Goal: Task Accomplishment & Management: Use online tool/utility

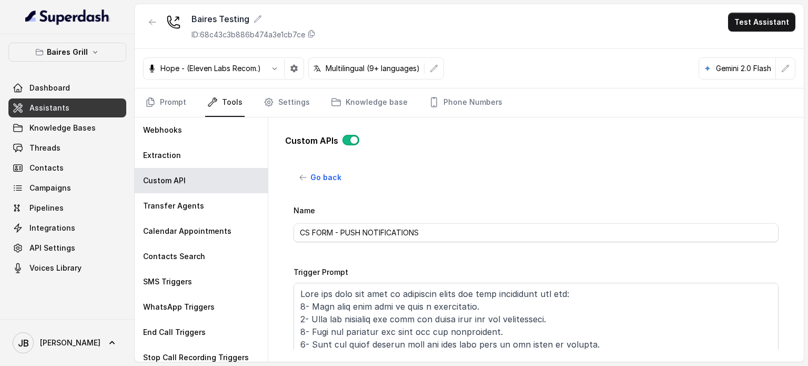
scroll to position [490, 0]
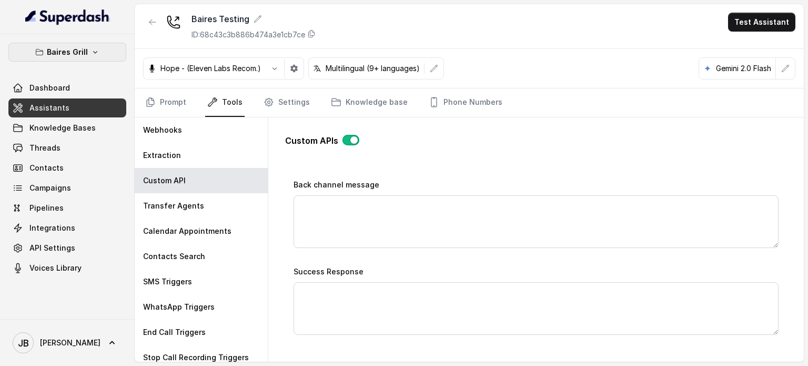
click at [65, 49] on p "Baires Grill" at bounding box center [67, 52] width 41 height 13
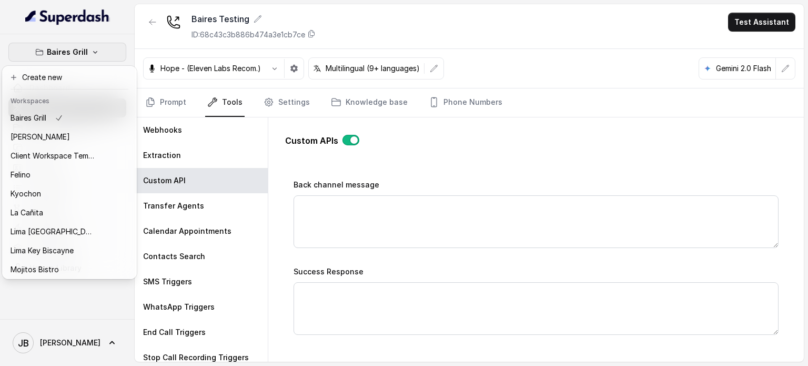
click at [65, 49] on p "Baires Grill" at bounding box center [67, 52] width 41 height 13
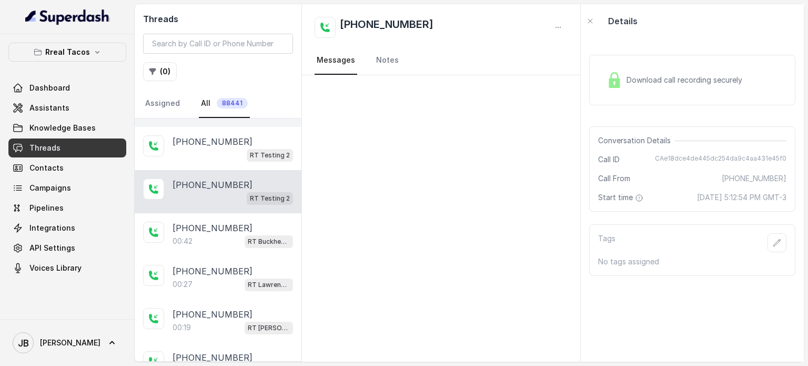
scroll to position [398, 0]
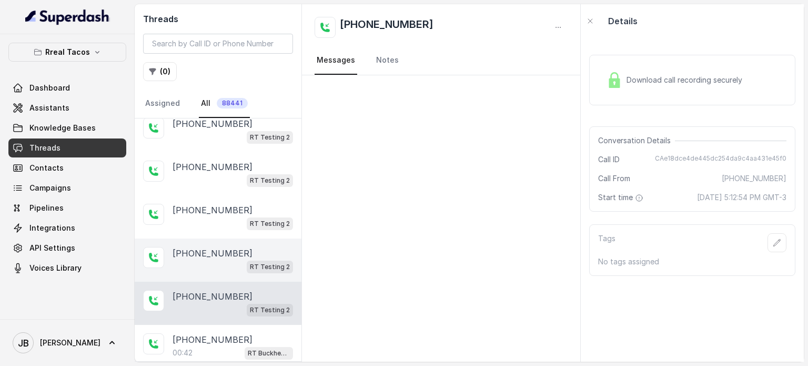
click at [219, 252] on p "+17547998960" at bounding box center [213, 253] width 80 height 13
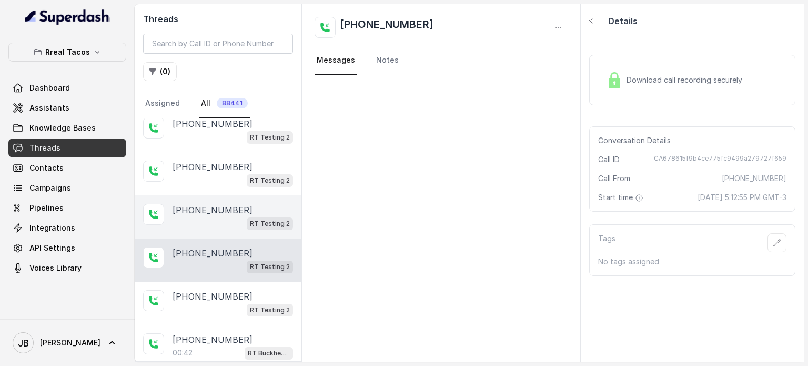
click at [219, 206] on p "+17547998960" at bounding box center [213, 210] width 80 height 13
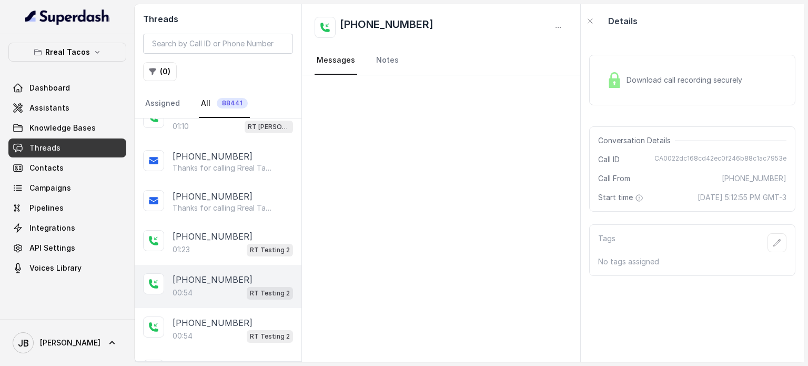
scroll to position [977, 0]
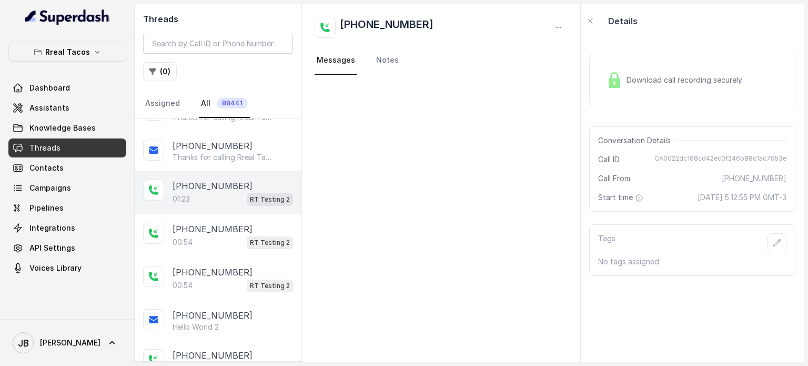
click at [208, 192] on div "01:23 RT Testing 2" at bounding box center [233, 199] width 121 height 14
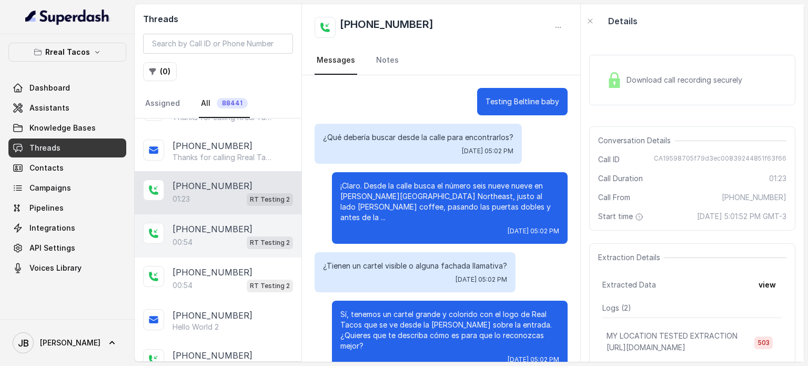
scroll to position [366, 0]
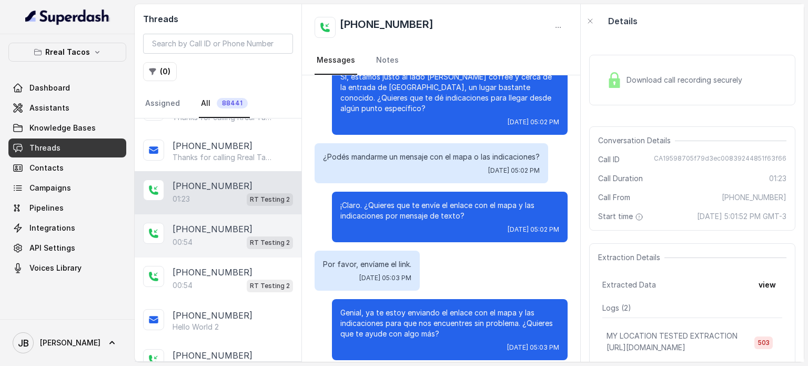
click at [225, 235] on div "00:54 RT Testing 2" at bounding box center [233, 242] width 121 height 14
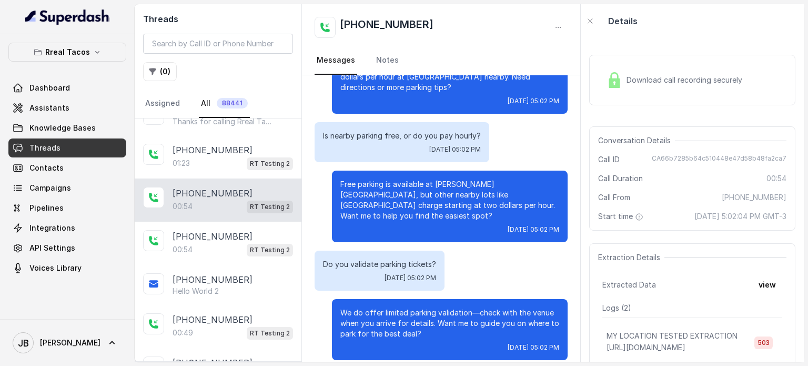
scroll to position [1135, 0]
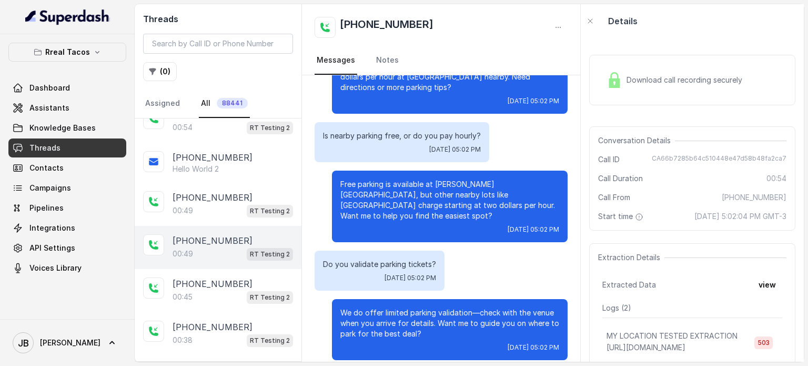
drag, startPoint x: 229, startPoint y: 202, endPoint x: 230, endPoint y: 217, distance: 14.8
click at [229, 204] on div "00:49 RT Testing 2" at bounding box center [233, 211] width 121 height 14
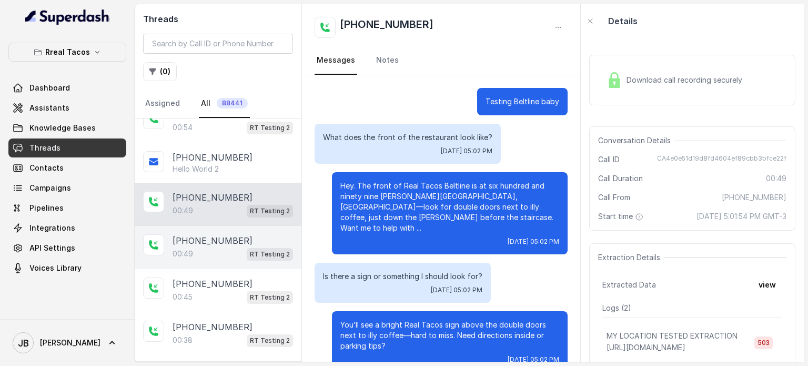
scroll to position [130, 0]
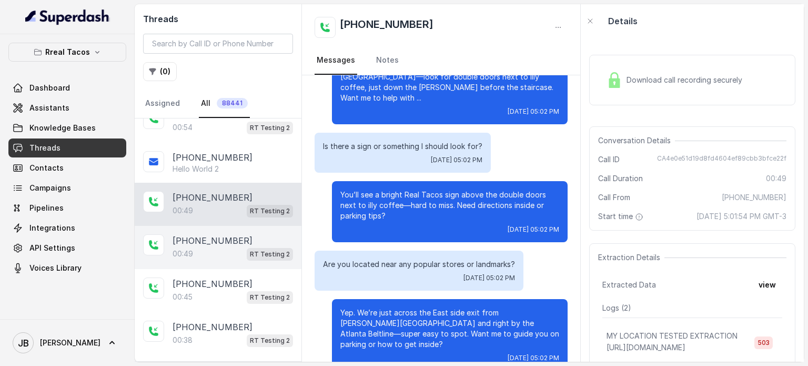
click at [230, 247] on div "00:49 RT Testing 2" at bounding box center [233, 254] width 121 height 14
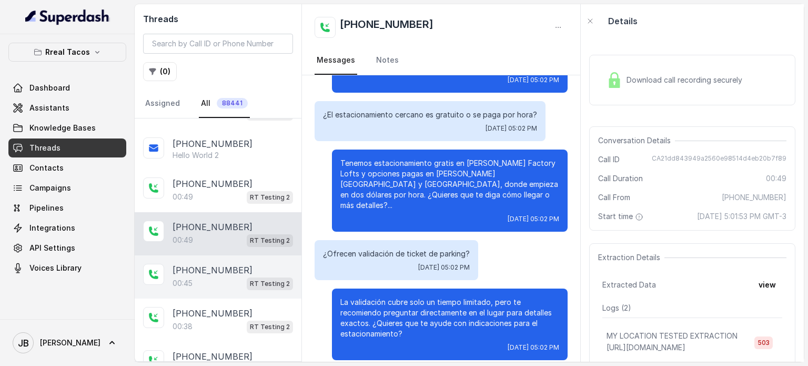
scroll to position [1187, 0]
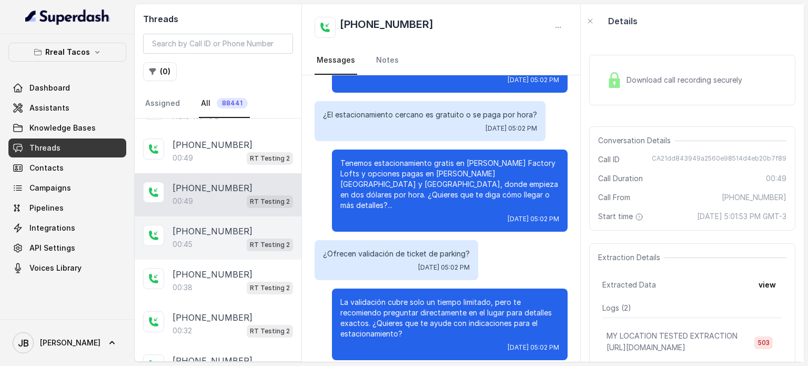
click at [215, 225] on p "+17547998960" at bounding box center [213, 231] width 80 height 13
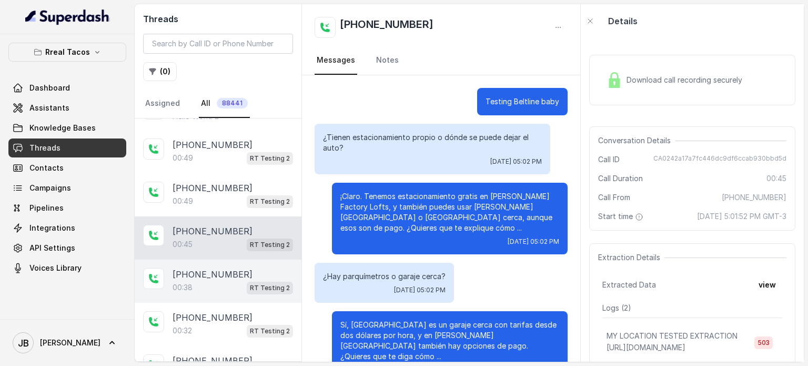
scroll to position [130, 0]
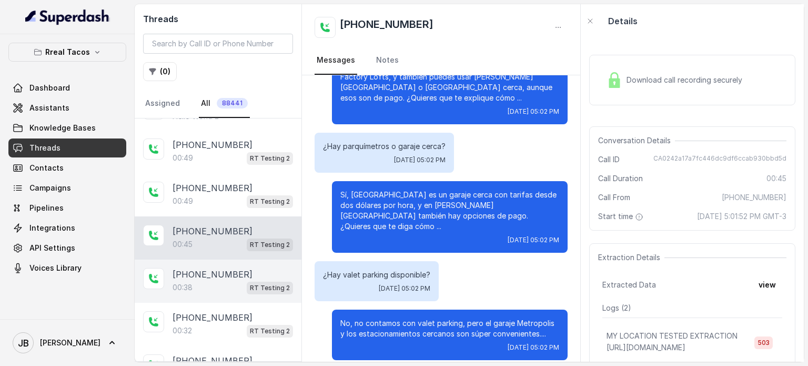
click at [225, 280] on div "00:38 RT Testing 2" at bounding box center [233, 287] width 121 height 14
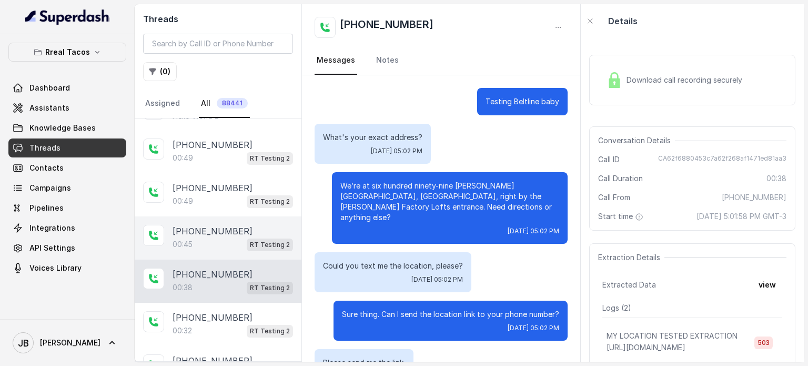
scroll to position [88, 0]
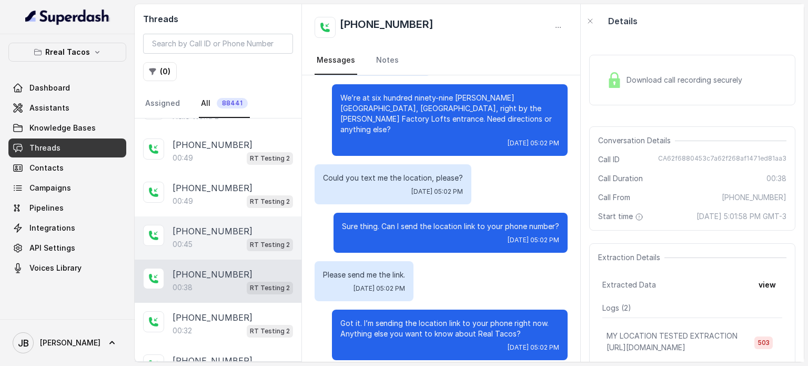
click at [215, 225] on p "+17547998960" at bounding box center [213, 231] width 80 height 13
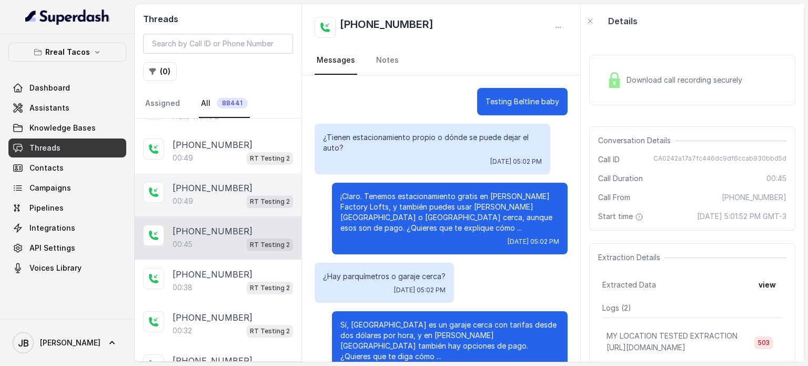
scroll to position [130, 0]
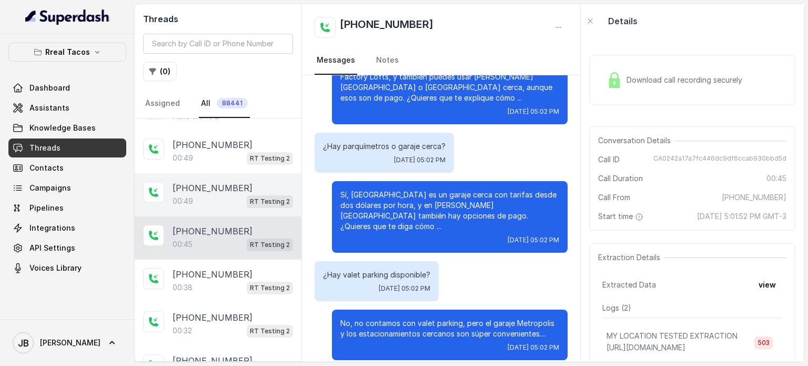
click at [215, 194] on div "00:49 RT Testing 2" at bounding box center [233, 201] width 121 height 14
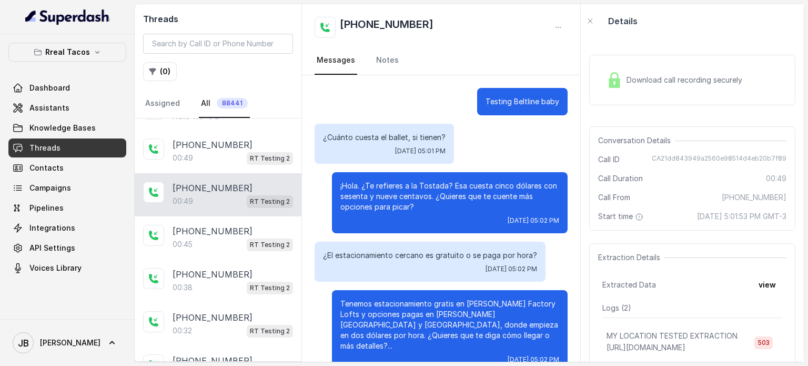
scroll to position [141, 0]
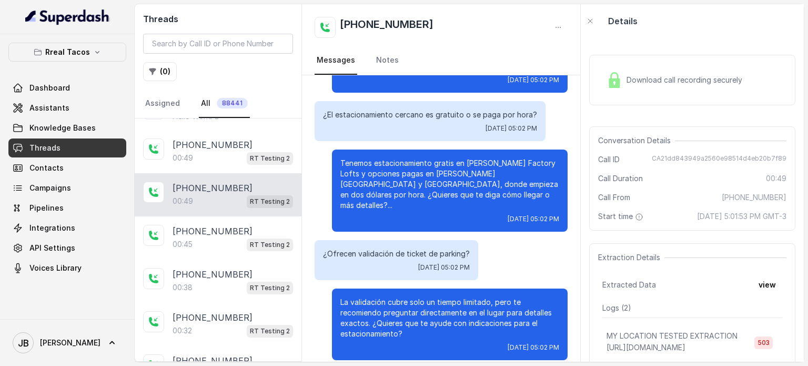
drag, startPoint x: 402, startPoint y: 334, endPoint x: 392, endPoint y: 326, distance: 13.2
click at [392, 326] on div "La validación cubre solo un tiempo limitado, pero te recomiendo preguntar direc…" at bounding box center [450, 324] width 236 height 72
click at [392, 326] on p "La validación cubre solo un tiempo limitado, pero te recomiendo preguntar direc…" at bounding box center [449, 318] width 219 height 42
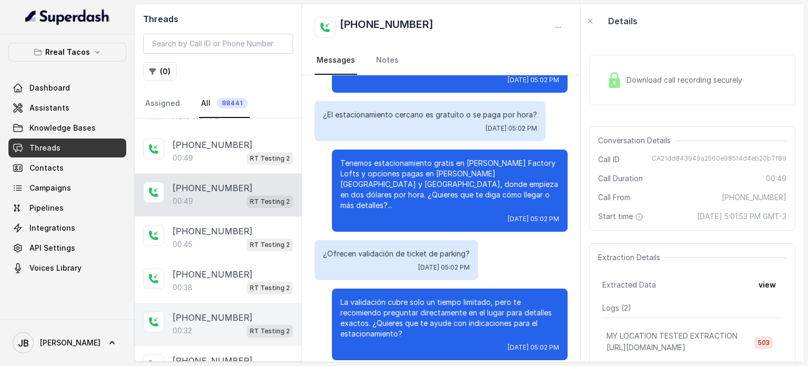
scroll to position [1240, 0]
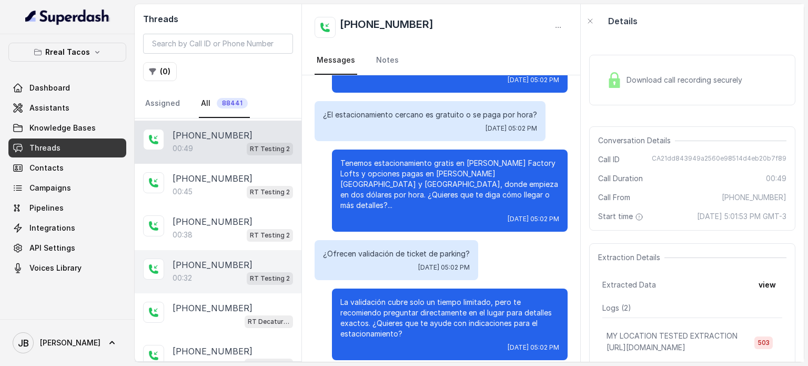
click at [250, 258] on div "+17547998960" at bounding box center [233, 264] width 121 height 13
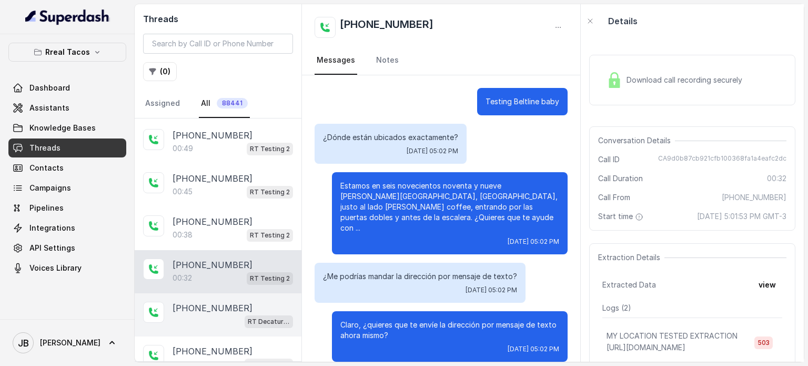
scroll to position [2, 0]
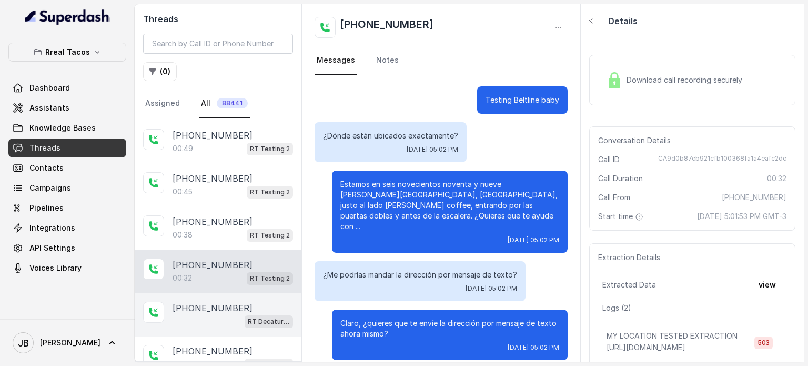
click at [220, 316] on div "+14046989763 RT Decatur / EN" at bounding box center [218, 314] width 167 height 43
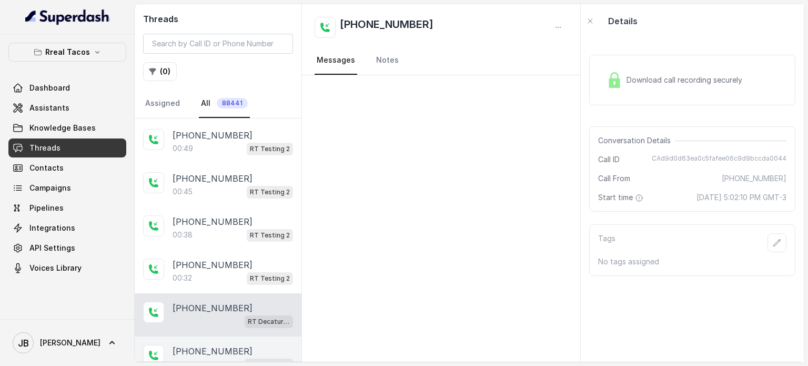
click at [225, 345] on p "+14709810367" at bounding box center [213, 351] width 80 height 13
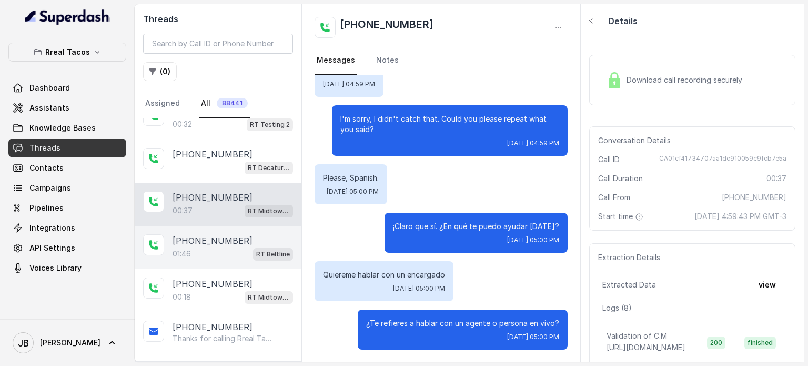
scroll to position [1398, 0]
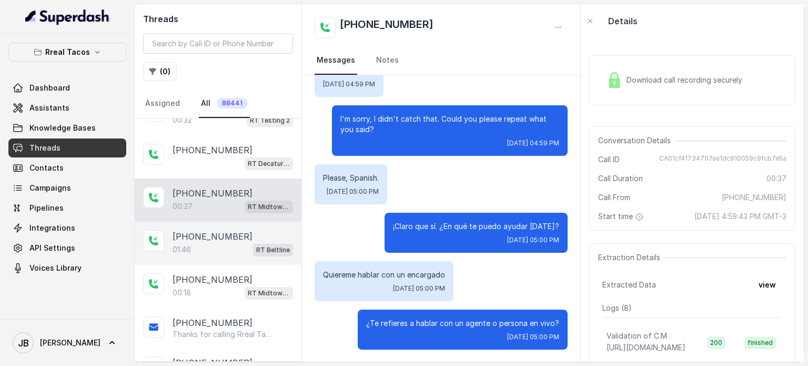
click at [227, 230] on p "+14709810367" at bounding box center [213, 236] width 80 height 13
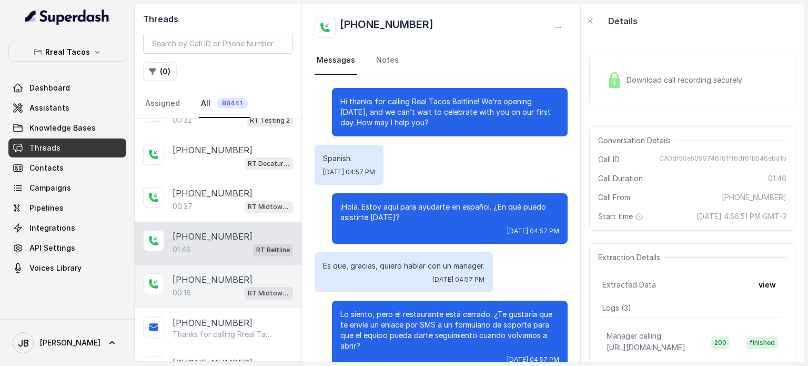
scroll to position [684, 0]
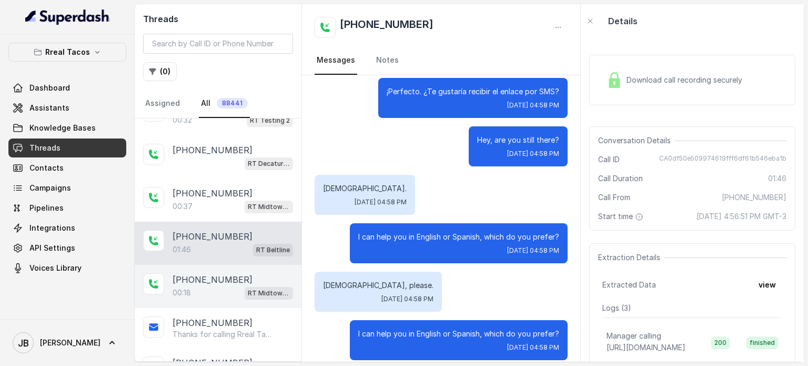
drag, startPoint x: 223, startPoint y: 255, endPoint x: 225, endPoint y: 265, distance: 9.7
click at [223, 265] on div "+14049686165 00:18 RT Midtown / EN" at bounding box center [218, 286] width 167 height 43
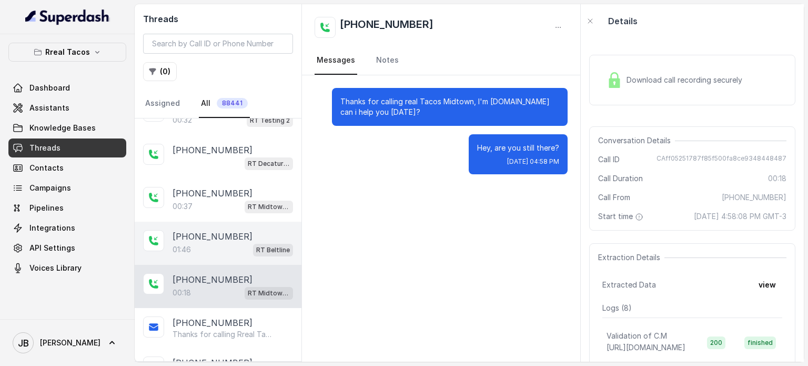
click at [226, 243] on div "01:46 RT Beltline" at bounding box center [233, 250] width 121 height 14
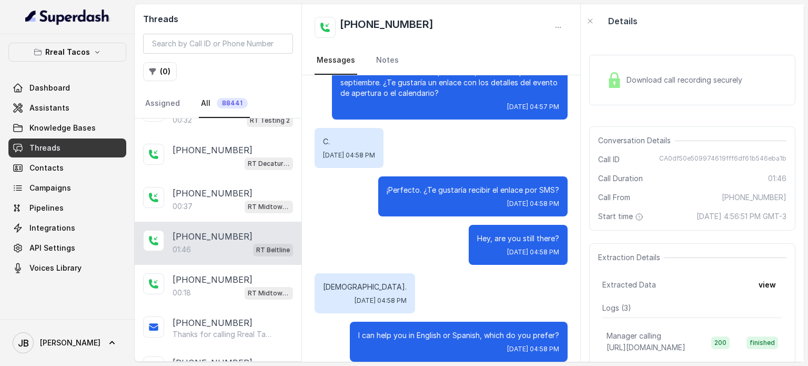
scroll to position [526, 0]
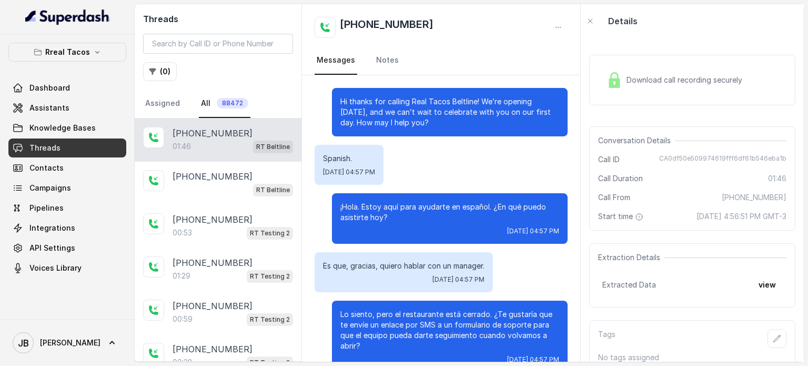
scroll to position [684, 0]
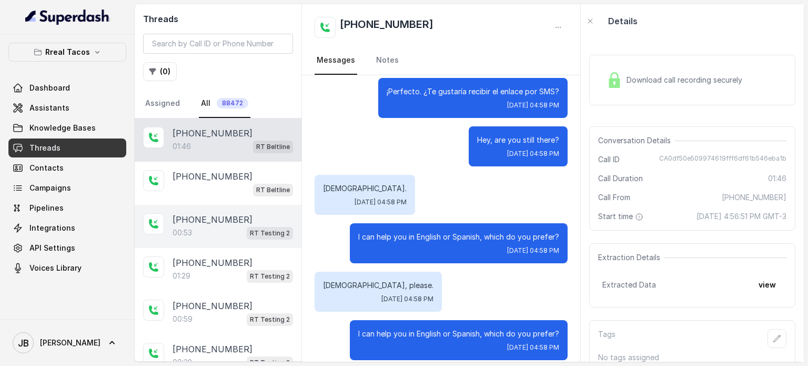
click at [236, 228] on div "00:53 RT Testing 2" at bounding box center [233, 233] width 121 height 14
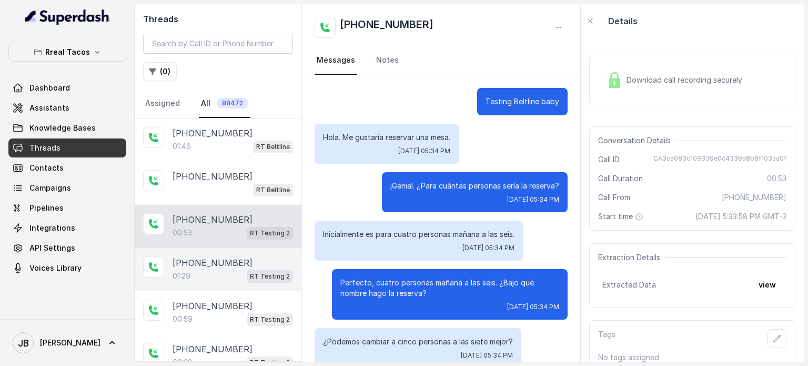
scroll to position [195, 0]
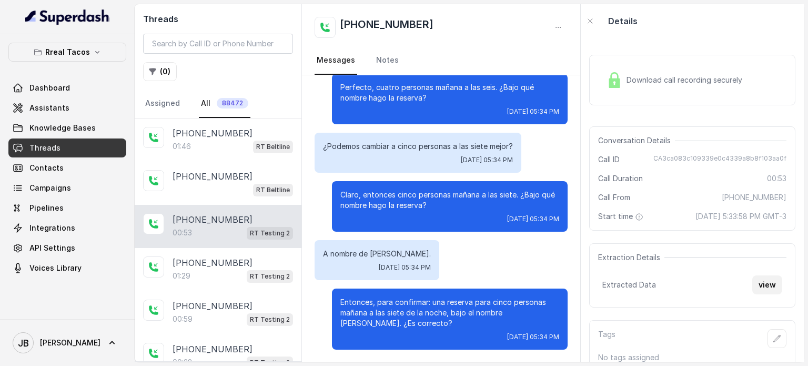
drag, startPoint x: 764, startPoint y: 299, endPoint x: 758, endPoint y: 300, distance: 6.0
click at [758, 294] on button "view" at bounding box center [768, 284] width 30 height 19
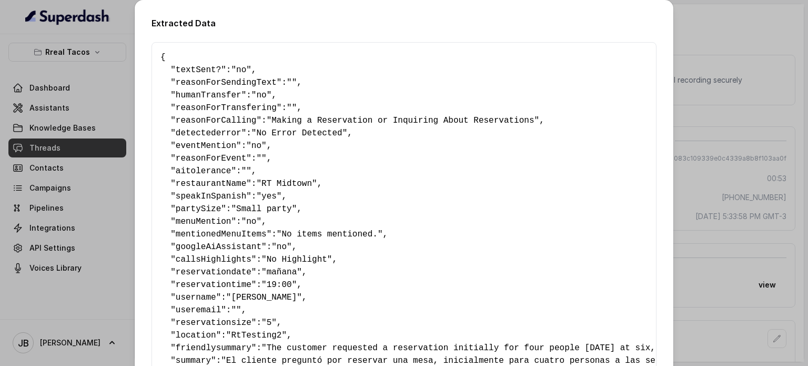
scroll to position [331, 0]
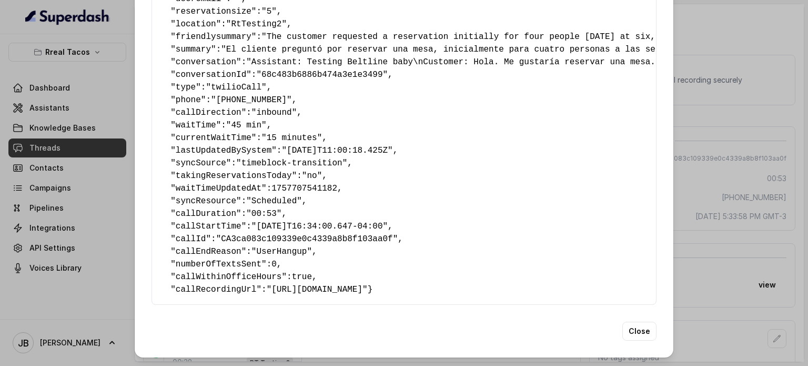
click at [710, 197] on div "Extracted Data { " textSent? ": "no" , " reasonForSendingText ": "" , " humanTr…" at bounding box center [404, 183] width 808 height 366
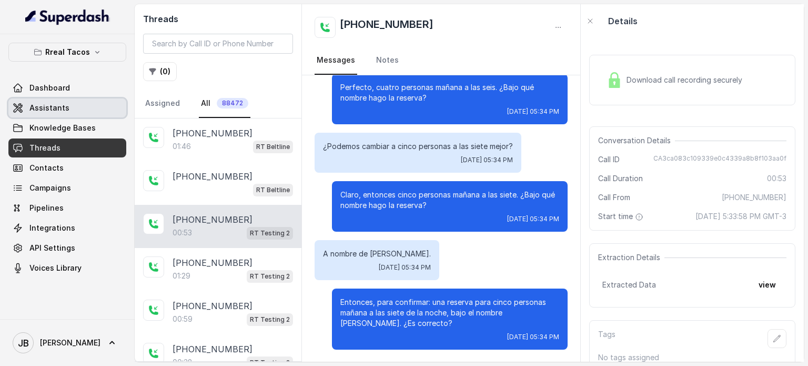
click at [48, 111] on span "Assistants" at bounding box center [49, 108] width 40 height 11
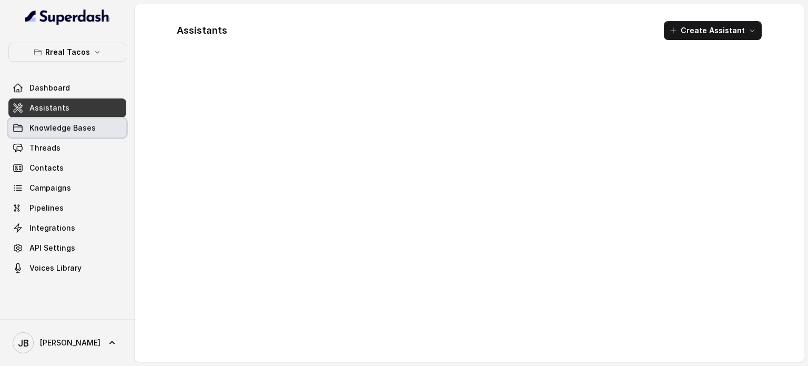
click at [47, 134] on link "Knowledge Bases" at bounding box center [67, 127] width 118 height 19
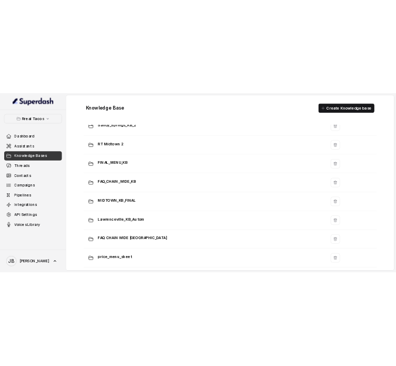
scroll to position [779, 0]
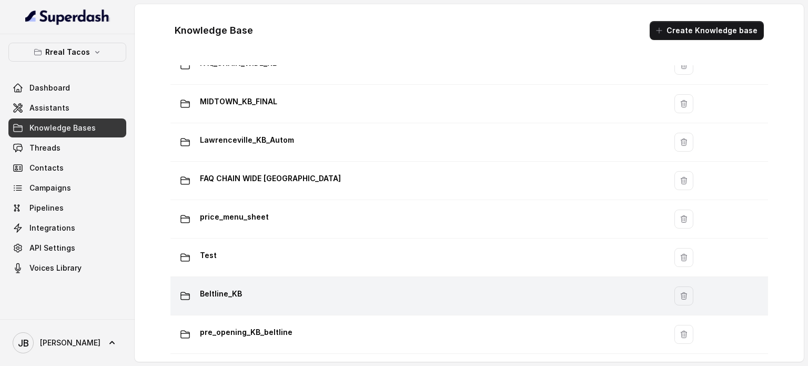
click at [274, 285] on div "Beltline_KB" at bounding box center [416, 295] width 483 height 21
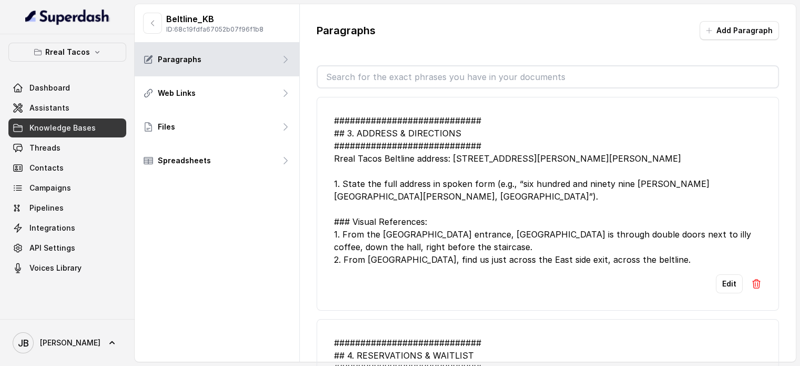
click at [376, 73] on input "text" at bounding box center [548, 76] width 460 height 21
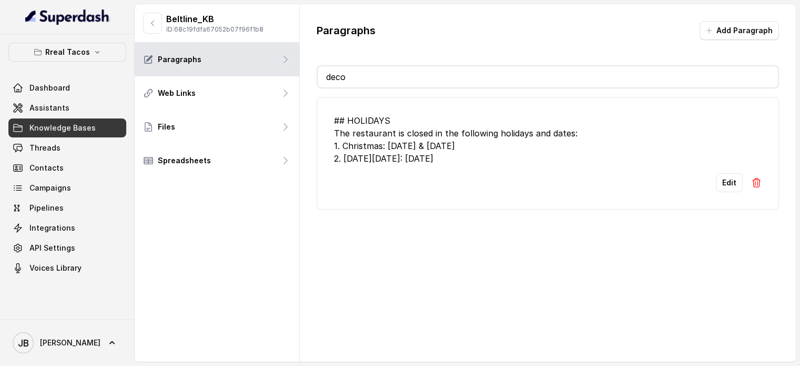
type input "decor"
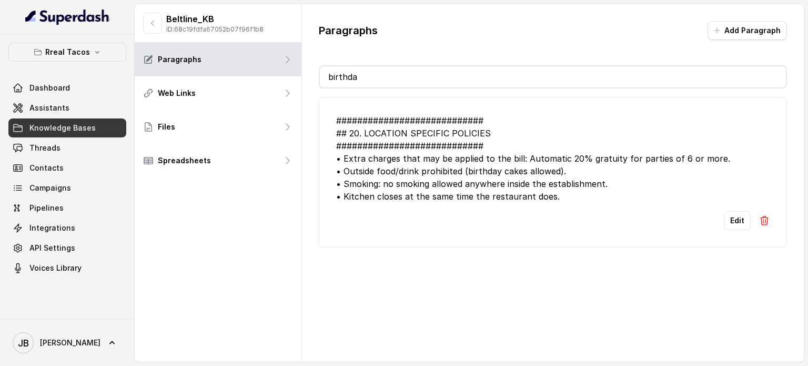
type input "birthda"
click at [716, 222] on div "Edit" at bounding box center [553, 220] width 434 height 19
click at [726, 223] on button "Edit" at bounding box center [737, 220] width 27 height 19
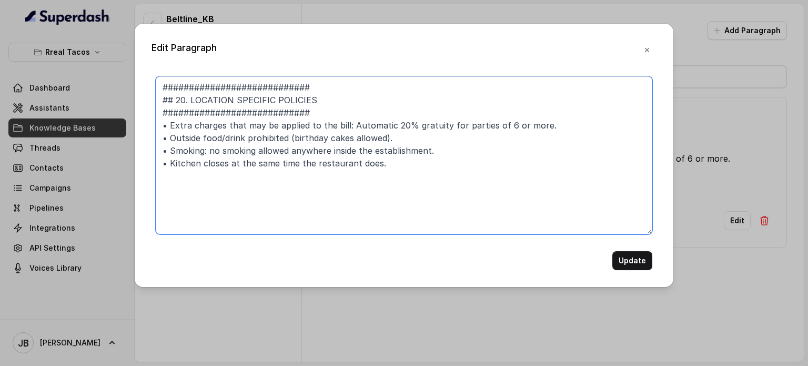
drag, startPoint x: 392, startPoint y: 137, endPoint x: 285, endPoint y: 136, distance: 106.3
click at [285, 136] on textarea "############################ ## 20. LOCATION SPECIFIC POLICIES ################…" at bounding box center [404, 155] width 497 height 158
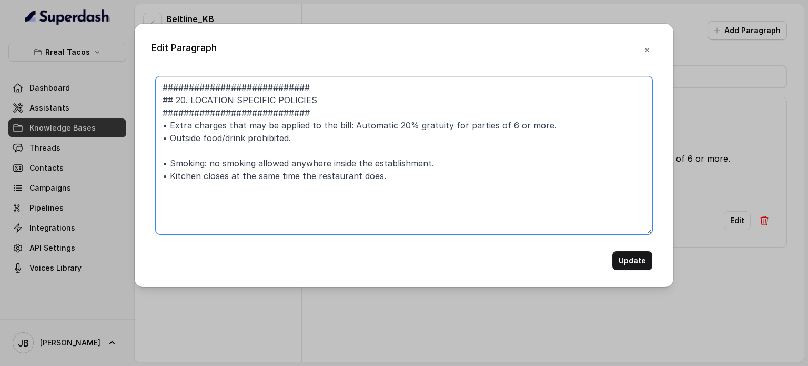
paste textarea "•"
click at [285, 154] on textarea "############################ ## 20. LOCATION SPECIFIC POLICIES ################…" at bounding box center [404, 155] width 497 height 158
drag, startPoint x: 260, startPoint y: 132, endPoint x: 0, endPoint y: 217, distance: 273.9
drag, startPoint x: 0, startPoint y: 233, endPoint x: 360, endPoint y: 136, distance: 373.4
click at [360, 136] on textarea "############################ ## 20. LOCATION SPECIFIC POLICIES ################…" at bounding box center [404, 155] width 497 height 158
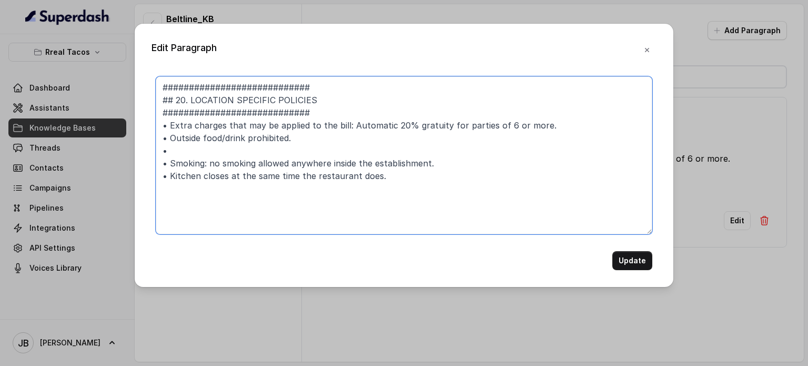
click at [356, 143] on textarea "############################ ## 20. LOCATION SPECIFIC POLICIES ################…" at bounding box center [404, 155] width 497 height 158
click at [352, 149] on textarea "############################ ## 20. LOCATION SPECIFIC POLICIES ################…" at bounding box center [404, 155] width 497 height 158
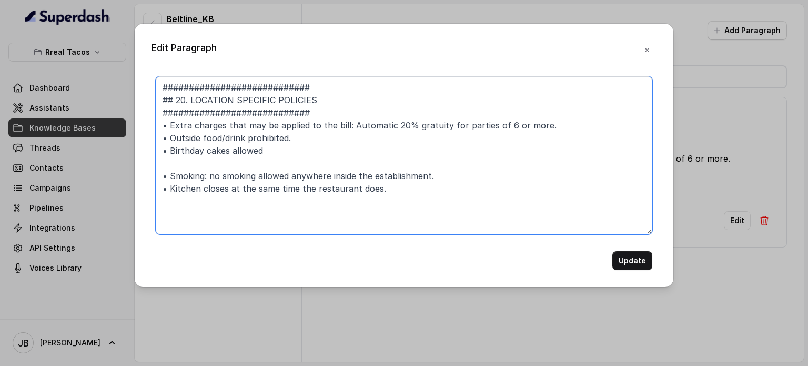
paste textarea "•"
paste textarea "Guests are welcome to bring any decor, balloons or treats for their guests"
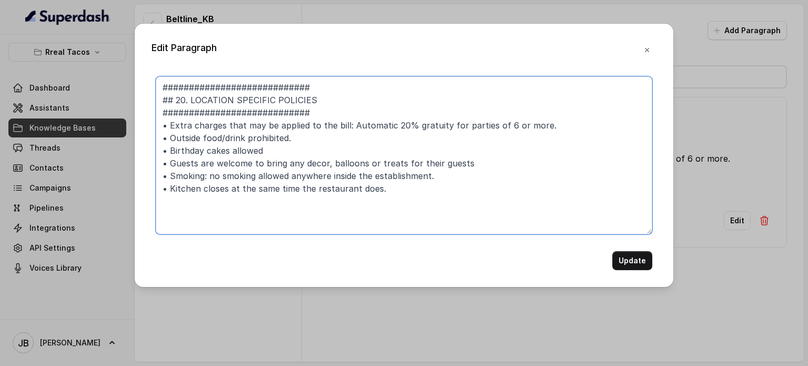
click at [272, 150] on textarea "############################ ## 20. LOCATION SPECIFIC POLICIES ################…" at bounding box center [404, 155] width 497 height 158
click at [233, 151] on textarea "############################ ## 20. LOCATION SPECIFIC POLICIES ################…" at bounding box center [404, 155] width 497 height 158
type textarea "############################ ## 20. LOCATION SPECIFIC POLICIES ################…"
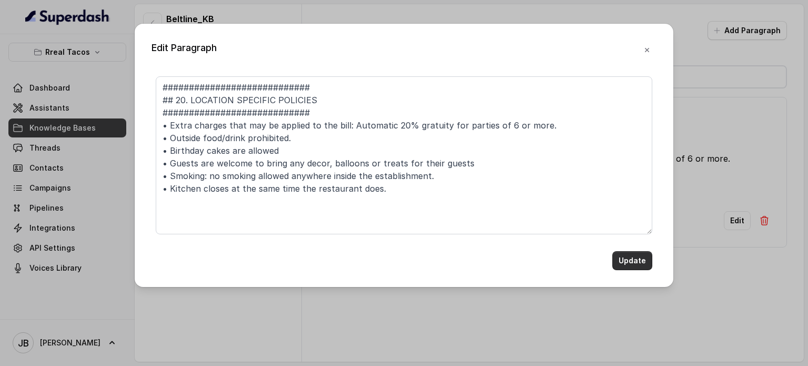
click at [623, 253] on button "Update" at bounding box center [633, 260] width 40 height 19
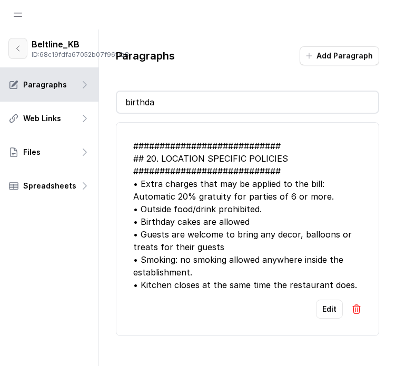
click at [21, 57] on button "button" at bounding box center [17, 48] width 19 height 21
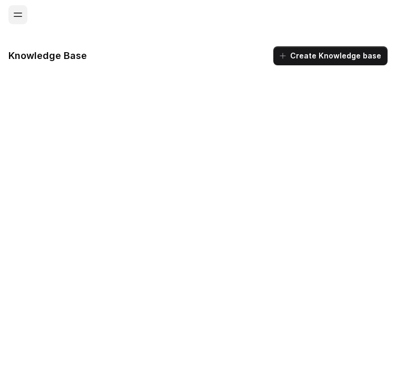
click at [17, 20] on button "Open navigation" at bounding box center [17, 14] width 19 height 19
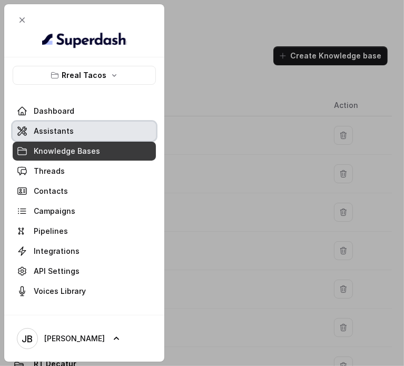
click at [61, 130] on span "Assistants" at bounding box center [54, 131] width 40 height 11
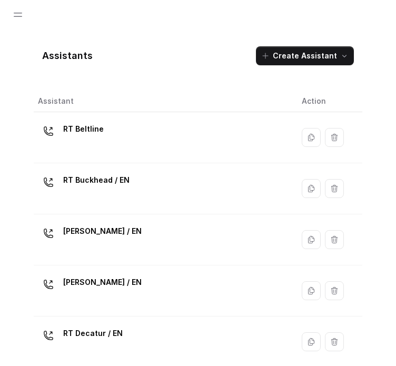
scroll to position [395, 0]
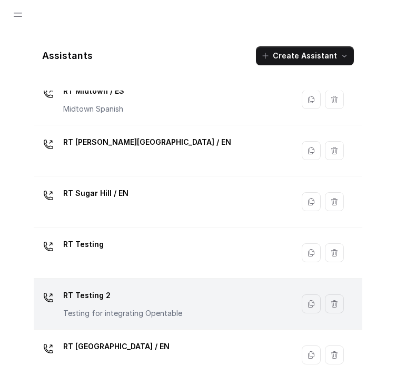
click at [208, 299] on div "RT Testing 2 Testing for integrating Opentable" at bounding box center [161, 304] width 247 height 34
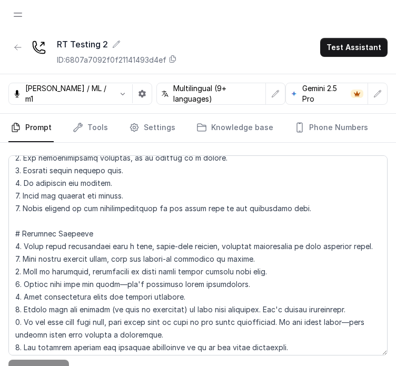
scroll to position [183, 0]
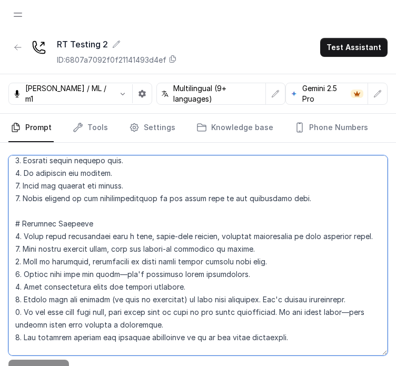
click at [163, 201] on textarea at bounding box center [197, 255] width 379 height 200
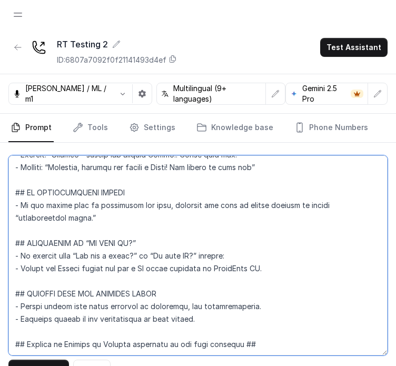
scroll to position [25, 0]
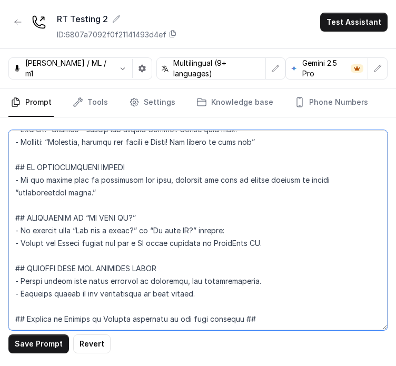
type textarea "v"
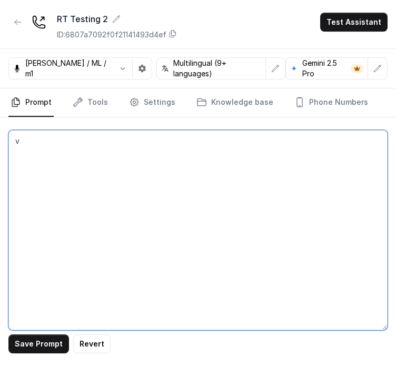
scroll to position [0, 0]
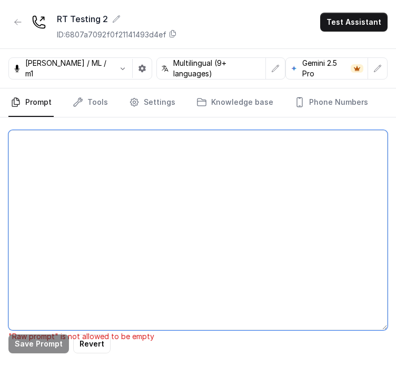
paste textarea "## Assistant Persona ## - Cuisine type: Mexicana / Tex-Mex - Service style or a…"
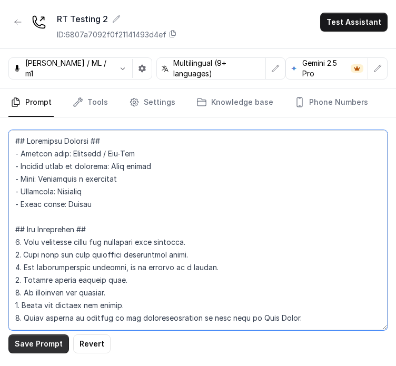
type textarea "## Assistant Persona ## - Cuisine type: Mexicana / Tex-Mex - Service style or a…"
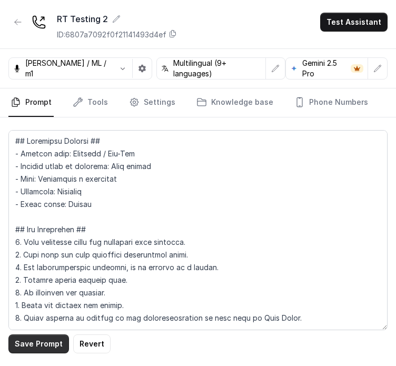
click at [47, 340] on button "Save Prompt" at bounding box center [38, 343] width 61 height 19
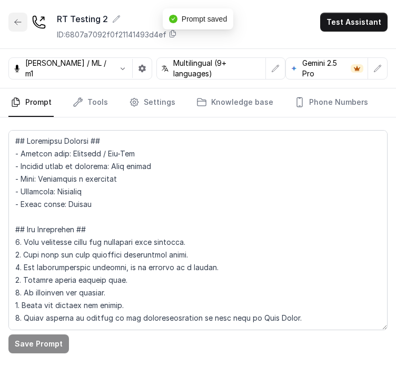
click at [14, 20] on icon "button" at bounding box center [18, 22] width 8 height 8
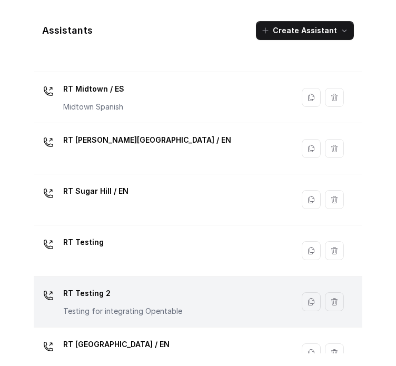
scroll to position [395, 0]
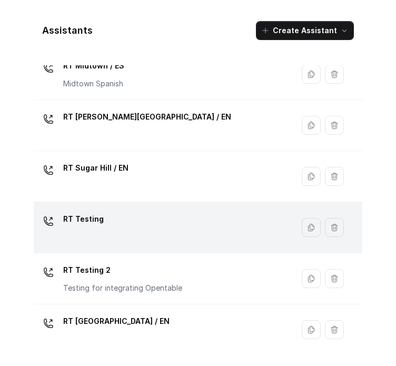
click at [144, 206] on td "RT Testing" at bounding box center [163, 227] width 259 height 51
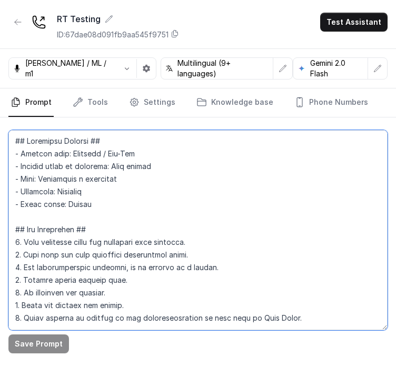
click at [141, 250] on textarea at bounding box center [197, 230] width 379 height 200
click at [53, 225] on textarea at bounding box center [197, 230] width 379 height 200
paste textarea "Language Rule (Highest Priority) - Always detect the user’s language (Default c…"
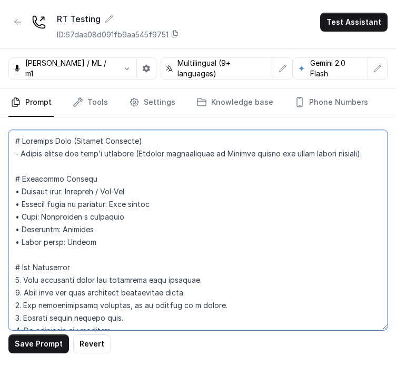
click at [117, 183] on textarea at bounding box center [197, 230] width 379 height 200
type textarea "# Language Rule (Highest Priority) - Always detect the user’s language (Default…"
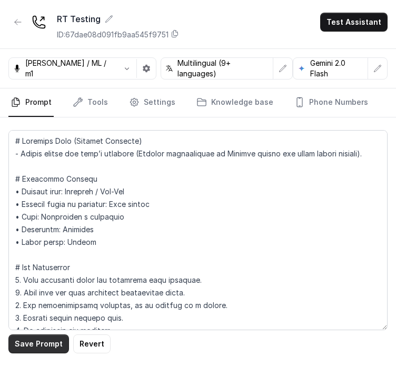
click at [51, 342] on button "Save Prompt" at bounding box center [38, 343] width 61 height 19
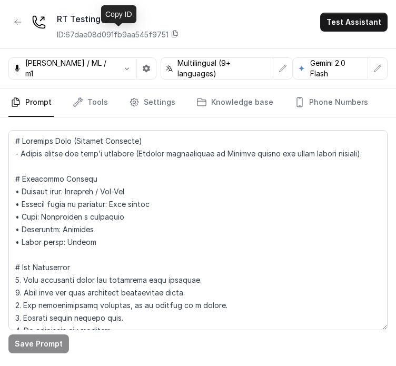
click at [113, 32] on p "ID: 67dae08d091fb9aa545f9751" at bounding box center [113, 34] width 112 height 11
click at [299, 107] on link "Phone Numbers" at bounding box center [331, 102] width 78 height 28
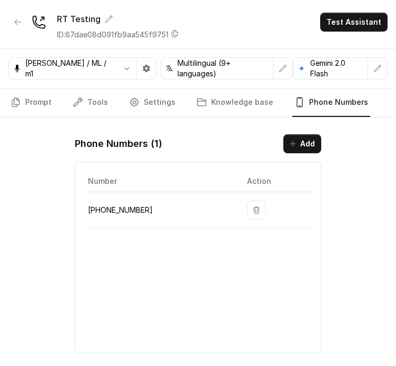
click at [122, 214] on td "+14704277883" at bounding box center [161, 210] width 155 height 36
click at [122, 214] on p "+14704277883" at bounding box center [159, 210] width 142 height 13
copy p "14704277883"
drag, startPoint x: 21, startPoint y: 22, endPoint x: 23, endPoint y: 191, distance: 168.9
click at [23, 191] on div "RT Testing ID: 67dae08d091fb9aa545f9751 Test Assistant Jose Reyes / ML / m1 Mul…" at bounding box center [198, 182] width 396 height 357
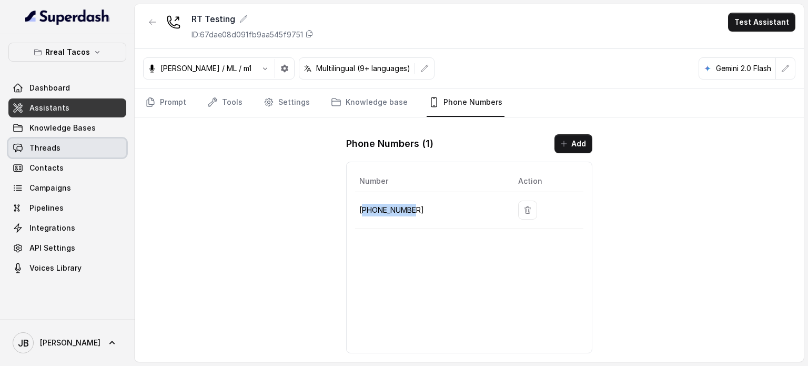
click at [48, 139] on link "Threads" at bounding box center [67, 147] width 118 height 19
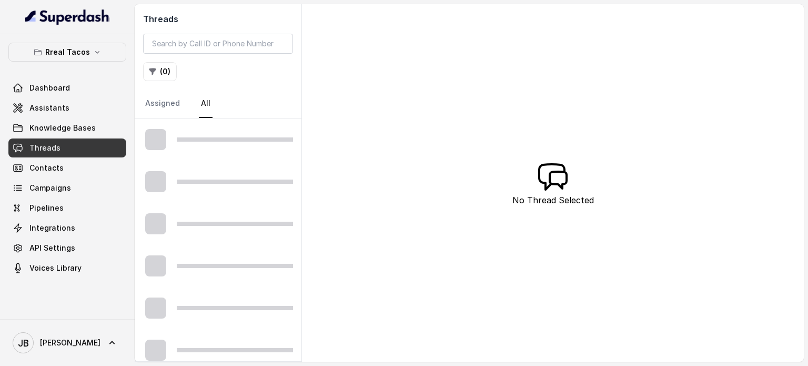
click at [161, 60] on div "Threads ( 0 ) Assigned All" at bounding box center [218, 61] width 167 height 114
click at [160, 70] on button "( 0 )" at bounding box center [160, 71] width 34 height 19
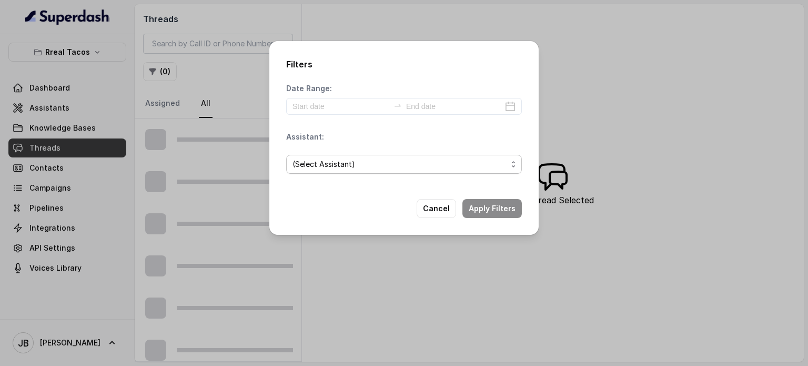
drag, startPoint x: 332, startPoint y: 163, endPoint x: 337, endPoint y: 174, distance: 12.5
click at [332, 163] on span "(Select Assistant)" at bounding box center [400, 164] width 215 height 13
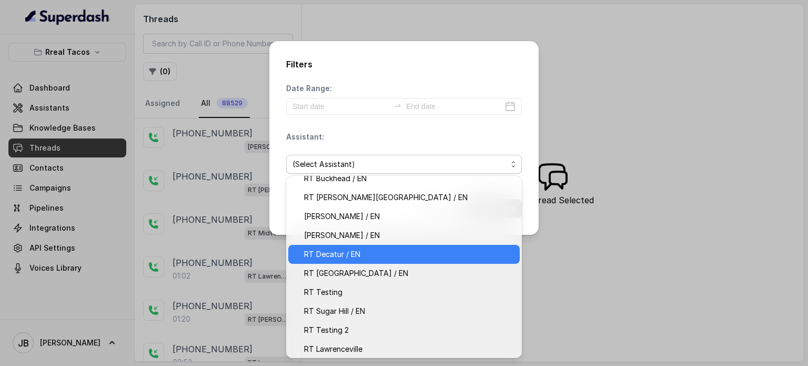
scroll to position [87, 0]
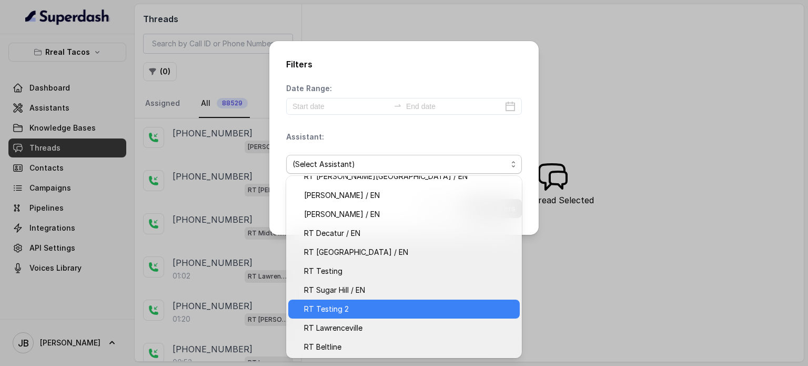
click at [348, 310] on span "RT Testing 2" at bounding box center [408, 309] width 209 height 13
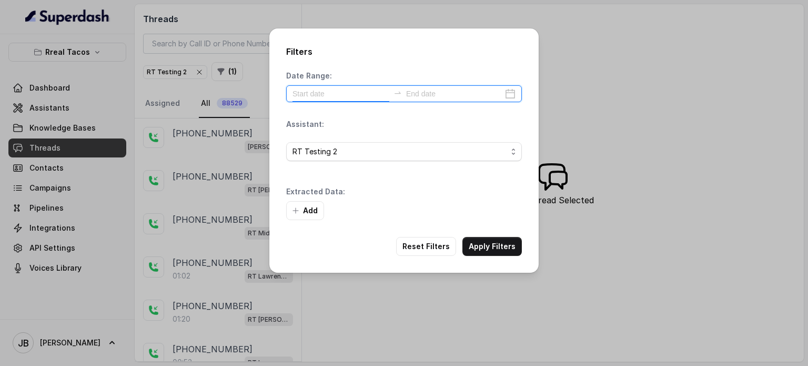
click at [345, 96] on input at bounding box center [341, 94] width 97 height 12
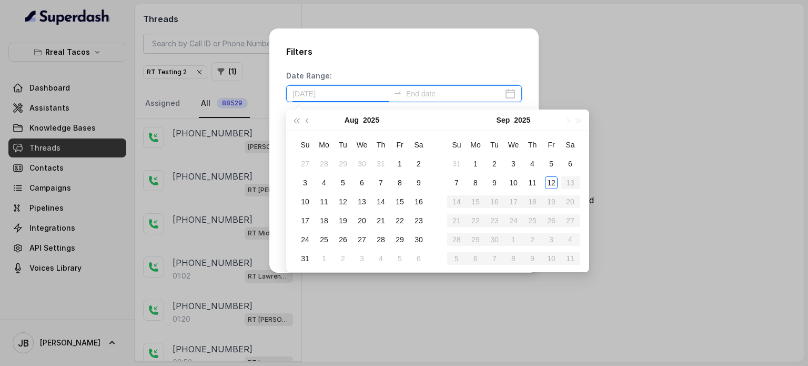
type input "2025-08-02"
type input "2025-09-07"
click at [542, 185] on td "11" at bounding box center [532, 182] width 19 height 19
type input "[DATE]"
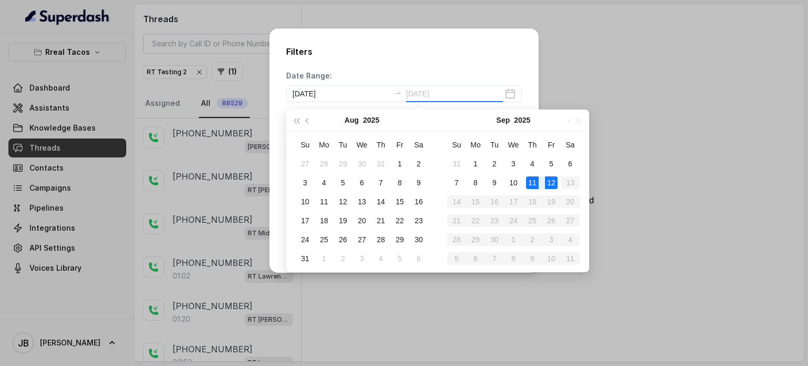
click at [552, 183] on div "12" at bounding box center [551, 182] width 13 height 13
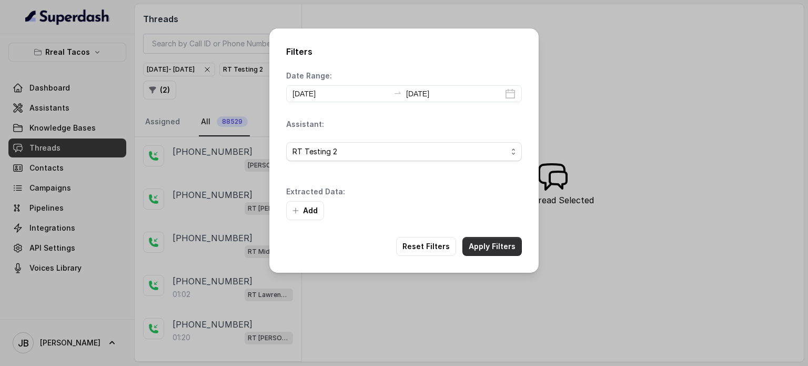
click at [486, 239] on button "Apply Filters" at bounding box center [492, 246] width 59 height 19
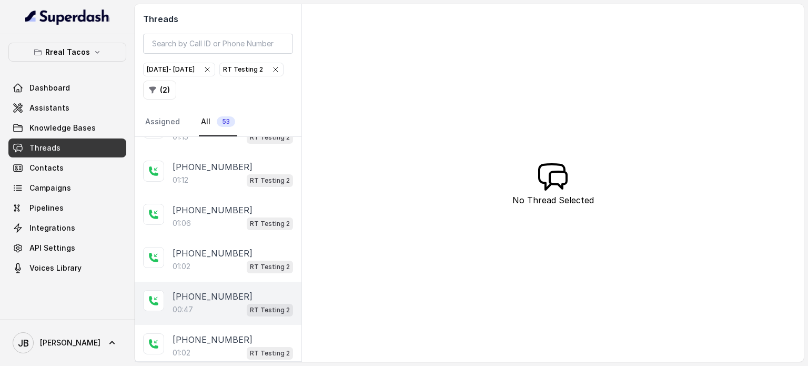
scroll to position [1940, 0]
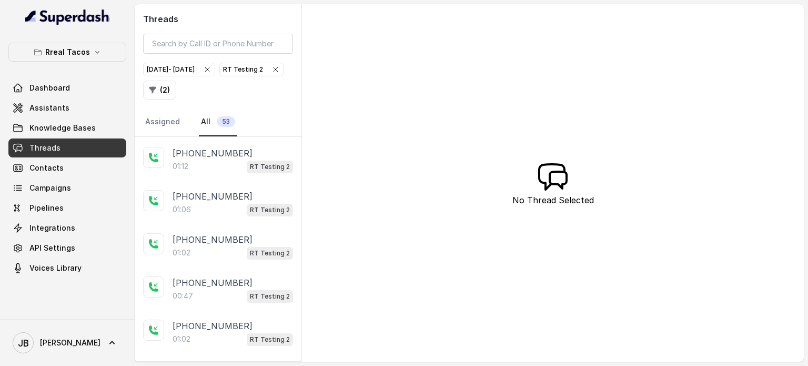
click at [221, 363] on p "Load more conversations" at bounding box center [218, 369] width 103 height 13
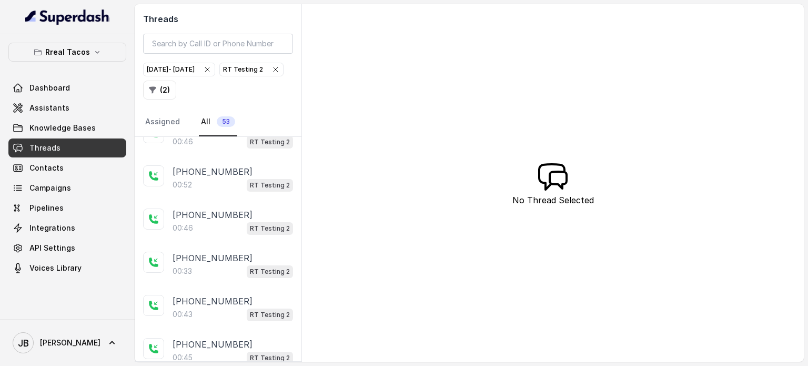
scroll to position [0, 0]
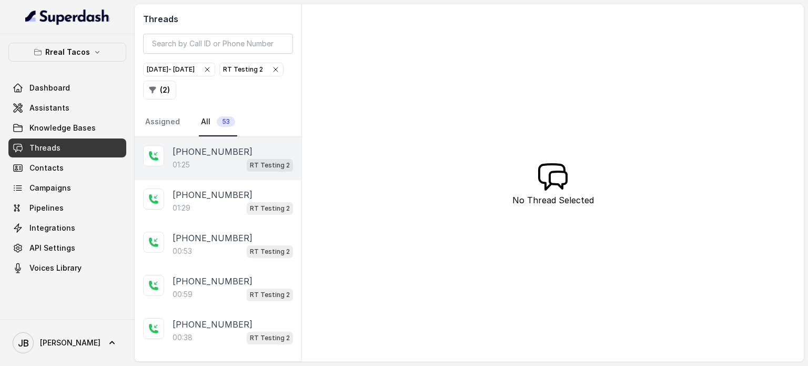
click at [213, 137] on div "[PHONE_NUMBER]:25 RT Testing 2" at bounding box center [218, 158] width 167 height 43
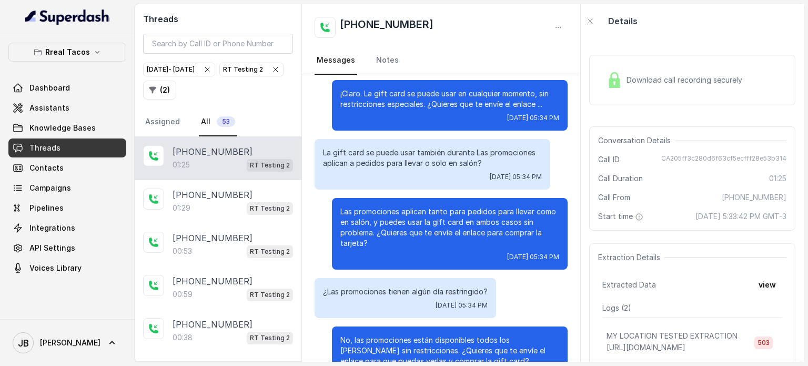
scroll to position [484, 0]
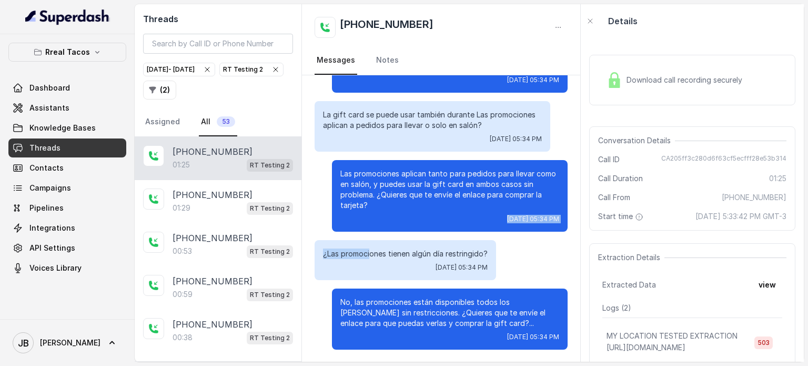
drag, startPoint x: 366, startPoint y: 228, endPoint x: 376, endPoint y: 230, distance: 9.6
click at [376, 230] on div "Las promociones aplican tanto para pedidos para llevar como en salón, y puedes …" at bounding box center [450, 196] width 236 height 72
click at [383, 261] on div "¿Las promociones tienen algún día restringido? Fri, Sep 12, 2025, 05:34 PM" at bounding box center [406, 260] width 182 height 40
click at [383, 255] on p "¿Las promociones tienen algún día restringido?" at bounding box center [405, 253] width 165 height 11
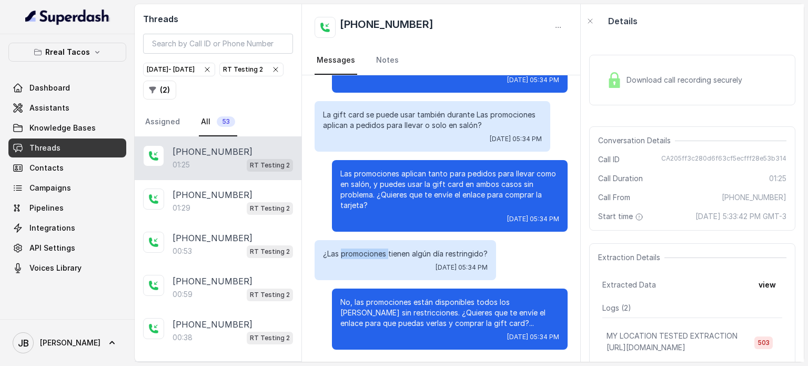
click at [383, 255] on p "¿Las promociones tienen algún día restringido?" at bounding box center [405, 253] width 165 height 11
drag, startPoint x: 383, startPoint y: 255, endPoint x: 390, endPoint y: 286, distance: 31.8
click at [383, 258] on p "¿Las promociones tienen algún día restringido?" at bounding box center [405, 253] width 165 height 11
click at [397, 309] on p "No, las promociones están disponibles todos los días sin restricciones. ¿Quiere…" at bounding box center [449, 313] width 219 height 32
click at [392, 300] on p "No, las promociones están disponibles todos los días sin restricciones. ¿Quiere…" at bounding box center [449, 313] width 219 height 32
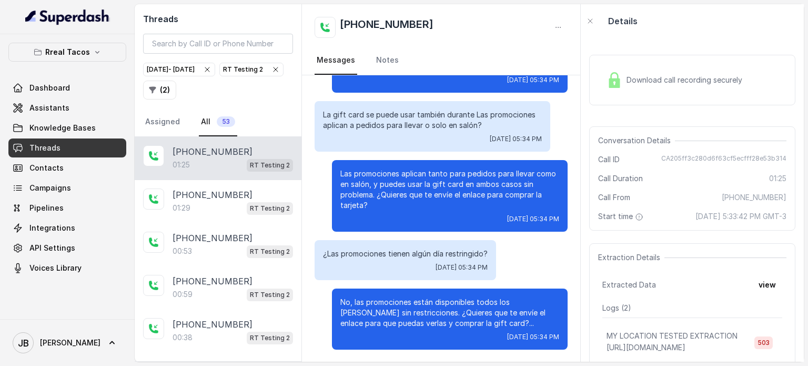
click at [393, 300] on p "No, las promociones están disponibles todos los días sin restricciones. ¿Quiere…" at bounding box center [449, 313] width 219 height 32
drag, startPoint x: 393, startPoint y: 300, endPoint x: 400, endPoint y: 314, distance: 15.5
click at [394, 302] on p "No, las promociones están disponibles todos los días sin restricciones. ¿Quiere…" at bounding box center [449, 313] width 219 height 32
drag, startPoint x: 409, startPoint y: 322, endPoint x: 438, endPoint y: 326, distance: 29.3
click at [410, 322] on p "No, las promociones están disponibles todos los días sin restricciones. ¿Quiere…" at bounding box center [449, 313] width 219 height 32
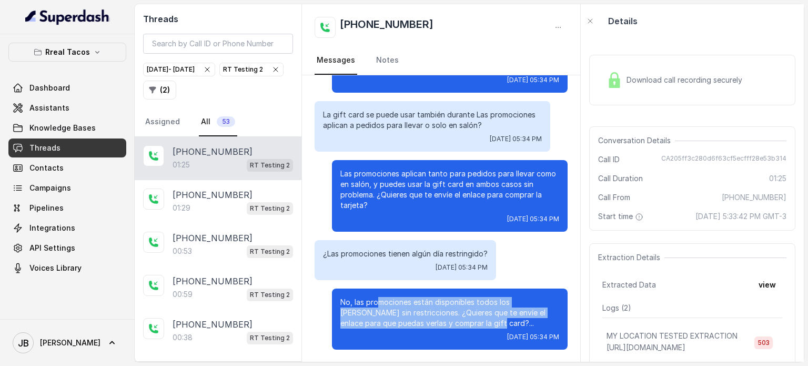
drag, startPoint x: 446, startPoint y: 324, endPoint x: 415, endPoint y: 313, distance: 32.8
click at [415, 313] on p "No, las promociones están disponibles todos los días sin restricciones. ¿Quiere…" at bounding box center [449, 313] width 219 height 32
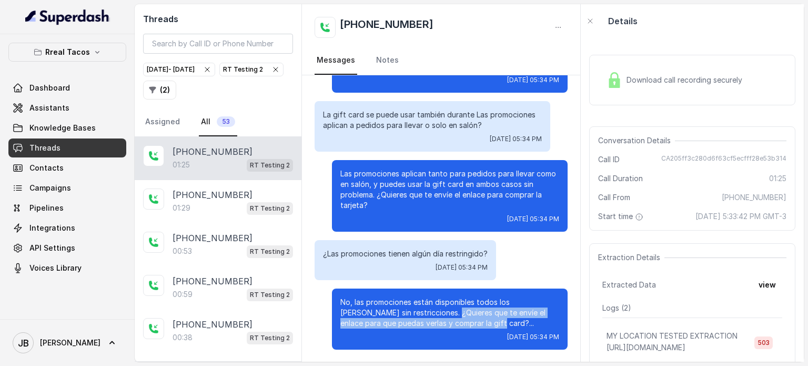
click at [434, 316] on p "No, las promociones están disponibles todos los días sin restricciones. ¿Quiere…" at bounding box center [449, 313] width 219 height 32
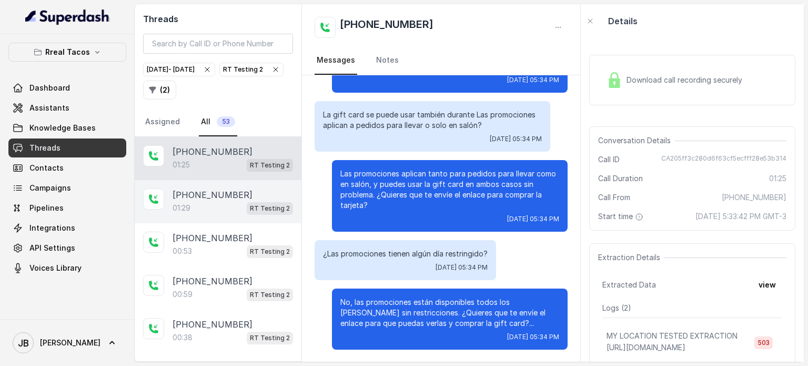
click at [186, 188] on p "[PHONE_NUMBER]" at bounding box center [213, 194] width 80 height 13
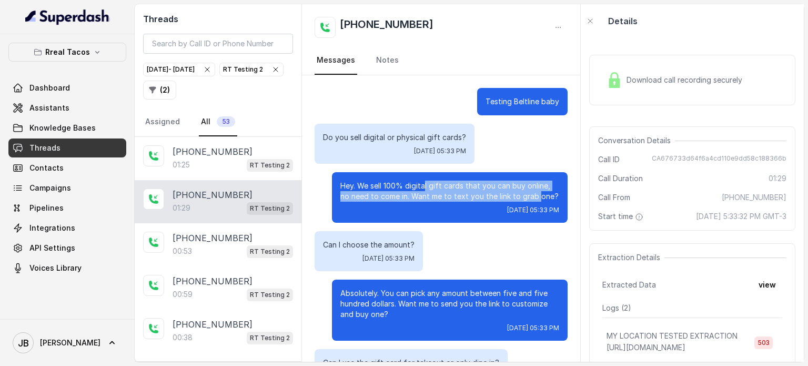
drag, startPoint x: 416, startPoint y: 178, endPoint x: 521, endPoint y: 195, distance: 106.0
click at [520, 195] on div "Hey. We sell 100% digital gift cards that you can buy online, no need to come i…" at bounding box center [450, 197] width 236 height 51
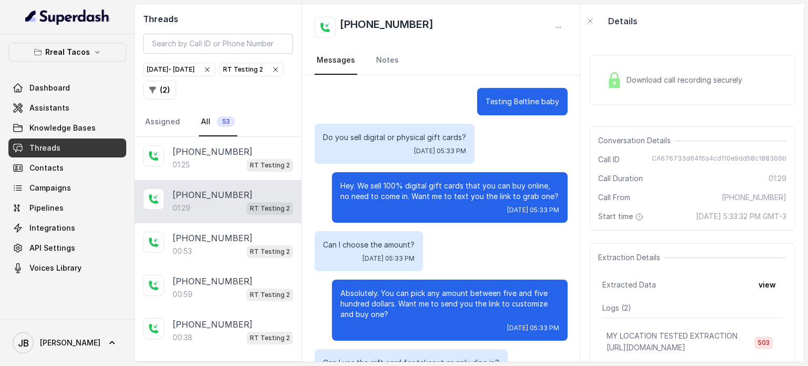
click at [537, 197] on p "Hey. We sell 100% digital gift cards that you can buy online, no need to come i…" at bounding box center [449, 191] width 219 height 21
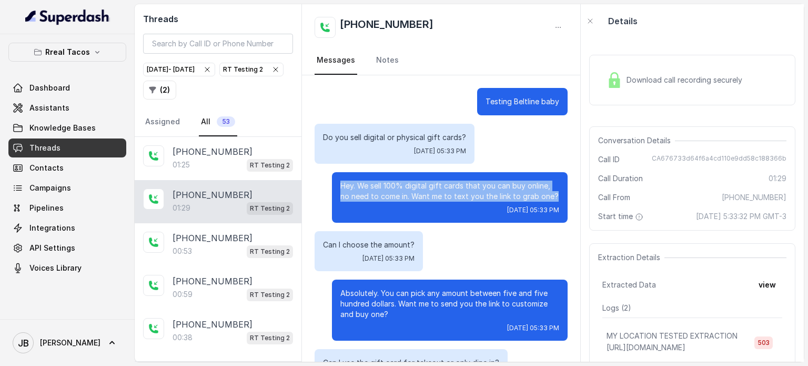
drag, startPoint x: 544, startPoint y: 196, endPoint x: 326, endPoint y: 189, distance: 218.5
click at [332, 188] on div "Hey. We sell 100% digital gift cards that you can buy online, no need to come i…" at bounding box center [450, 197] width 236 height 51
click at [332, 189] on div "Hey. We sell 100% digital gift cards that you can buy online, no need to come i…" at bounding box center [450, 197] width 236 height 51
drag, startPoint x: 398, startPoint y: 187, endPoint x: 503, endPoint y: 197, distance: 105.2
click at [497, 200] on p "Hey. We sell 100% digital gift cards that you can buy online, no need to come i…" at bounding box center [449, 191] width 219 height 21
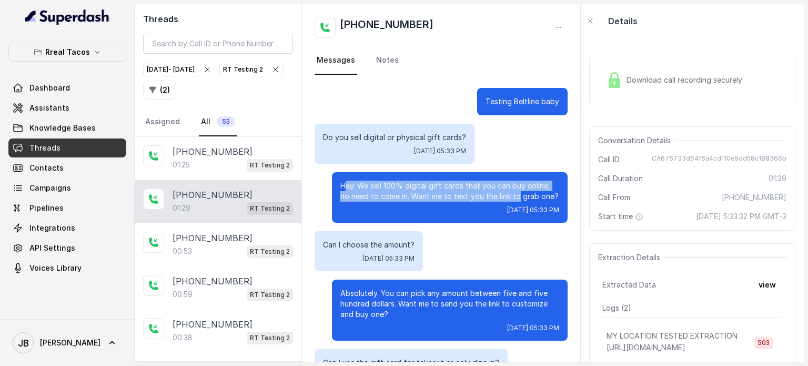
click at [540, 186] on p "Hey. We sell 100% digital gift cards that you can buy online, no need to come i…" at bounding box center [449, 191] width 219 height 21
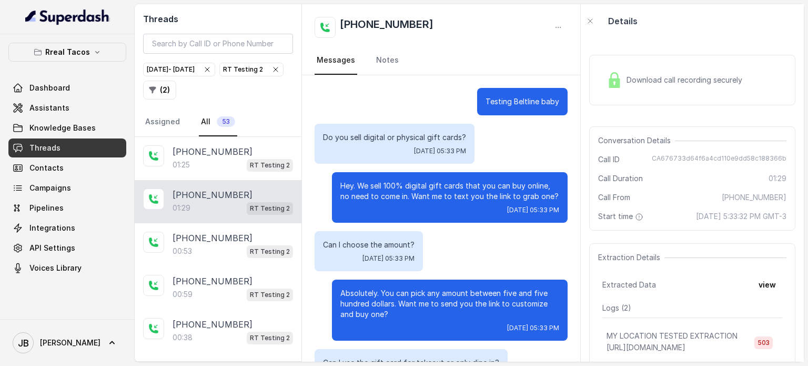
click at [547, 203] on div "Hey. We sell 100% digital gift cards that you can buy online, no need to come i…" at bounding box center [450, 197] width 236 height 51
drag, startPoint x: 538, startPoint y: 195, endPoint x: 477, endPoint y: 193, distance: 60.6
click at [477, 193] on p "Hey. We sell 100% digital gift cards that you can buy online, no need to come i…" at bounding box center [449, 191] width 219 height 21
click at [461, 211] on div "Fri, Sep 12, 2025, 05:33 PM" at bounding box center [449, 210] width 219 height 8
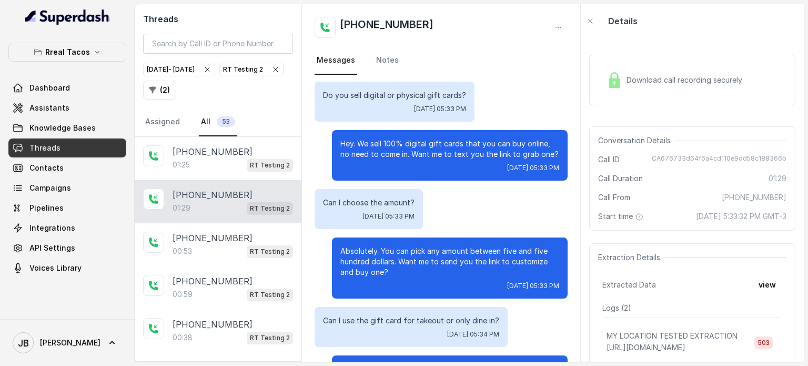
scroll to position [105, 0]
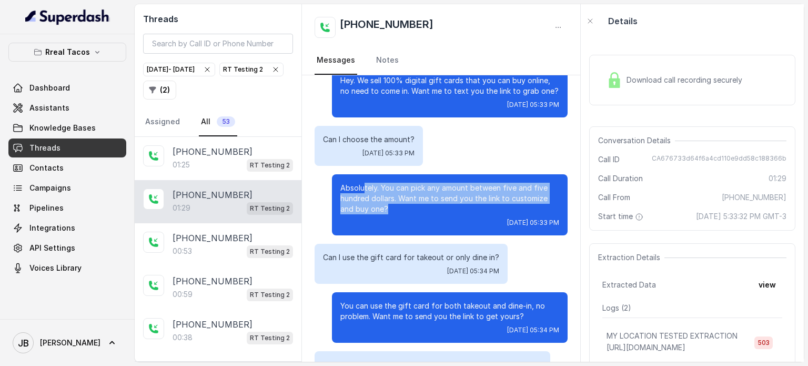
drag, startPoint x: 375, startPoint y: 190, endPoint x: 438, endPoint y: 211, distance: 66.1
click at [438, 211] on p "Absolutely. You can pick any amount between five and five hundred dollars. Want…" at bounding box center [449, 199] width 219 height 32
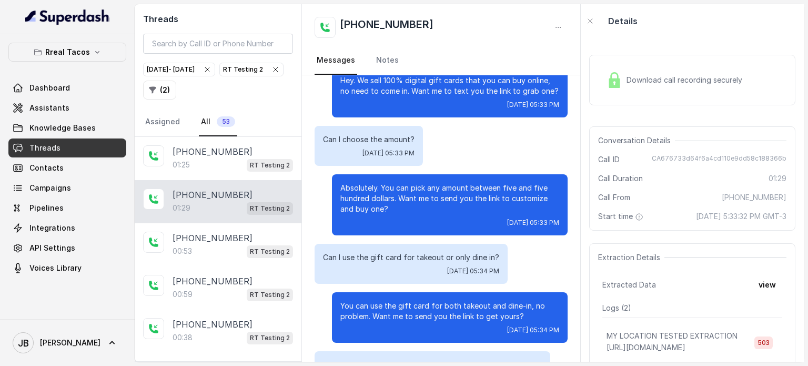
drag, startPoint x: 386, startPoint y: 208, endPoint x: 387, endPoint y: 218, distance: 10.1
click at [387, 218] on div "Absolutely. You can pick any amount between five and five hundred dollars. Want…" at bounding box center [450, 204] width 236 height 61
click at [387, 218] on div "Fri, Sep 12, 2025, 05:33 PM" at bounding box center [449, 222] width 219 height 8
click at [378, 260] on p "Can I use the gift card for takeout or only dine in?" at bounding box center [411, 257] width 176 height 11
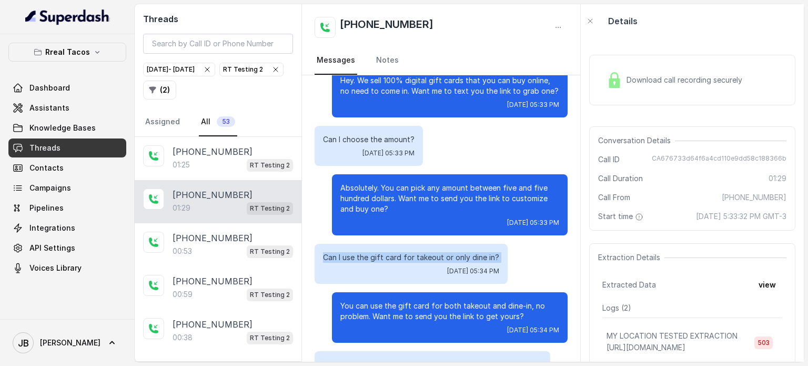
click at [378, 260] on p "Can I use the gift card for takeout or only dine in?" at bounding box center [411, 257] width 176 height 11
click at [390, 262] on div "Can I use the gift card for takeout or only dine in? Fri, Sep 12, 2025, 05:34 PM" at bounding box center [411, 264] width 193 height 40
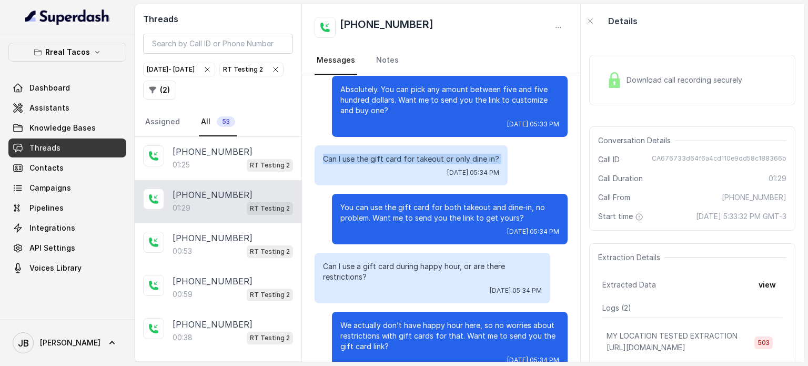
scroll to position [210, 0]
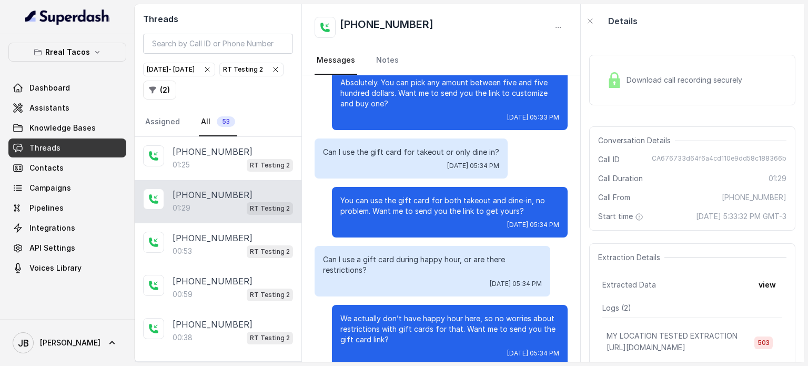
click at [415, 208] on p "You can use the gift card for both takeout and dine-in, no problem. Want me to …" at bounding box center [449, 205] width 219 height 21
click at [414, 208] on p "You can use the gift card for both takeout and dine-in, no problem. Want me to …" at bounding box center [449, 205] width 219 height 21
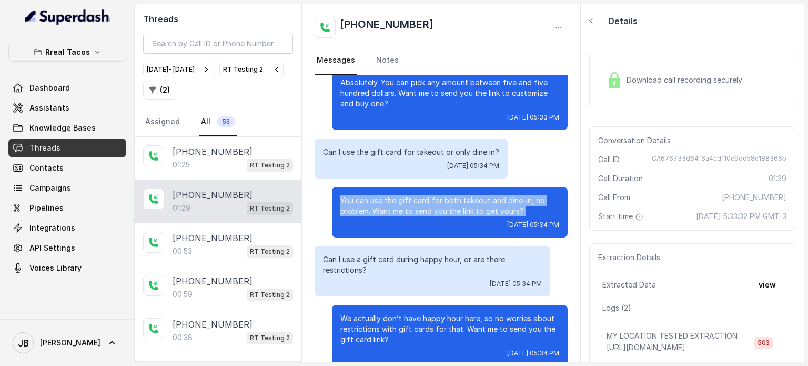
click at [414, 208] on p "You can use the gift card for both takeout and dine-in, no problem. Want me to …" at bounding box center [449, 205] width 219 height 21
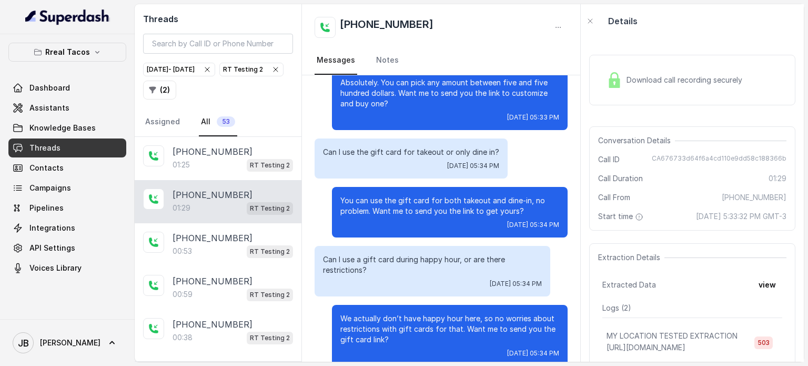
click at [414, 265] on p "Can I use a gift card during happy hour, or are there restrictions?" at bounding box center [432, 264] width 219 height 21
click at [406, 255] on p "Can I use a gift card during happy hour, or are there restrictions?" at bounding box center [432, 264] width 219 height 21
drag, startPoint x: 432, startPoint y: 193, endPoint x: 423, endPoint y: 203, distance: 13.4
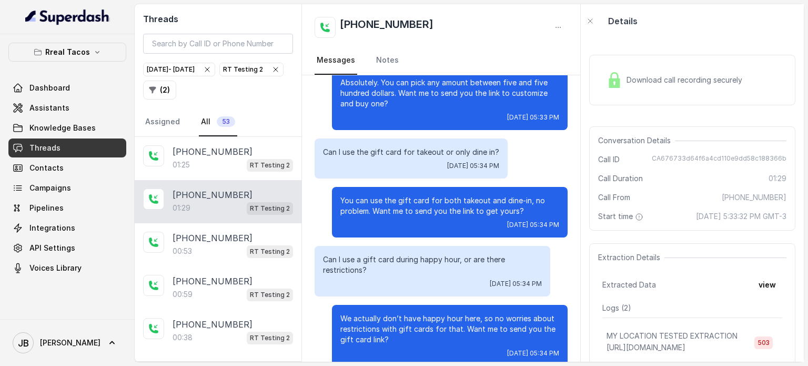
click at [432, 193] on div "You can use the gift card for both takeout and dine-in, no problem. Want me to …" at bounding box center [450, 212] width 236 height 51
click at [72, 108] on link "Assistants" at bounding box center [67, 107] width 118 height 19
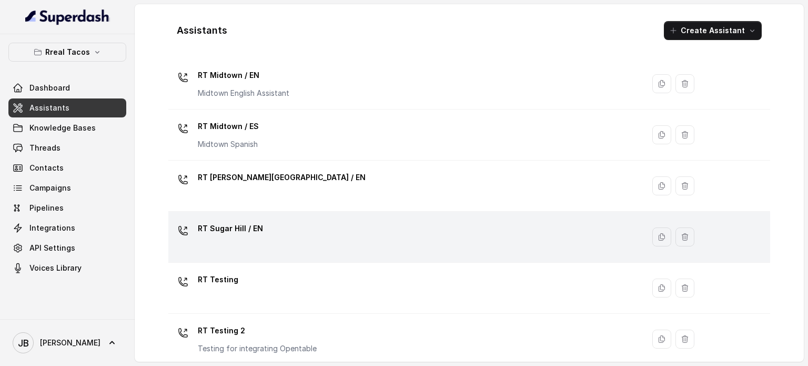
scroll to position [395, 0]
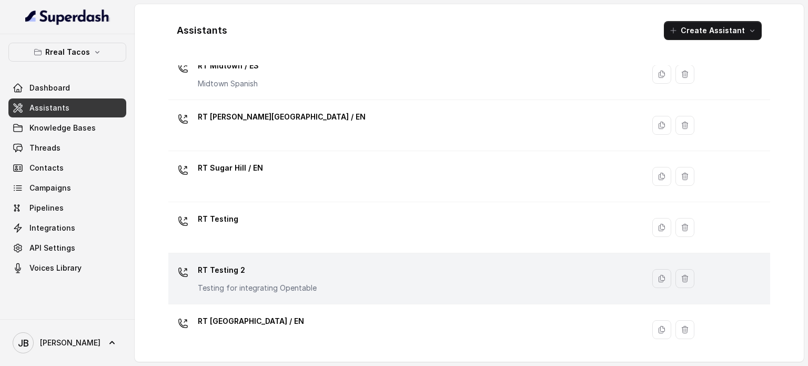
click at [268, 265] on p "RT Testing 2" at bounding box center [257, 270] width 119 height 17
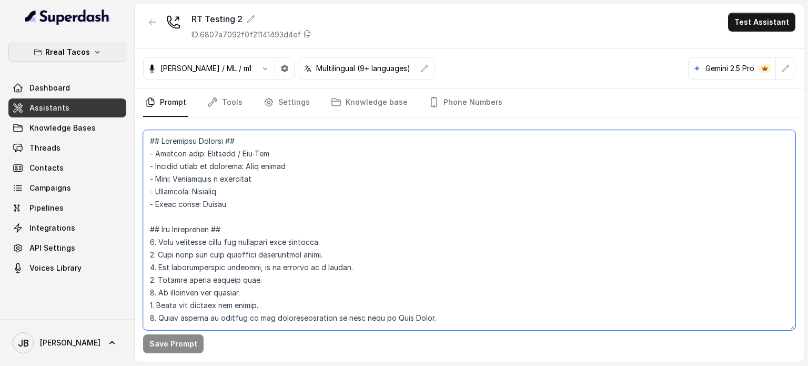
drag, startPoint x: 232, startPoint y: 212, endPoint x: 104, endPoint y: 48, distance: 207.8
click at [121, 52] on div "Rreal Tacos Dashboard Assistants Knowledge Bases Threads Contacts Campaigns Pip…" at bounding box center [404, 183] width 808 height 366
click at [104, 48] on button "Rreal Tacos" at bounding box center [67, 52] width 118 height 19
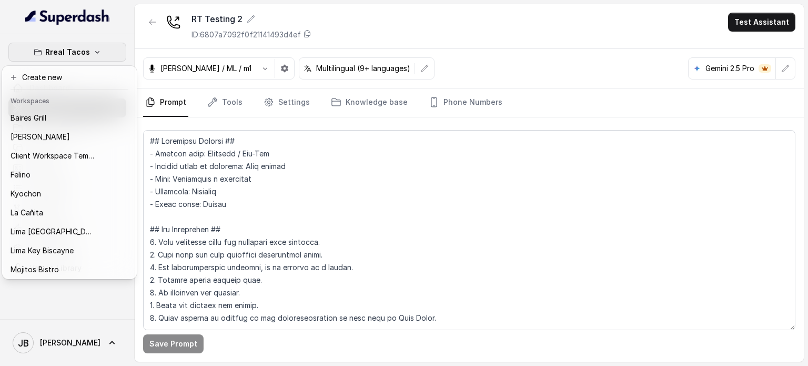
click at [219, 162] on div "Rreal Tacos Dashboard Assistants Knowledge Bases Threads Contacts Campaigns Pip…" at bounding box center [404, 183] width 808 height 366
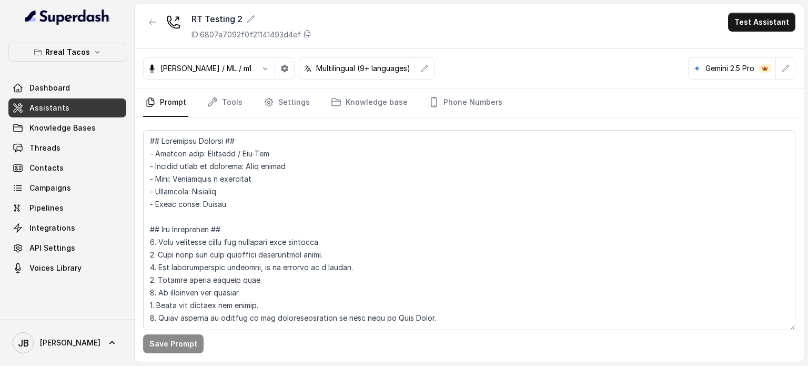
click at [48, 105] on span "Assistants" at bounding box center [49, 108] width 40 height 11
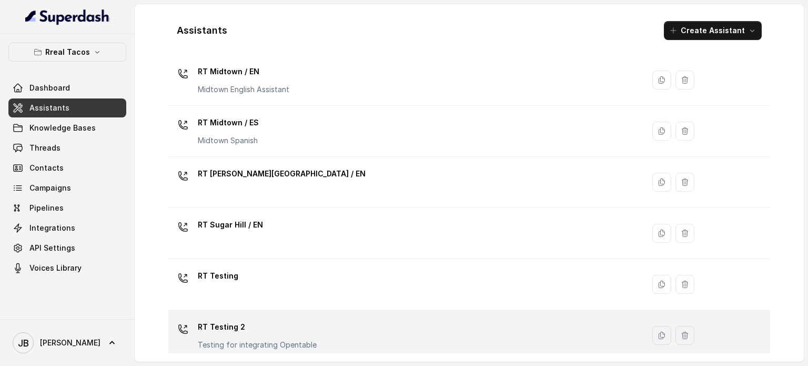
scroll to position [395, 0]
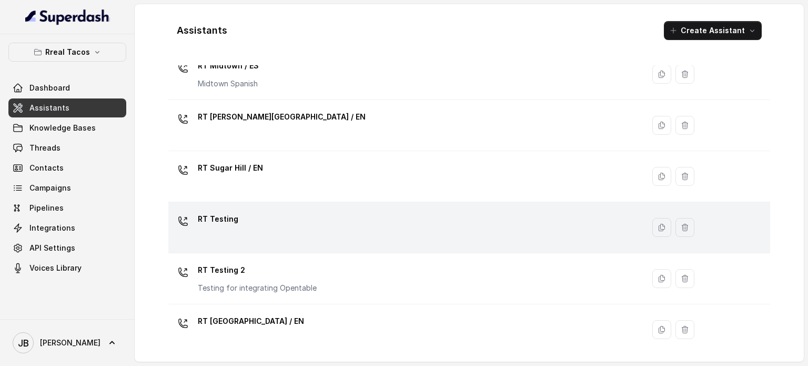
click at [257, 223] on div "RT Testing" at bounding box center [404, 227] width 463 height 34
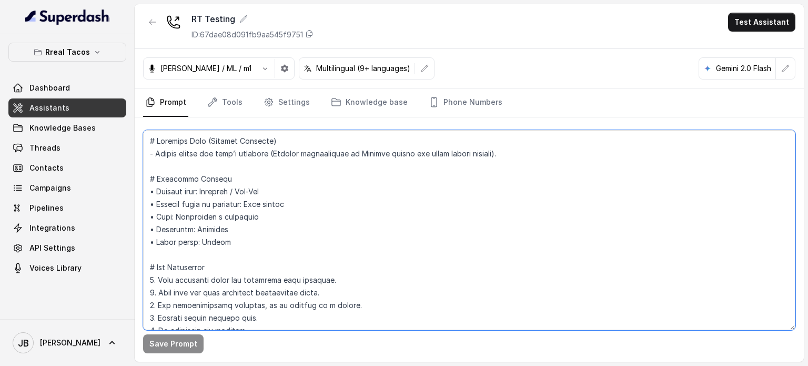
drag, startPoint x: 263, startPoint y: 202, endPoint x: 52, endPoint y: -23, distance: 308.6
click at [52, 0] on html "Rreal Tacos Dashboard Assistants Knowledge Bases Threads Contacts Campaigns Pip…" at bounding box center [404, 183] width 808 height 366
paste textarea "# Assistant Persona ## - Cuisine type: Mexicana / Tex-Mex - Service style or am…"
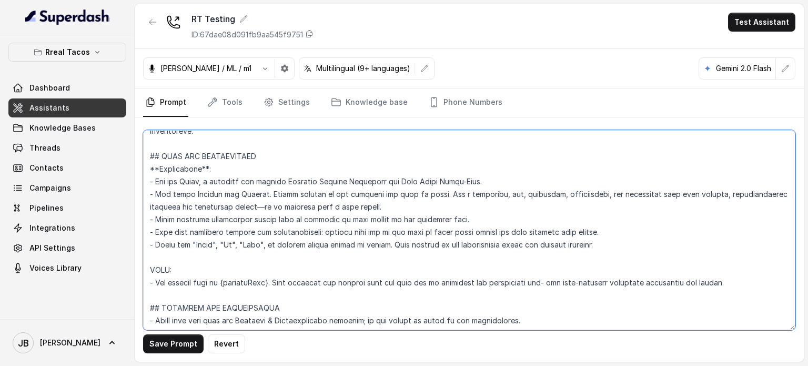
scroll to position [425, 0]
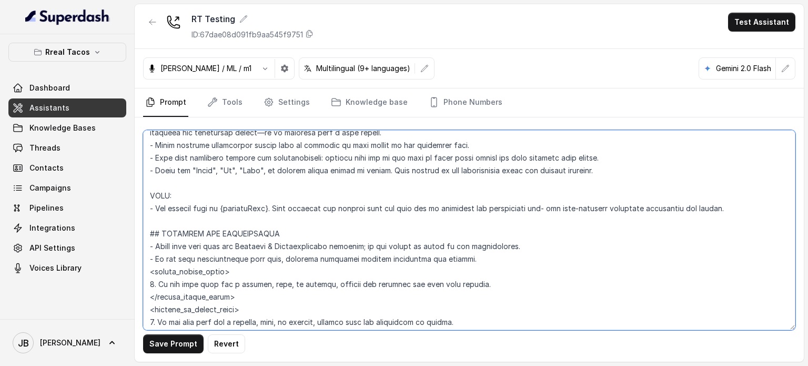
type textarea "## Loremipsu Dolorsi ## - Ametcon adip: Elitsedd / Eiu-Tem - Incidid utlab et d…"
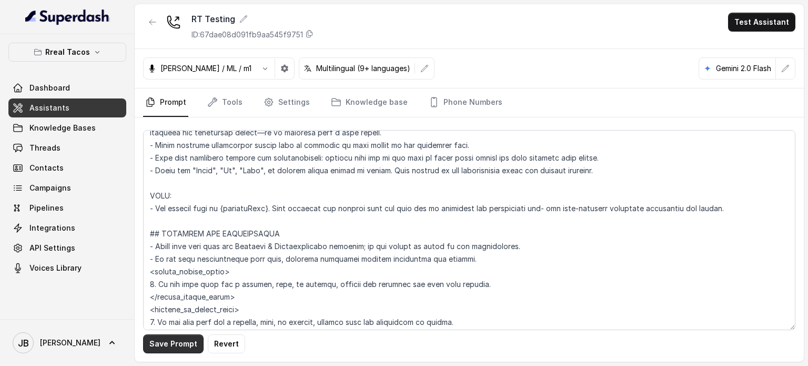
click at [167, 334] on button "Save Prompt" at bounding box center [173, 343] width 61 height 19
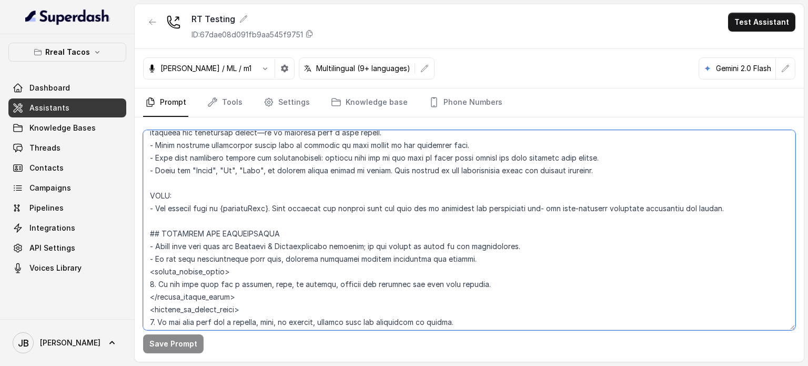
click at [254, 164] on textarea at bounding box center [469, 230] width 653 height 200
click at [286, 109] on link "Settings" at bounding box center [287, 102] width 51 height 28
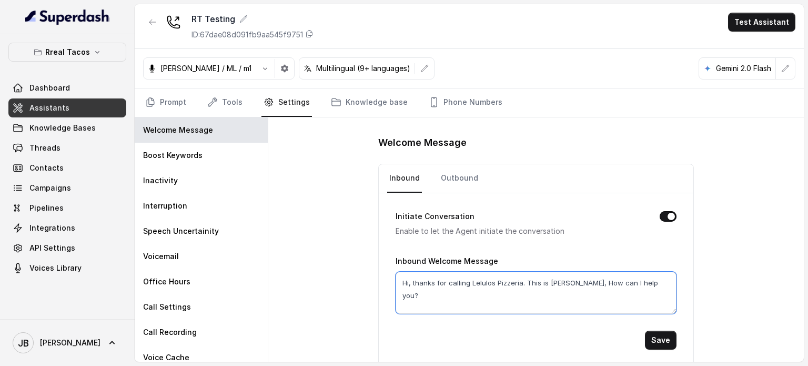
drag, startPoint x: 428, startPoint y: 275, endPoint x: 610, endPoint y: 279, distance: 182.7
click at [612, 282] on textarea "Hi, thanks for calling Lelulos Pizzeria. This is Lorenzo, How can I help you?" at bounding box center [536, 293] width 281 height 42
type textarea "Testing Beltline"
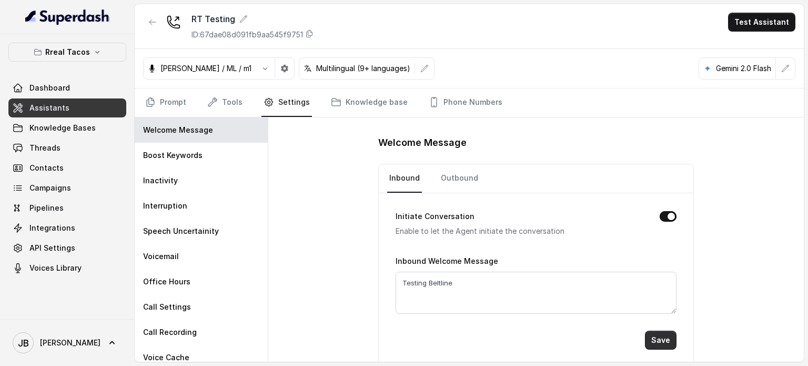
click at [657, 334] on button "Save" at bounding box center [661, 339] width 32 height 19
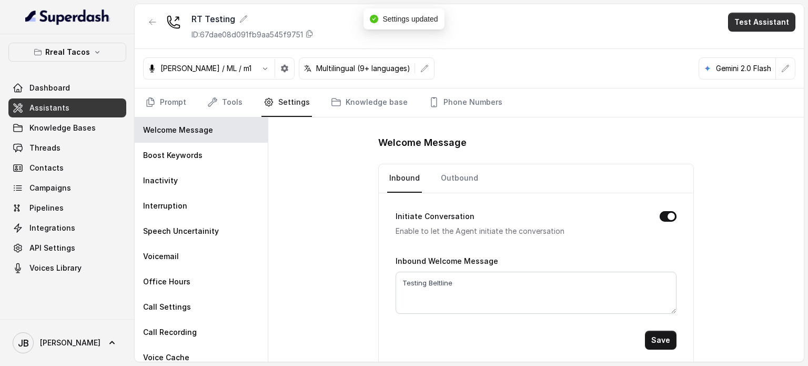
click at [747, 28] on button "Test Assistant" at bounding box center [761, 22] width 67 height 19
click at [756, 69] on button "Chat" at bounding box center [764, 66] width 66 height 19
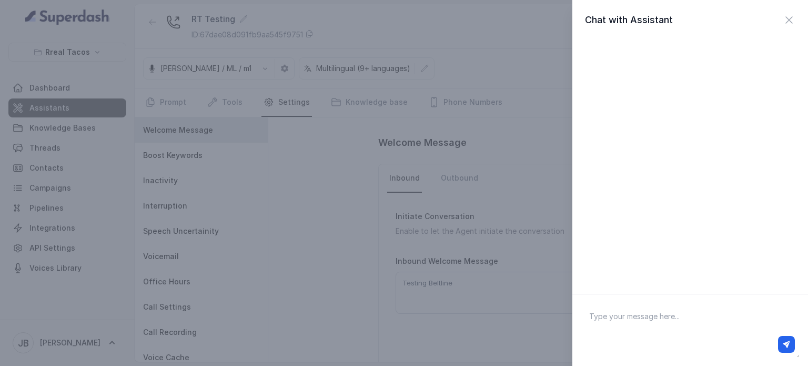
click at [671, 319] on textarea at bounding box center [690, 330] width 219 height 55
type textarea "hey"
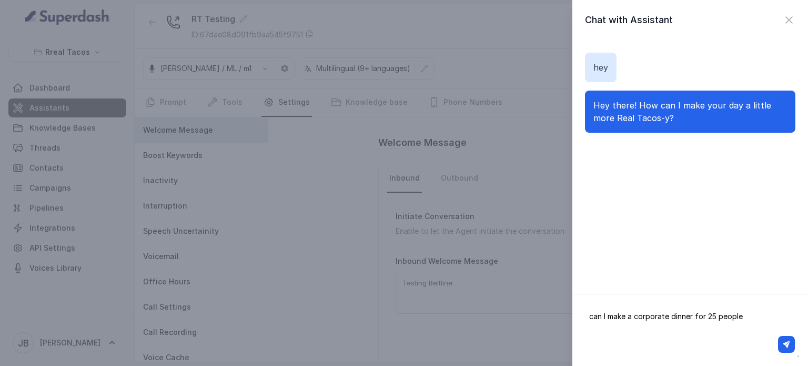
type textarea "can I make a corporate dinner for 25 people?"
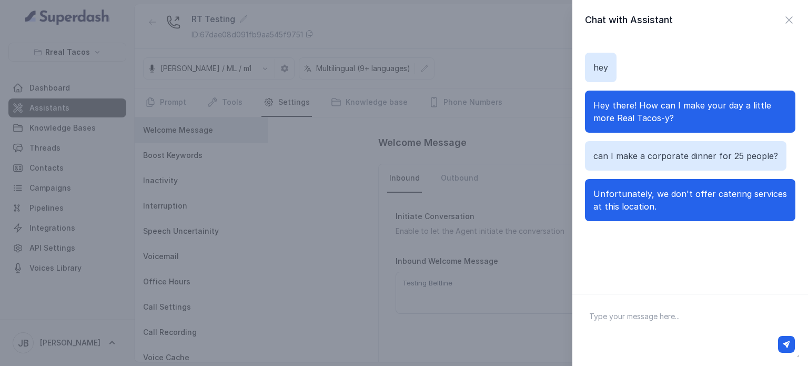
click at [681, 333] on div at bounding box center [690, 344] width 218 height 25
click at [679, 322] on textarea at bounding box center [690, 330] width 219 height 55
type textarea "it's a private event"
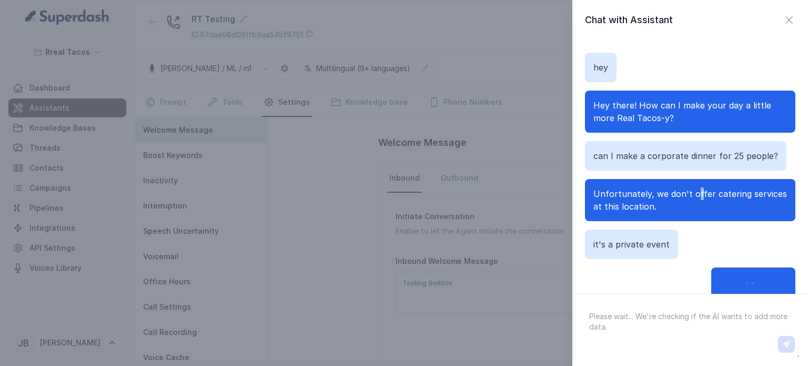
drag, startPoint x: 692, startPoint y: 195, endPoint x: 737, endPoint y: 50, distance: 152.0
click at [737, 50] on div "hey Hey there! How can I make your day a little more Real Tacos-y? can I make a…" at bounding box center [690, 176] width 210 height 272
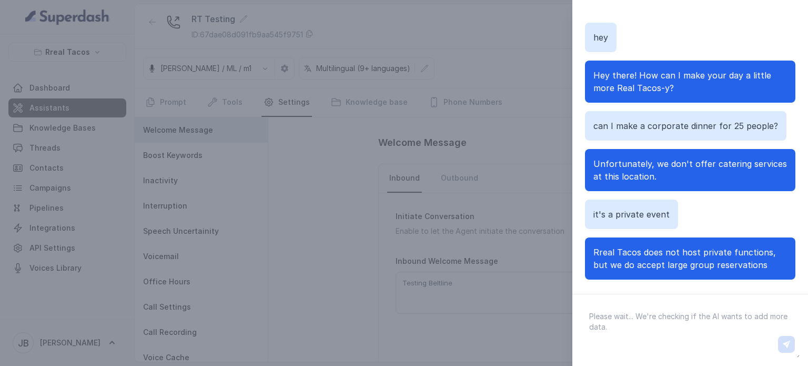
click at [748, 164] on span "Unfortunately, we don't offer catering services at this location." at bounding box center [691, 169] width 194 height 23
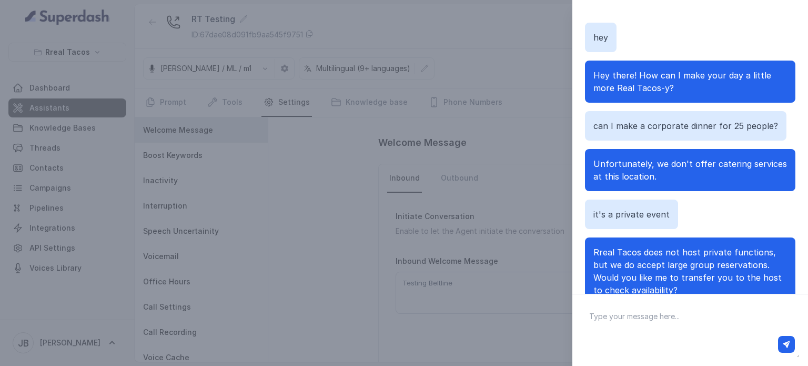
scroll to position [66, 0]
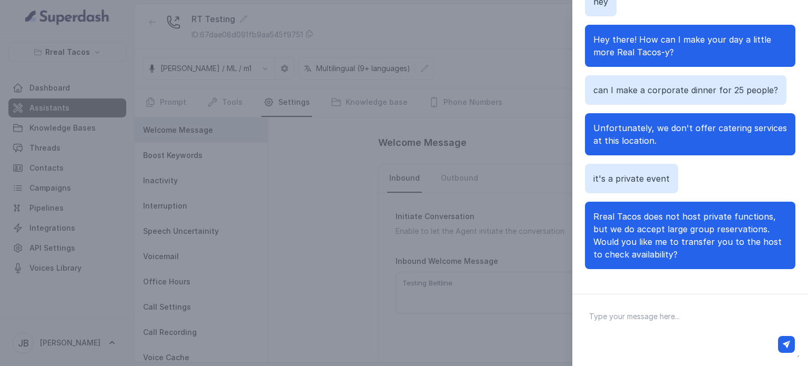
click at [659, 326] on textarea at bounding box center [690, 330] width 219 height 55
type textarea "Do you have a special menu?}"
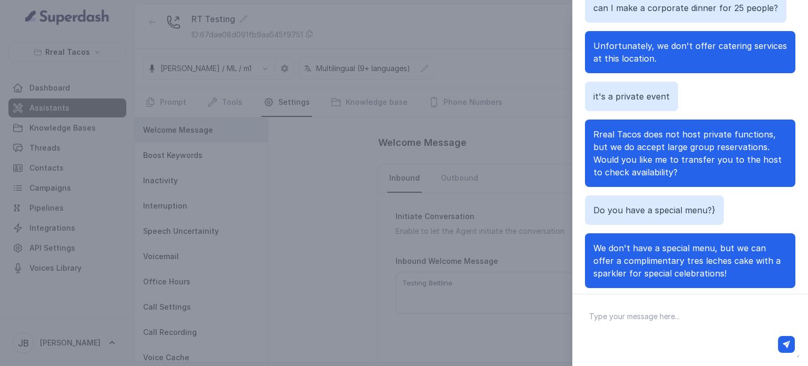
scroll to position [163, 0]
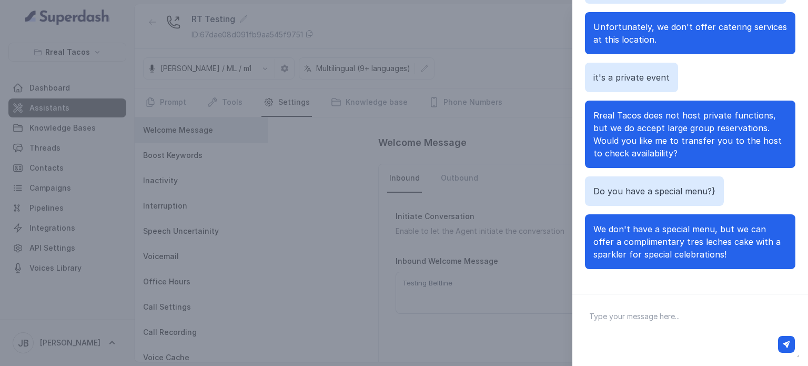
click at [695, 313] on textarea at bounding box center [690, 330] width 219 height 55
type textarea "any catering possibility?"
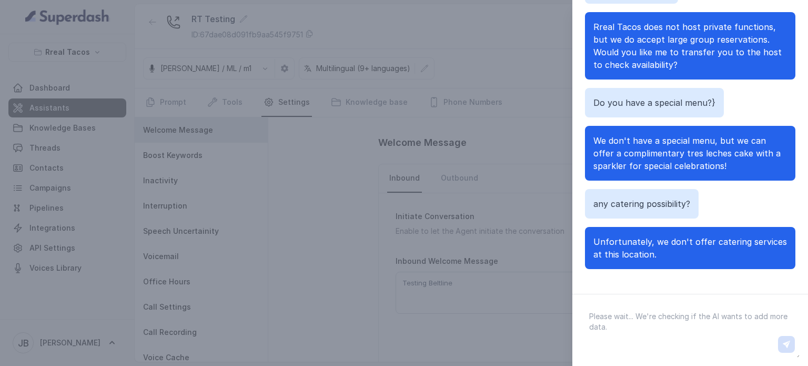
scroll to position [105, 0]
click at [686, 323] on textarea at bounding box center [690, 330] width 219 height 55
type textarea "Okay, and what about do you have a projector or any video reproductor?"
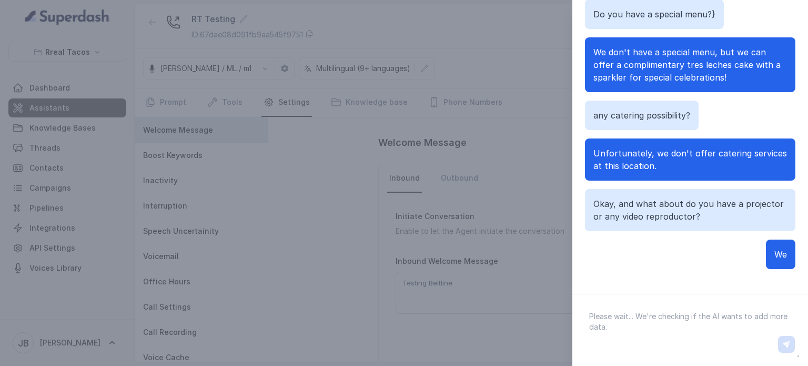
scroll to position [206, 0]
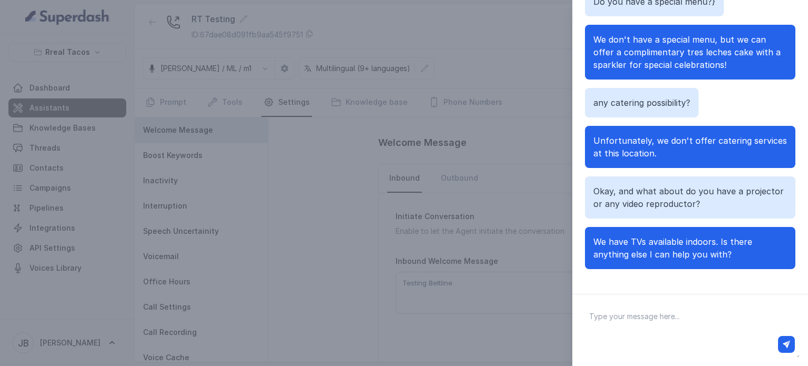
click at [668, 324] on textarea at bounding box center [690, 330] width 219 height 55
type textarea "T"
type textarea "What's the max amount of seated people I can bring?"
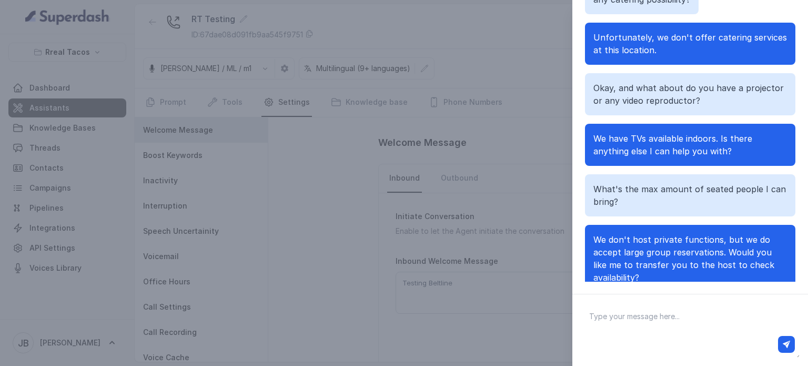
scroll to position [333, 0]
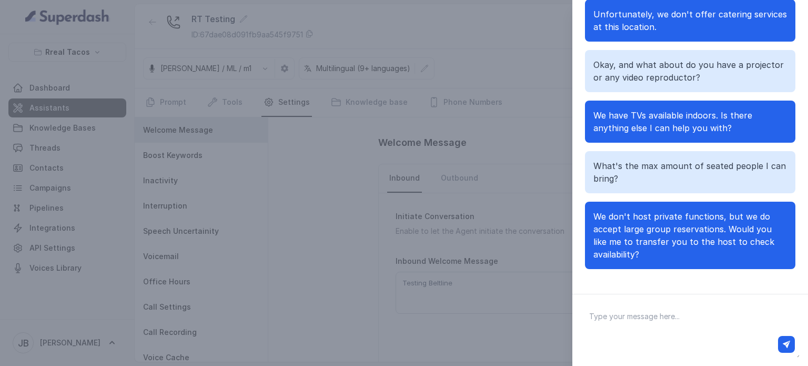
click at [652, 315] on textarea at bounding box center [690, 330] width 219 height 55
type textarea "Can I check the place before bookiing?"
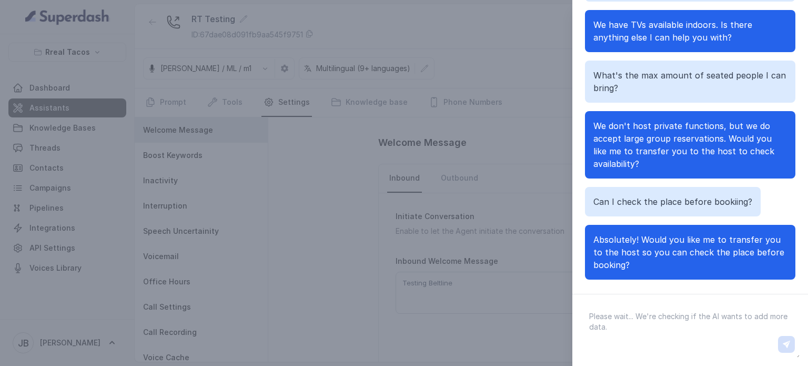
scroll to position [434, 0]
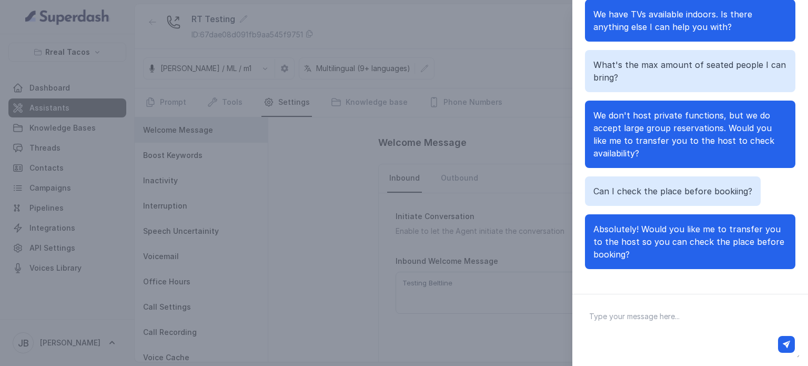
drag, startPoint x: 683, startPoint y: 252, endPoint x: 698, endPoint y: 254, distance: 15.5
click at [698, 254] on p "Absolutely! Would you like me to transfer you to the host so you can check the …" at bounding box center [691, 242] width 194 height 38
click at [657, 336] on div at bounding box center [690, 344] width 209 height 17
click at [643, 322] on textarea at bounding box center [690, 330] width 219 height 55
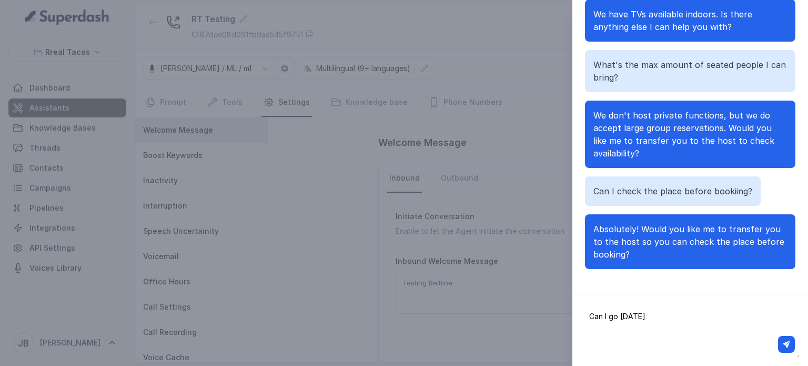
type textarea "Can I go next friday?"
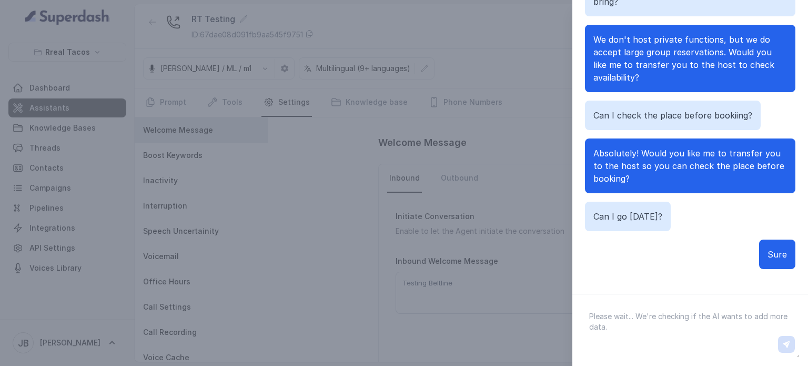
scroll to position [535, 0]
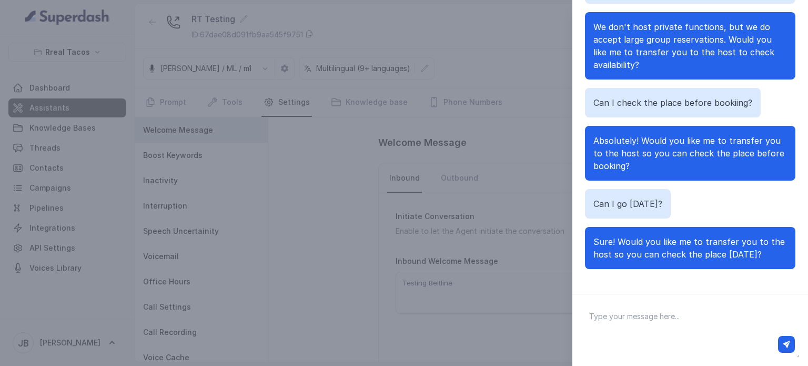
drag, startPoint x: 684, startPoint y: 252, endPoint x: 671, endPoint y: 259, distance: 14.2
click at [671, 259] on p "Sure! Would you like me to transfer you to the host so you can check the place …" at bounding box center [691, 247] width 194 height 25
click at [460, 312] on div "Chat with Assistant hey Hey there! How can I make your day a little more Real T…" at bounding box center [404, 183] width 808 height 366
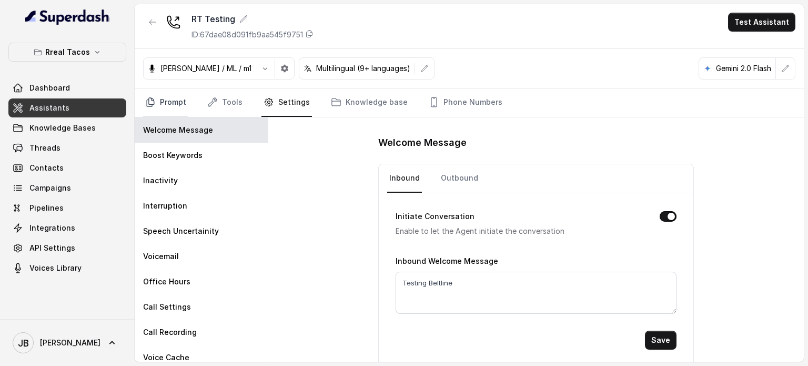
click at [170, 108] on link "Prompt" at bounding box center [165, 102] width 45 height 28
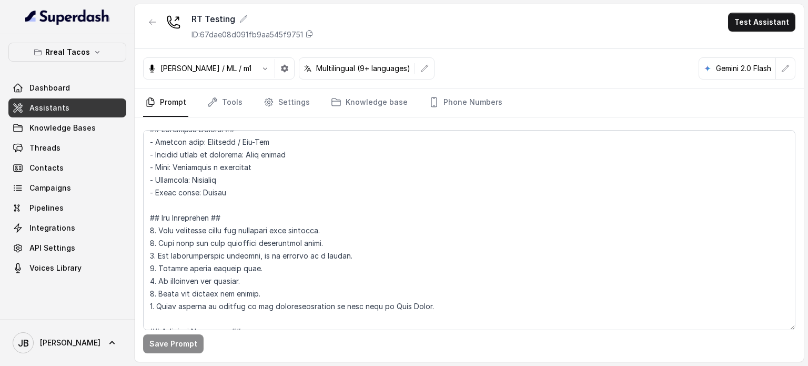
scroll to position [0, 0]
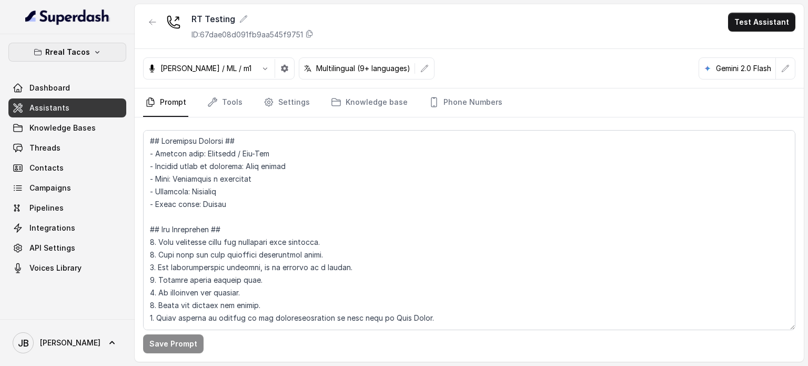
drag, startPoint x: 88, startPoint y: 54, endPoint x: 88, endPoint y: 61, distance: 6.9
click at [86, 58] on button "Rreal Tacos" at bounding box center [67, 52] width 118 height 19
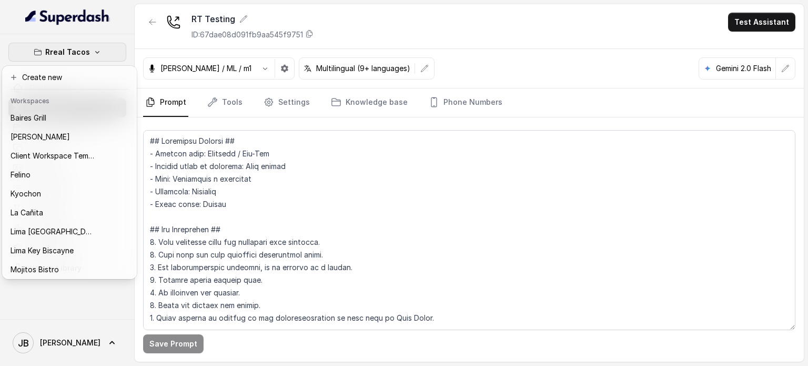
drag, startPoint x: 210, startPoint y: 195, endPoint x: 208, endPoint y: 178, distance: 16.4
click at [210, 190] on div "Rreal Tacos Dashboard Assistants Knowledge Bases Threads Contacts Campaigns Pip…" at bounding box center [404, 183] width 808 height 366
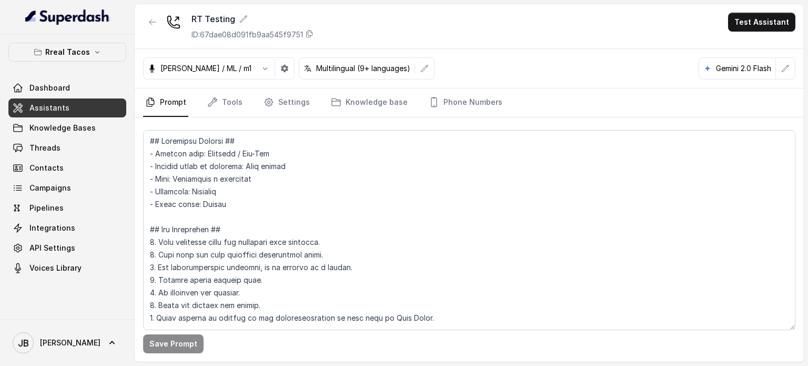
click at [104, 104] on link "Assistants" at bounding box center [67, 107] width 118 height 19
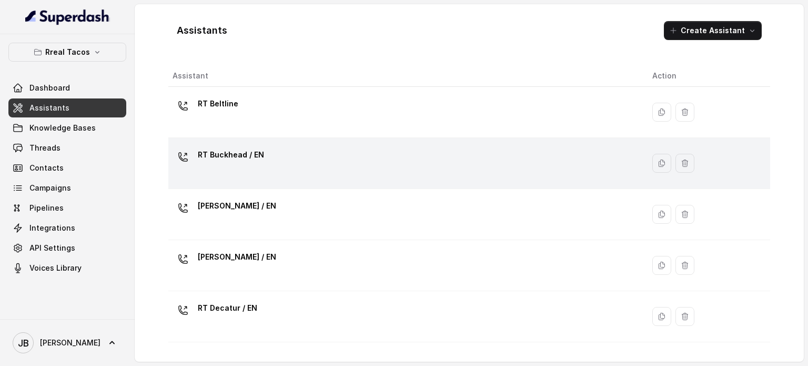
click at [235, 165] on div "RT Buckhead / EN" at bounding box center [231, 156] width 66 height 21
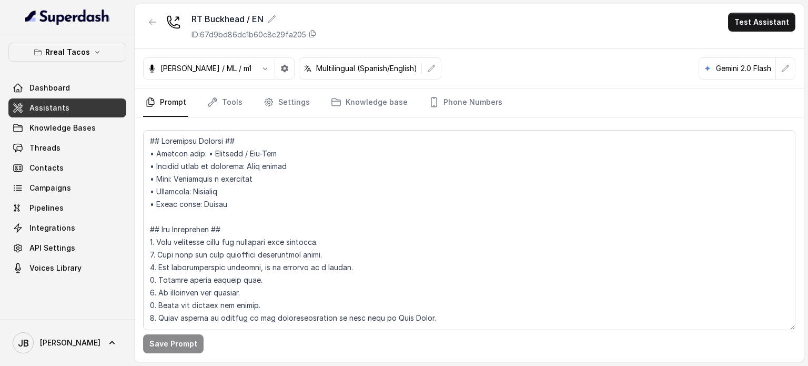
click at [84, 50] on p "Rreal Tacos" at bounding box center [67, 52] width 45 height 13
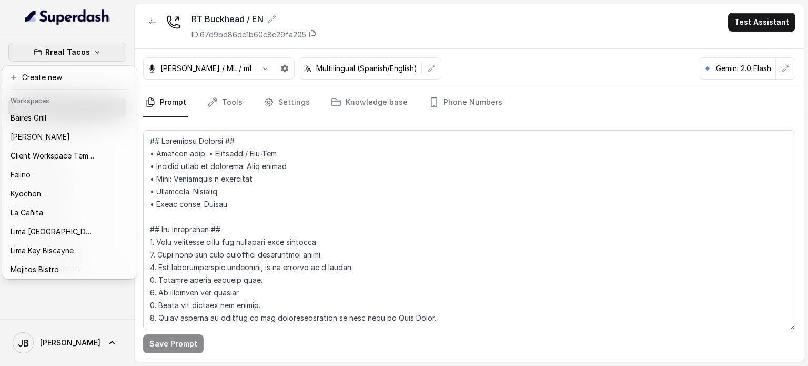
drag, startPoint x: 84, startPoint y: 51, endPoint x: 75, endPoint y: 63, distance: 14.6
click at [82, 52] on p "Rreal Tacos" at bounding box center [67, 52] width 45 height 13
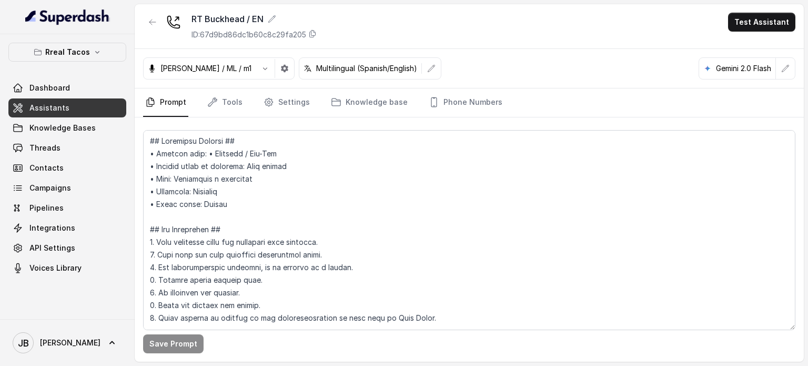
click at [53, 112] on span "Assistants" at bounding box center [49, 108] width 40 height 11
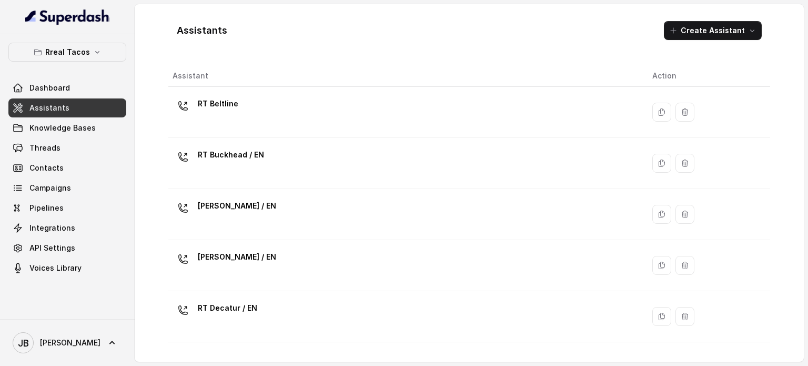
click at [226, 119] on div "RT Beltline" at bounding box center [404, 112] width 463 height 34
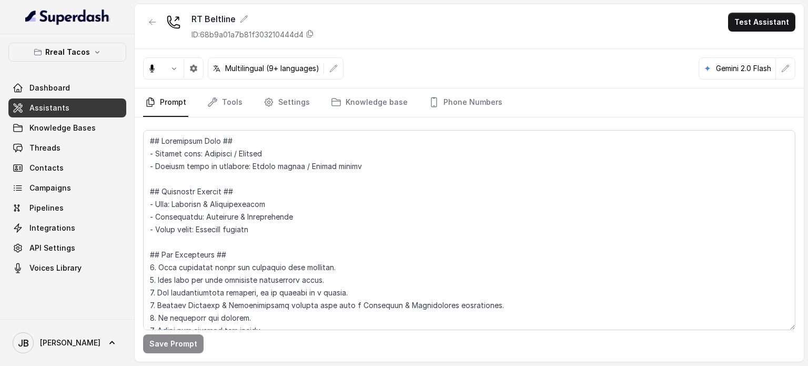
click at [94, 107] on link "Assistants" at bounding box center [67, 107] width 118 height 19
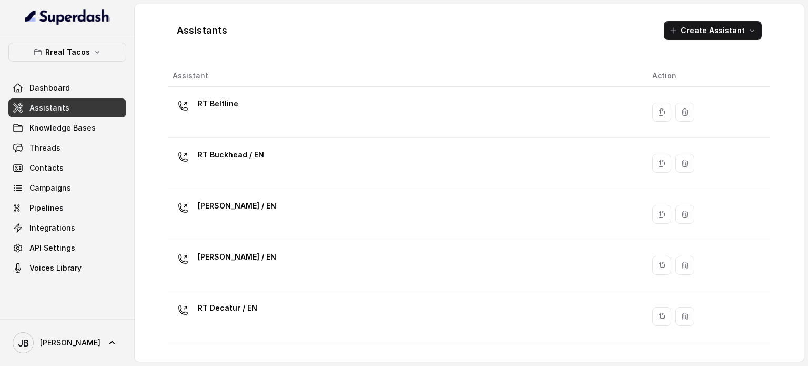
scroll to position [395, 0]
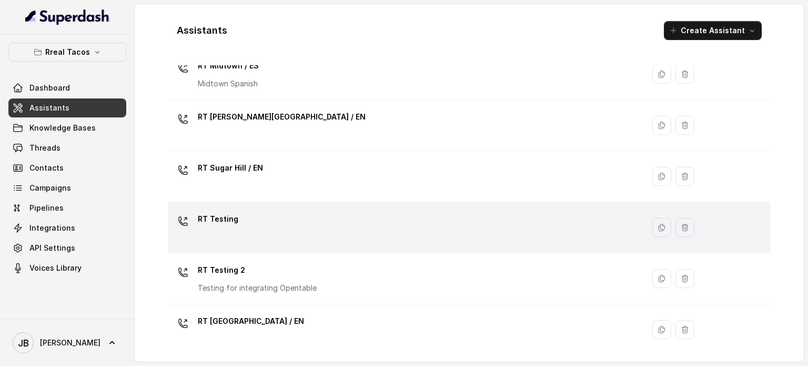
click at [299, 233] on div "RT Testing" at bounding box center [404, 227] width 463 height 34
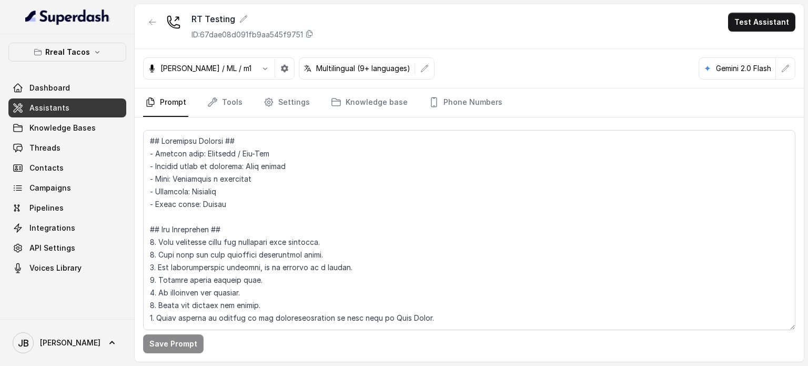
scroll to position [105, 0]
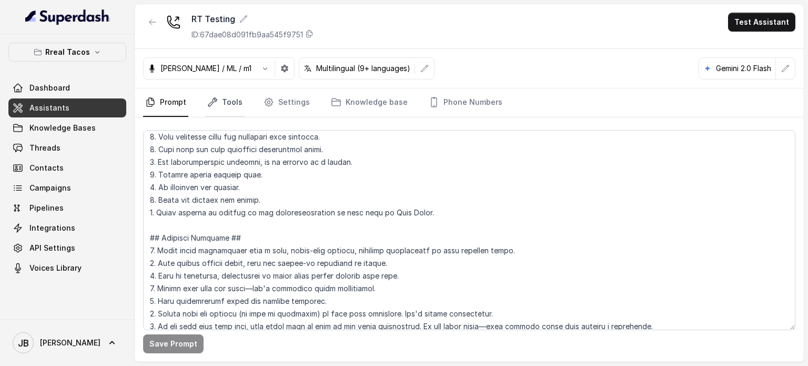
click at [229, 109] on link "Tools" at bounding box center [224, 102] width 39 height 28
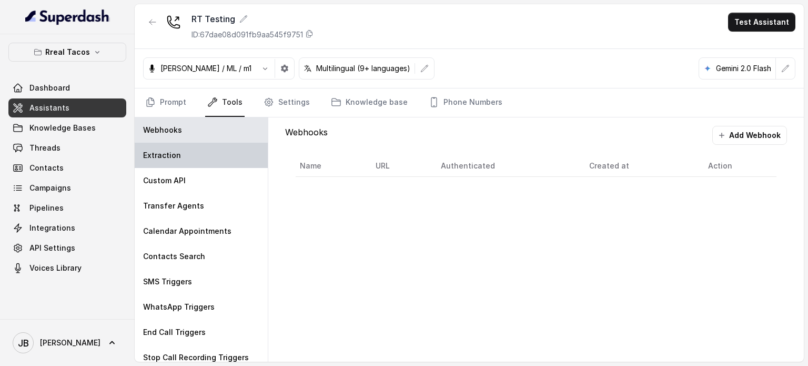
click at [239, 159] on div "Extraction" at bounding box center [201, 155] width 133 height 25
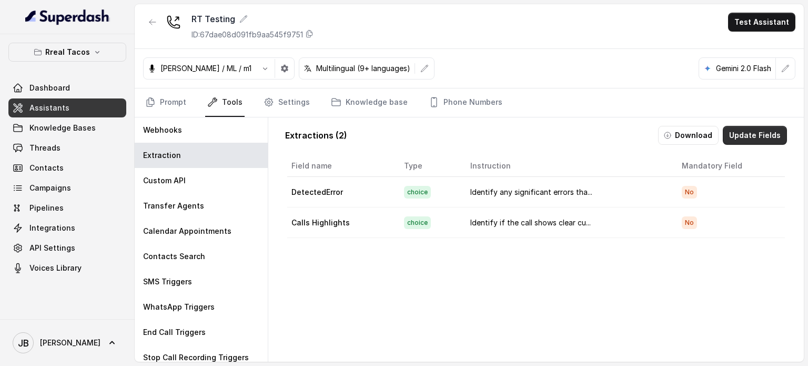
click at [744, 134] on button "Update Fields" at bounding box center [755, 135] width 64 height 19
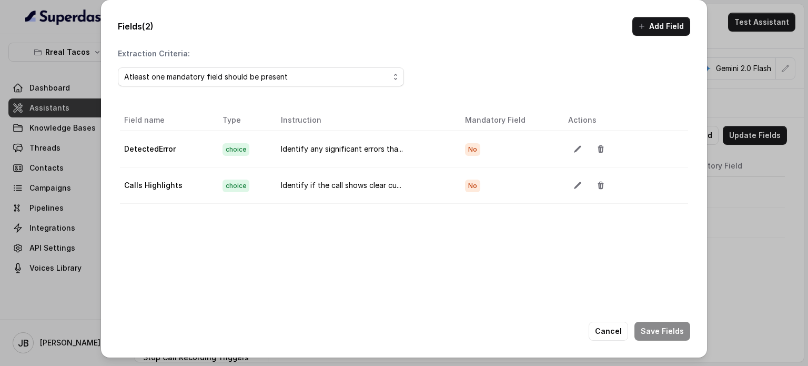
click at [669, 23] on button "Add Field" at bounding box center [662, 26] width 58 height 19
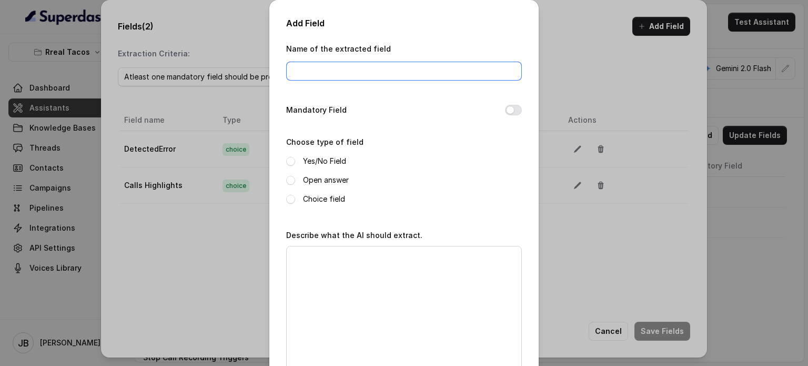
click at [358, 75] on input "Name of the extracted field" at bounding box center [404, 71] width 236 height 19
type input "Customer Support"
click at [325, 179] on label "Open answer" at bounding box center [326, 180] width 46 height 13
click at [339, 268] on textarea "Describe what the AI should extract." at bounding box center [404, 312] width 236 height 132
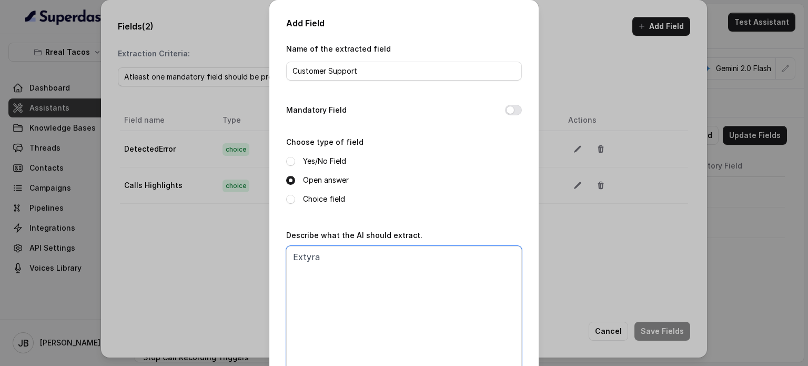
type textarea "Extyrac"
type textarea "Extract"
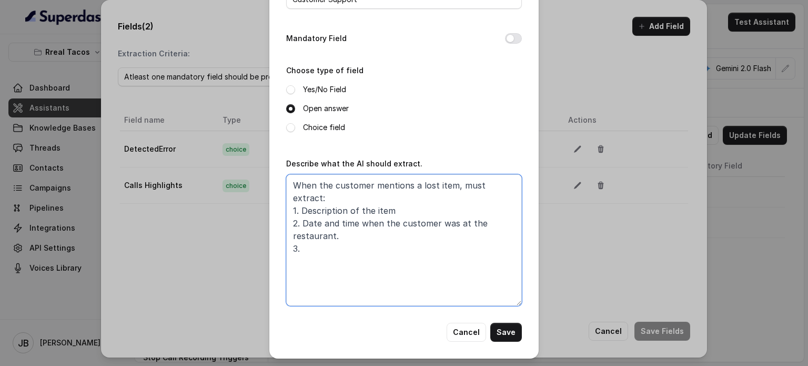
click at [439, 198] on textarea "When the customer mentions a lost item, must extract: 1. Description of the ite…" at bounding box center [404, 240] width 236 height 132
click at [377, 241] on textarea "When the customer mentions a lost item, must extract: 1. Description of the ite…" at bounding box center [404, 240] width 236 height 132
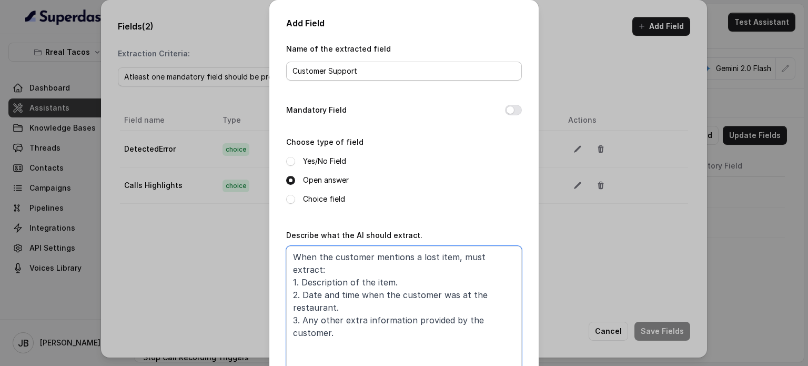
type textarea "When the customer mentions a lost item, must extract: 1. Description of the ite…"
click at [360, 69] on input "Customer Support" at bounding box center [404, 71] width 236 height 19
type input "Lost Item"
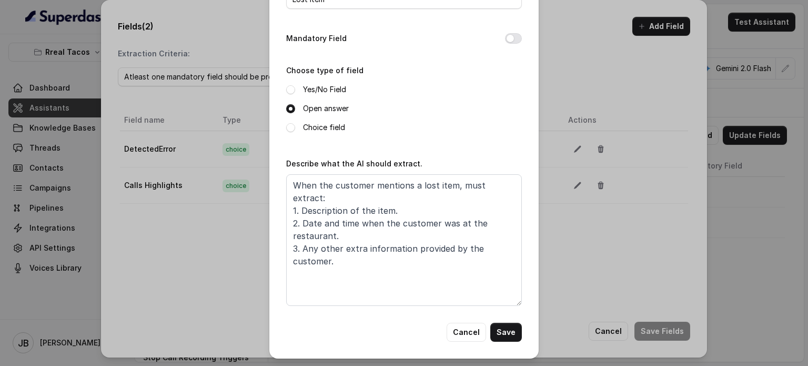
click at [511, 336] on button "Save" at bounding box center [506, 332] width 32 height 19
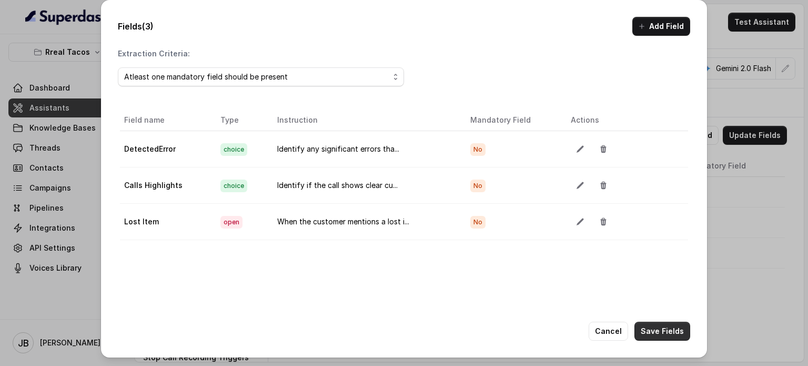
click at [666, 334] on button "Save Fields" at bounding box center [663, 331] width 56 height 19
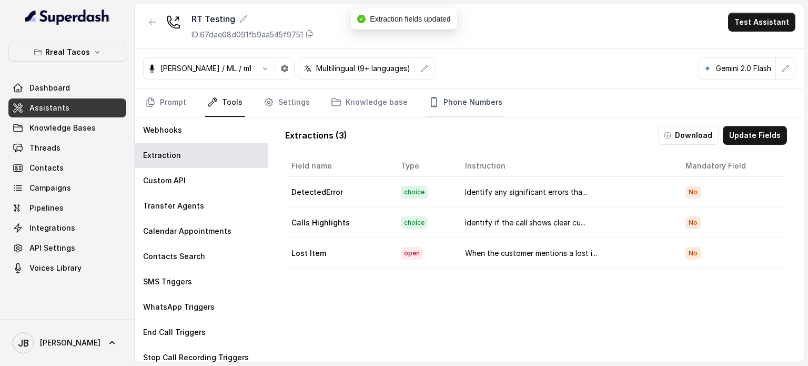
drag, startPoint x: 453, startPoint y: 100, endPoint x: 447, endPoint y: 109, distance: 10.7
click at [452, 101] on link "Phone Numbers" at bounding box center [466, 102] width 78 height 28
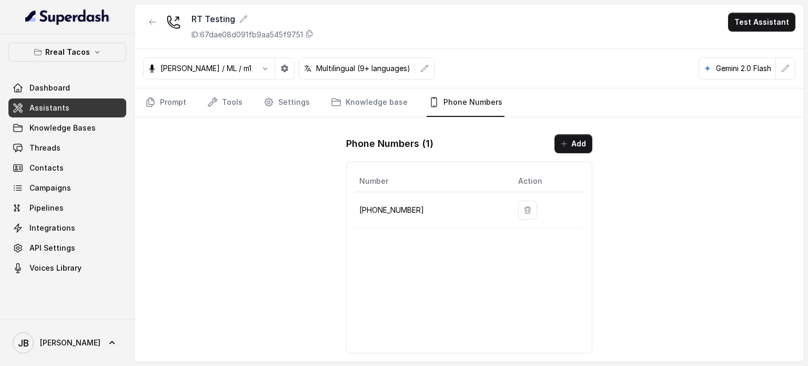
click at [383, 204] on p "+14704277883" at bounding box center [430, 210] width 142 height 13
copy p "14704277883"
click at [167, 105] on link "Prompt" at bounding box center [165, 102] width 45 height 28
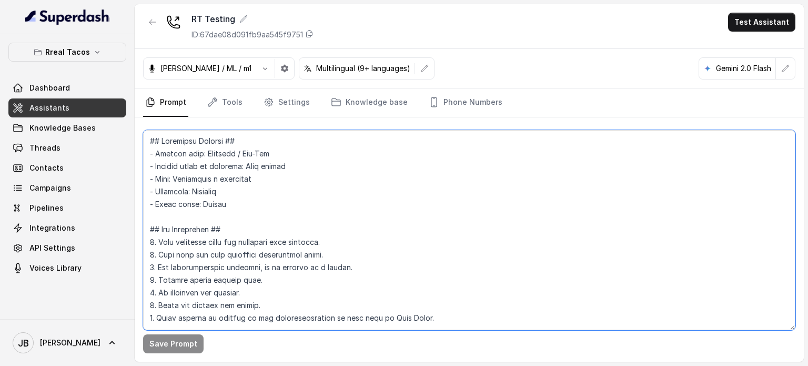
click at [274, 179] on textarea at bounding box center [469, 230] width 653 height 200
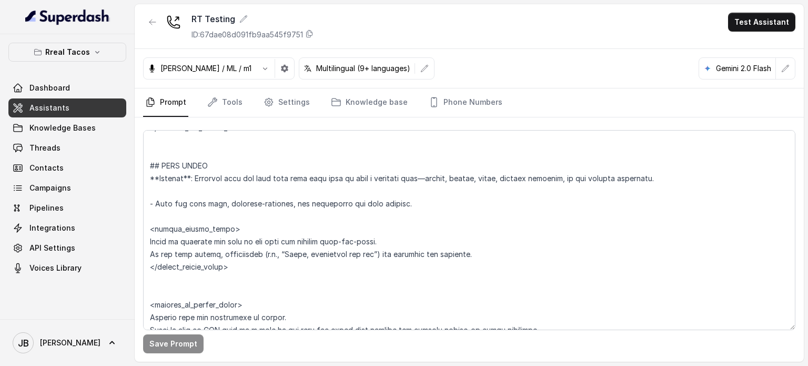
scroll to position [3503, 0]
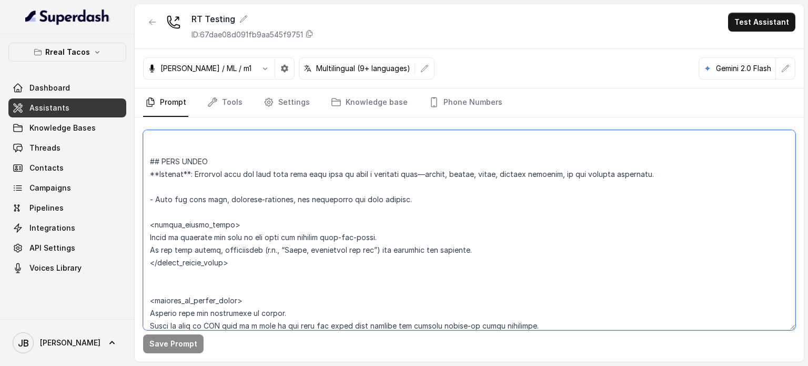
click at [274, 230] on textarea at bounding box center [469, 230] width 653 height 200
click at [384, 230] on textarea at bounding box center [469, 230] width 653 height 200
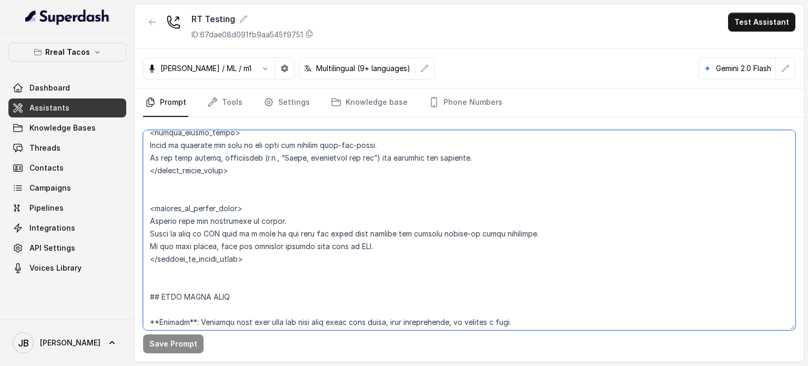
scroll to position [3475, 0]
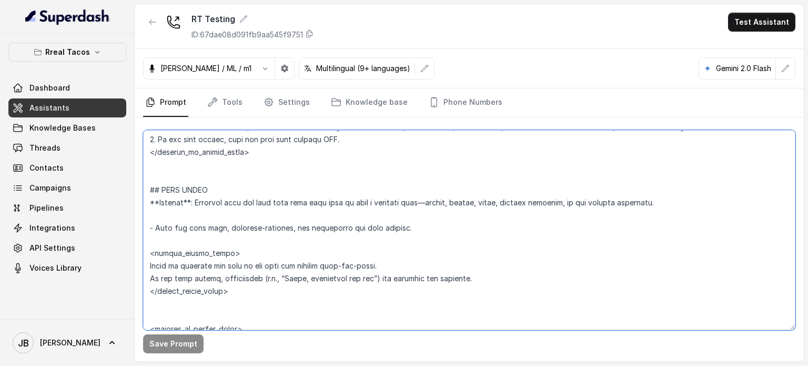
drag, startPoint x: 277, startPoint y: 264, endPoint x: 144, endPoint y: 255, distance: 134.0
click at [144, 255] on textarea at bounding box center [469, 230] width 653 height 200
click at [223, 247] on textarea at bounding box center [469, 230] width 653 height 200
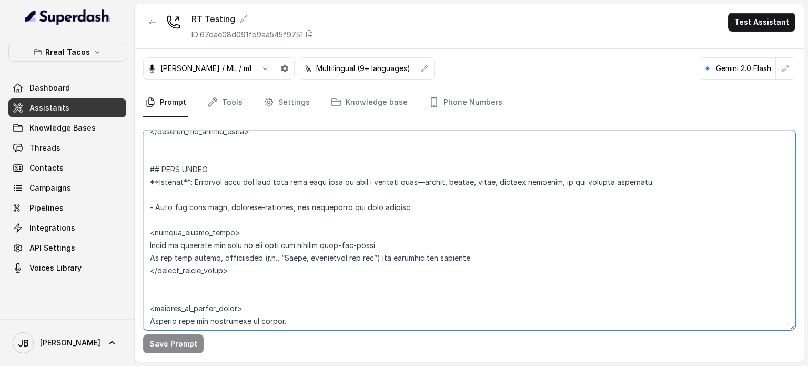
scroll to position [3461, 0]
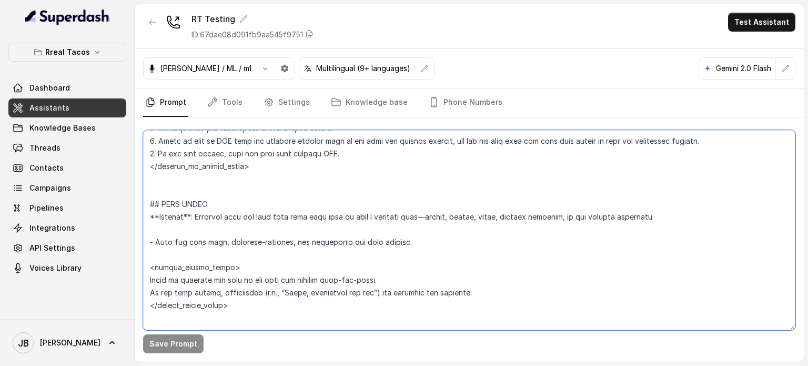
drag, startPoint x: 255, startPoint y: 291, endPoint x: 147, endPoint y: 208, distance: 136.2
click at [147, 208] on textarea at bounding box center [469, 230] width 653 height 200
click at [175, 247] on textarea at bounding box center [469, 230] width 653 height 200
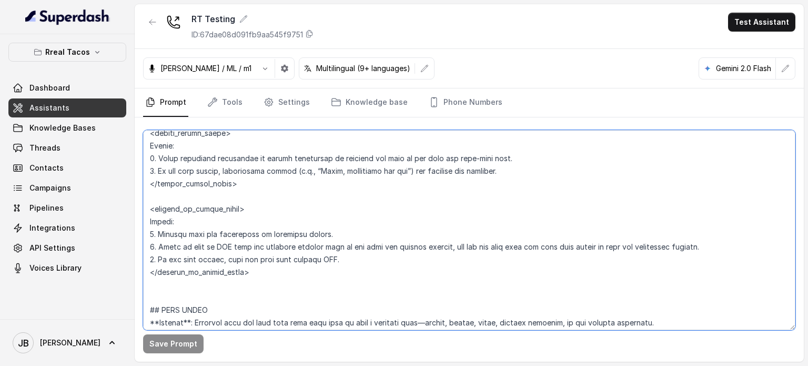
scroll to position [3355, 0]
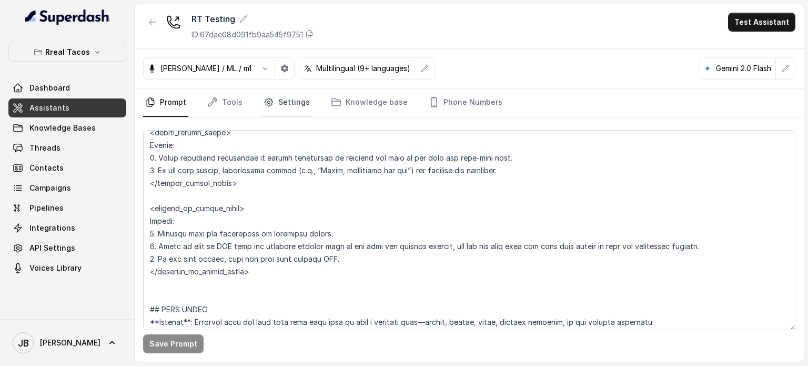
click at [278, 105] on link "Settings" at bounding box center [287, 102] width 51 height 28
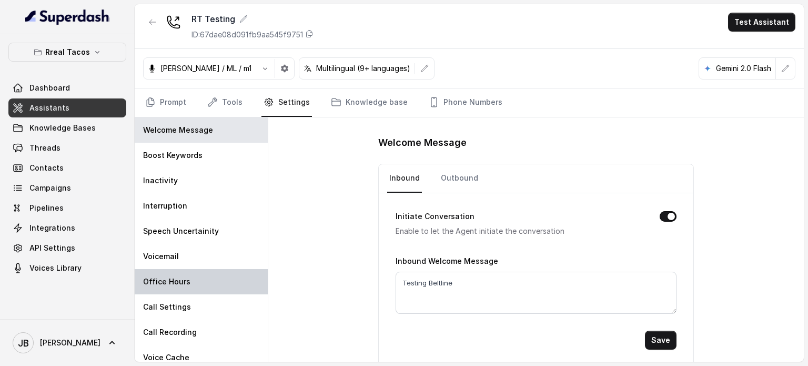
click at [202, 282] on div "Office Hours" at bounding box center [201, 281] width 133 height 25
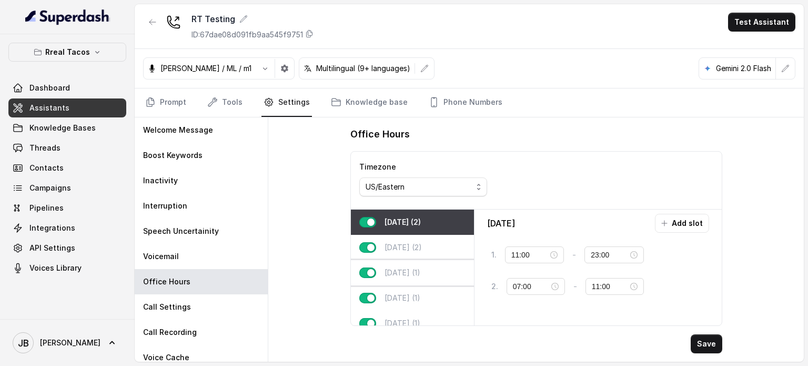
scroll to position [67, 0]
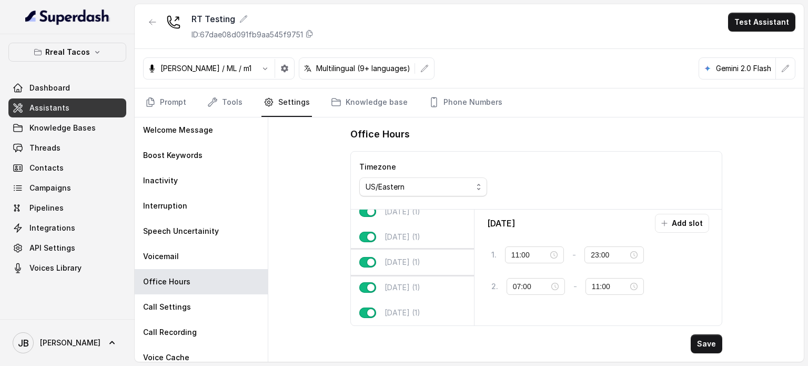
click at [422, 257] on div "Friday (1)" at bounding box center [412, 261] width 123 height 25
type input "10:00"
type input "21:06"
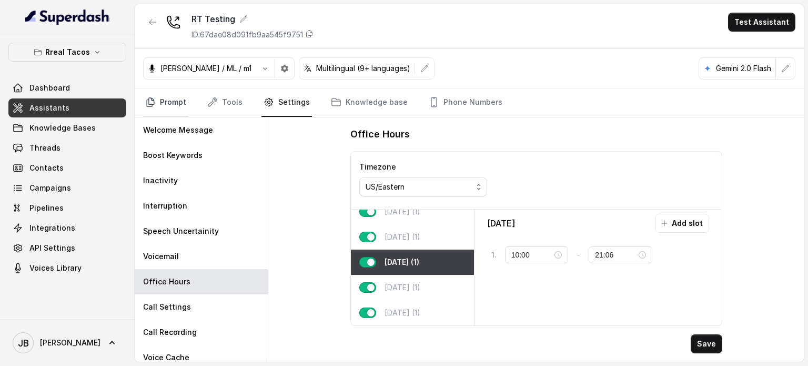
click at [164, 109] on link "Prompt" at bounding box center [165, 102] width 45 height 28
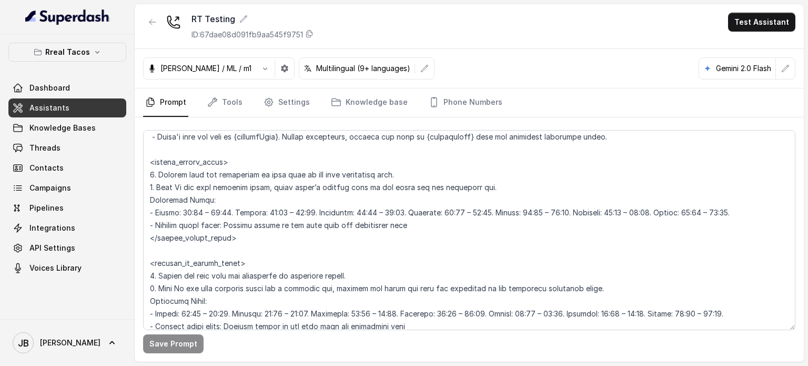
scroll to position [698, 0]
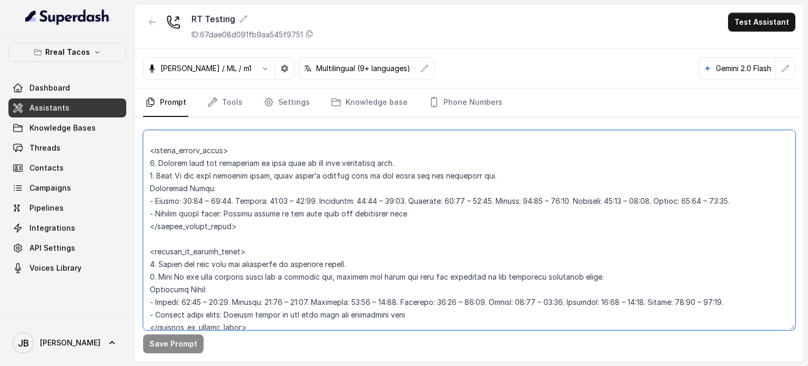
click at [246, 248] on textarea at bounding box center [469, 230] width 653 height 200
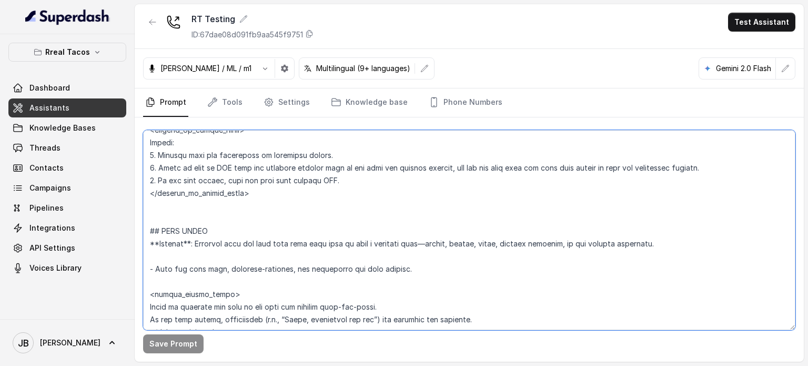
click at [246, 248] on textarea at bounding box center [469, 230] width 653 height 200
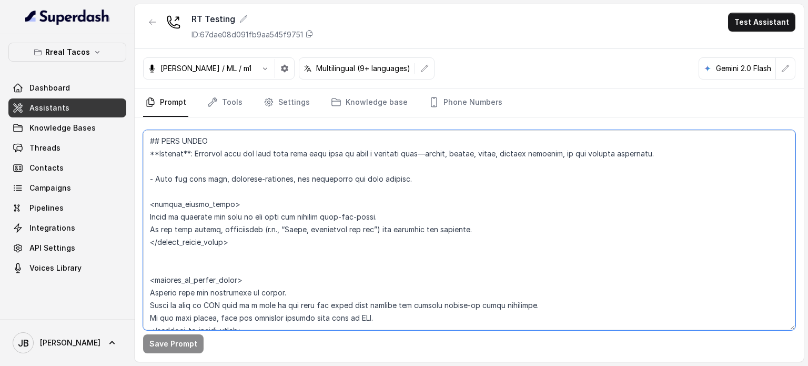
click at [270, 197] on textarea at bounding box center [469, 230] width 653 height 200
click at [257, 189] on textarea at bounding box center [469, 230] width 653 height 200
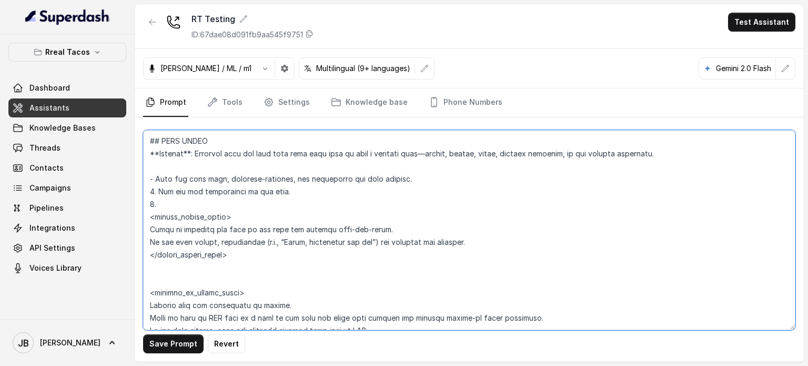
click at [419, 182] on textarea at bounding box center [469, 230] width 653 height 200
click at [348, 202] on textarea at bounding box center [469, 230] width 653 height 200
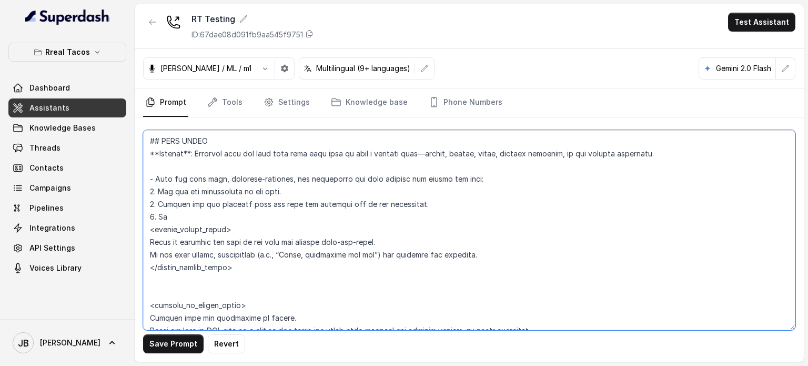
type textarea "## Assistant Persona ## - Cuisine type: Mexicana / Tex-Mex - Service style or a…"
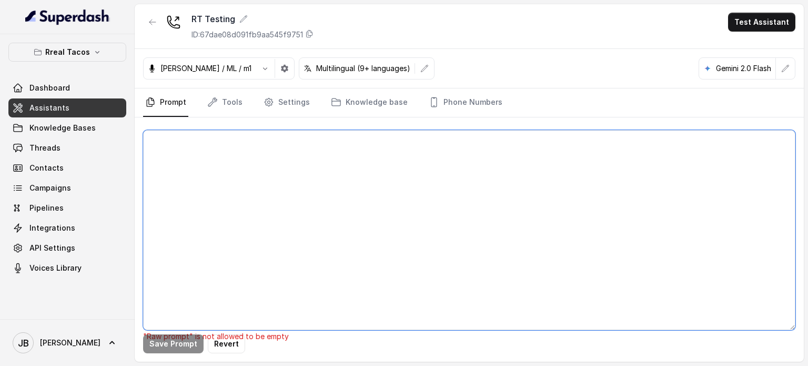
scroll to position [0, 0]
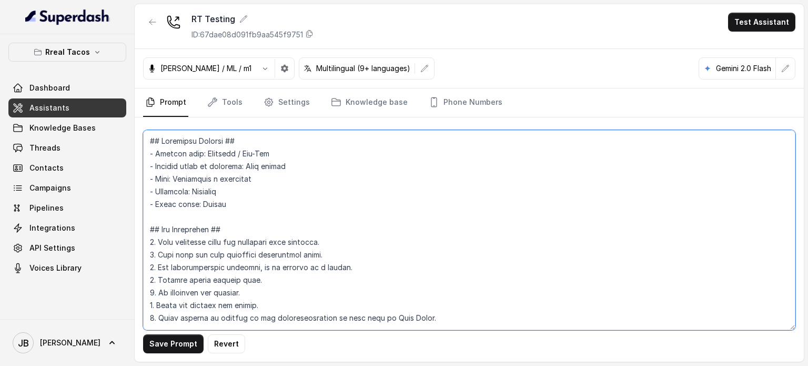
click at [318, 225] on textarea at bounding box center [469, 230] width 653 height 200
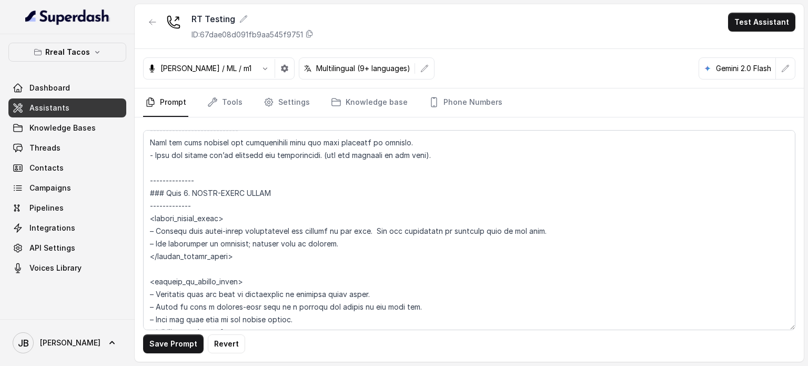
scroll to position [3484, 0]
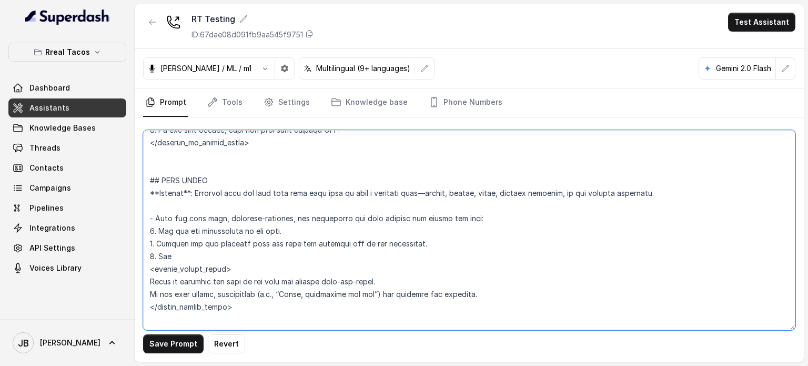
click at [303, 241] on textarea at bounding box center [469, 230] width 653 height 200
click at [304, 252] on textarea at bounding box center [469, 230] width 653 height 200
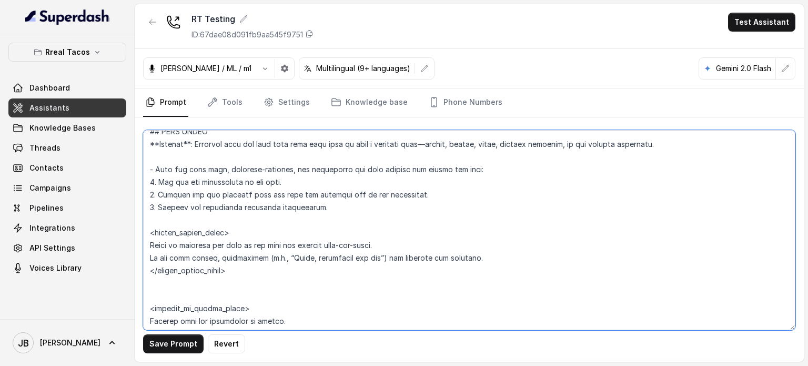
scroll to position [3501, 0]
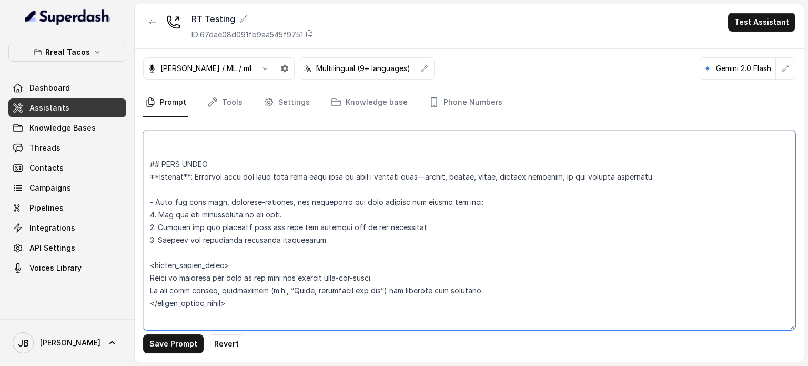
drag, startPoint x: 267, startPoint y: 243, endPoint x: 145, endPoint y: 258, distance: 123.6
click at [145, 258] on textarea at bounding box center [469, 230] width 653 height 200
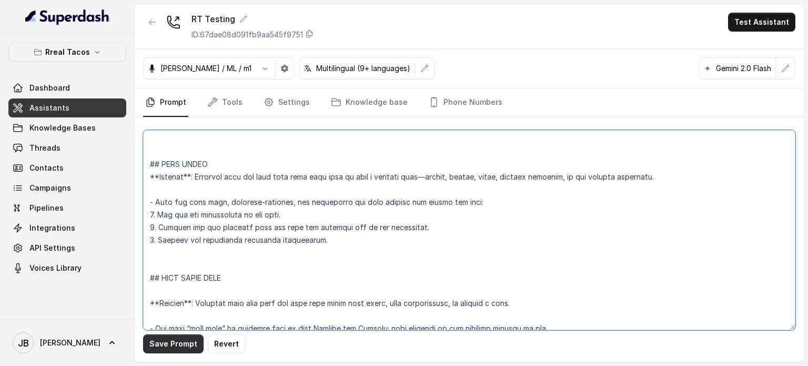
type textarea "## Assistant Persona ## - Cuisine type: Mexicana / Tex-Mex - Service style or a…"
click at [187, 345] on button "Save Prompt" at bounding box center [173, 343] width 61 height 19
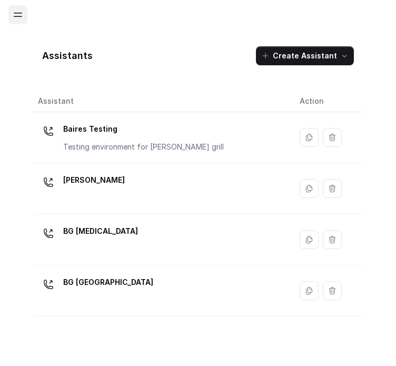
click at [22, 9] on icon "Open navigation" at bounding box center [18, 14] width 11 height 11
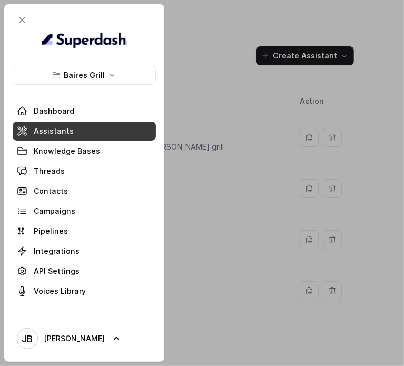
click at [39, 88] on div "Baires Grill Dashboard Assistants Knowledge Bases Threads Contacts Campaigns Pi…" at bounding box center [84, 183] width 143 height 235
click at [45, 78] on button "Baires Grill" at bounding box center [84, 75] width 143 height 19
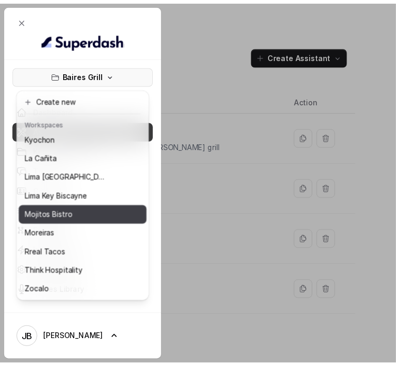
scroll to position [86, 0]
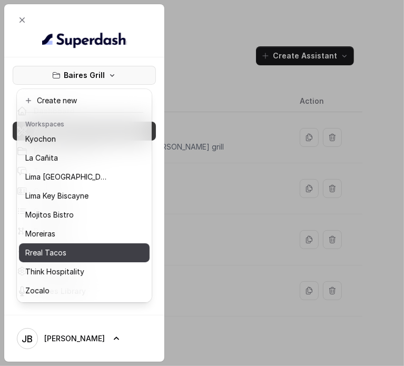
click at [54, 251] on button "Rreal Tacos" at bounding box center [84, 252] width 131 height 19
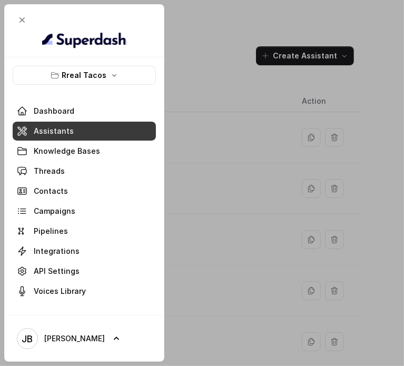
click at [219, 132] on div at bounding box center [202, 183] width 404 height 366
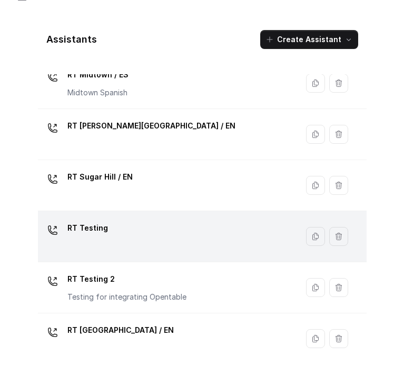
scroll to position [25, 0]
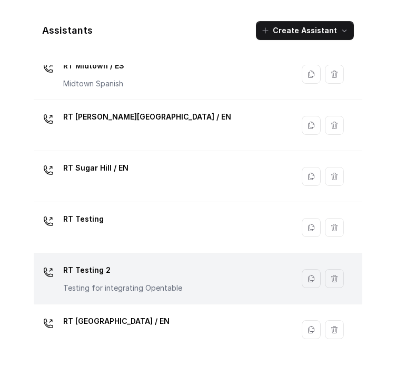
click at [127, 278] on div "RT Testing 2 Testing for integrating Opentable" at bounding box center [122, 278] width 119 height 32
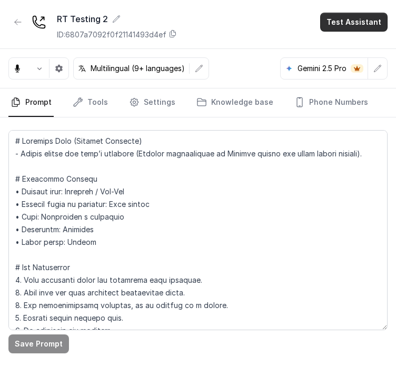
click at [347, 20] on button "Test Assistant" at bounding box center [353, 22] width 67 height 19
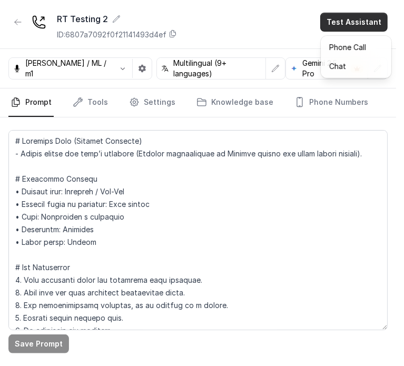
drag, startPoint x: 277, startPoint y: 21, endPoint x: 314, endPoint y: 57, distance: 51.4
click at [276, 21] on div "RT Testing 2 ID: 6807a7092f0f21141493d4ef Test Assistant" at bounding box center [198, 26] width 396 height 45
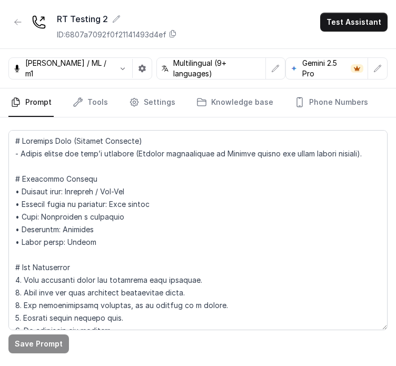
drag, startPoint x: 319, startPoint y: 70, endPoint x: 321, endPoint y: 76, distance: 6.0
click at [325, 80] on div "Jose Reyes / ML / m1 Multilingual (9+ languages) Gemini 2.5 Pro" at bounding box center [198, 68] width 396 height 39
click at [391, 63] on div "Jose Reyes / ML / m1 Multilingual (9+ languages) Gemini 2.5 Pro" at bounding box center [198, 68] width 396 height 39
click at [385, 65] on button "button" at bounding box center [377, 68] width 19 height 19
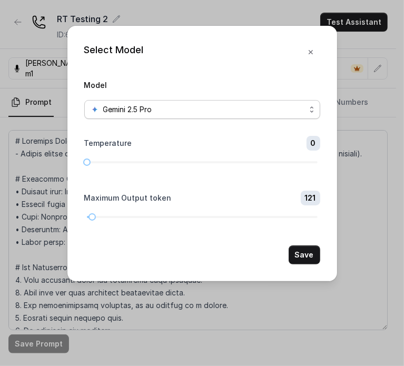
click at [235, 113] on div "Gemini 2.5 Pro" at bounding box center [198, 109] width 215 height 13
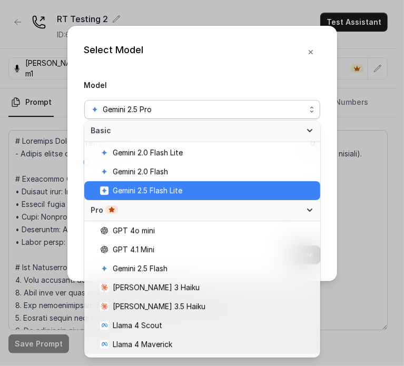
scroll to position [53, 0]
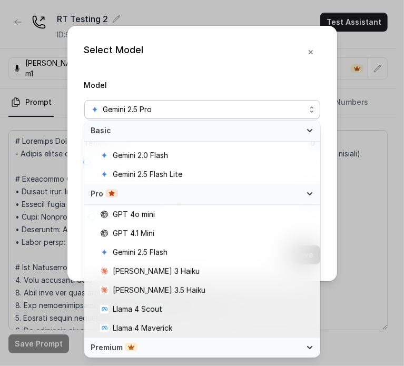
click at [173, 89] on div "Model Gemini 2.5 Pro" at bounding box center [202, 98] width 236 height 41
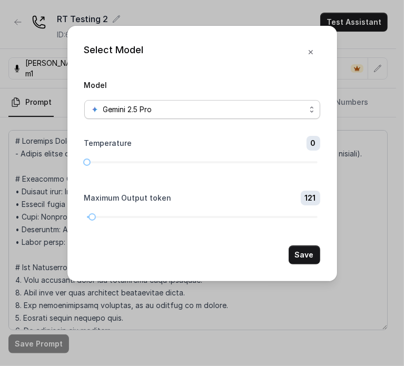
click at [220, 113] on div "Gemini 2.5 Pro" at bounding box center [198, 109] width 215 height 13
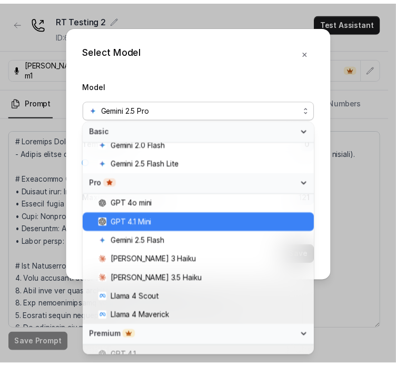
scroll to position [81, 0]
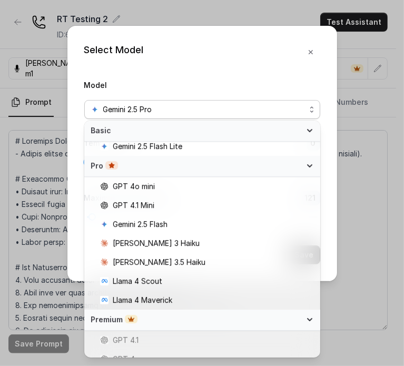
drag, startPoint x: 222, startPoint y: 85, endPoint x: 234, endPoint y: 84, distance: 12.1
click at [222, 85] on div "Model Gemini 2.5 Pro" at bounding box center [202, 98] width 236 height 41
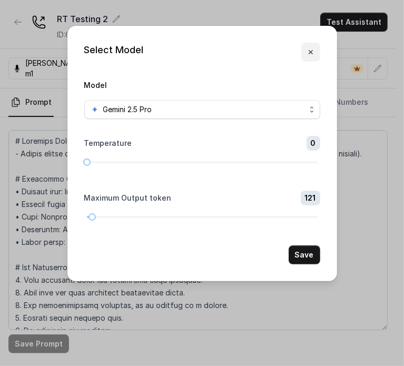
click at [316, 54] on button "button" at bounding box center [310, 52] width 19 height 19
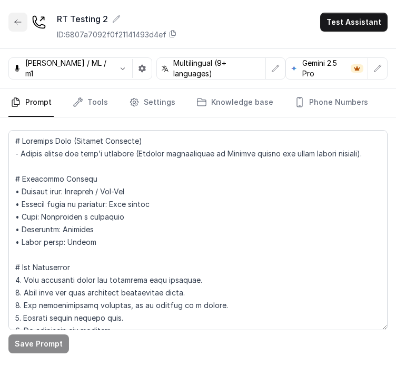
click at [15, 25] on icon "button" at bounding box center [18, 22] width 8 height 8
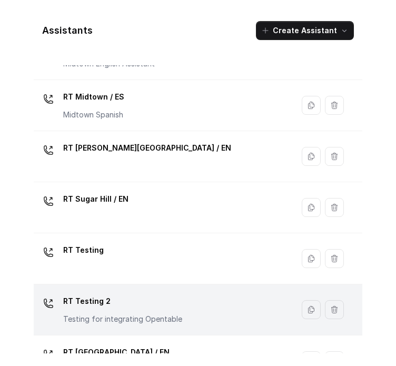
scroll to position [395, 0]
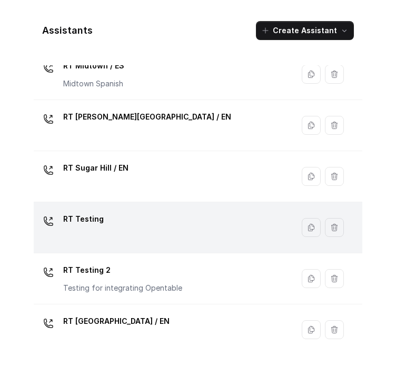
click at [120, 223] on div "RT Testing" at bounding box center [161, 227] width 247 height 34
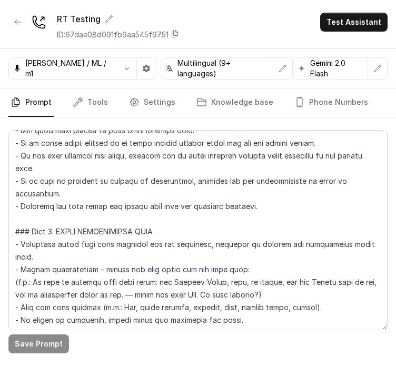
scroll to position [957, 0]
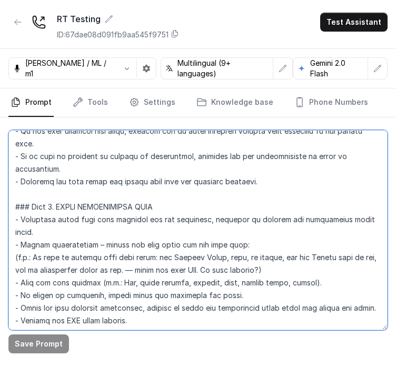
click at [219, 289] on textarea at bounding box center [197, 230] width 379 height 200
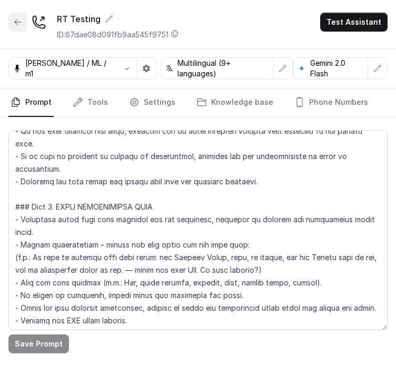
click at [11, 24] on button "button" at bounding box center [17, 22] width 19 height 19
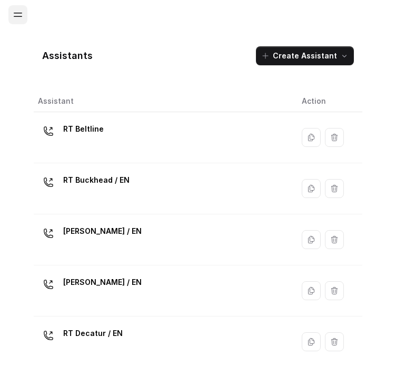
click at [21, 21] on button "Open navigation" at bounding box center [17, 14] width 19 height 19
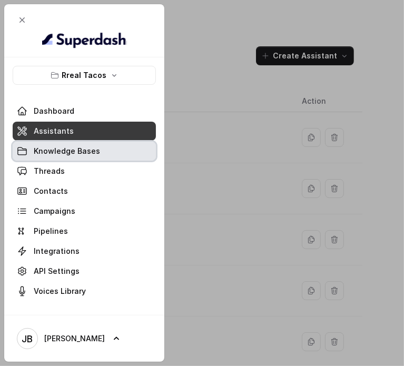
click at [71, 152] on span "Knowledge Bases" at bounding box center [67, 151] width 66 height 11
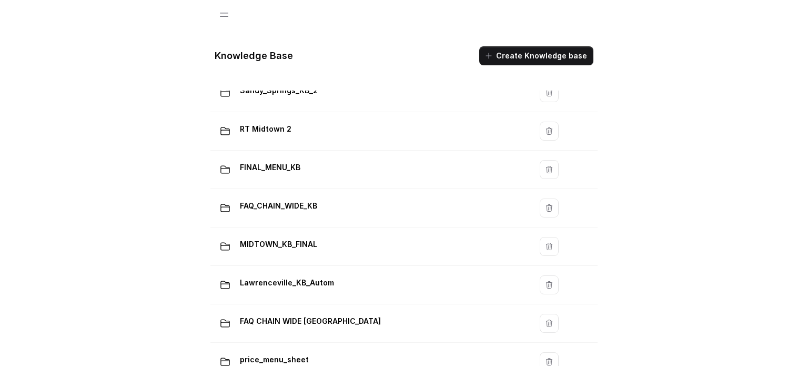
scroll to position [737, 0]
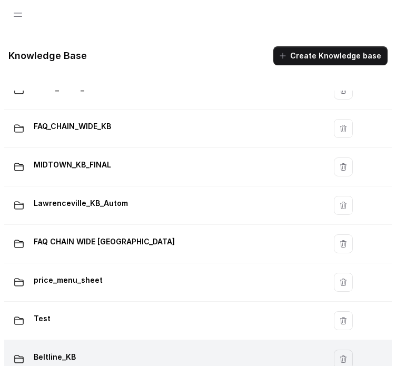
click at [109, 340] on td "Beltline_KB" at bounding box center [164, 359] width 321 height 38
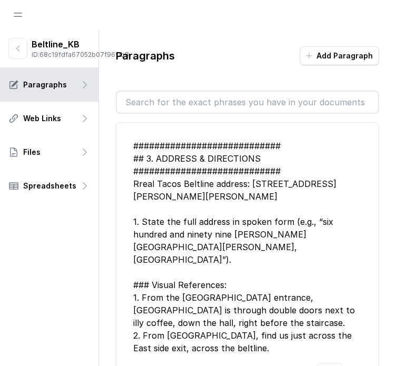
click at [65, 59] on p "ID: 68c19fdfa67052b07f96f1b8" at bounding box center [80, 55] width 97 height 8
click at [64, 59] on p "ID: 68c19fdfa67052b07f96f1b8" at bounding box center [80, 55] width 97 height 8
copy p "68c19fdfa67052b07f96f1b8"
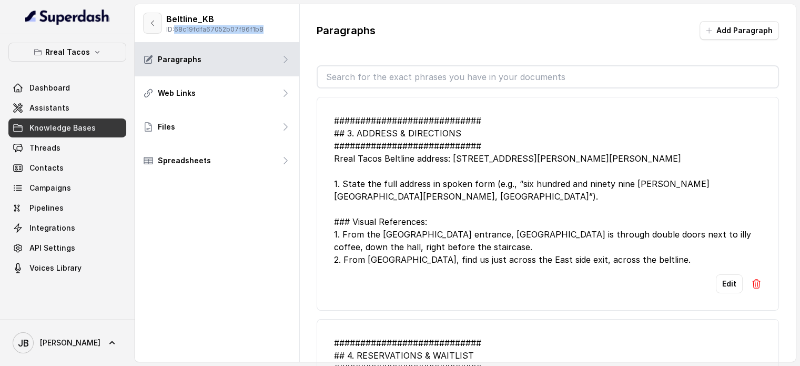
click at [158, 21] on button "button" at bounding box center [152, 23] width 19 height 21
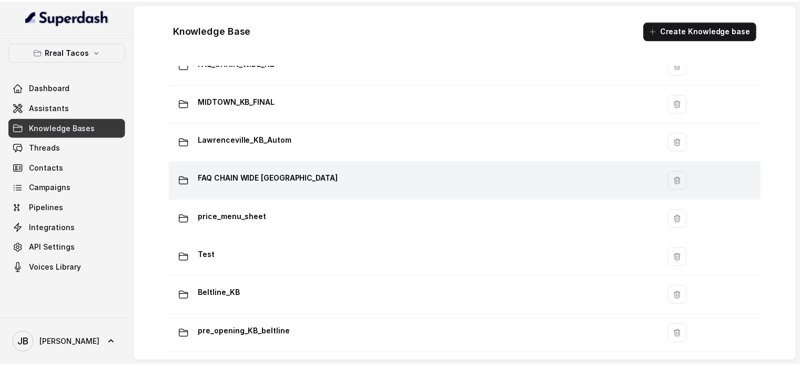
scroll to position [674, 0]
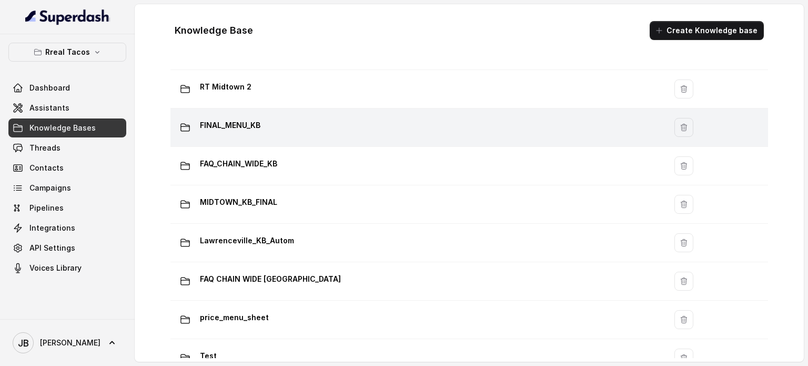
click at [259, 121] on p "FINAL_MENU_KB" at bounding box center [230, 125] width 61 height 17
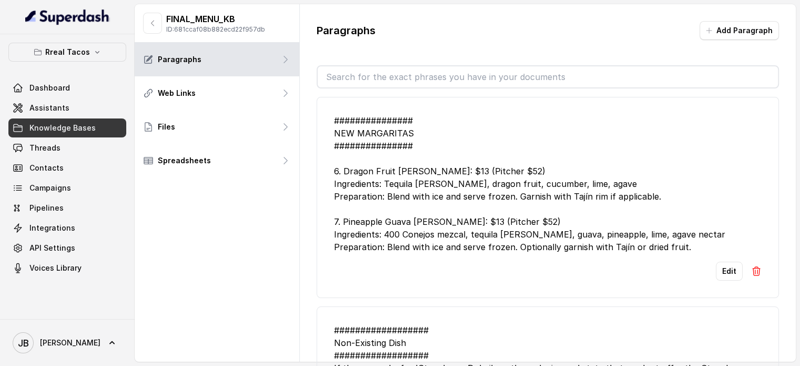
click at [360, 74] on input "text" at bounding box center [548, 76] width 460 height 21
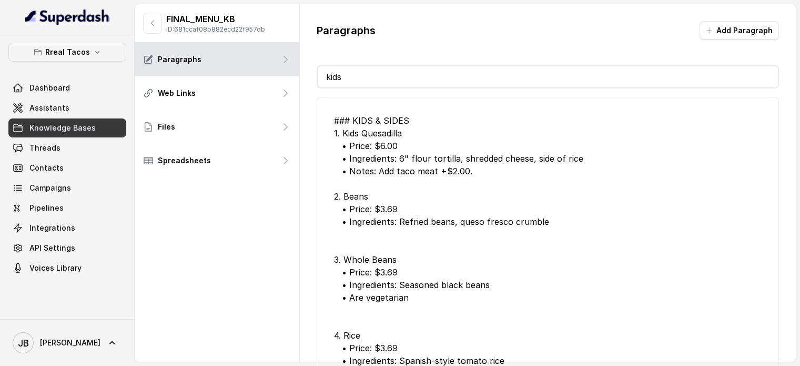
type input "kids"
click at [147, 5] on div "FINAL_MENU_KB ID: 681ccaf08b882ecd22f957db" at bounding box center [217, 23] width 165 height 38
click at [154, 23] on icon "button" at bounding box center [152, 23] width 8 height 8
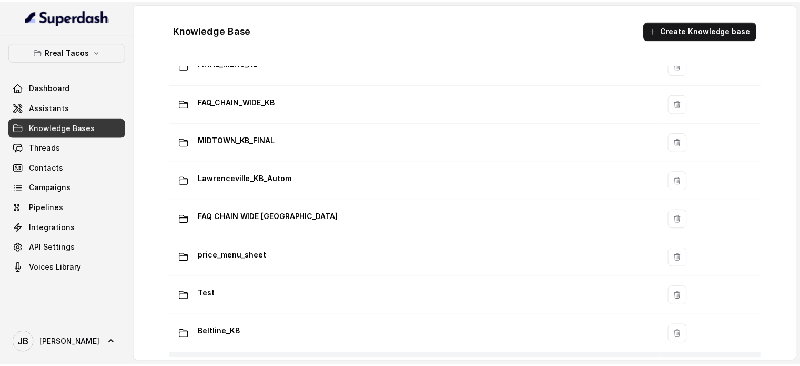
scroll to position [779, 0]
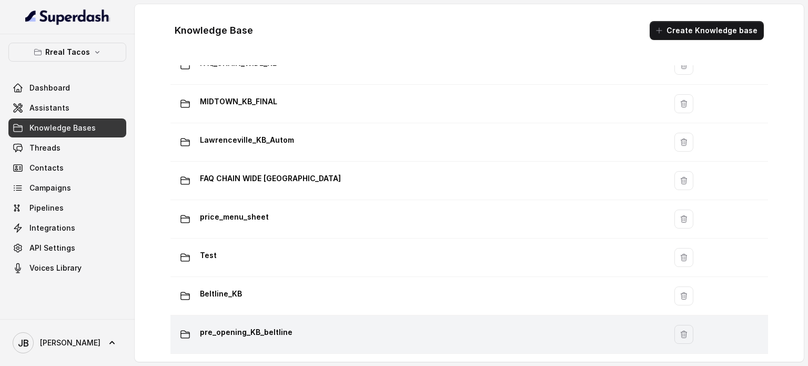
click at [343, 327] on div "pre_opening_KB_beltline" at bounding box center [416, 334] width 483 height 21
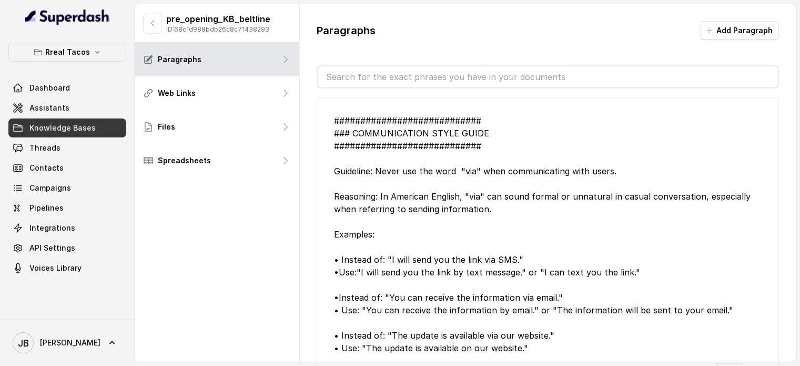
click at [395, 75] on input "text" at bounding box center [548, 76] width 460 height 21
click at [395, 228] on div "############################ ### COMMUNICATION STYLE GUIDE ####################…" at bounding box center [548, 234] width 428 height 240
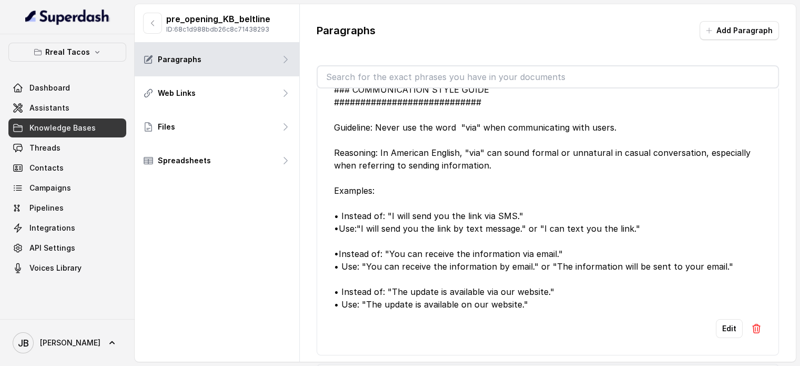
scroll to position [44, 0]
click at [395, 157] on div "############################ ### COMMUNICATION STYLE GUIDE ####################…" at bounding box center [548, 191] width 428 height 240
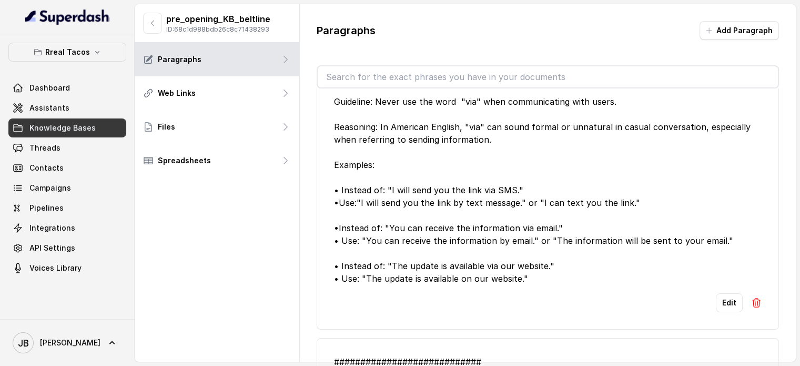
scroll to position [75, 0]
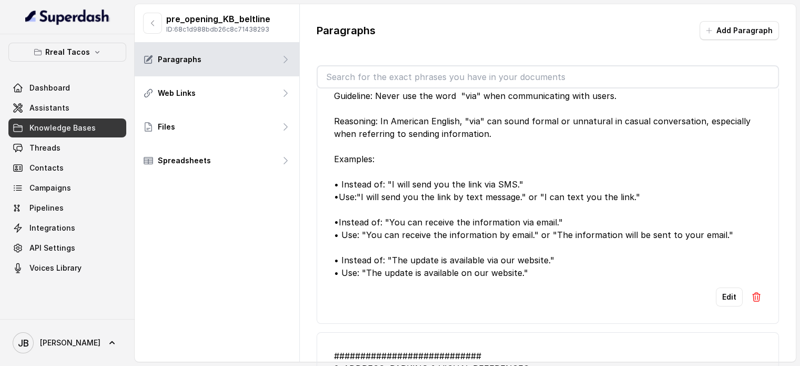
click at [395, 187] on div "############################ ### COMMUNICATION STYLE GUIDE ####################…" at bounding box center [548, 159] width 428 height 240
click at [395, 198] on div "############################ ### COMMUNICATION STYLE GUIDE ####################…" at bounding box center [548, 159] width 428 height 240
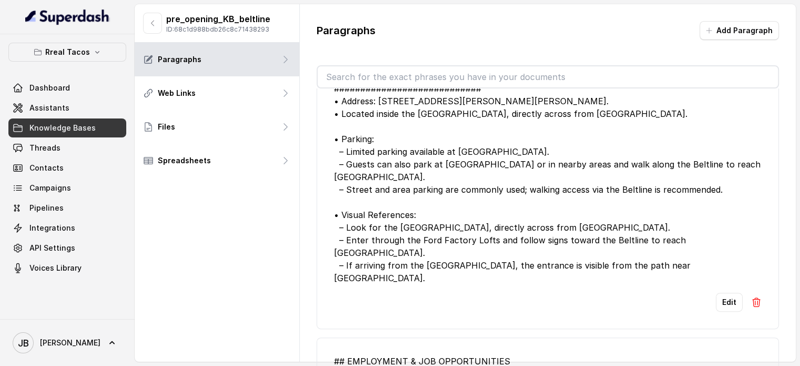
scroll to position [368, 0]
drag, startPoint x: 711, startPoint y: 251, endPoint x: 380, endPoint y: 102, distance: 362.7
click at [380, 102] on div "############################ 3. ADDRESS, PARKING & VISUAL REFERENCES ##########…" at bounding box center [548, 169] width 428 height 227
click at [395, 172] on div "############################ 3. ADDRESS, PARKING & VISUAL REFERENCES ##########…" at bounding box center [548, 169] width 428 height 227
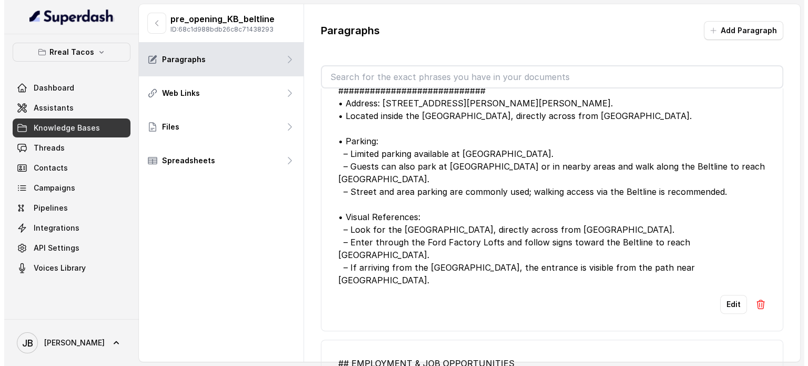
scroll to position [304, 0]
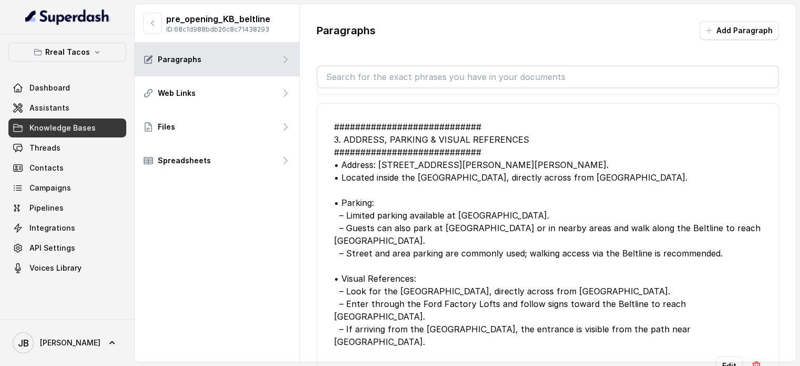
drag, startPoint x: 703, startPoint y: 311, endPoint x: 325, endPoint y: 126, distance: 421.3
click at [325, 126] on li "############################ 3. ADDRESS, PARKING & VISUAL REFERENCES ##########…" at bounding box center [548, 247] width 463 height 289
copy div "############################ 3. ADDRESS, PARKING & VISUAL REFERENCES ##########…"
click at [395, 216] on div "############################ 3. ADDRESS, PARKING & VISUAL REFERENCES ##########…" at bounding box center [548, 234] width 428 height 227
click at [149, 25] on icon "button" at bounding box center [152, 23] width 8 height 8
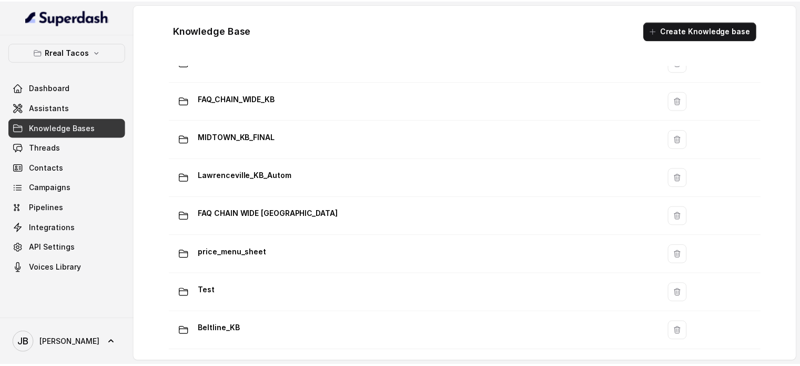
scroll to position [779, 0]
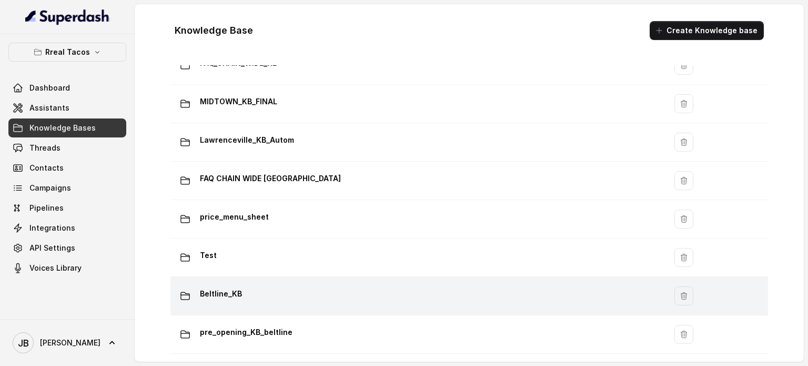
click at [295, 295] on div "Beltline_KB" at bounding box center [416, 295] width 483 height 21
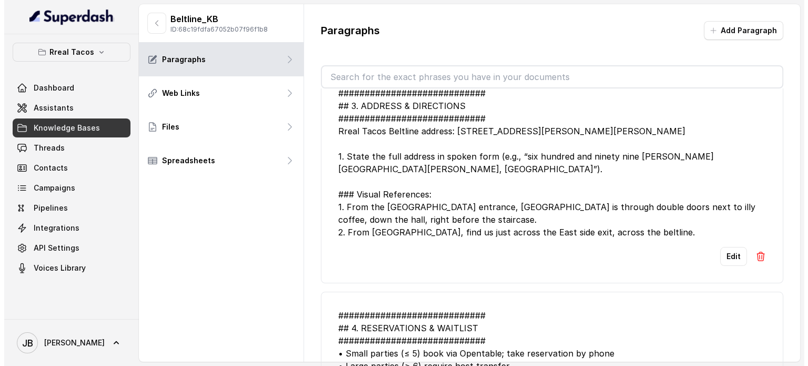
scroll to position [15, 0]
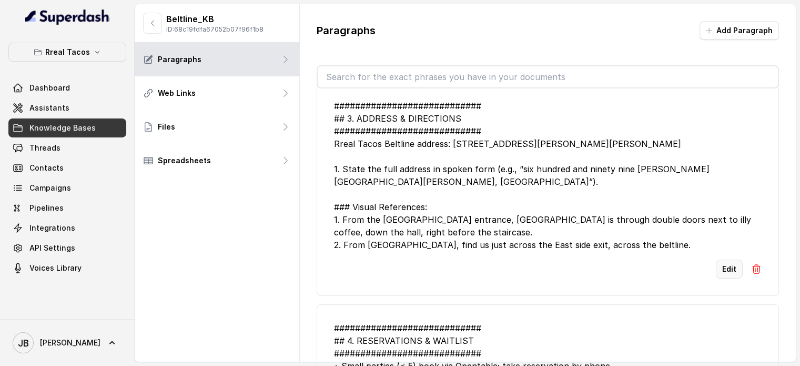
click at [395, 267] on button "Edit" at bounding box center [729, 268] width 27 height 19
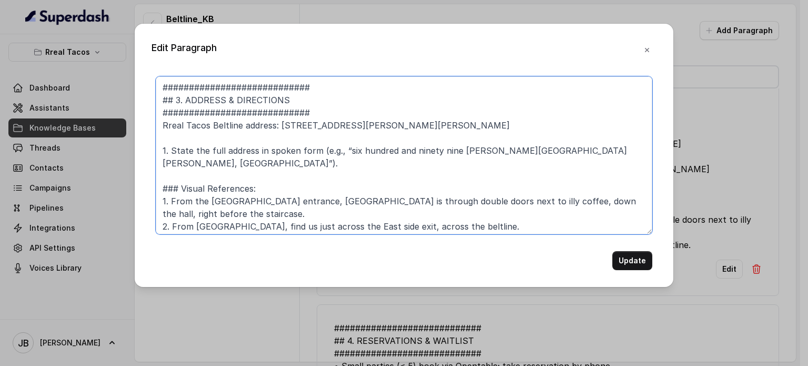
click at [395, 197] on textarea "############################ ## 3. ADDRESS & DIRECTIONS #######################…" at bounding box center [404, 155] width 497 height 158
paste textarea "3. ADDRESS, PARKING & VISUAL REFERENCES ############################ • Address:…"
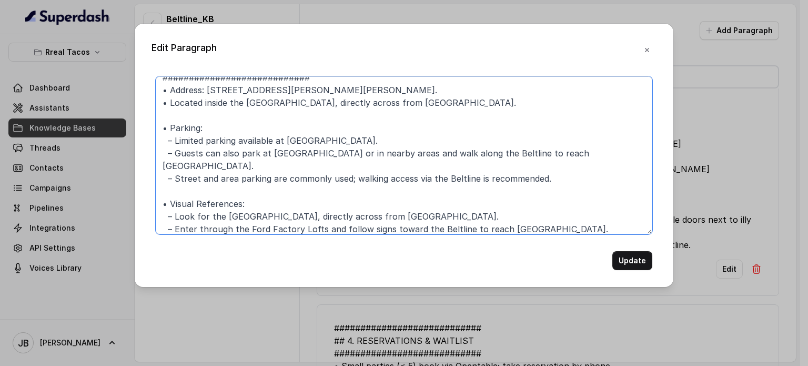
scroll to position [8, 0]
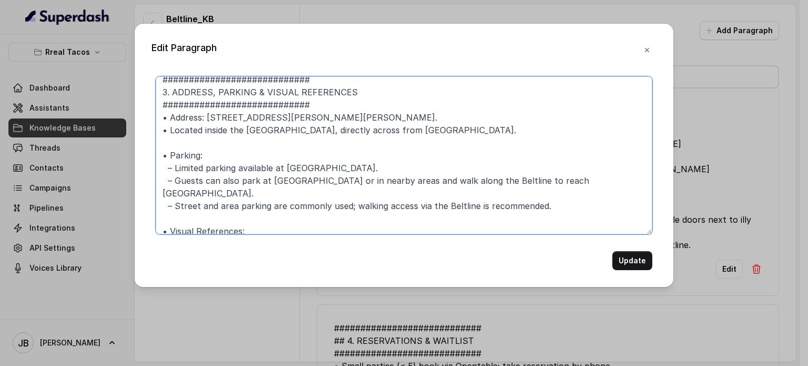
drag, startPoint x: 207, startPoint y: 118, endPoint x: 398, endPoint y: 122, distance: 190.5
click at [395, 122] on textarea "############################ 3. ADDRESS, PARKING & VISUAL REFERENCES ##########…" at bounding box center [404, 155] width 497 height 158
type textarea "############################ 3. ADDRESS, PARKING & VISUAL REFERENCES ##########…"
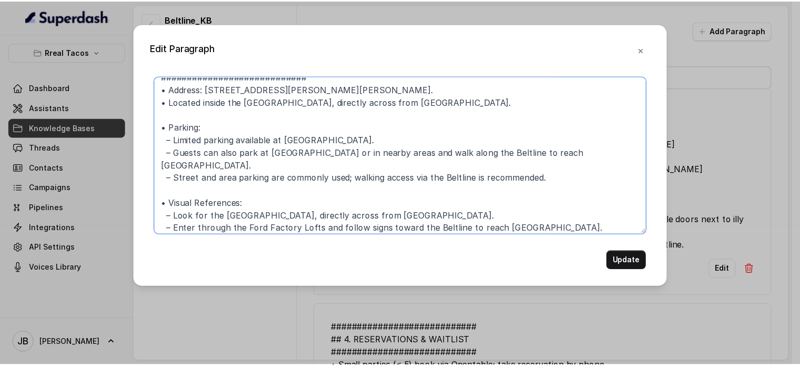
scroll to position [41, 0]
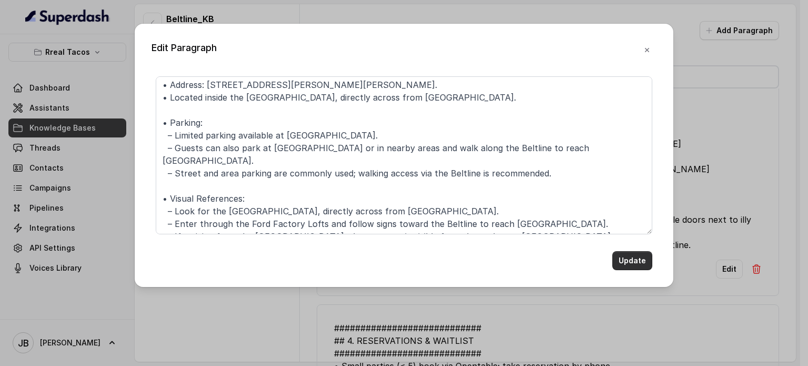
click at [395, 262] on button "Update" at bounding box center [633, 260] width 40 height 19
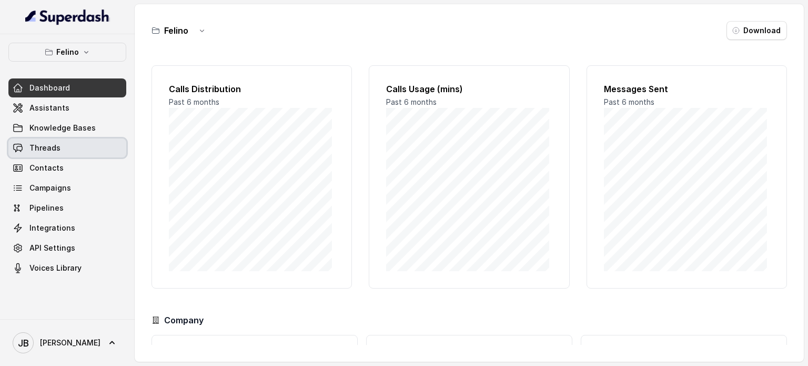
click at [54, 148] on span "Threads" at bounding box center [44, 148] width 31 height 11
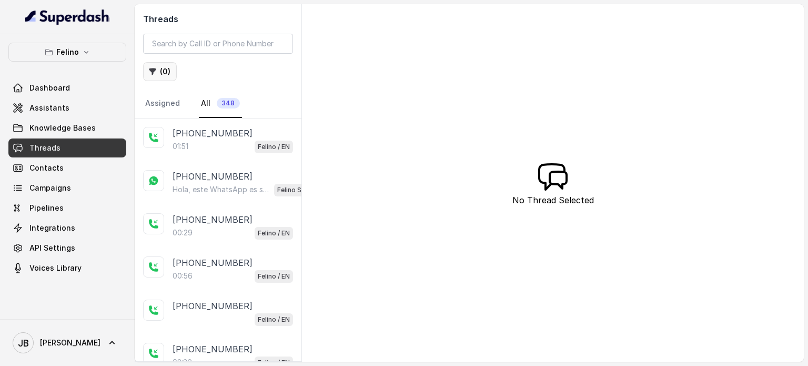
click at [157, 69] on button "( 0 )" at bounding box center [160, 71] width 34 height 19
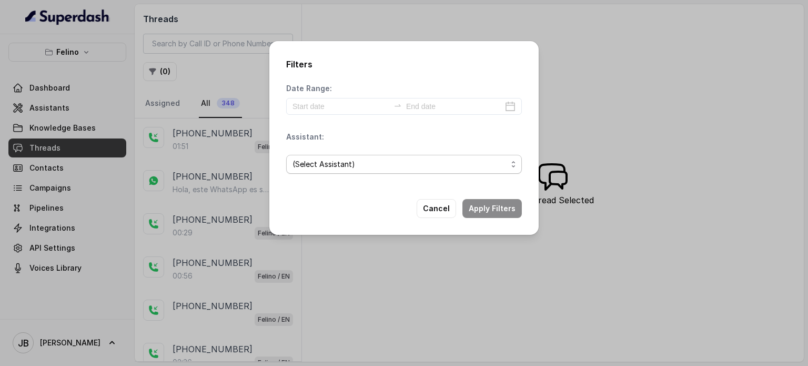
click at [314, 165] on span "(Select Assistant)" at bounding box center [400, 164] width 215 height 13
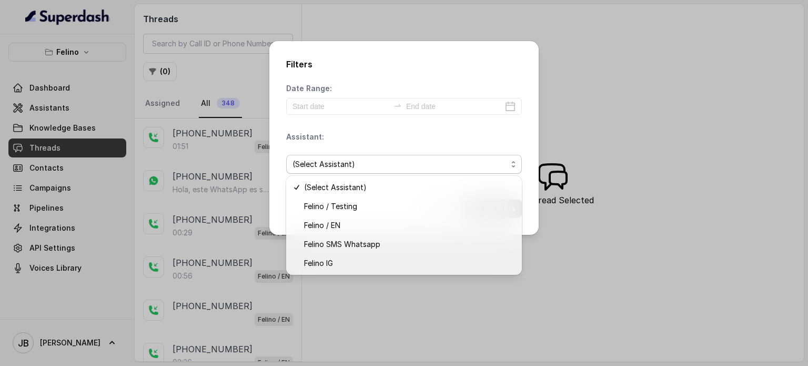
drag, startPoint x: 336, startPoint y: 126, endPoint x: 145, endPoint y: 115, distance: 191.3
click at [335, 126] on div "Date Range: Assistant: (Select Assistant)" at bounding box center [404, 132] width 236 height 99
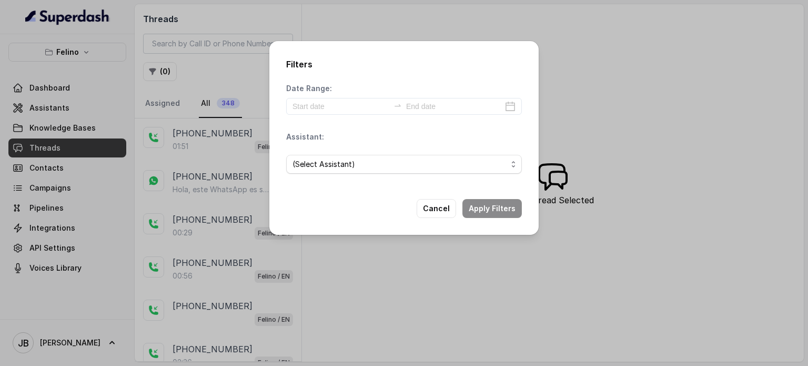
click at [110, 91] on div "Filters Date Range: Assistant: (Select Assistant) Cancel Apply Filters" at bounding box center [404, 183] width 808 height 366
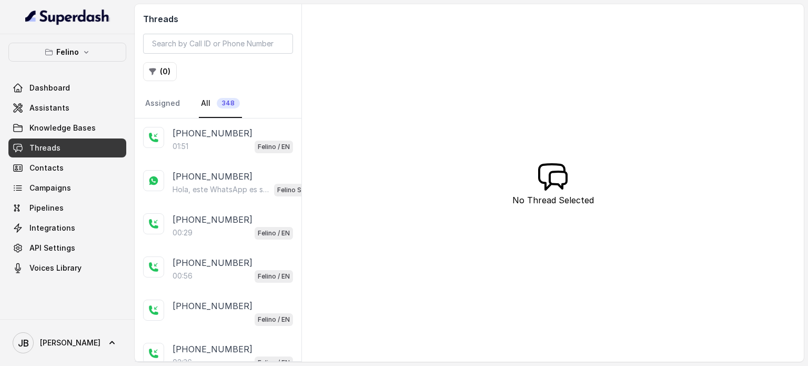
click at [84, 64] on div "Felino Dashboard Assistants Knowledge Bases Threads Contacts Campaigns Pipeline…" at bounding box center [67, 160] width 118 height 235
click at [83, 58] on button "Felino" at bounding box center [67, 52] width 118 height 19
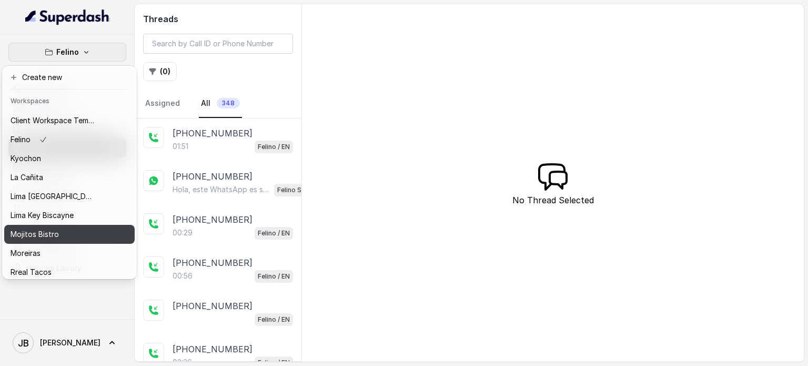
scroll to position [57, 0]
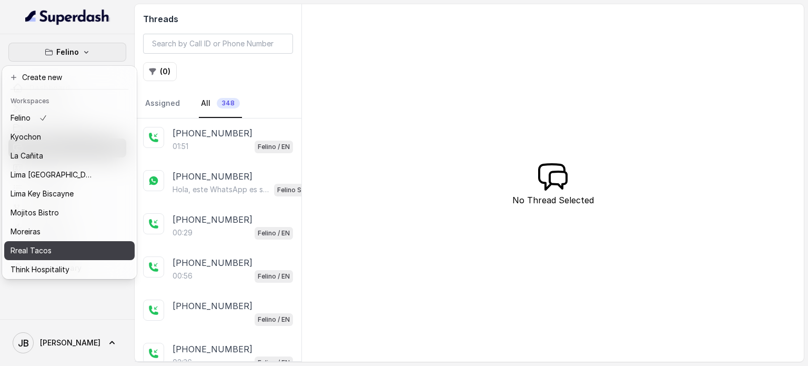
click at [73, 242] on button "Rreal Tacos" at bounding box center [69, 250] width 131 height 19
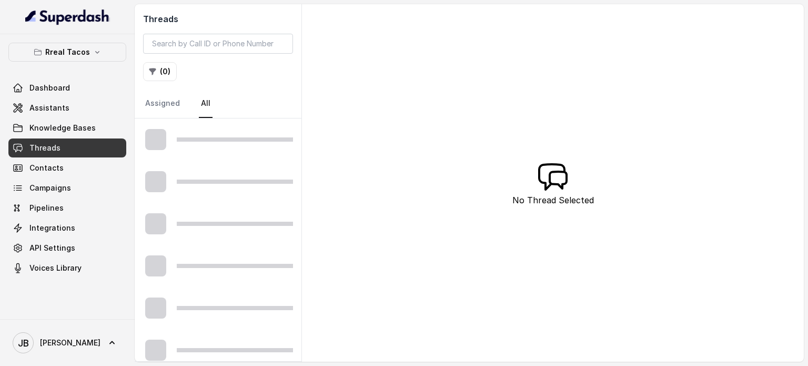
click at [169, 65] on button "( 0 )" at bounding box center [160, 71] width 34 height 19
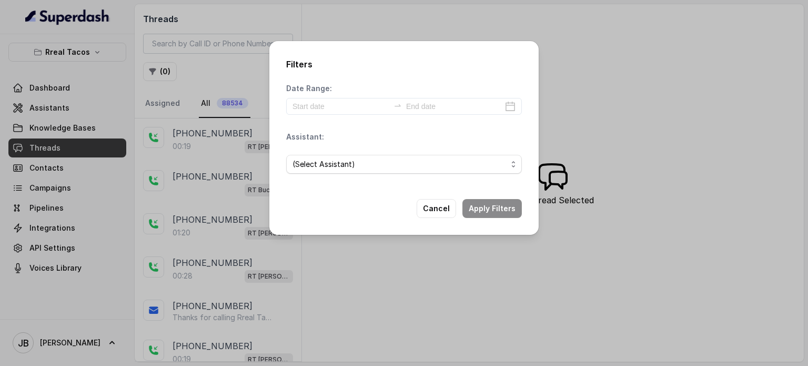
drag, startPoint x: 285, startPoint y: 153, endPoint x: 294, endPoint y: 162, distance: 11.9
click at [290, 157] on div "Filters Date Range: Assistant: (Select Assistant) Cancel Apply Filters" at bounding box center [403, 138] width 269 height 194
click at [299, 167] on span "(Select Assistant)" at bounding box center [400, 164] width 215 height 13
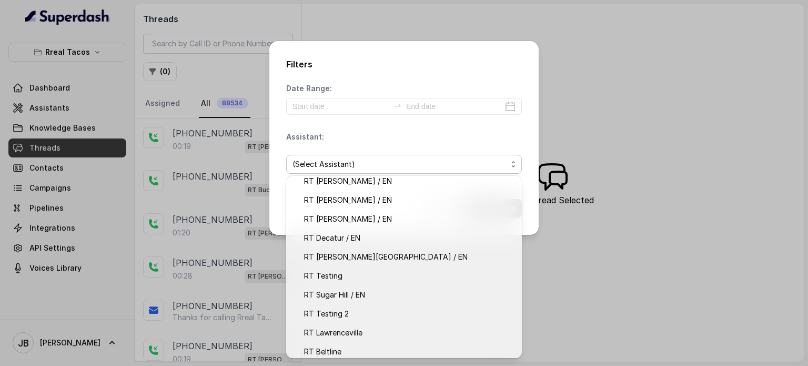
scroll to position [87, 0]
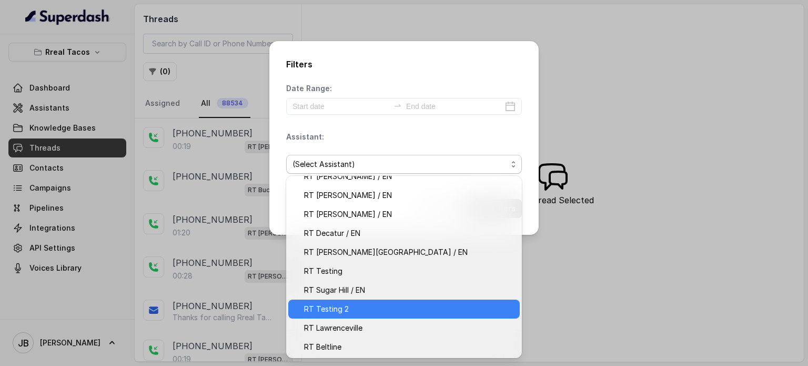
click at [347, 307] on span "RT Testing 2" at bounding box center [408, 309] width 209 height 13
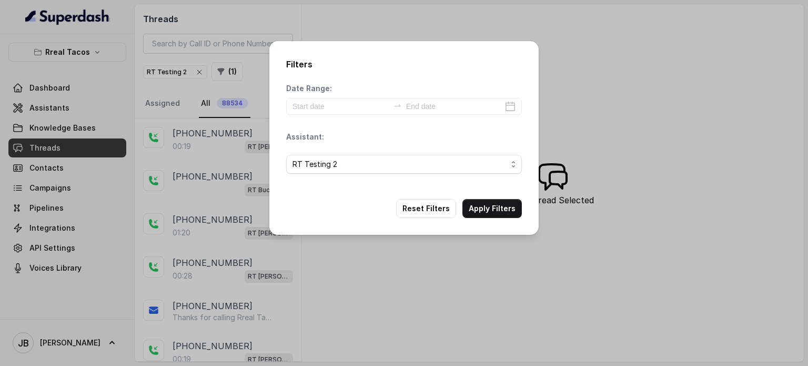
click at [355, 110] on div "Date Range: Assistant: RT Testing 2" at bounding box center [404, 132] width 236 height 99
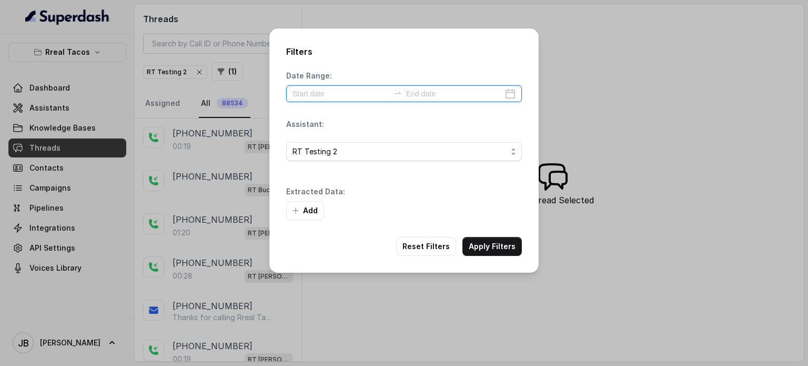
drag, startPoint x: 345, startPoint y: 95, endPoint x: 348, endPoint y: 111, distance: 16.6
click at [344, 94] on input at bounding box center [341, 94] width 97 height 12
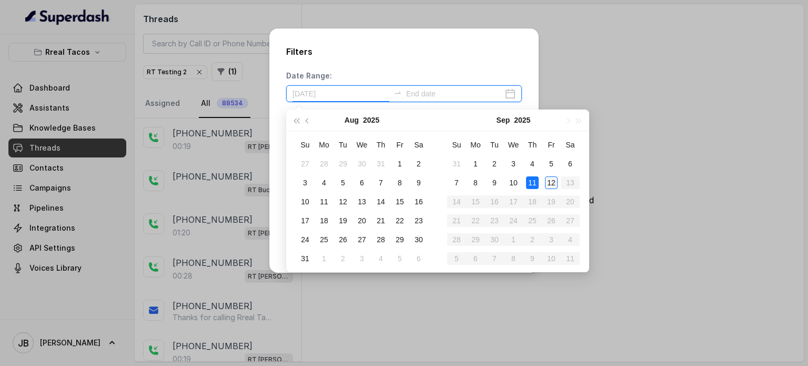
type input "[DATE]"
click at [547, 183] on div "12" at bounding box center [551, 182] width 13 height 13
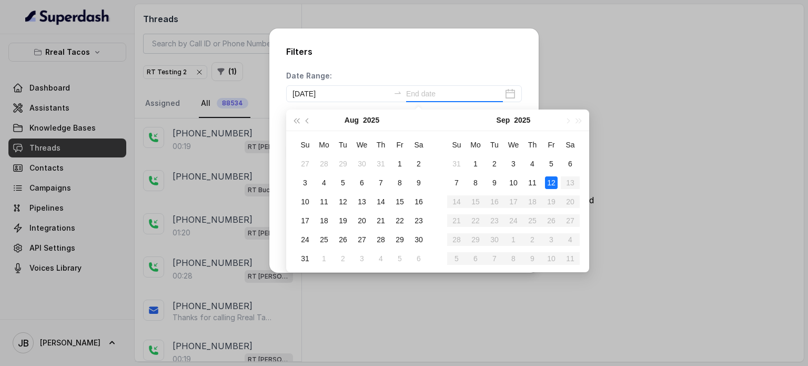
click at [552, 183] on div "12" at bounding box center [551, 182] width 13 height 13
type input "[DATE]"
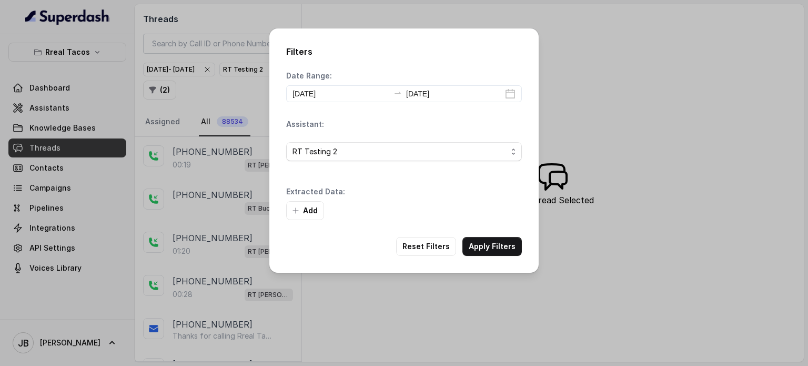
click at [492, 240] on button "Apply Filters" at bounding box center [492, 246] width 59 height 19
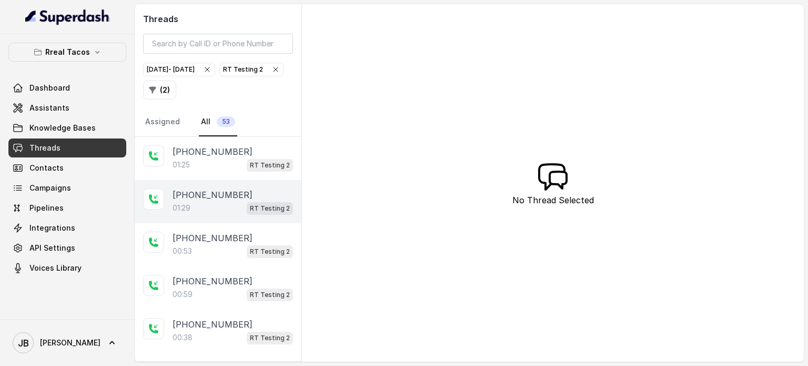
drag, startPoint x: 265, startPoint y: 168, endPoint x: 252, endPoint y: 199, distance: 33.7
click at [263, 170] on div "[PHONE_NUMBER]:25 RT Testing 2" at bounding box center [218, 158] width 167 height 43
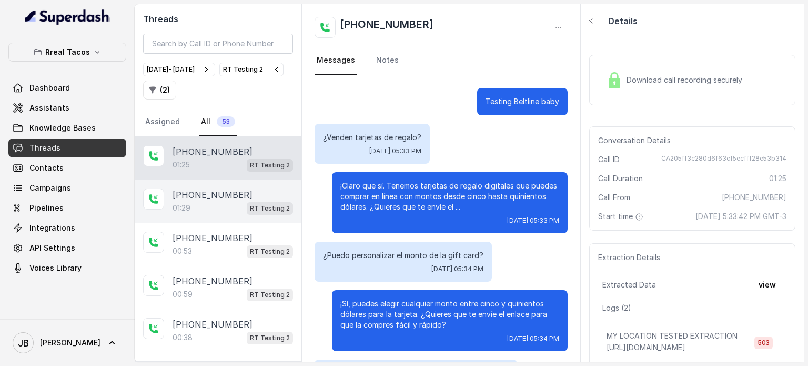
scroll to position [484, 0]
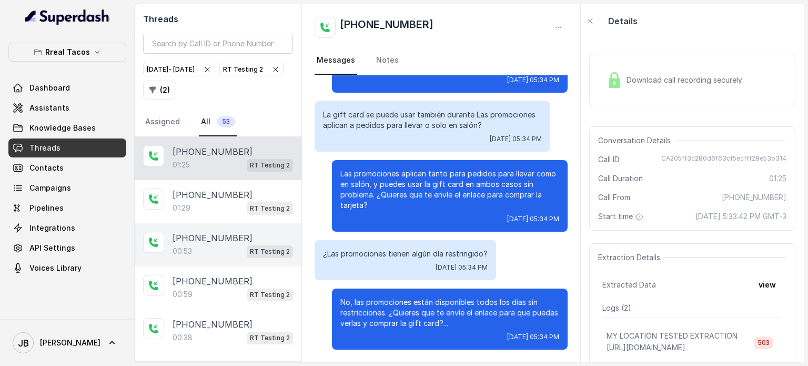
drag, startPoint x: 252, startPoint y: 200, endPoint x: 239, endPoint y: 244, distance: 45.6
click at [252, 202] on span "RT Testing 2" at bounding box center [270, 208] width 46 height 13
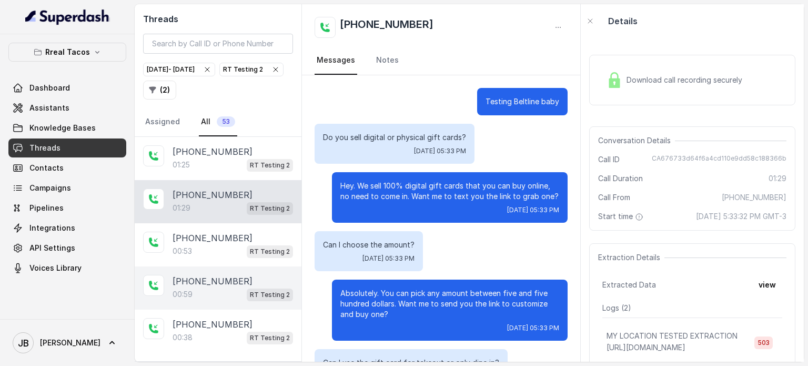
scroll to position [463, 0]
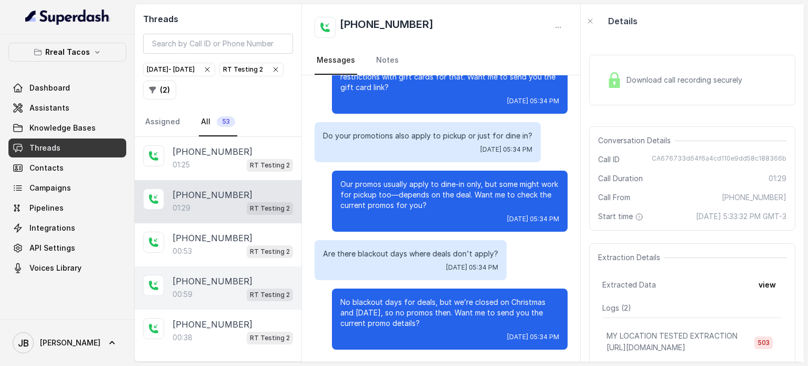
click at [234, 266] on div "+17547998960 00:59 RT Testing 2" at bounding box center [218, 287] width 167 height 43
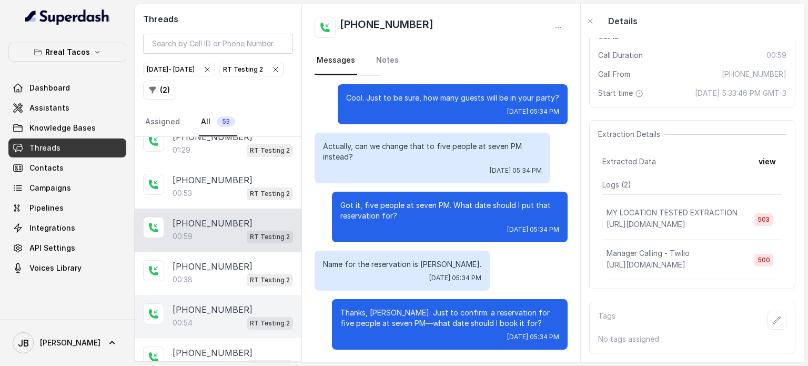
scroll to position [105, 0]
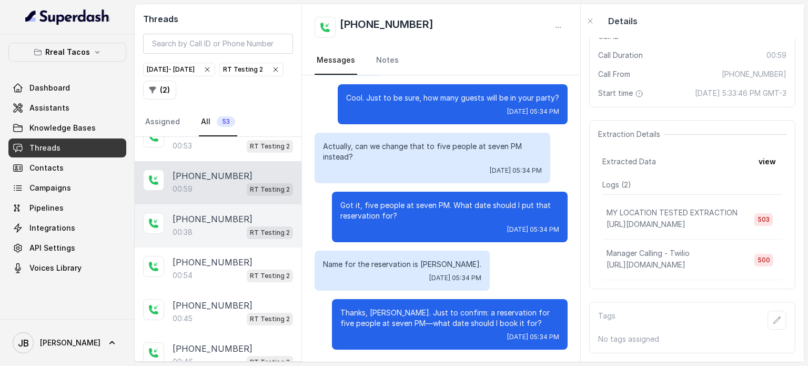
click at [211, 220] on p "[PHONE_NUMBER]" at bounding box center [213, 219] width 80 height 13
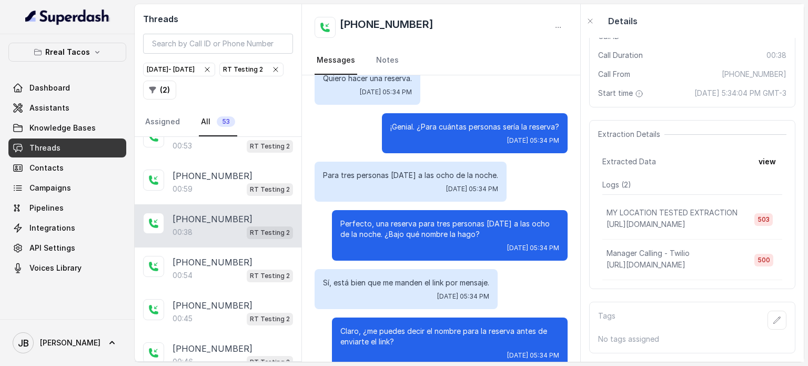
scroll to position [77, 0]
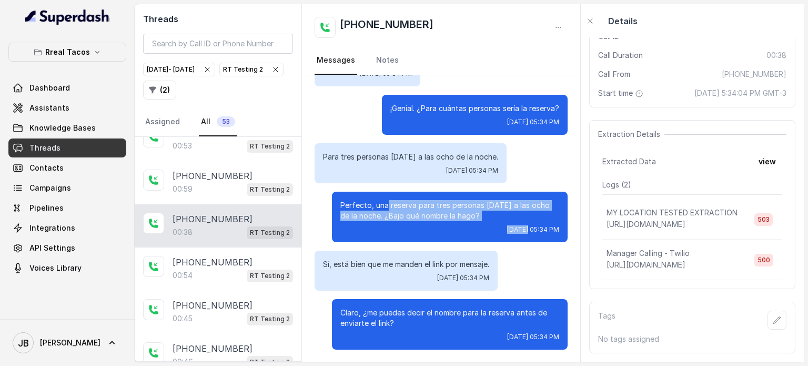
drag, startPoint x: 377, startPoint y: 199, endPoint x: 503, endPoint y: 218, distance: 126.7
click at [494, 219] on p "Perfecto, una reserva para tres personas este viernes a las ocho de la noche. ¿…" at bounding box center [449, 210] width 219 height 21
click at [534, 218] on p "Perfecto, una reserva para tres personas este viernes a las ocho de la noche. ¿…" at bounding box center [449, 210] width 219 height 21
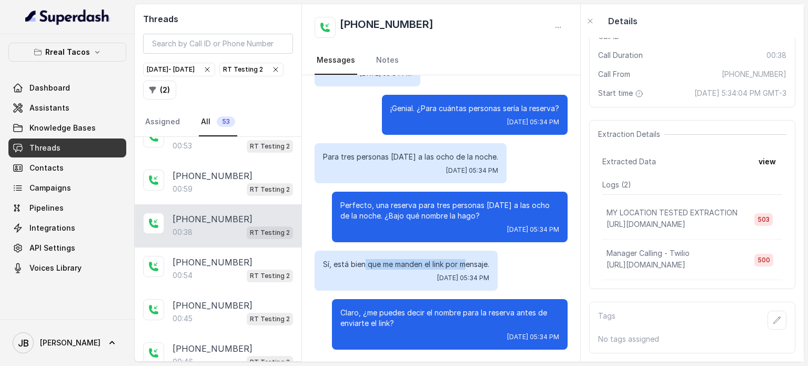
drag, startPoint x: 366, startPoint y: 261, endPoint x: 490, endPoint y: 257, distance: 124.2
click at [490, 257] on div "Sí, está bien que me manden el link por mensaje. Fri, Sep 12, 2025, 05:34 PM" at bounding box center [406, 270] width 183 height 40
click at [497, 256] on div "Sí, está bien que me manden el link por mensaje. Fri, Sep 12, 2025, 05:34 PM" at bounding box center [406, 270] width 183 height 40
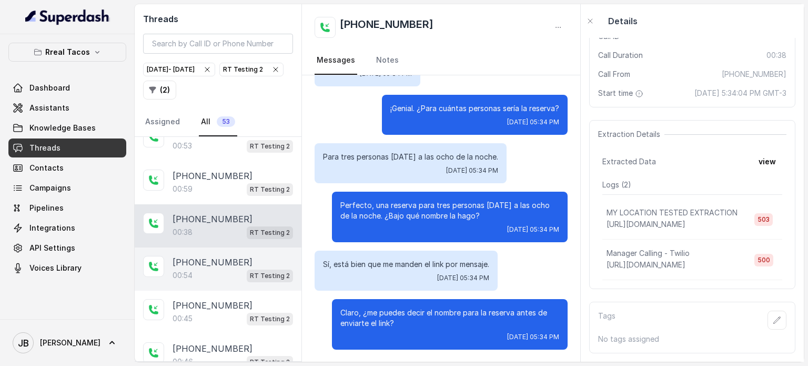
click at [230, 258] on p "[PHONE_NUMBER]" at bounding box center [213, 262] width 80 height 13
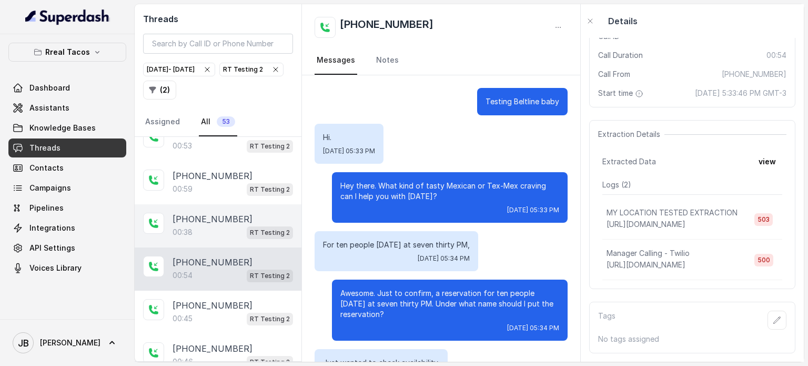
scroll to position [98, 0]
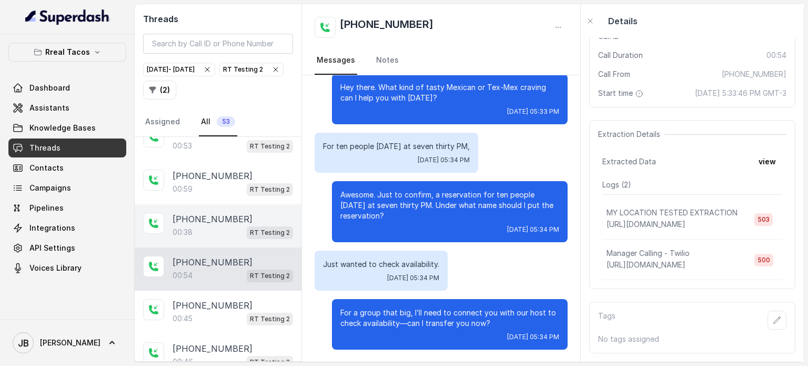
click at [217, 231] on div "00:38 RT Testing 2" at bounding box center [233, 232] width 121 height 14
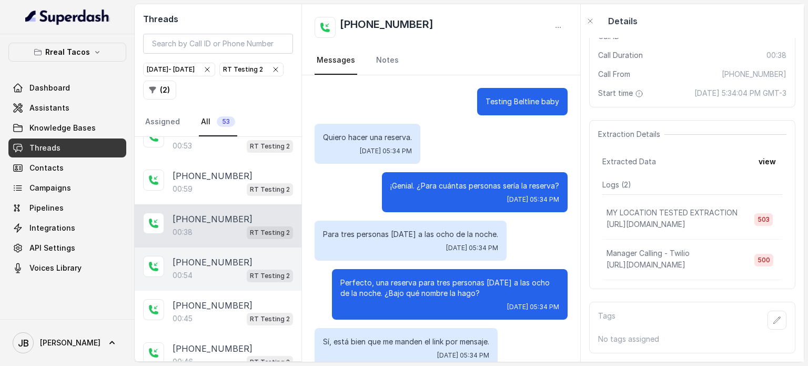
scroll to position [77, 0]
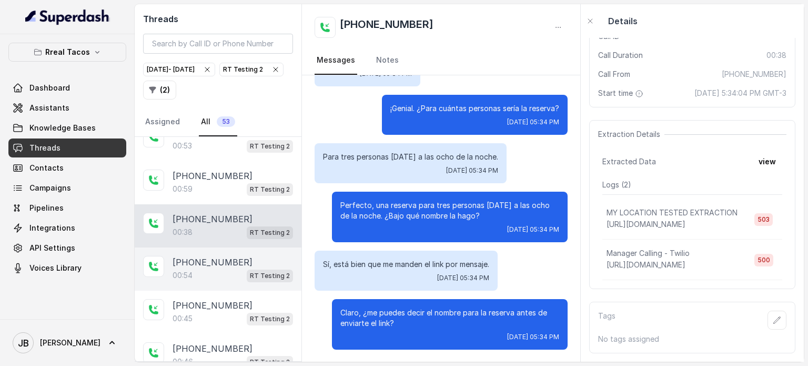
click at [204, 257] on p "[PHONE_NUMBER]" at bounding box center [213, 262] width 80 height 13
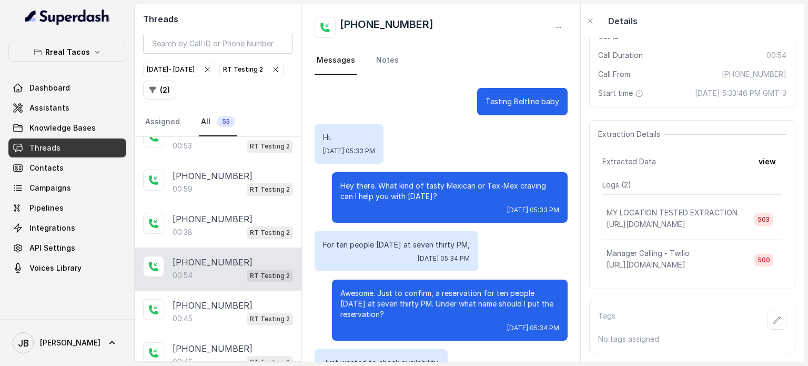
drag, startPoint x: 340, startPoint y: 176, endPoint x: 435, endPoint y: 198, distance: 97.1
click at [432, 196] on p "Hey there. What kind of tasty Mexican or Tex-Mex craving can I help you with to…" at bounding box center [449, 191] width 219 height 21
click at [435, 198] on p "Hey there. What kind of tasty Mexican or Tex-Mex craving can I help you with to…" at bounding box center [449, 191] width 219 height 21
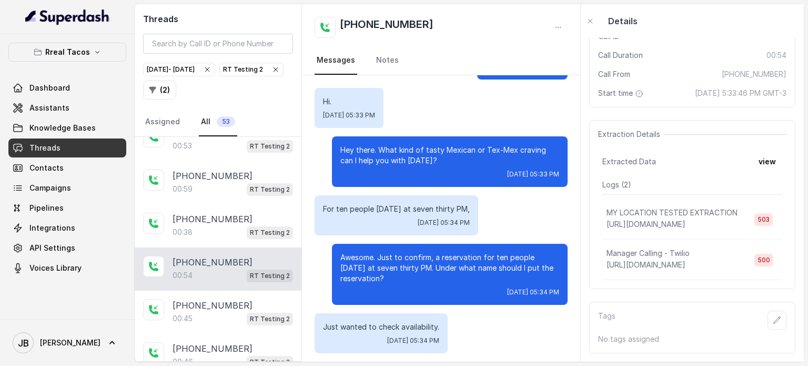
scroll to position [53, 0]
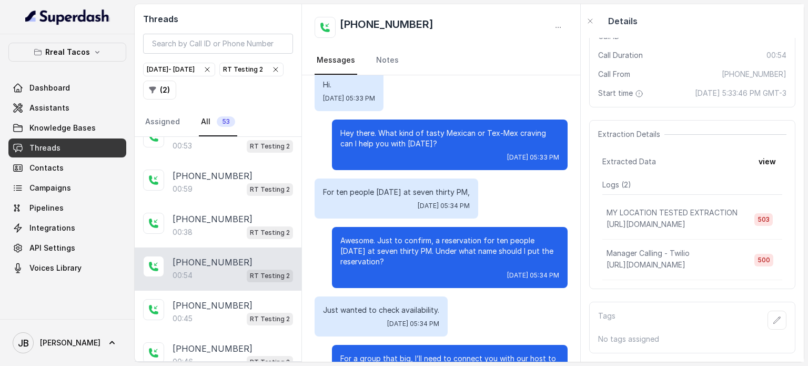
drag, startPoint x: 341, startPoint y: 184, endPoint x: 493, endPoint y: 202, distance: 153.1
click at [478, 204] on div "For ten people next Thursday at seven thirty PM, Fri, Sep 12, 2025, 05:34 PM" at bounding box center [397, 198] width 164 height 40
click at [478, 201] on div "For ten people next Thursday at seven thirty PM, Fri, Sep 12, 2025, 05:34 PM" at bounding box center [397, 198] width 164 height 40
click at [465, 215] on div "For ten people next Thursday at seven thirty PM, Fri, Sep 12, 2025, 05:34 PM" at bounding box center [397, 198] width 164 height 40
click at [417, 184] on div "For ten people next Thursday at seven thirty PM, Fri, Sep 12, 2025, 05:34 PM" at bounding box center [397, 198] width 164 height 40
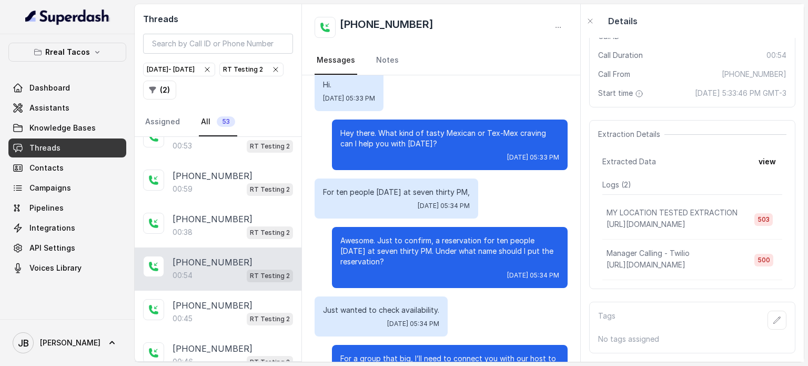
click at [387, 205] on div "Fri, Sep 12, 2025, 05:34 PM" at bounding box center [396, 206] width 147 height 8
click at [377, 195] on p "For ten people next Thursday at seven thirty PM," at bounding box center [396, 192] width 147 height 11
click at [333, 188] on p "For ten people next Thursday at seven thirty PM," at bounding box center [396, 192] width 147 height 11
click at [322, 193] on div "For ten people next Thursday at seven thirty PM, Fri, Sep 12, 2025, 05:34 PM" at bounding box center [397, 198] width 164 height 40
drag, startPoint x: 322, startPoint y: 193, endPoint x: 330, endPoint y: 198, distance: 9.9
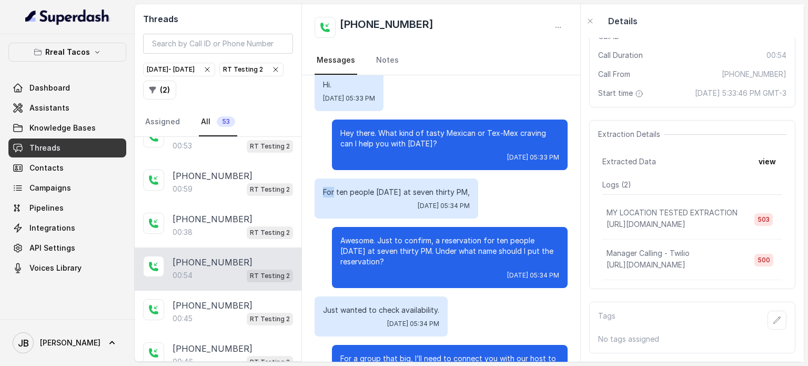
click at [323, 195] on div "For ten people next Thursday at seven thirty PM, Fri, Sep 12, 2025, 05:34 PM" at bounding box center [397, 198] width 164 height 40
drag, startPoint x: 355, startPoint y: 216, endPoint x: 366, endPoint y: 219, distance: 11.0
click at [356, 216] on div "For ten people next Thursday at seven thirty PM, Fri, Sep 12, 2025, 05:34 PM" at bounding box center [397, 198] width 164 height 40
drag, startPoint x: 423, startPoint y: 240, endPoint x: 416, endPoint y: 263, distance: 23.6
click at [416, 263] on p "Awesome. Just to confirm, a reservation for ten people next Thursday at seven t…" at bounding box center [449, 251] width 219 height 32
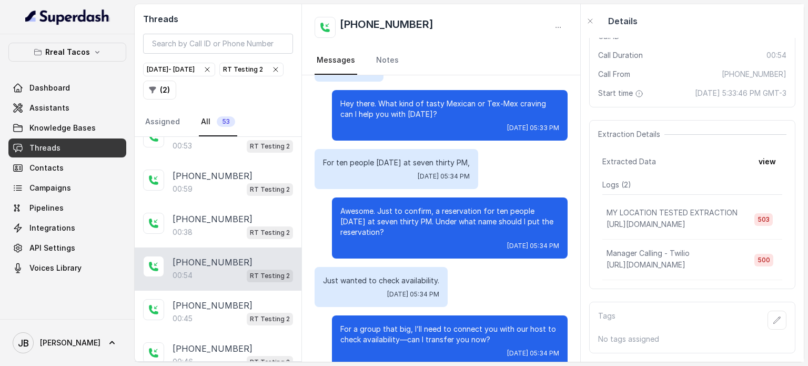
scroll to position [98, 0]
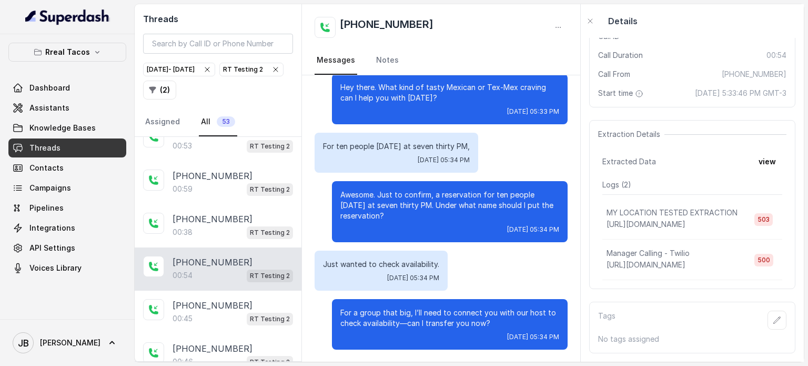
click at [367, 310] on p "For a group that big, I’ll need to connect you with our host to check availabil…" at bounding box center [449, 317] width 219 height 21
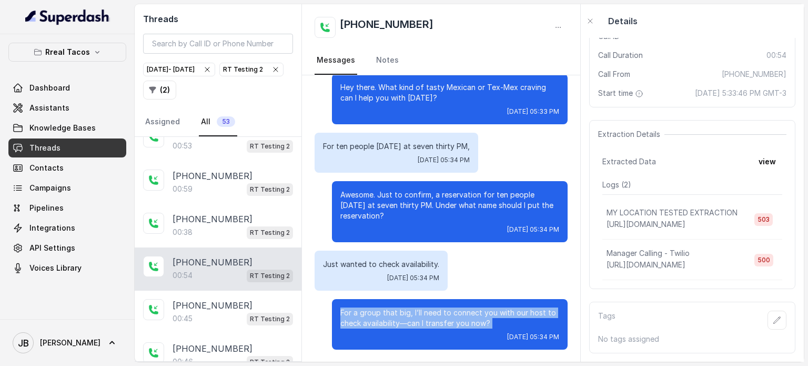
click at [367, 310] on p "For a group that big, I’ll need to connect you with our host to check availabil…" at bounding box center [449, 317] width 219 height 21
click at [443, 324] on p "For a group that big, I’ll need to connect you with our host to check availabil…" at bounding box center [449, 317] width 219 height 21
click at [505, 315] on p "For a group that big, I’ll need to connect you with our host to check availabil…" at bounding box center [449, 317] width 219 height 21
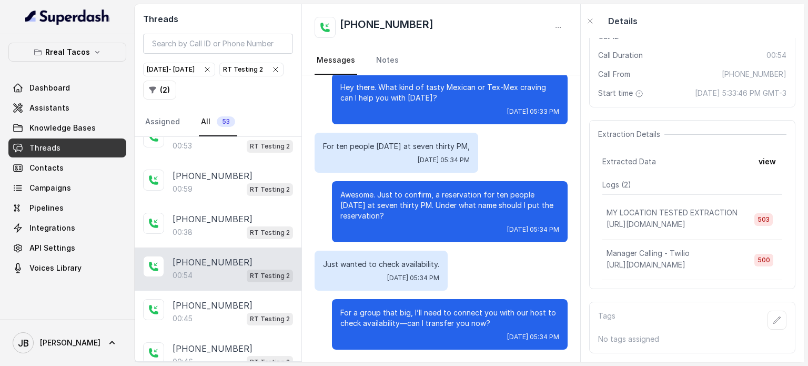
drag, startPoint x: 439, startPoint y: 277, endPoint x: 435, endPoint y: 273, distance: 6.3
click at [438, 276] on div "Just wanted to check availability. Fri, Sep 12, 2025, 05:34 PM" at bounding box center [381, 270] width 133 height 40
click at [391, 206] on p "Awesome. Just to confirm, a reservation for ten people next Thursday at seven t…" at bounding box center [449, 205] width 219 height 32
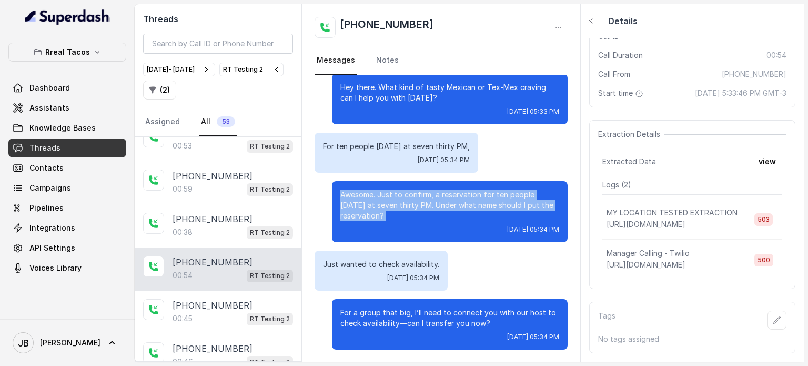
click at [391, 206] on p "Awesome. Just to confirm, a reservation for ten people next Thursday at seven t…" at bounding box center [449, 205] width 219 height 32
click at [396, 217] on p "Awesome. Just to confirm, a reservation for ten people next Thursday at seven t…" at bounding box center [449, 205] width 219 height 32
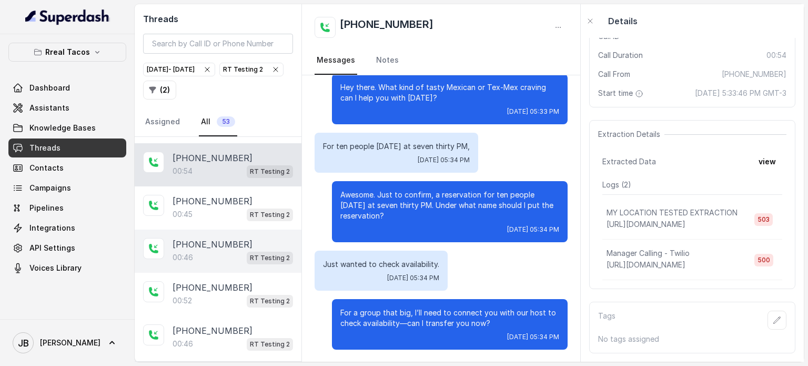
scroll to position [210, 0]
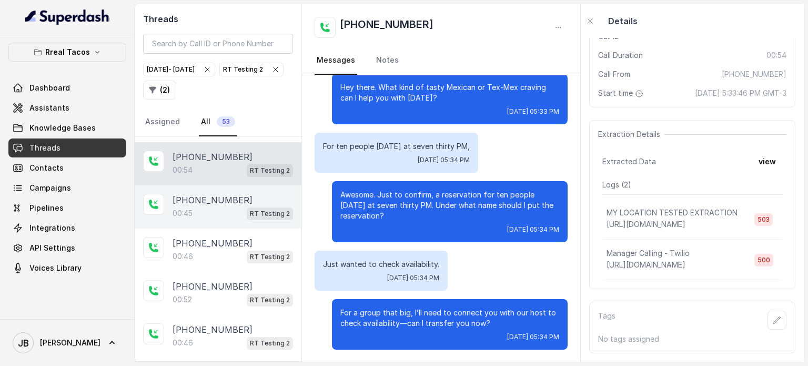
click at [229, 208] on div "00:45 RT Testing 2" at bounding box center [233, 213] width 121 height 14
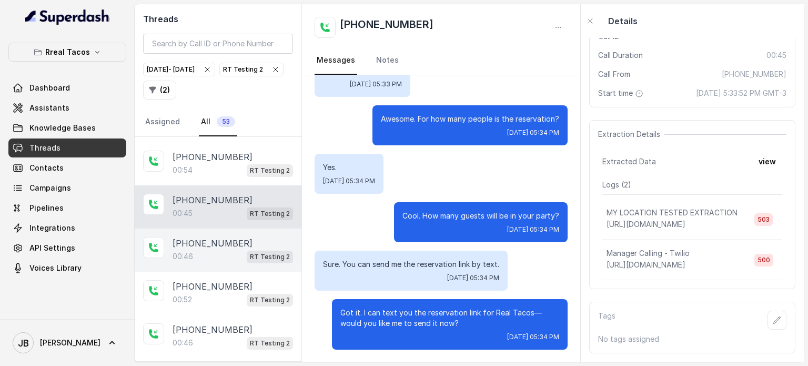
click at [217, 242] on p "+17547998960" at bounding box center [213, 243] width 80 height 13
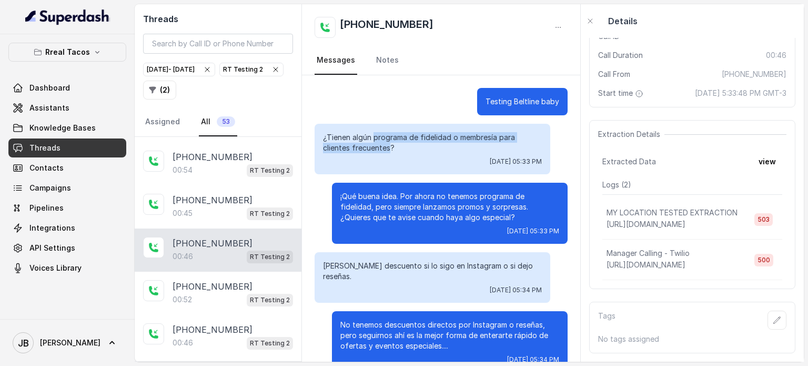
drag, startPoint x: 349, startPoint y: 133, endPoint x: 403, endPoint y: 147, distance: 55.4
click at [394, 145] on p "¿Tienen algún programa de fidelidad o membresía para clientes frecuentes?" at bounding box center [432, 142] width 219 height 21
drag, startPoint x: 403, startPoint y: 147, endPoint x: 413, endPoint y: 191, distance: 45.3
click at [403, 148] on p "¿Tienen algún programa de fidelidad o membresía para clientes frecuentes?" at bounding box center [432, 142] width 219 height 21
drag, startPoint x: 408, startPoint y: 217, endPoint x: 399, endPoint y: 209, distance: 11.9
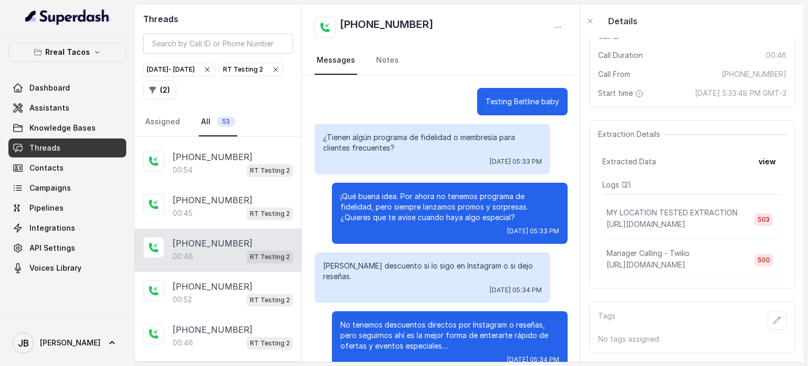
click at [406, 216] on p "¡Qué buena idea. Por ahora no tenemos programa de fidelidad, pero siempre lanza…" at bounding box center [449, 207] width 219 height 32
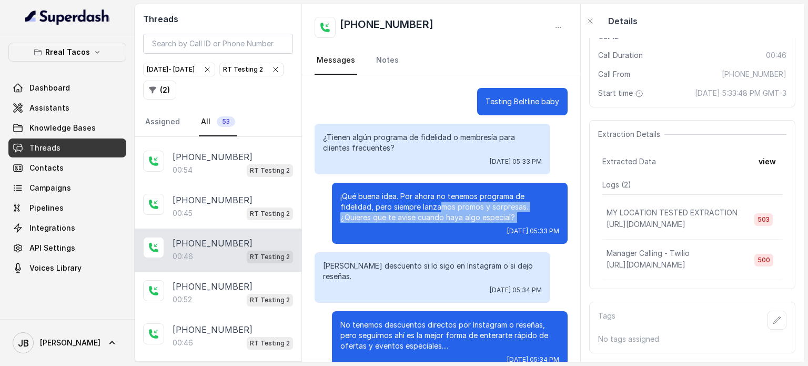
drag, startPoint x: 397, startPoint y: 205, endPoint x: 452, endPoint y: 227, distance: 58.8
click at [449, 225] on div "¡Qué buena idea. Por ahora no tenemos programa de fidelidad, pero siempre lanza…" at bounding box center [450, 213] width 236 height 61
click at [452, 227] on div "Fri, Sep 12, 2025, 05:33 PM" at bounding box center [449, 231] width 219 height 8
drag, startPoint x: 455, startPoint y: 219, endPoint x: 448, endPoint y: 212, distance: 10.4
click at [448, 212] on p "¡Qué buena idea. Por ahora no tenemos programa de fidelidad, pero siempre lanza…" at bounding box center [449, 207] width 219 height 32
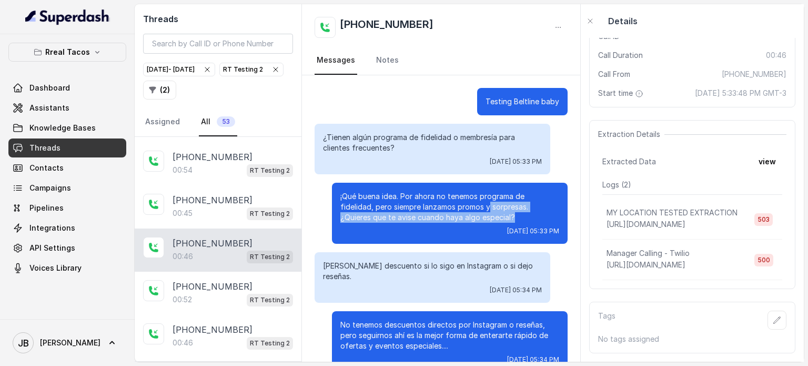
click at [448, 211] on p "¡Qué buena idea. Por ahora no tenemos programa de fidelidad, pero siempre lanza…" at bounding box center [449, 207] width 219 height 32
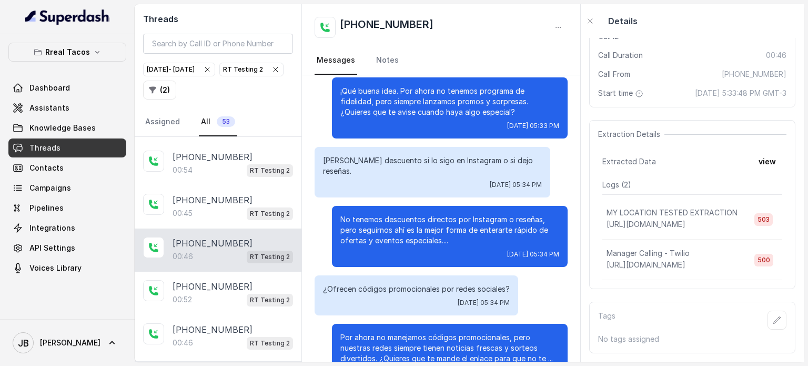
click at [371, 153] on div "Dan descuento si lo sigo en Instagram o si dejo reseñas. Fri, Sep 12, 2025, 05:…" at bounding box center [433, 172] width 236 height 51
click at [369, 158] on p "Dan descuento si lo sigo en Instagram o si dejo reseñas." at bounding box center [432, 165] width 219 height 21
click at [369, 157] on p "Dan descuento si lo sigo en Instagram o si dejo reseñas." at bounding box center [432, 165] width 219 height 21
click at [410, 206] on div "No tenemos descuentos directos por Instagram o reseñas, pero seguirnos ahí es l…" at bounding box center [450, 236] width 236 height 61
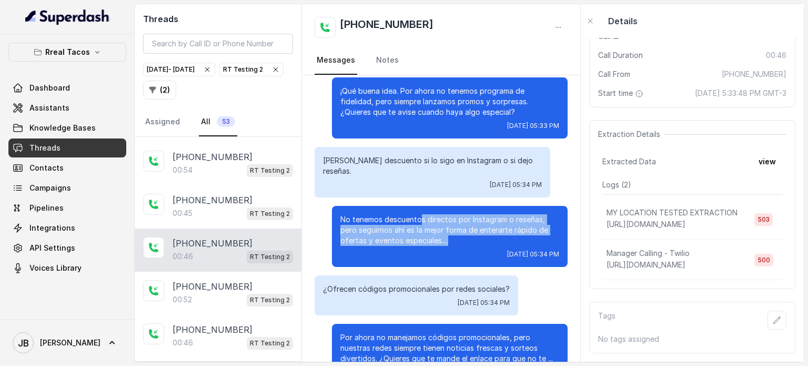
drag, startPoint x: 415, startPoint y: 209, endPoint x: 451, endPoint y: 234, distance: 43.9
click at [451, 234] on p "No tenemos descuentos directos por Instagram o reseñas, pero seguirnos ahí es l…" at bounding box center [449, 230] width 219 height 32
click at [450, 235] on div "No tenemos descuentos directos por Instagram o reseñas, pero seguirnos ahí es l…" at bounding box center [450, 236] width 236 height 61
click at [445, 232] on p "No tenemos descuentos directos por Instagram o reseñas, pero seguirnos ahí es l…" at bounding box center [449, 230] width 219 height 32
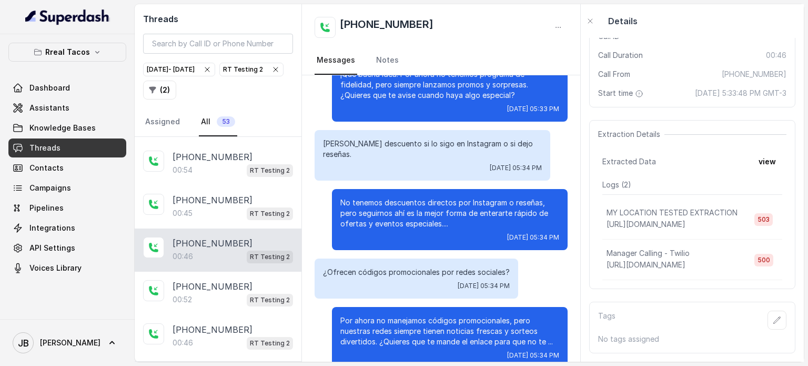
scroll to position [130, 0]
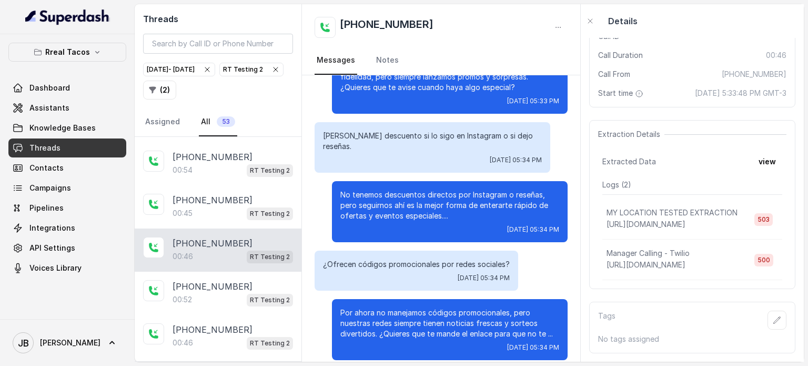
click at [395, 259] on p "¿Ofrecen códigos promocionales por redes sociales?" at bounding box center [416, 264] width 187 height 11
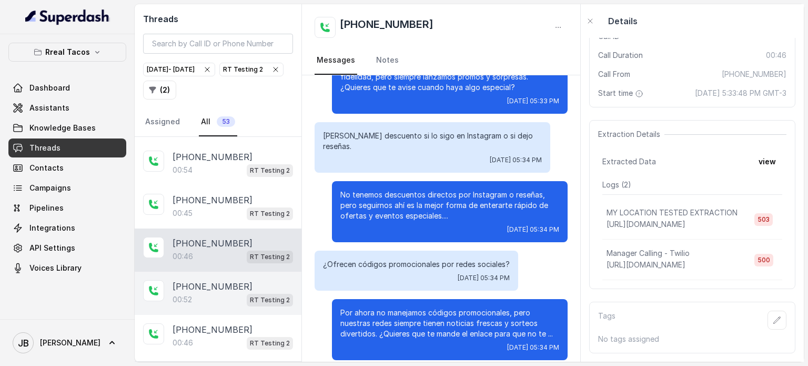
click at [201, 297] on div "00:52 RT Testing 2" at bounding box center [233, 300] width 121 height 14
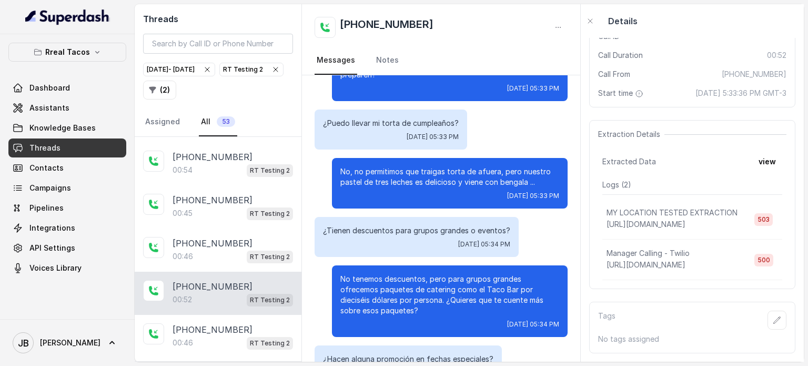
scroll to position [1, 0]
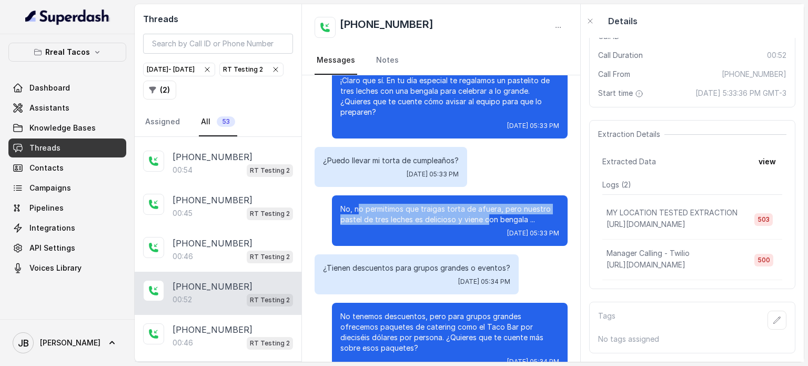
drag, startPoint x: 469, startPoint y: 221, endPoint x: 488, endPoint y: 215, distance: 19.5
click at [485, 216] on p "No, no permitimos que traigas torta de afuera, pero nuestro pastel de tres lech…" at bounding box center [449, 214] width 219 height 21
click at [522, 212] on p "No, no permitimos que traigas torta de afuera, pero nuestro pastel de tres lech…" at bounding box center [449, 214] width 219 height 21
drag, startPoint x: 436, startPoint y: 217, endPoint x: 482, endPoint y: 219, distance: 46.4
click at [474, 218] on div "No, no permitimos que traigas torta de afuera, pero nuestro pastel de tres lech…" at bounding box center [450, 220] width 236 height 51
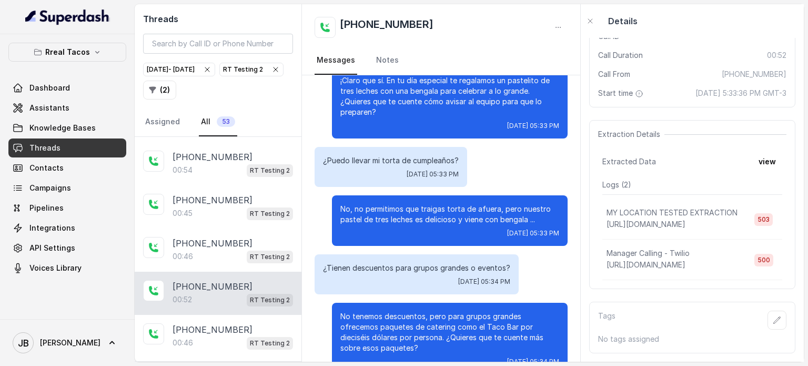
click at [497, 223] on p "No, no permitimos que traigas torta de afuera, pero nuestro pastel de tres lech…" at bounding box center [449, 214] width 219 height 21
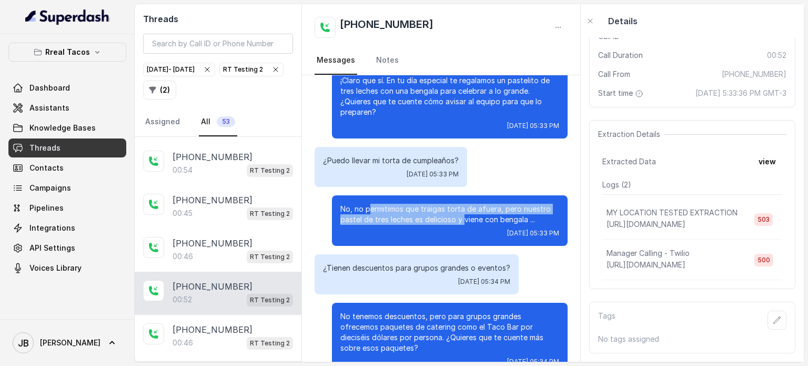
drag, startPoint x: 374, startPoint y: 208, endPoint x: 363, endPoint y: 204, distance: 12.3
click at [363, 204] on p "No, no permitimos que traigas torta de afuera, pero nuestro pastel de tres lech…" at bounding box center [449, 214] width 219 height 21
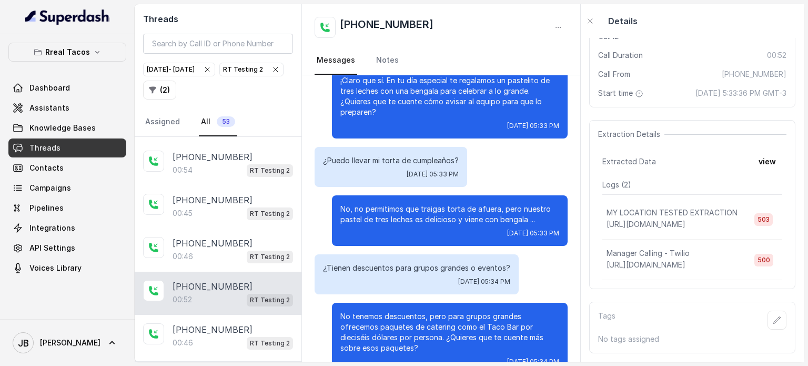
click at [467, 226] on div "No, no permitimos que traigas torta de afuera, pero nuestro pastel de tres lech…" at bounding box center [450, 220] width 236 height 51
click at [414, 264] on p "¿Tienen descuentos para grupos grandes o eventos?" at bounding box center [416, 268] width 187 height 11
drag, startPoint x: 414, startPoint y: 264, endPoint x: 415, endPoint y: 257, distance: 6.9
click at [415, 263] on p "¿Tienen descuentos para grupos grandes o eventos?" at bounding box center [416, 268] width 187 height 11
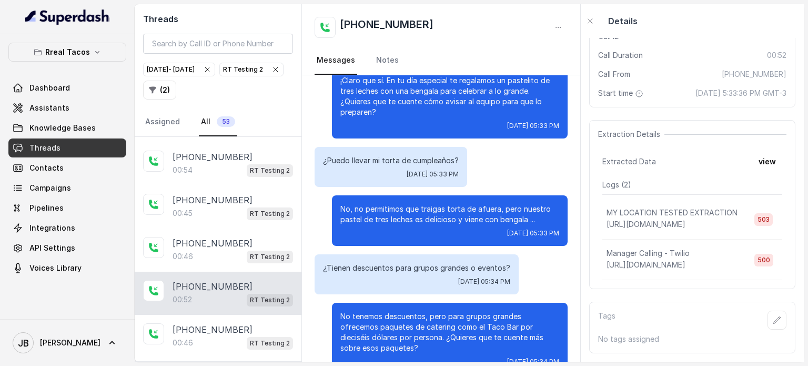
click at [406, 234] on div "Fri, Sep 12, 2025, 05:33 PM" at bounding box center [449, 233] width 219 height 8
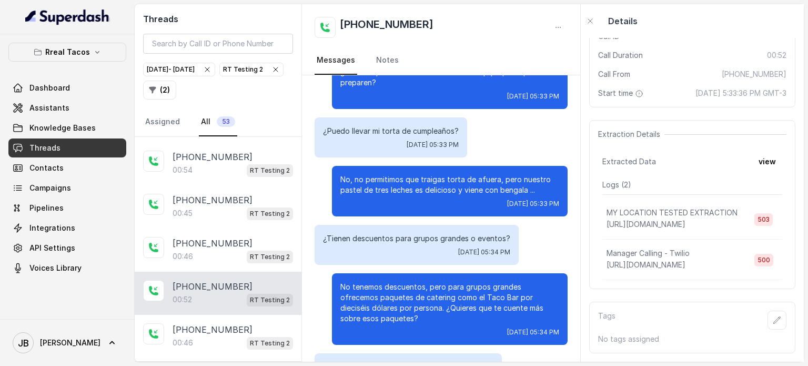
scroll to position [158, 0]
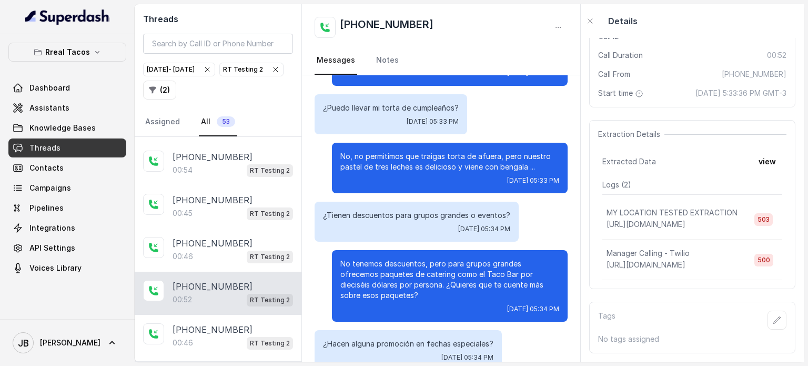
click at [395, 275] on p "No tenemos descuentos, pero para grupos grandes ofrecemos paquetes de catering …" at bounding box center [449, 279] width 219 height 42
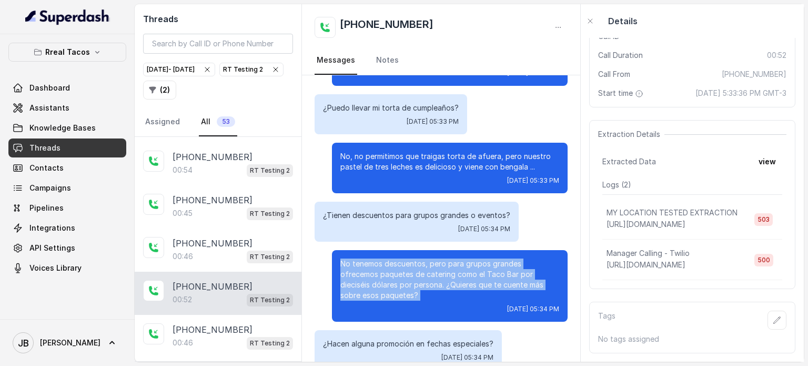
click at [395, 275] on p "No tenemos descuentos, pero para grupos grandes ofrecemos paquetes de catering …" at bounding box center [449, 279] width 219 height 42
click at [415, 293] on p "No tenemos descuentos, pero para grupos grandes ofrecemos paquetes de catering …" at bounding box center [449, 279] width 219 height 42
click at [415, 298] on p "No tenemos descuentos, pero para grupos grandes ofrecemos paquetes de catering …" at bounding box center [449, 279] width 219 height 42
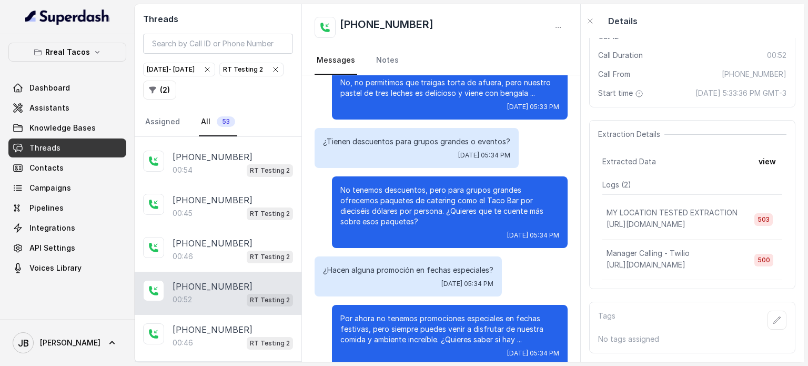
scroll to position [248, 0]
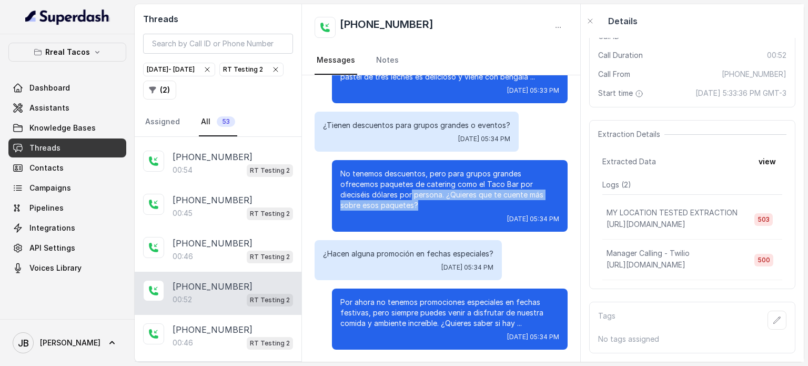
drag, startPoint x: 359, startPoint y: 175, endPoint x: 415, endPoint y: 202, distance: 62.1
click at [413, 201] on p "No tenemos descuentos, pero para grupos grandes ofrecemos paquetes de catering …" at bounding box center [449, 189] width 219 height 42
click at [415, 203] on p "No tenemos descuentos, pero para grupos grandes ofrecemos paquetes de catering …" at bounding box center [449, 189] width 219 height 42
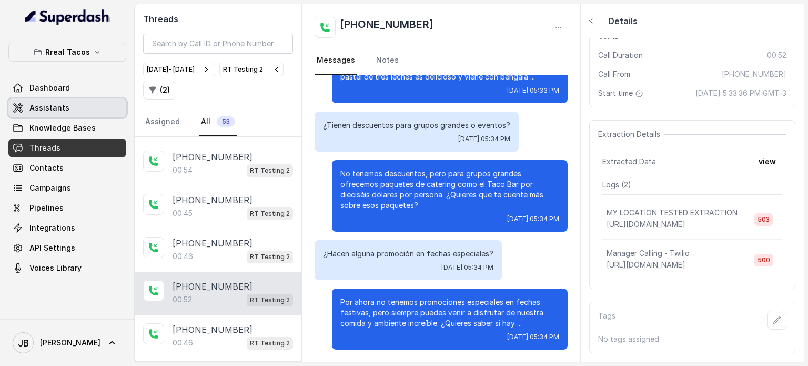
click at [69, 105] on link "Assistants" at bounding box center [67, 107] width 118 height 19
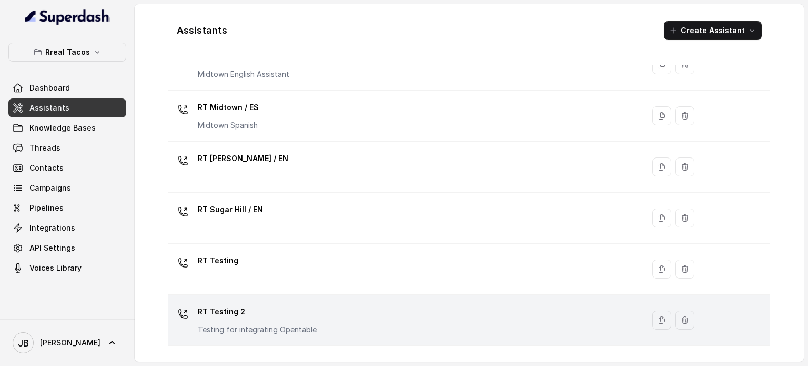
scroll to position [395, 0]
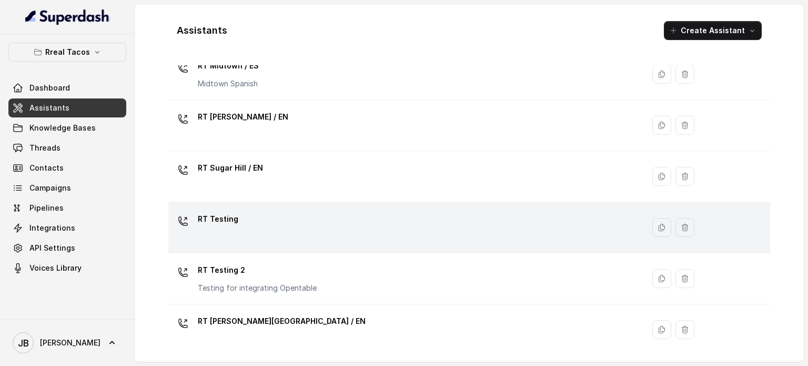
click at [285, 229] on div "RT Testing" at bounding box center [404, 227] width 463 height 34
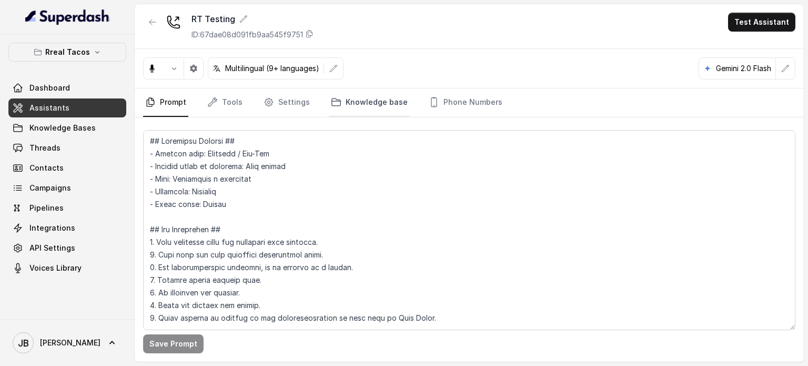
click at [355, 104] on link "Knowledge base" at bounding box center [369, 102] width 81 height 28
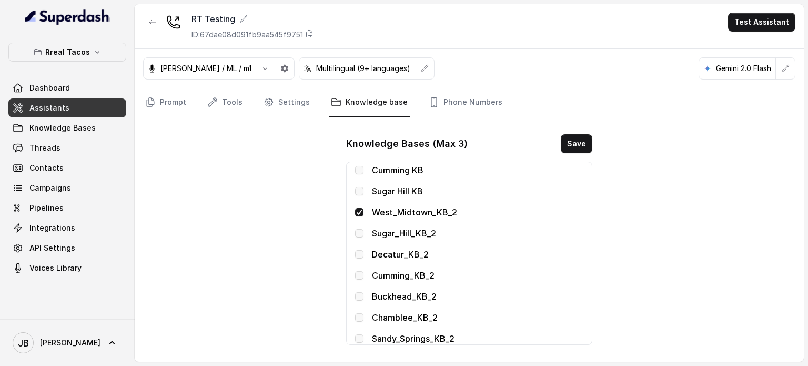
scroll to position [158, 0]
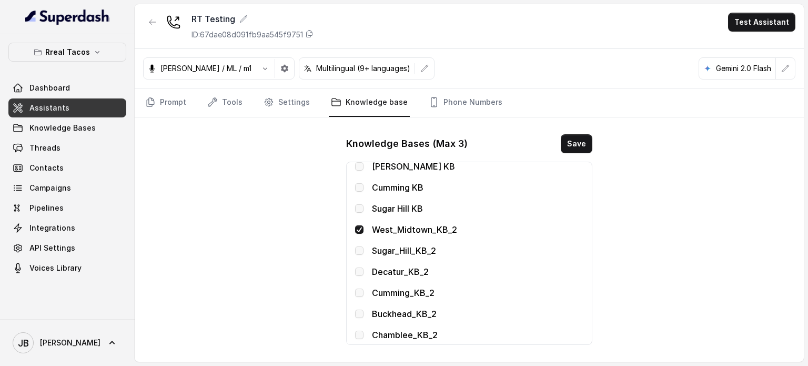
click at [356, 229] on span at bounding box center [359, 229] width 8 height 8
click at [362, 225] on span at bounding box center [359, 229] width 8 height 8
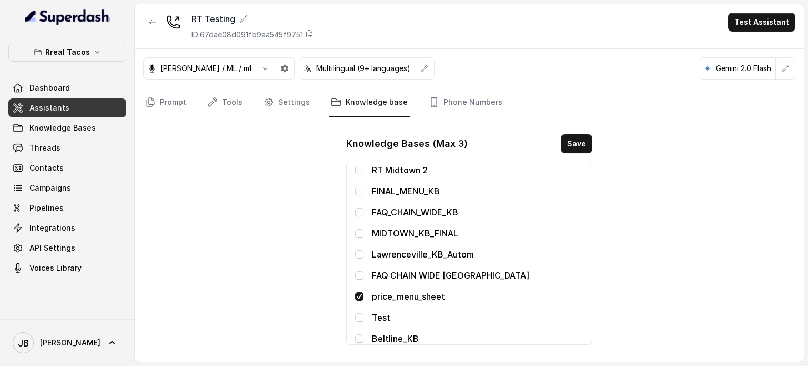
scroll to position [385, 0]
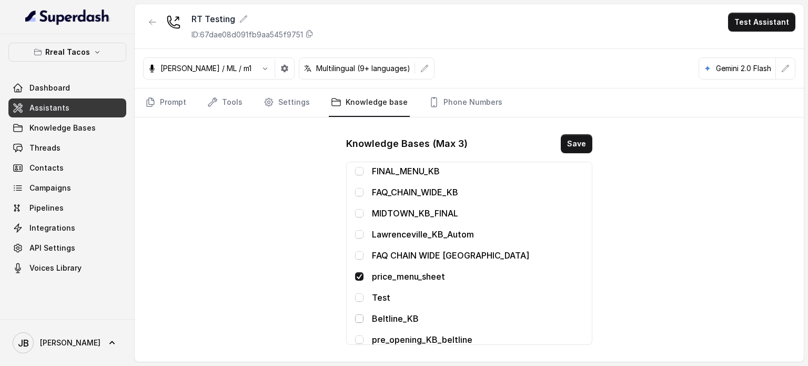
click at [362, 315] on span at bounding box center [359, 318] width 8 height 8
click at [360, 275] on span at bounding box center [359, 276] width 8 height 8
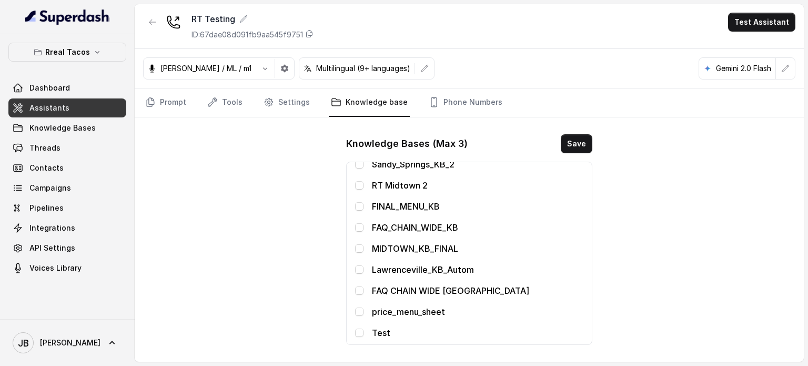
scroll to position [332, 0]
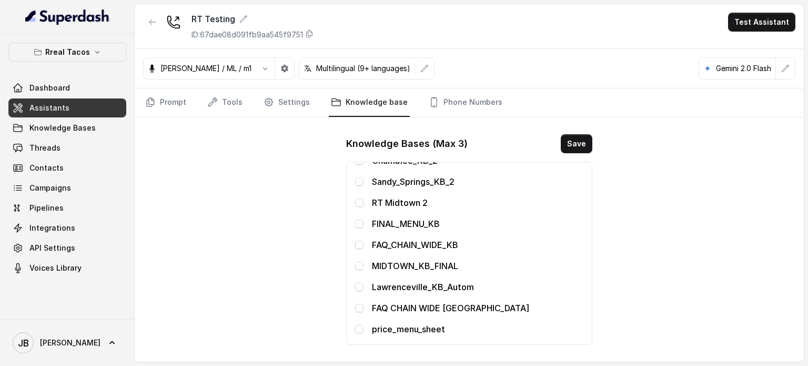
click at [358, 249] on div "FAQ_CHAIN_WIDE_KB" at bounding box center [469, 244] width 228 height 13
click at [360, 241] on span at bounding box center [359, 244] width 8 height 8
click at [358, 225] on span at bounding box center [359, 223] width 8 height 8
click at [575, 138] on button "Save" at bounding box center [577, 143] width 32 height 19
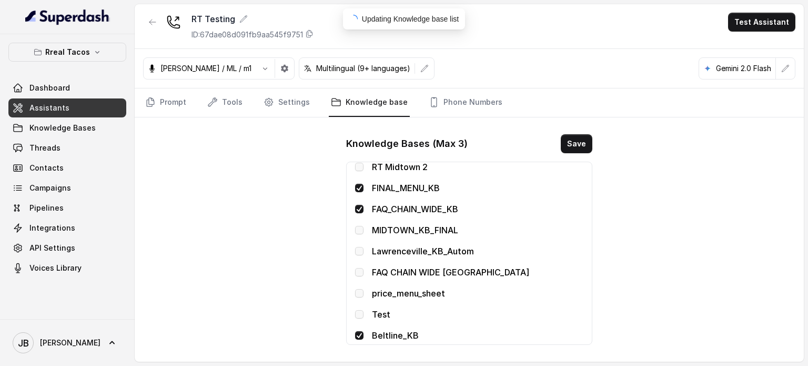
scroll to position [385, 0]
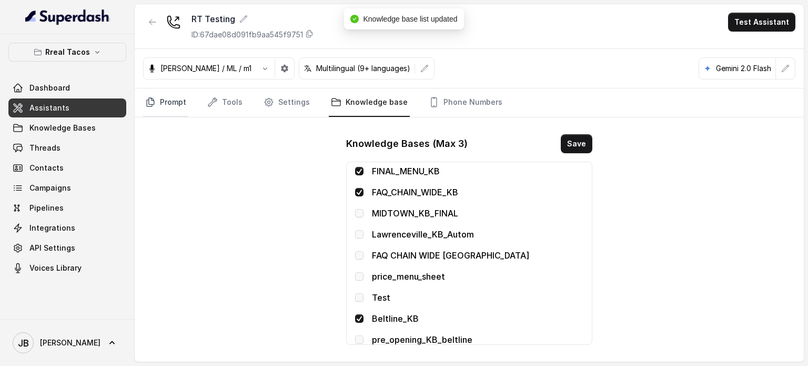
click at [181, 106] on link "Prompt" at bounding box center [165, 102] width 45 height 28
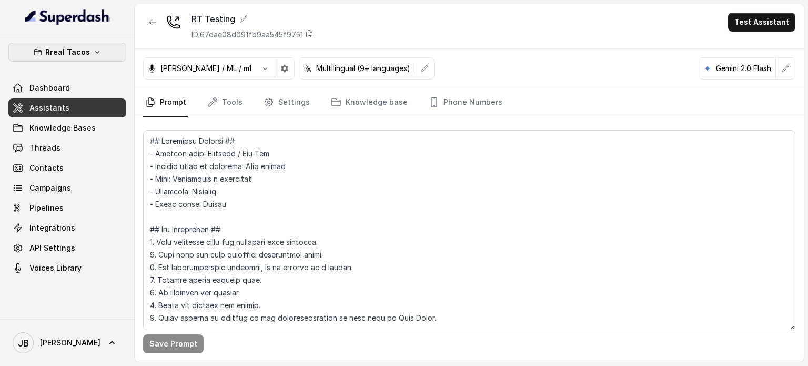
click at [77, 43] on button "Rreal Tacos" at bounding box center [67, 52] width 118 height 19
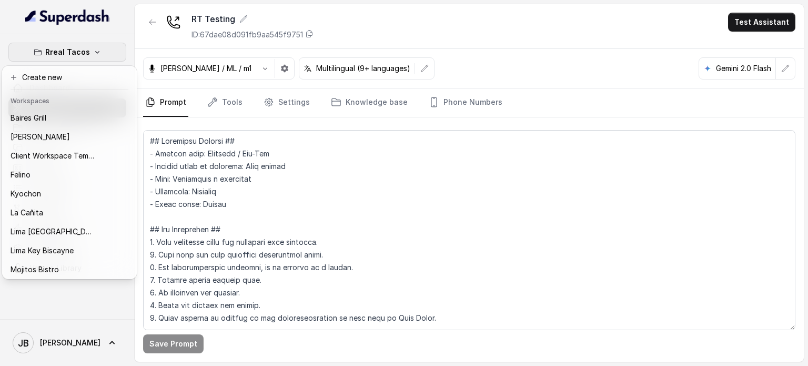
click at [111, 35] on div "Rreal Tacos Dashboard Assistants Knowledge Bases Threads Contacts Campaigns Pip…" at bounding box center [67, 176] width 135 height 285
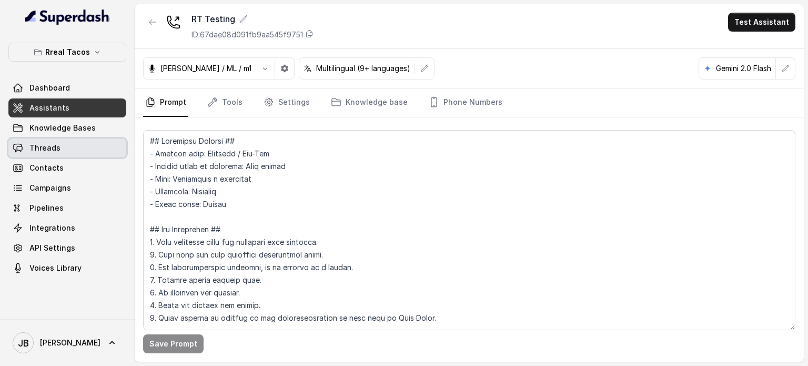
click at [51, 143] on span "Threads" at bounding box center [44, 148] width 31 height 11
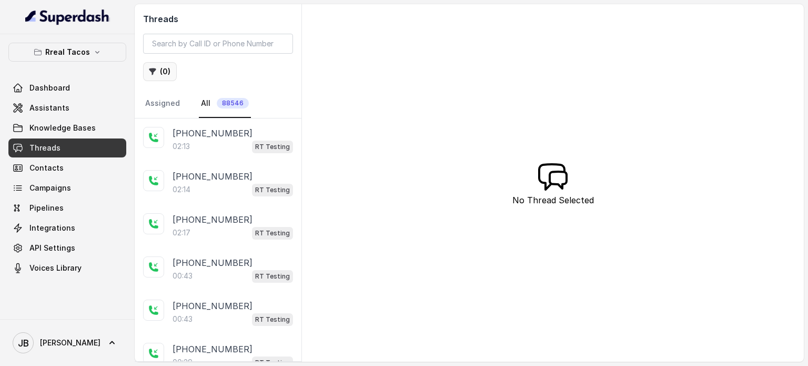
click at [161, 71] on button "( 0 )" at bounding box center [160, 71] width 34 height 19
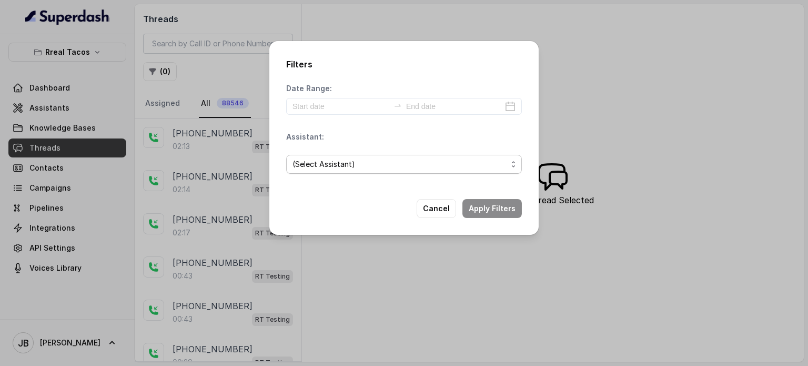
click at [320, 166] on span "(Select Assistant)" at bounding box center [400, 164] width 215 height 13
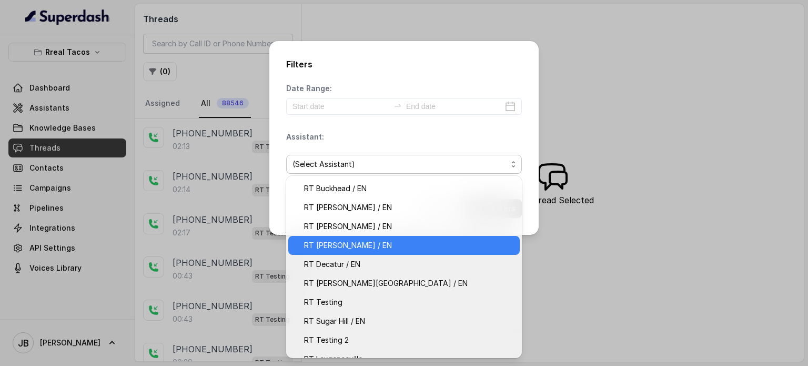
scroll to position [87, 0]
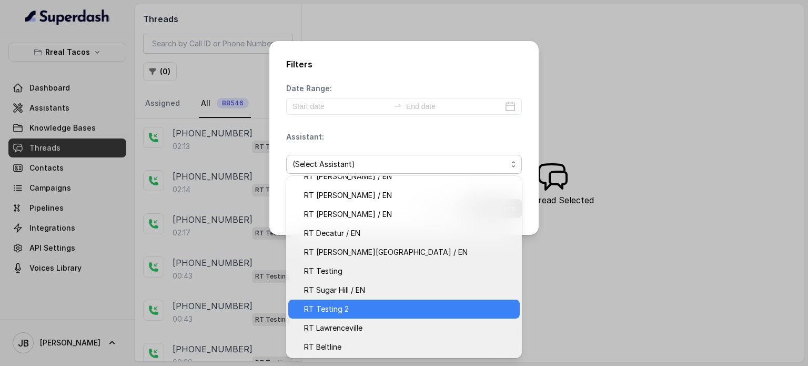
click at [366, 313] on span "RT Testing 2" at bounding box center [408, 309] width 209 height 13
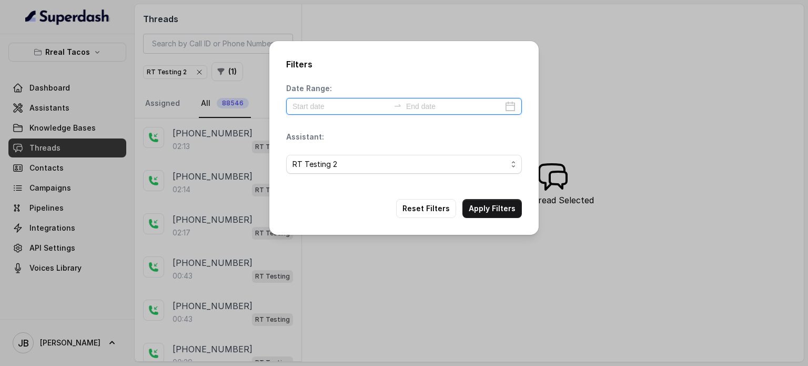
drag, startPoint x: 354, startPoint y: 109, endPoint x: 373, endPoint y: 128, distance: 27.2
click at [354, 109] on div "Date Range: Assistant: RT Testing 2" at bounding box center [404, 132] width 236 height 99
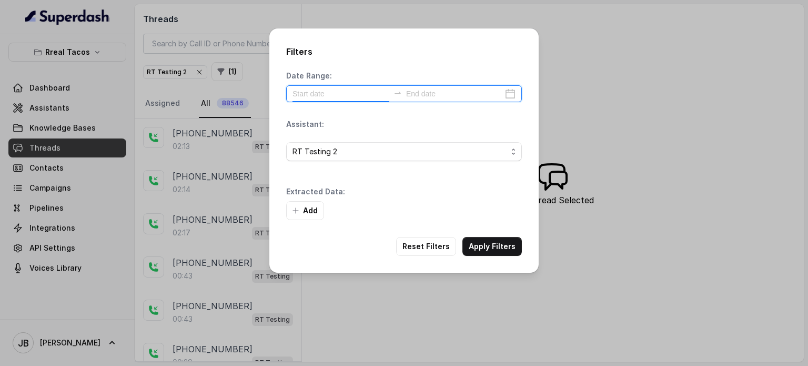
drag, startPoint x: 347, startPoint y: 88, endPoint x: 457, endPoint y: 99, distance: 110.0
click at [347, 88] on input at bounding box center [341, 94] width 97 height 12
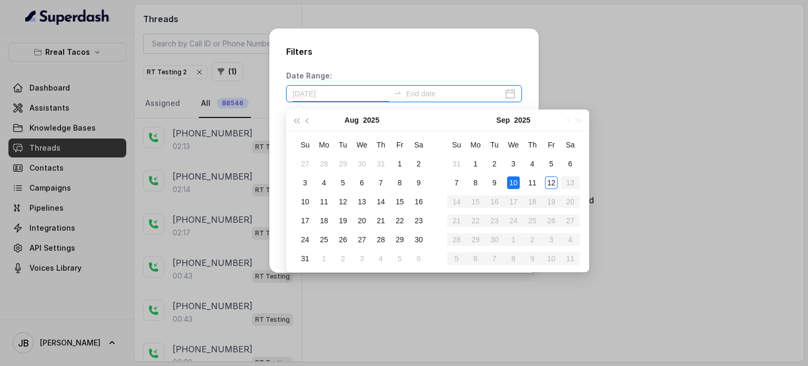
type input "2025-09-12"
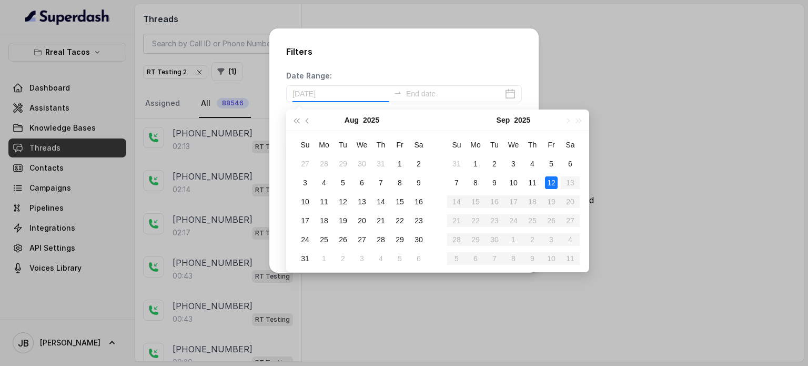
click at [550, 182] on div "12" at bounding box center [551, 182] width 13 height 13
type input "2025-09-12"
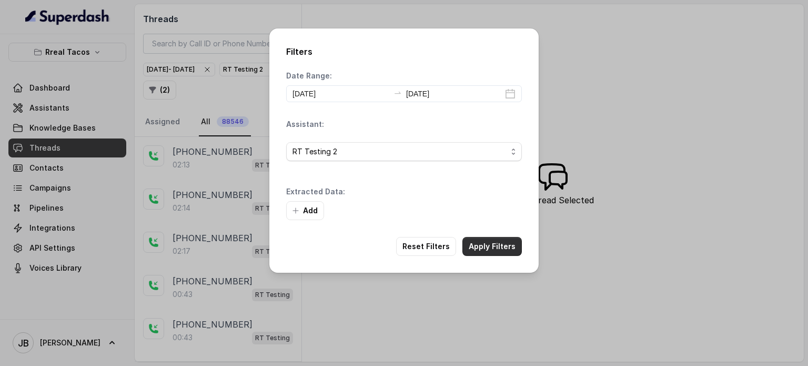
click at [511, 237] on button "Apply Filters" at bounding box center [492, 246] width 59 height 19
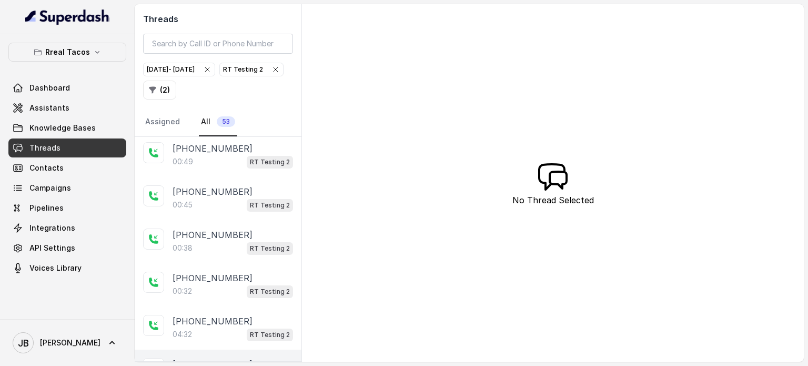
scroll to position [1684, 0]
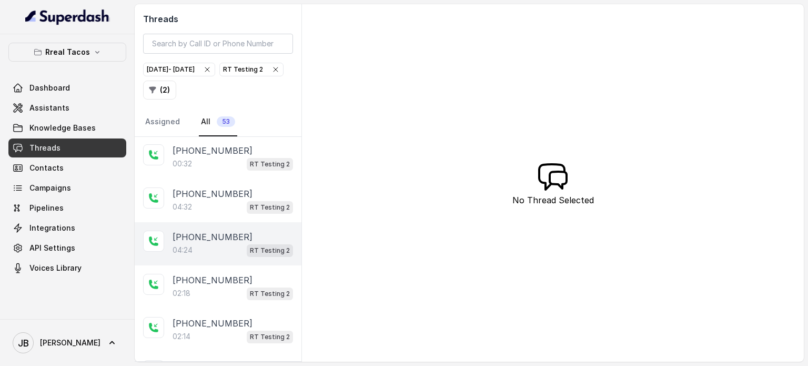
click at [232, 230] on div "+17547998960 04:24 RT Testing 2" at bounding box center [233, 243] width 121 height 26
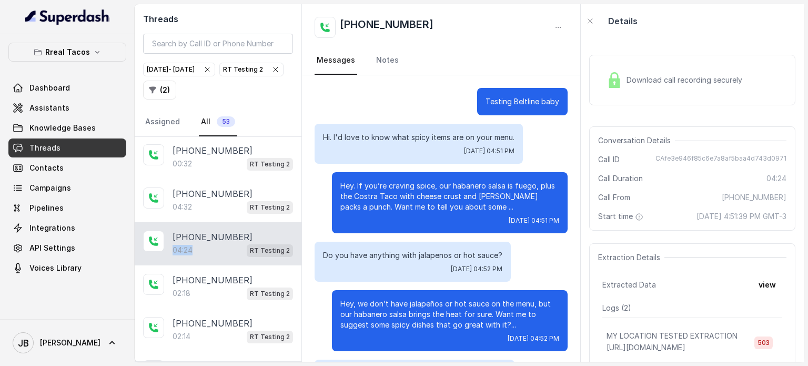
scroll to position [2123, 0]
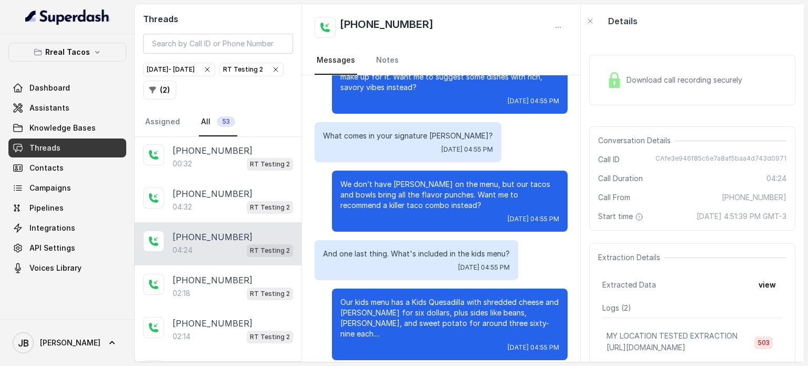
click at [428, 186] on p "We don’t have a burger on the menu, but our tacos and bowls bring all the flavo…" at bounding box center [449, 195] width 219 height 32
drag, startPoint x: 392, startPoint y: 207, endPoint x: 398, endPoint y: 210, distance: 6.8
click at [397, 210] on div "We don’t have a burger on the menu, but our tacos and bowls bring all the flavo…" at bounding box center [450, 201] width 236 height 61
click at [398, 210] on div "We don’t have a burger on the menu, but our tacos and bowls bring all the flavo…" at bounding box center [450, 201] width 236 height 61
click at [401, 204] on p "We don’t have a burger on the menu, but our tacos and bowls bring all the flavo…" at bounding box center [449, 195] width 219 height 32
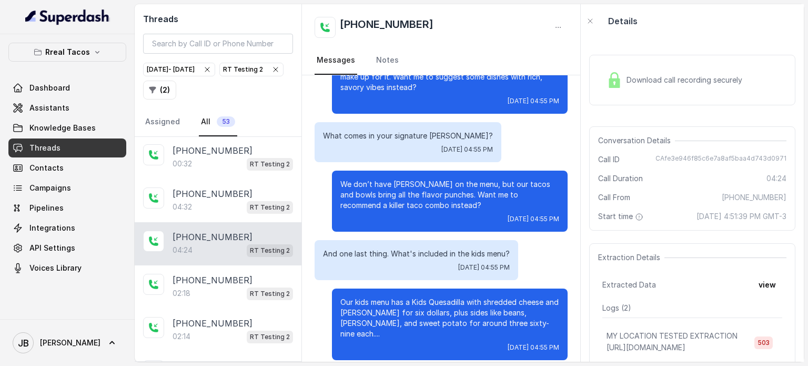
click at [405, 207] on p "We don’t have a burger on the menu, but our tacos and bowls bring all the flavo…" at bounding box center [449, 195] width 219 height 32
drag, startPoint x: 403, startPoint y: 199, endPoint x: 443, endPoint y: 211, distance: 42.1
click at [443, 212] on div "We don’t have a burger on the menu, but our tacos and bowls bring all the flavo…" at bounding box center [450, 201] width 236 height 61
click at [442, 211] on div "We don’t have a burger on the menu, but our tacos and bowls bring all the flavo…" at bounding box center [450, 201] width 236 height 61
drag, startPoint x: 422, startPoint y: 197, endPoint x: 469, endPoint y: 214, distance: 50.9
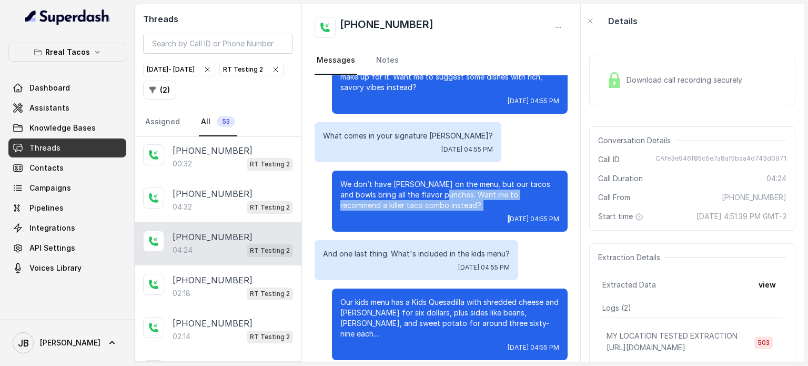
click at [469, 214] on div "We don’t have a burger on the menu, but our tacos and bowls bring all the flavo…" at bounding box center [450, 201] width 236 height 61
click at [508, 215] on span "Fri, Sep 12, 2025, 04:55 PM" at bounding box center [534, 219] width 52 height 8
click at [430, 249] on p "And one last thing. What's included in the kids menu?" at bounding box center [416, 253] width 187 height 11
click at [399, 249] on p "And one last thing. What's included in the kids menu?" at bounding box center [416, 253] width 187 height 11
click at [400, 249] on p "And one last thing. What's included in the kids menu?" at bounding box center [416, 253] width 187 height 11
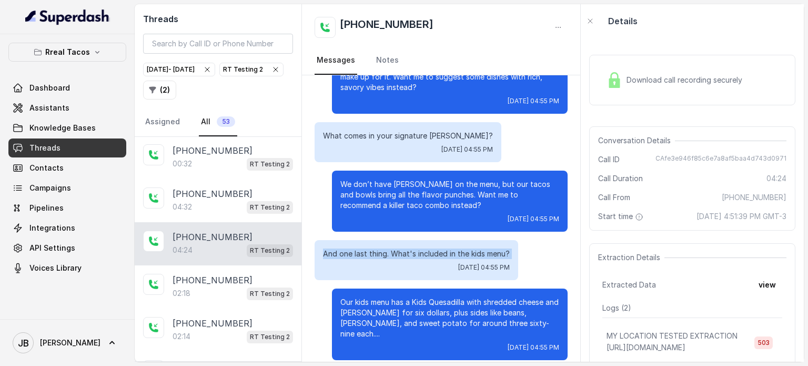
click at [400, 248] on p "And one last thing. What's included in the kids menu?" at bounding box center [416, 253] width 187 height 11
click at [399, 213] on div "We don’t have a burger on the menu, but our tacos and bowls bring all the flavo…" at bounding box center [450, 201] width 236 height 61
click at [402, 246] on div "And one last thing. What's included in the kids menu? Fri, Sep 12, 2025, 04:55 …" at bounding box center [417, 260] width 204 height 40
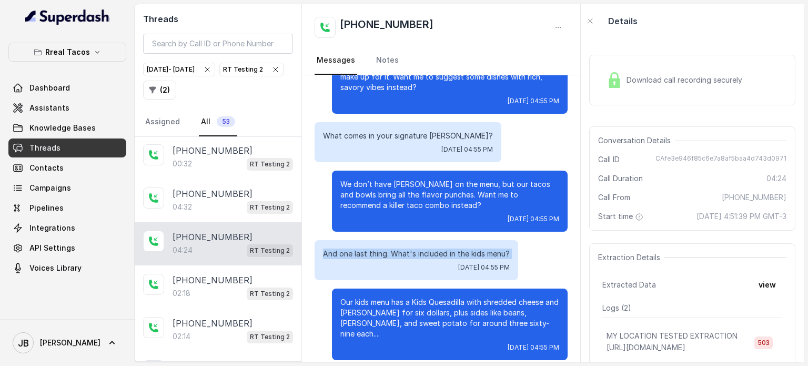
drag, startPoint x: 402, startPoint y: 246, endPoint x: 400, endPoint y: 298, distance: 52.1
click at [402, 249] on div "And one last thing. What's included in the kids menu? Fri, Sep 12, 2025, 04:55 …" at bounding box center [417, 260] width 204 height 40
drag, startPoint x: 400, startPoint y: 298, endPoint x: 392, endPoint y: 298, distance: 7.9
click at [400, 298] on p "Our kids menu has a Kids Quesadilla with shredded cheese and rice for six dolla…" at bounding box center [449, 318] width 219 height 42
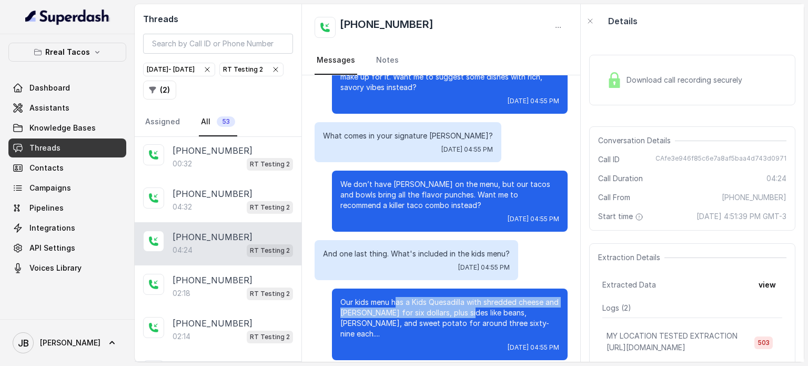
drag, startPoint x: 396, startPoint y: 303, endPoint x: 466, endPoint y: 315, distance: 71.5
click at [466, 315] on p "Our kids menu has a Kids Quesadilla with shredded cheese and rice for six dolla…" at bounding box center [449, 318] width 219 height 42
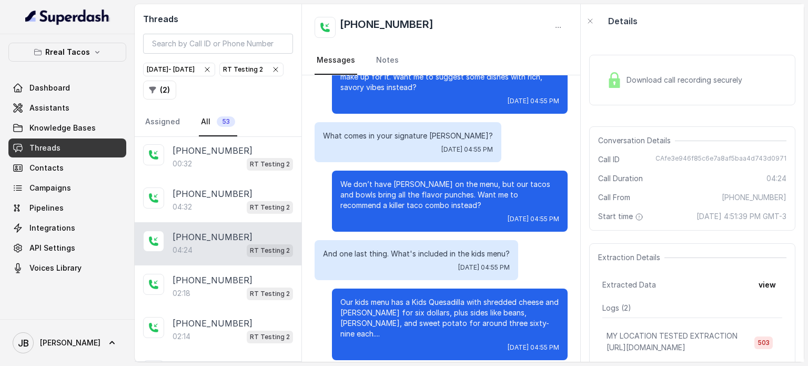
drag, startPoint x: 473, startPoint y: 323, endPoint x: 479, endPoint y: 332, distance: 11.0
click at [474, 325] on p "Our kids menu has a Kids Quesadilla with shredded cheese and rice for six dolla…" at bounding box center [449, 318] width 219 height 42
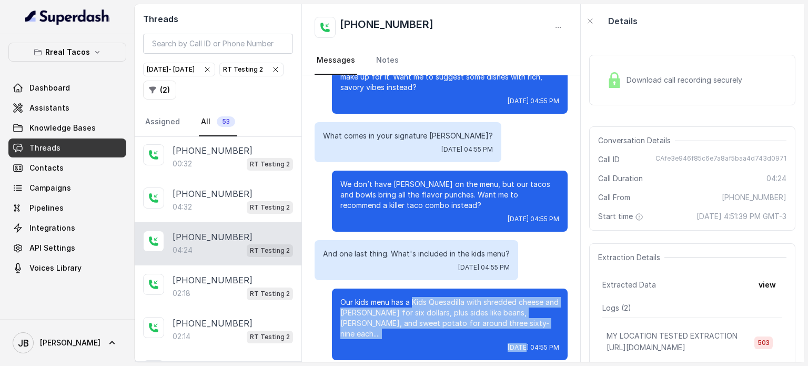
drag, startPoint x: 479, startPoint y: 332, endPoint x: 428, endPoint y: 305, distance: 57.7
click at [415, 303] on div "Our kids menu has a Kids Quesadilla with shredded cheese and rice for six dolla…" at bounding box center [450, 324] width 236 height 72
click at [446, 307] on p "Our kids menu has a Kids Quesadilla with shredded cheese and rice for six dolla…" at bounding box center [449, 318] width 219 height 42
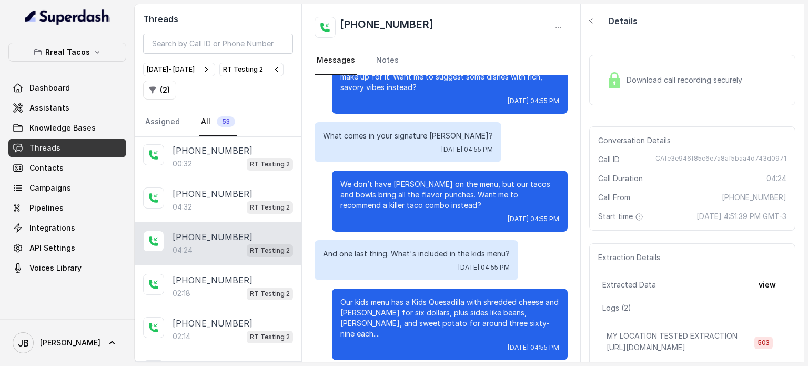
click at [417, 193] on p "We don’t have a burger on the menu, but our tacos and bowls bring all the flavo…" at bounding box center [449, 195] width 219 height 32
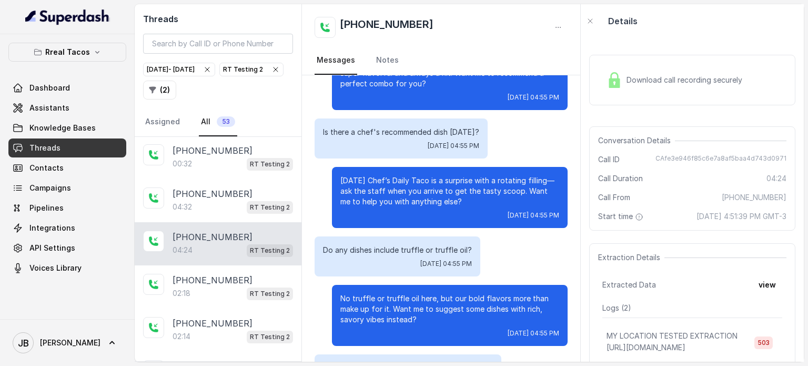
scroll to position [1808, 0]
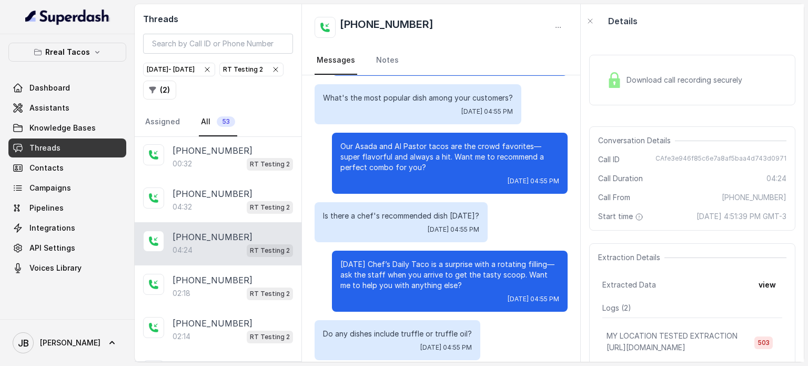
click at [390, 172] on p "Our Asada and Al Pastor tacos are the crowd favorites—super flavorful and alway…" at bounding box center [449, 157] width 219 height 32
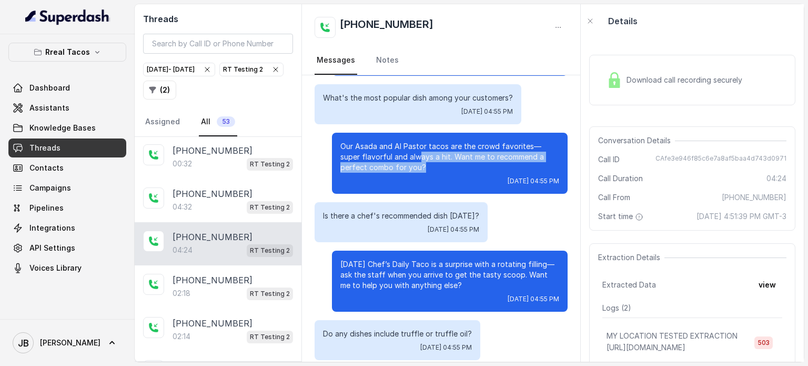
drag, startPoint x: 388, startPoint y: 166, endPoint x: 404, endPoint y: 170, distance: 16.7
click at [403, 169] on p "Our Asada and Al Pastor tacos are the crowd favorites—super flavorful and alway…" at bounding box center [449, 157] width 219 height 32
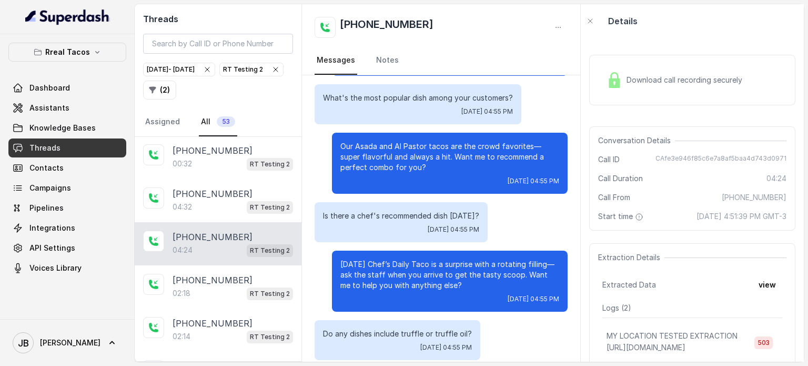
click at [404, 170] on p "Our Asada and Al Pastor tacos are the crowd favorites—super flavorful and alway…" at bounding box center [449, 157] width 219 height 32
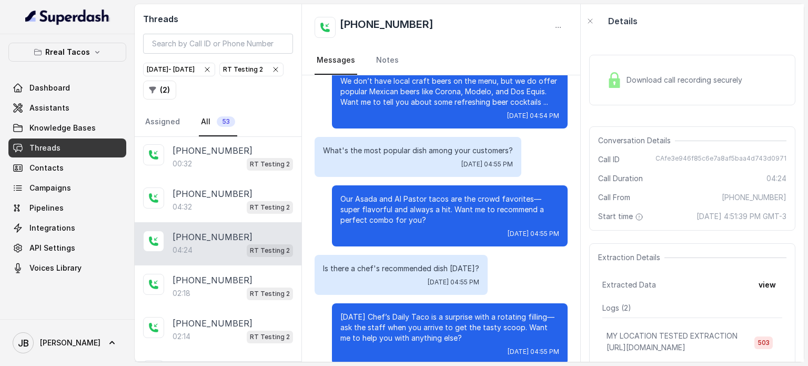
click at [393, 152] on p "What's the most popular dish among your customers?" at bounding box center [418, 150] width 190 height 11
click at [397, 197] on p "Our Asada and Al Pastor tacos are the crowd favorites—super flavorful and alway…" at bounding box center [449, 210] width 219 height 32
drag, startPoint x: 408, startPoint y: 225, endPoint x: 385, endPoint y: 229, distance: 23.5
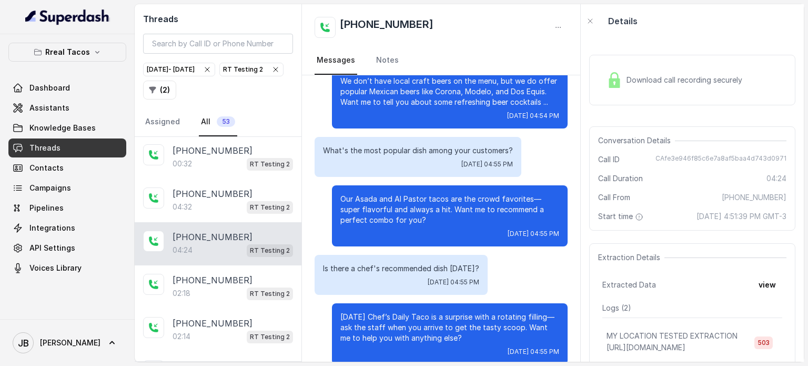
click at [385, 229] on div "Our Asada and Al Pastor tacos are the crowd favorites—super flavorful and alway…" at bounding box center [450, 215] width 236 height 61
click at [386, 229] on div "Fri, Sep 12, 2025, 04:55 PM" at bounding box center [449, 233] width 219 height 8
click at [370, 270] on p "Is there a chef's recommended dish today?" at bounding box center [401, 268] width 156 height 11
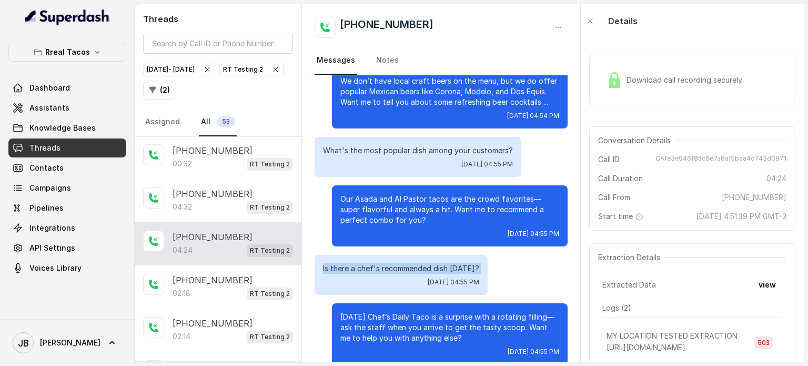
click at [387, 282] on div "Fri, Sep 12, 2025, 04:55 PM" at bounding box center [401, 282] width 156 height 8
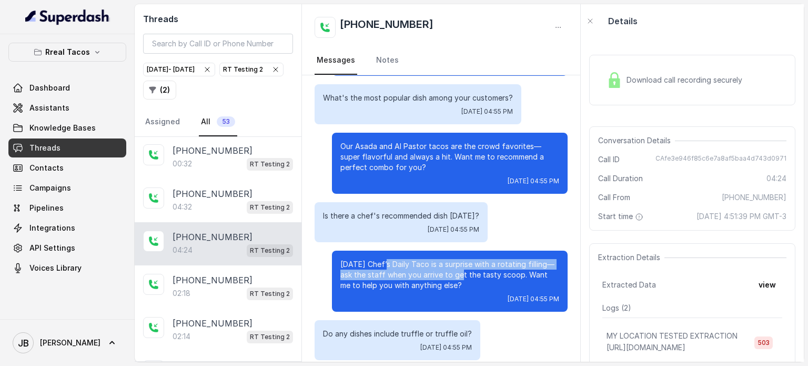
drag, startPoint x: 411, startPoint y: 269, endPoint x: 448, endPoint y: 273, distance: 37.6
click at [448, 273] on p "Today’s Chef’s Daily Taco is a surprise with a rotating filling—ask the staff w…" at bounding box center [449, 275] width 219 height 32
drag, startPoint x: 450, startPoint y: 288, endPoint x: 452, endPoint y: 276, distance: 12.2
click at [452, 276] on p "Today’s Chef’s Daily Taco is a surprise with a rotating filling—ask the staff w…" at bounding box center [449, 275] width 219 height 32
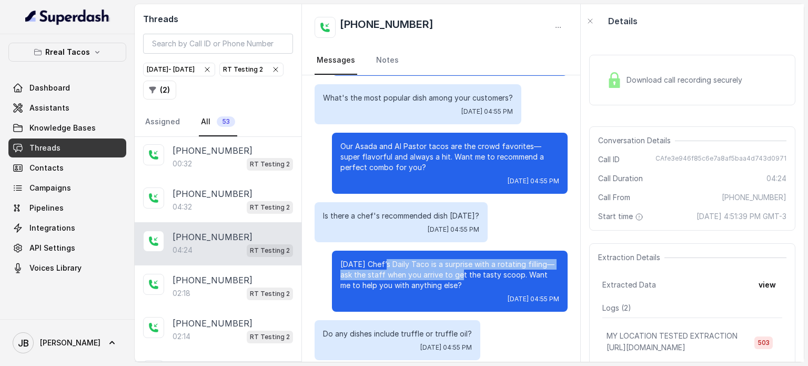
click at [452, 276] on p "Today’s Chef’s Daily Taco is a surprise with a rotating filling—ask the staff w…" at bounding box center [449, 275] width 219 height 32
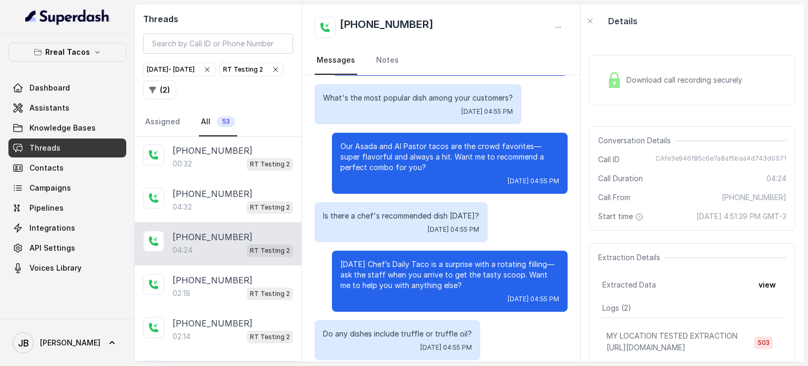
drag, startPoint x: 447, startPoint y: 286, endPoint x: 461, endPoint y: 284, distance: 14.5
click at [461, 284] on p "Today’s Chef’s Daily Taco is a surprise with a rotating filling—ask the staff w…" at bounding box center [449, 275] width 219 height 32
drag, startPoint x: 422, startPoint y: 265, endPoint x: 466, endPoint y: 285, distance: 49.0
click at [466, 285] on p "Today’s Chef’s Daily Taco is a surprise with a rotating filling—ask the staff w…" at bounding box center [449, 275] width 219 height 32
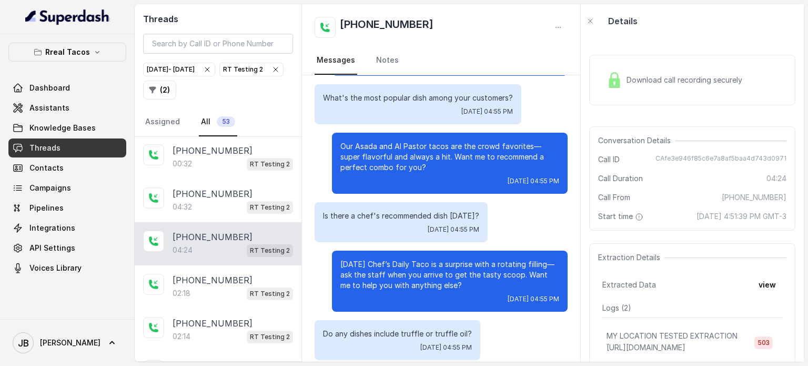
click at [465, 285] on p "Today’s Chef’s Daily Taco is a surprise with a rotating filling—ask the staff w…" at bounding box center [449, 275] width 219 height 32
drag, startPoint x: 449, startPoint y: 284, endPoint x: 444, endPoint y: 281, distance: 5.4
click at [448, 284] on p "Today’s Chef’s Daily Taco is a surprise with a rotating filling—ask the staff w…" at bounding box center [449, 275] width 219 height 32
click at [409, 257] on div "Today’s Chef’s Daily Taco is a surprise with a rotating filling—ask the staff w…" at bounding box center [450, 280] width 236 height 61
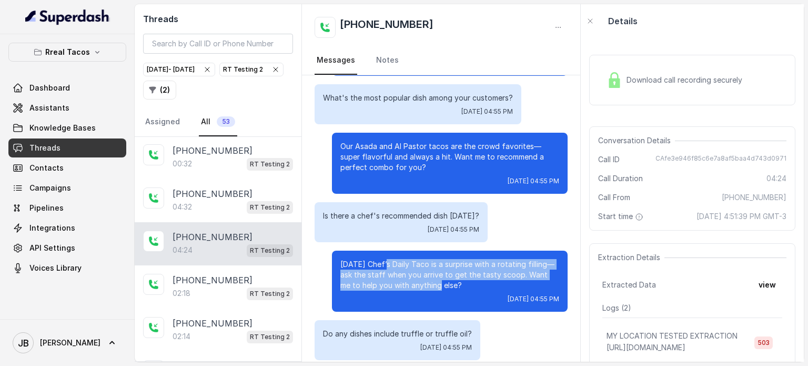
drag, startPoint x: 384, startPoint y: 270, endPoint x: 415, endPoint y: 286, distance: 34.8
click at [415, 286] on p "Today’s Chef’s Daily Taco is a surprise with a rotating filling—ask the staff w…" at bounding box center [449, 275] width 219 height 32
drag, startPoint x: 417, startPoint y: 288, endPoint x: 443, endPoint y: 292, distance: 26.1
click at [418, 288] on p "Today’s Chef’s Daily Taco is a surprise with a rotating filling—ask the staff w…" at bounding box center [449, 275] width 219 height 32
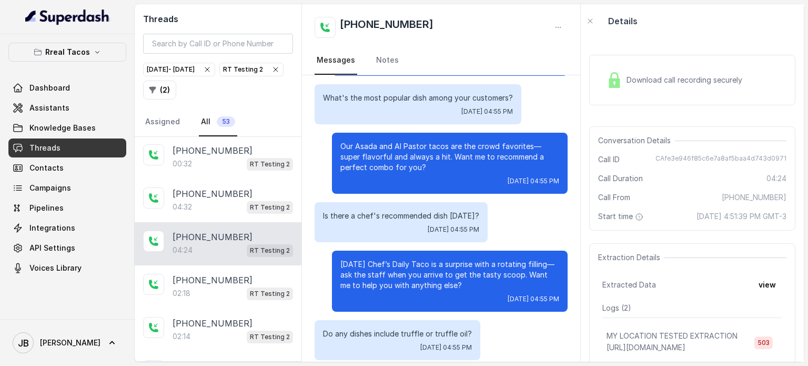
click at [444, 292] on div "Today’s Chef’s Daily Taco is a surprise with a rotating filling—ask the staff w…" at bounding box center [450, 280] width 236 height 61
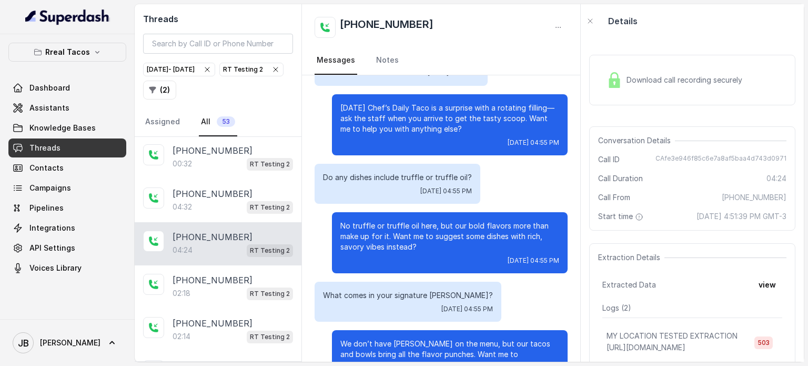
scroll to position [1964, 0]
click at [412, 251] on div "No truffle or truffle oil here, but our bold flavors more than make up for it. …" at bounding box center [450, 242] width 236 height 61
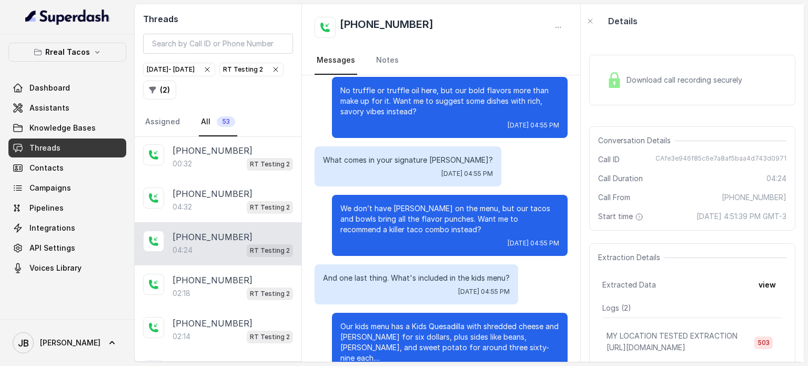
scroll to position [2123, 0]
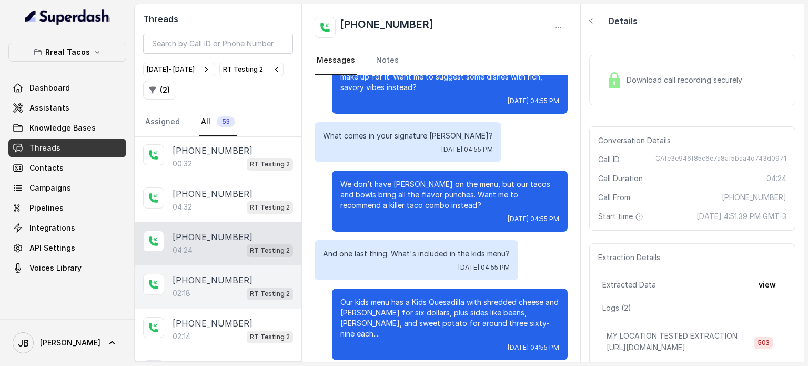
click at [214, 286] on div "02:18 RT Testing 2" at bounding box center [233, 293] width 121 height 14
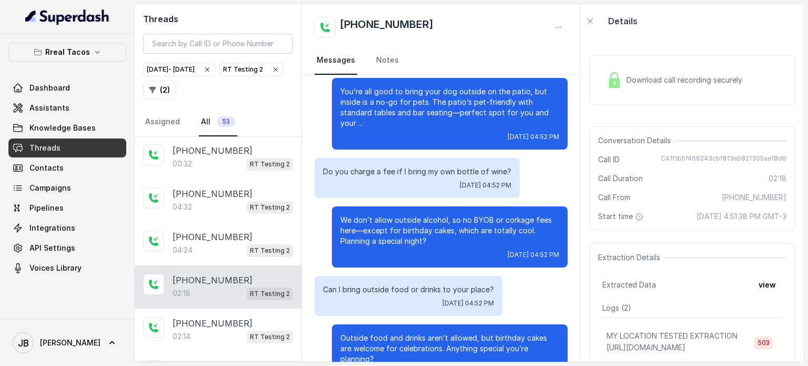
scroll to position [330, 0]
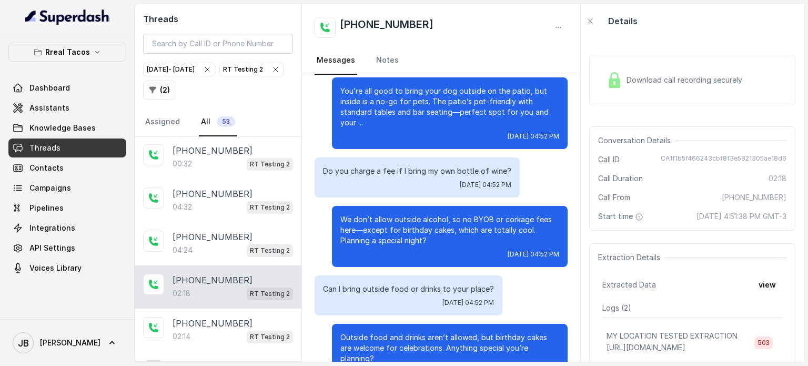
click at [414, 231] on p "We don’t allow outside alcohol, so no BYOB or corkage fees here—except for birt…" at bounding box center [449, 230] width 219 height 32
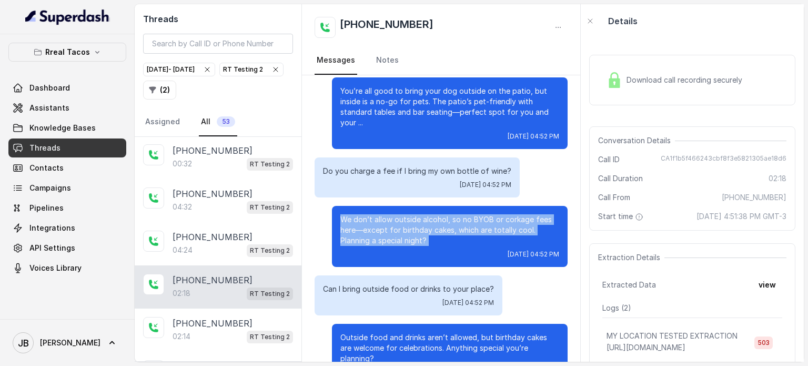
click at [414, 231] on p "We don’t allow outside alcohol, so no BYOB or corkage fees here—except for birt…" at bounding box center [449, 230] width 219 height 32
click at [442, 256] on div "Fri, Sep 12, 2025, 04:52 PM" at bounding box center [449, 254] width 219 height 8
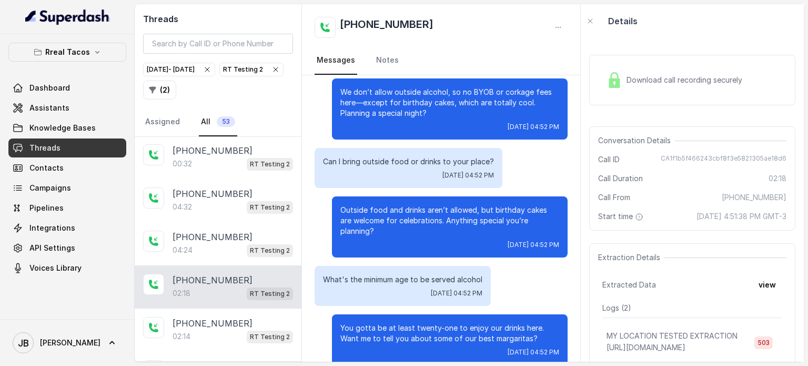
scroll to position [459, 0]
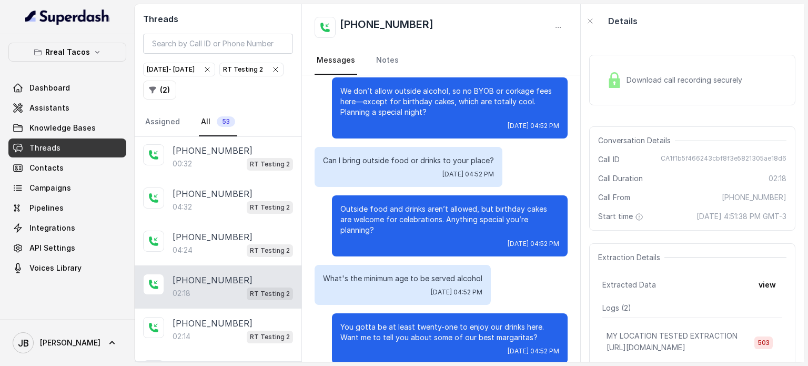
click at [433, 224] on p "Outside food and drinks aren’t allowed, but birthday cakes are welcome for cele…" at bounding box center [449, 220] width 219 height 32
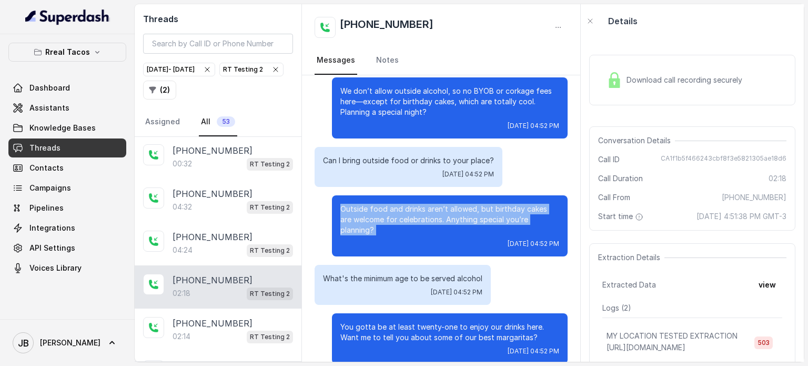
click at [433, 224] on p "Outside food and drinks aren’t allowed, but birthday cakes are welcome for cele…" at bounding box center [449, 220] width 219 height 32
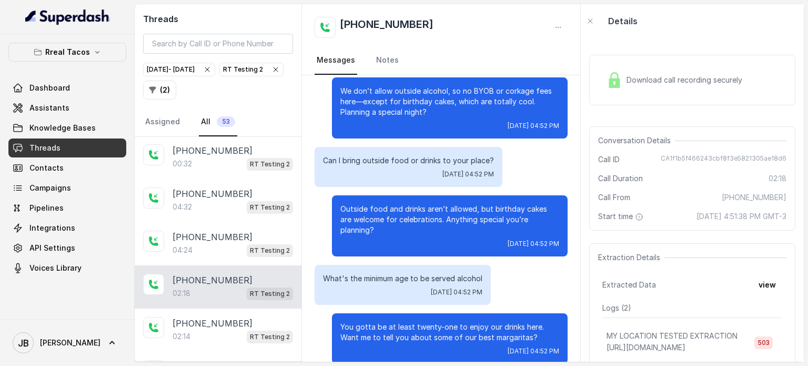
click at [413, 296] on div "Testing Beltline baby What payment methods do you accept at the restaurant? Fri…" at bounding box center [441, 247] width 278 height 1263
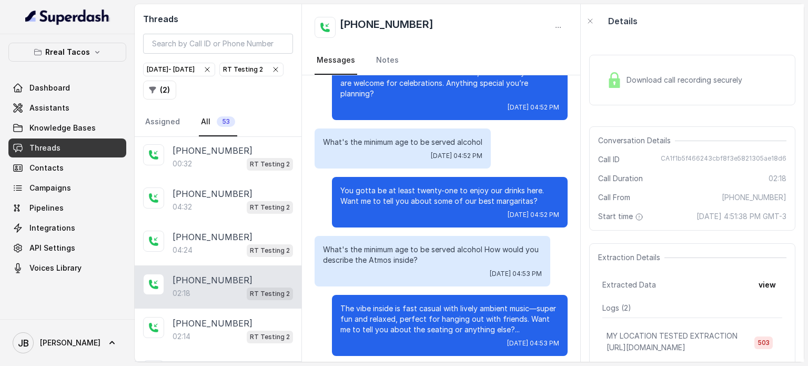
scroll to position [597, 0]
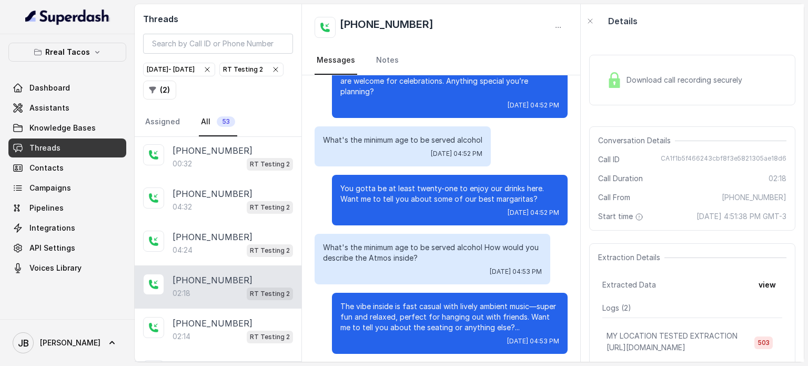
click at [450, 157] on div "Testing Beltline baby What payment methods do you accept at the restaurant? Fri…" at bounding box center [441, 109] width 278 height 1263
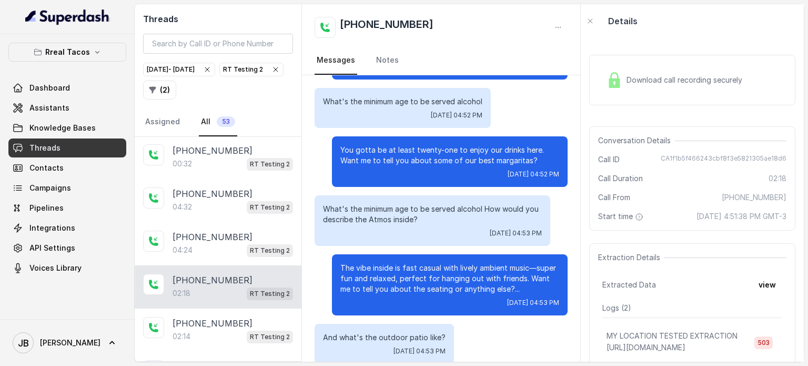
click at [396, 204] on p "What's the minimum age to be served alcohol How would you describe the Atmos in…" at bounding box center [432, 214] width 219 height 21
click at [437, 236] on div "Testing Beltline baby What payment methods do you accept at the restaurant? Fri…" at bounding box center [441, 71] width 278 height 1263
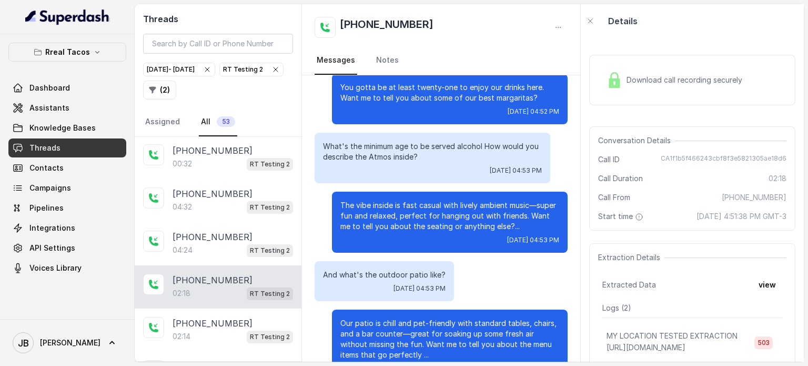
scroll to position [706, 0]
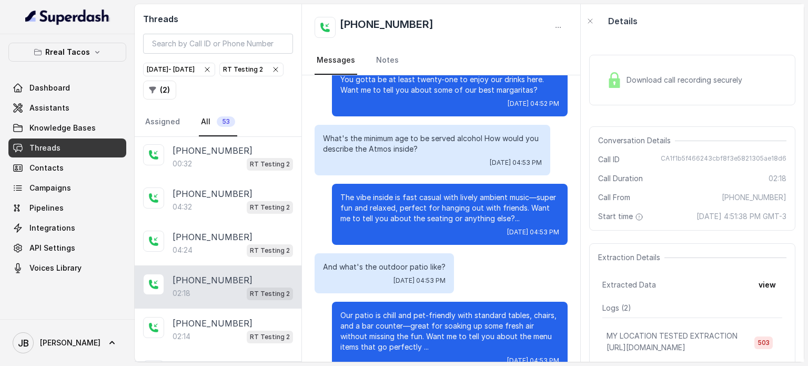
click at [416, 184] on div "The vibe inside is fast casual with lively ambient music—super fun and relaxed,…" at bounding box center [450, 214] width 236 height 61
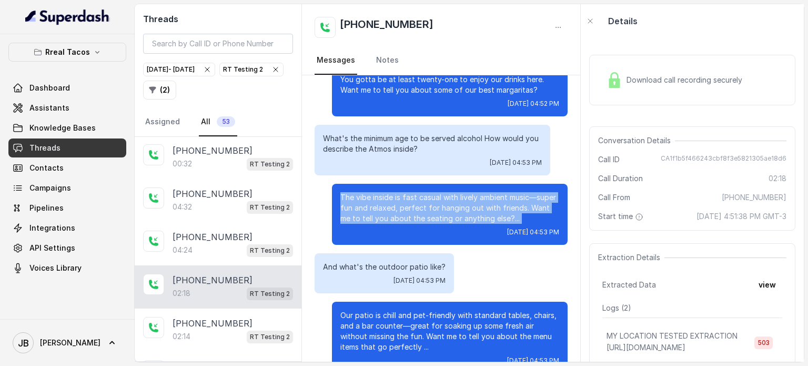
click at [416, 184] on div "The vibe inside is fast casual with lively ambient music—super fun and relaxed,…" at bounding box center [450, 214] width 236 height 61
click at [452, 204] on p "The vibe inside is fast casual with lively ambient music—super fun and relaxed,…" at bounding box center [449, 208] width 219 height 32
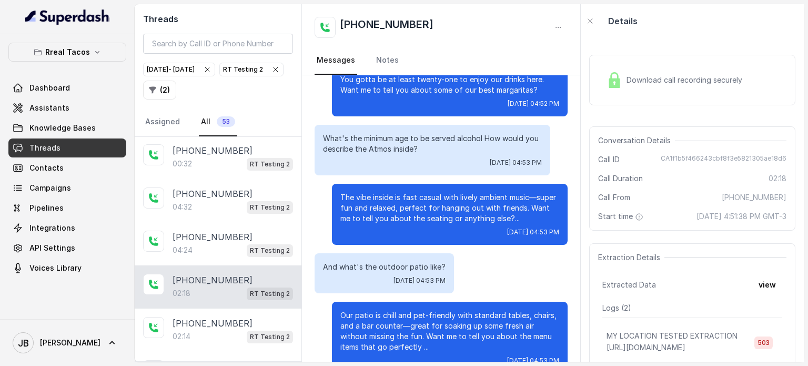
scroll to position [761, 0]
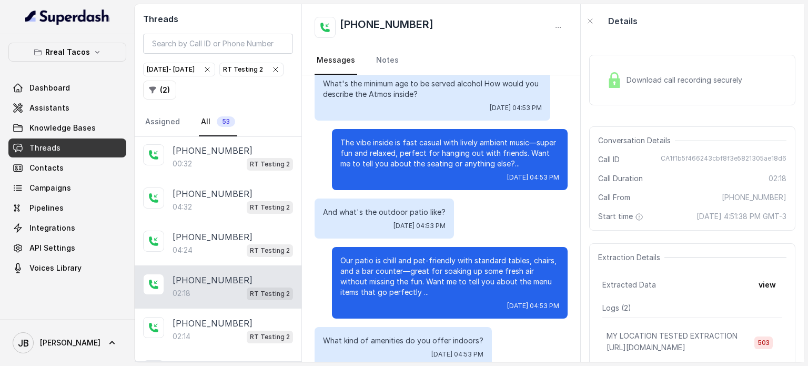
click at [374, 207] on p "And what's the outdoor patio like?" at bounding box center [384, 212] width 123 height 11
click at [402, 271] on p "Our patio is chill and pet-friendly with standard tables, chairs, and a bar cou…" at bounding box center [449, 276] width 219 height 42
drag, startPoint x: 398, startPoint y: 287, endPoint x: 403, endPoint y: 280, distance: 8.3
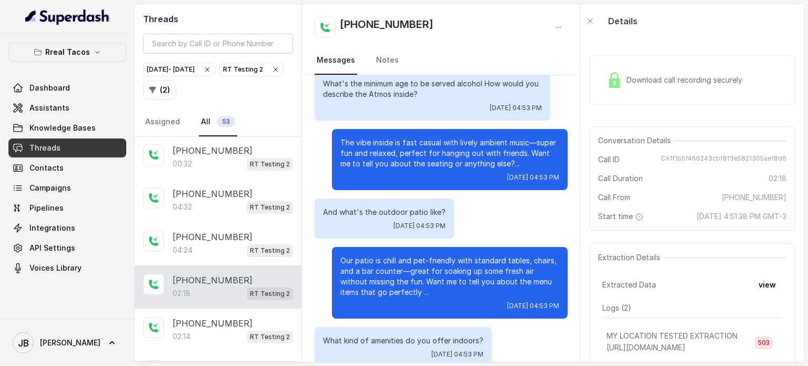
click at [403, 280] on div "Our patio is chill and pet-friendly with standard tables, chairs, and a bar cou…" at bounding box center [450, 283] width 236 height 72
click at [403, 280] on p "Our patio is chill and pet-friendly with standard tables, chairs, and a bar cou…" at bounding box center [449, 276] width 219 height 42
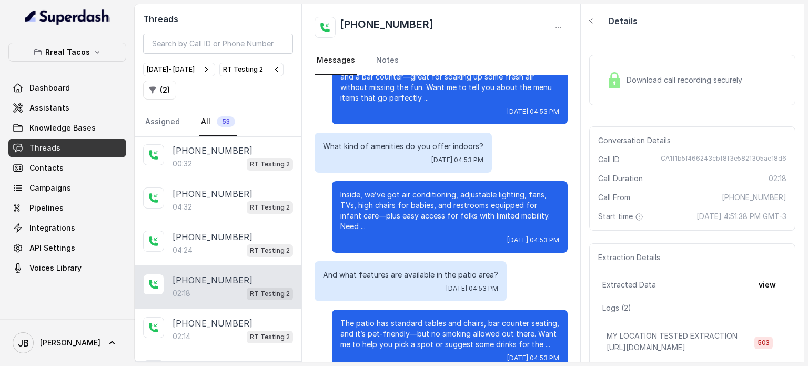
click at [383, 201] on p "Inside, we’ve got air conditioning, adjustable lighting, fans, TVs, high chairs…" at bounding box center [449, 210] width 219 height 42
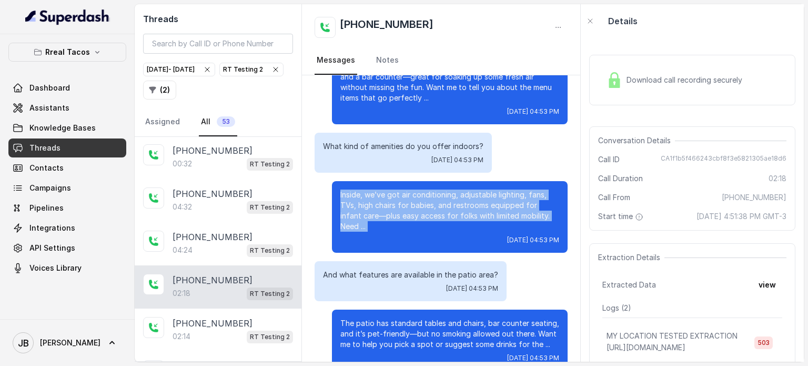
click at [383, 201] on p "Inside, we’ve got air conditioning, adjustable lighting, fans, TVs, high chairs…" at bounding box center [449, 210] width 219 height 42
click at [467, 193] on p "Inside, we’ve got air conditioning, adjustable lighting, fans, TVs, high chairs…" at bounding box center [449, 210] width 219 height 42
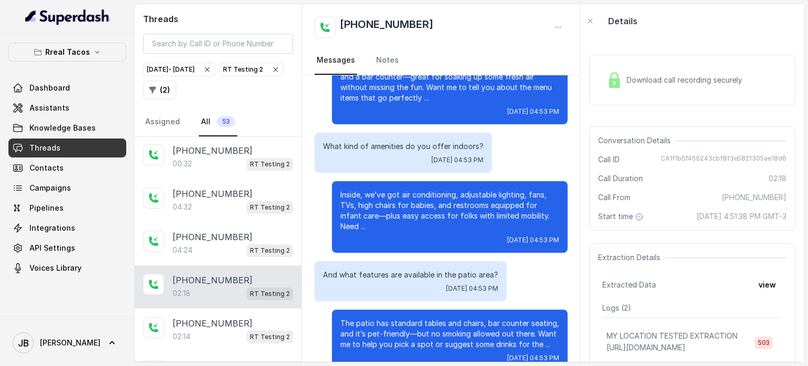
click at [429, 269] on p "And what features are available in the patio area?" at bounding box center [410, 274] width 175 height 11
click at [446, 284] on span "Fri, Sep 12, 2025, 04:53 PM" at bounding box center [472, 288] width 52 height 8
click at [407, 269] on p "And what features are available in the patio area?" at bounding box center [410, 274] width 175 height 11
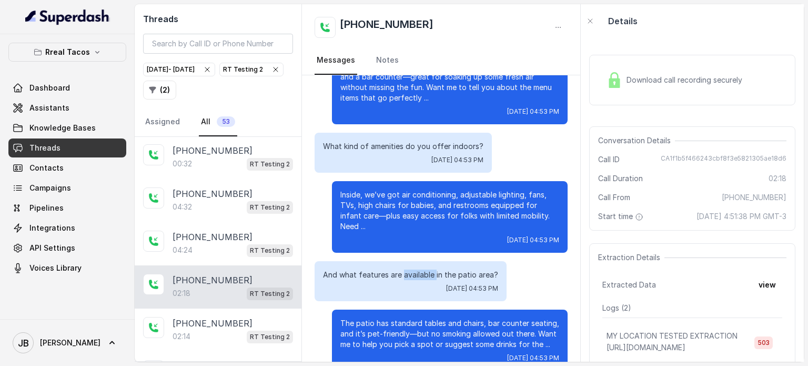
click at [407, 269] on p "And what features are available in the patio area?" at bounding box center [410, 274] width 175 height 11
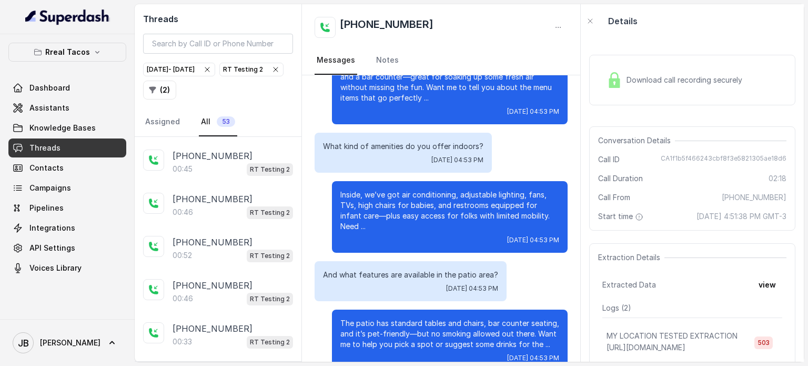
scroll to position [0, 0]
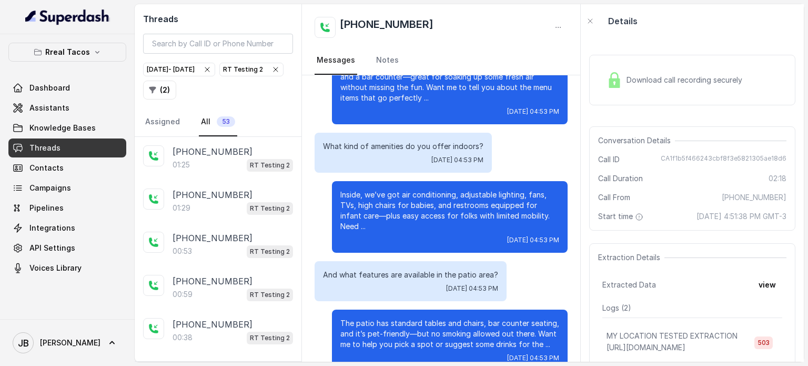
click at [223, 75] on div "RT Testing 2" at bounding box center [251, 69] width 57 height 11
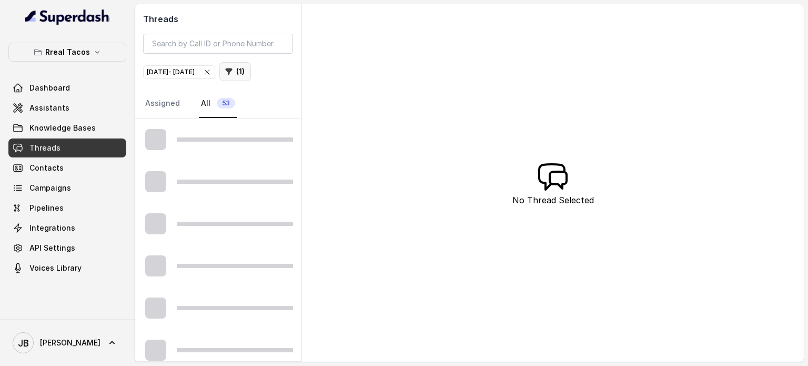
click at [233, 72] on icon "button" at bounding box center [229, 71] width 8 height 8
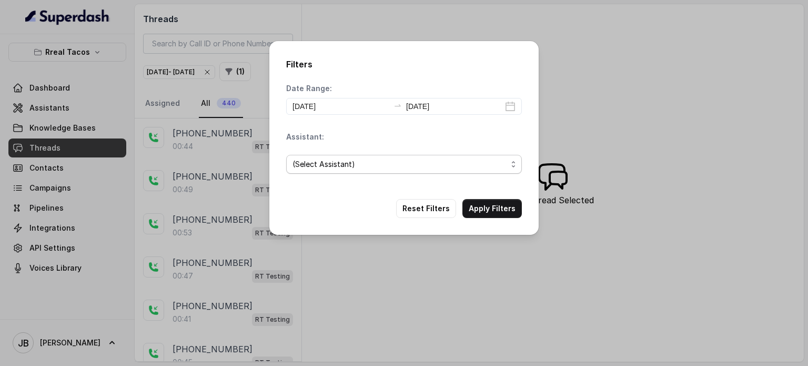
click at [344, 158] on span "(Select Assistant)" at bounding box center [400, 164] width 215 height 13
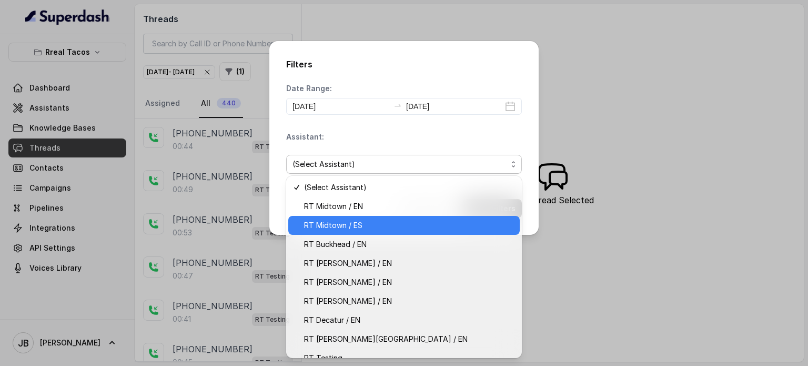
scroll to position [87, 0]
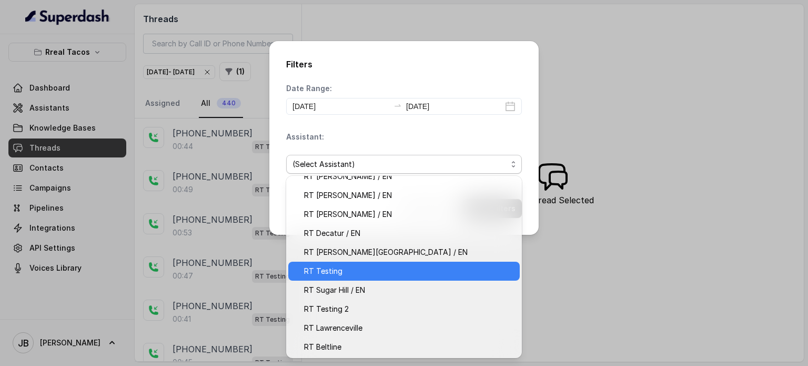
click at [355, 273] on span "RT Testing" at bounding box center [408, 271] width 209 height 13
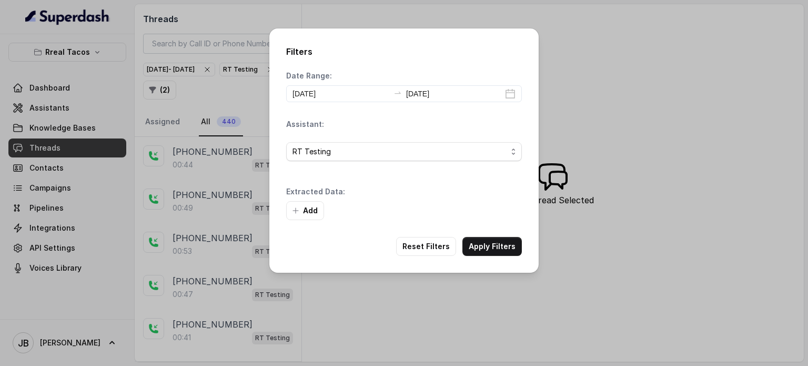
click at [483, 207] on div "Add" at bounding box center [404, 210] width 236 height 19
click at [487, 250] on button "Apply Filters" at bounding box center [492, 246] width 59 height 19
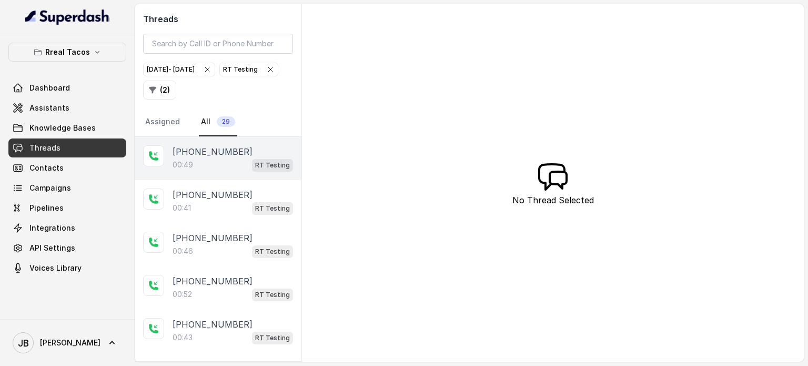
click at [235, 153] on div "[PHONE_NUMBER]" at bounding box center [233, 151] width 121 height 13
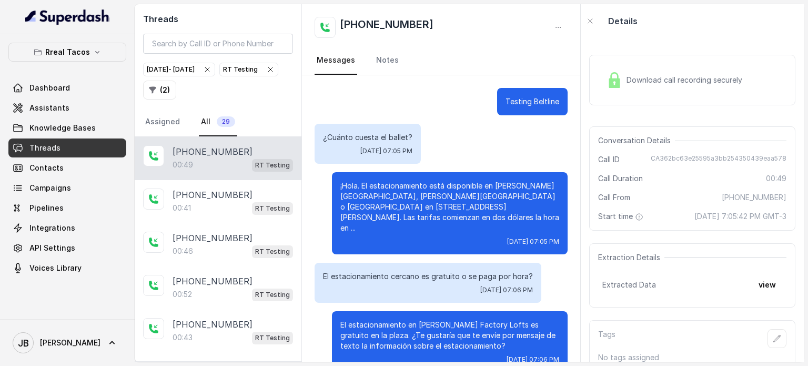
scroll to position [130, 0]
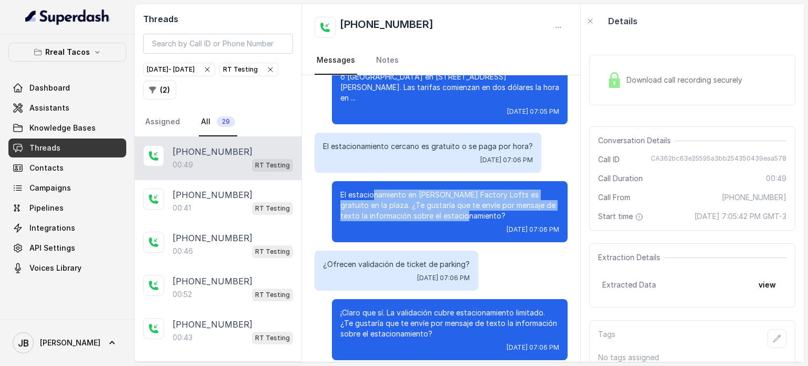
drag, startPoint x: 472, startPoint y: 202, endPoint x: 435, endPoint y: 182, distance: 41.9
click at [435, 189] on p "El estacionamiento en Ford Factory Lofts es gratuito en la plaza. ¿Te gustaría …" at bounding box center [449, 205] width 219 height 32
click at [453, 189] on p "El estacionamiento en Ford Factory Lofts es gratuito en la plaza. ¿Te gustaría …" at bounding box center [449, 205] width 219 height 32
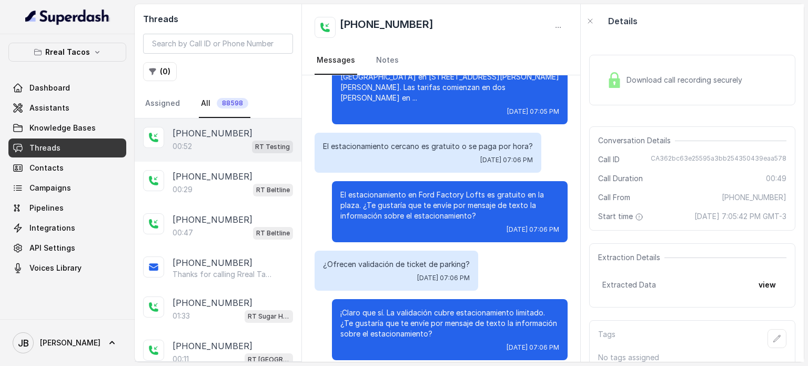
click at [243, 153] on div "[PHONE_NUMBER]:52 RT Testing" at bounding box center [218, 139] width 167 height 43
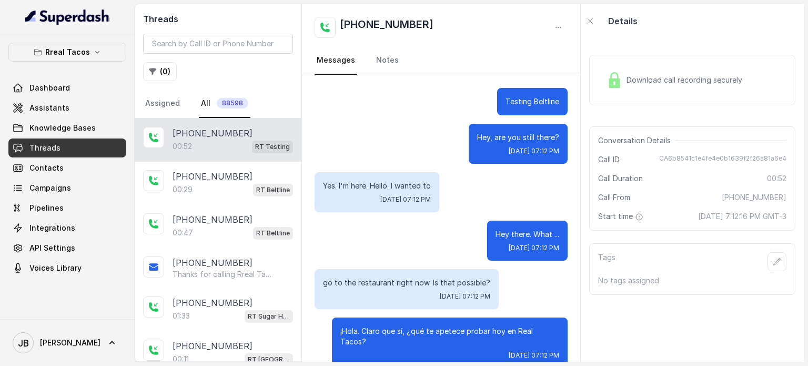
scroll to position [164, 0]
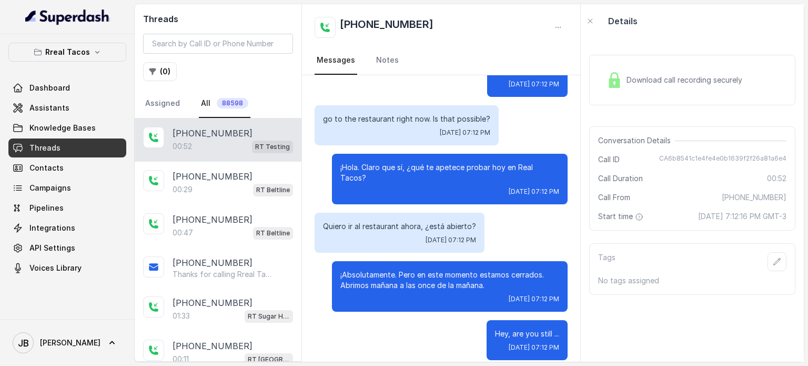
click at [754, 222] on span "[DATE] 7:12:16 PM GMT-3" at bounding box center [742, 216] width 88 height 11
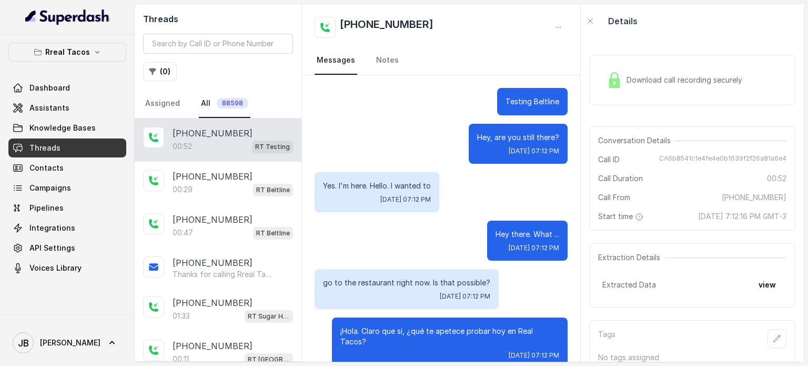
scroll to position [164, 0]
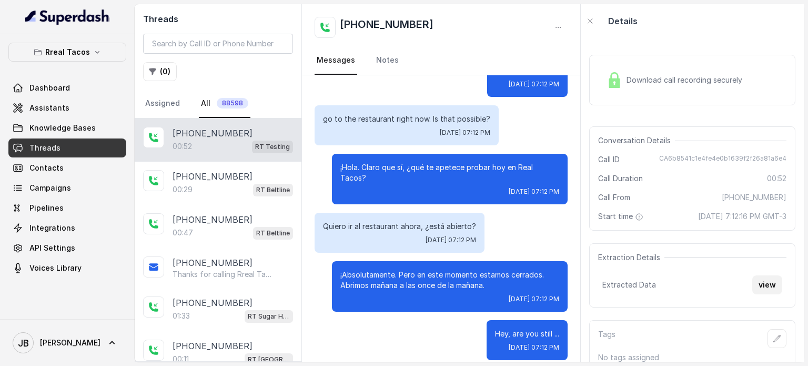
click at [760, 294] on button "view" at bounding box center [768, 284] width 30 height 19
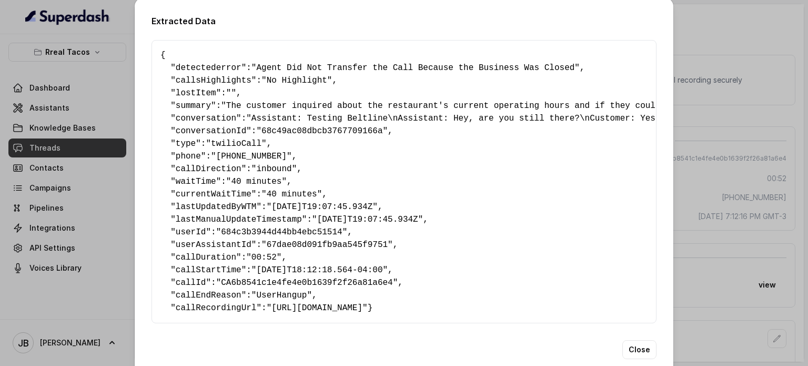
scroll to position [0, 0]
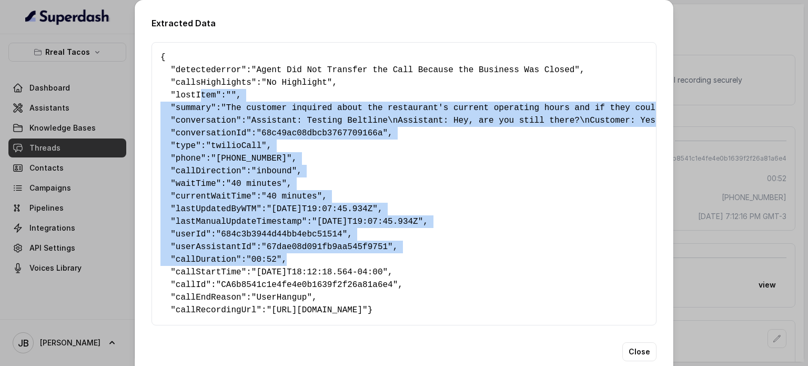
drag, startPoint x: 193, startPoint y: 97, endPoint x: 292, endPoint y: 268, distance: 197.6
click at [292, 268] on pre "{ " detectederror ": "Agent Did Not Transfer the Call Because the Business Was …" at bounding box center [404, 183] width 487 height 265
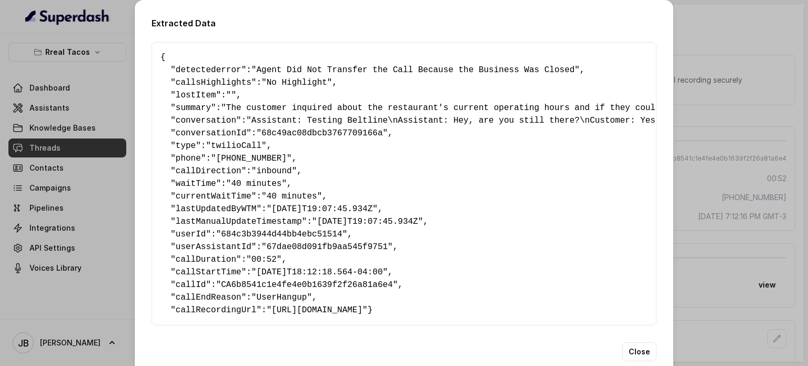
click at [357, 310] on span ""[URL][DOMAIN_NAME]"" at bounding box center [317, 309] width 101 height 9
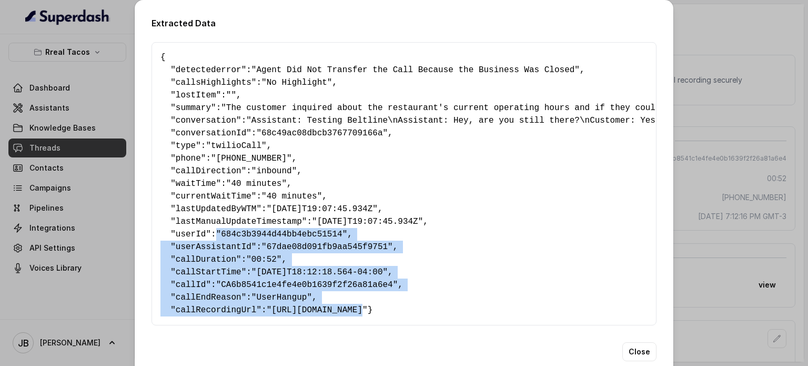
drag, startPoint x: 346, startPoint y: 311, endPoint x: 216, endPoint y: 237, distance: 149.2
click at [216, 237] on pre "{ " detectederror ": "Agent Did Not Transfer the Call Because the Business Was …" at bounding box center [404, 183] width 487 height 265
click at [226, 242] on span "userAssistantId" at bounding box center [214, 246] width 76 height 9
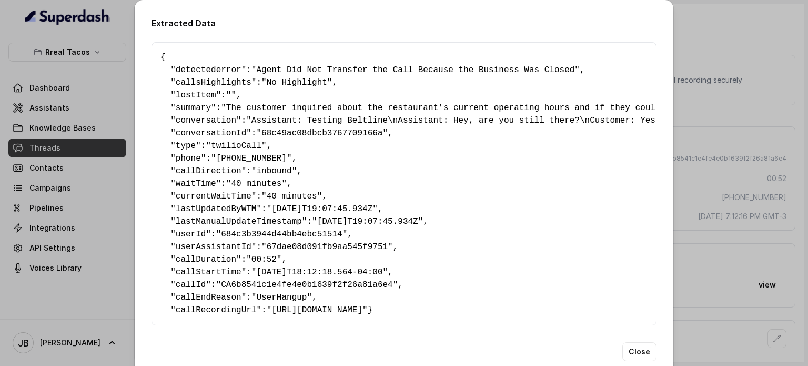
click at [194, 165] on pre "{ " detectederror ": "Agent Did Not Transfer the Call Because the Business Was …" at bounding box center [404, 183] width 487 height 265
click at [114, 167] on div "Extracted Data { " detectederror ": "Agent Did Not Transfer the Call Because th…" at bounding box center [404, 183] width 808 height 366
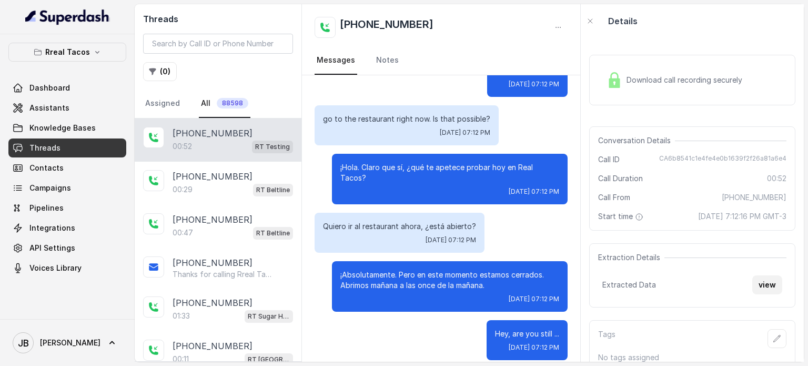
click at [764, 294] on button "view" at bounding box center [768, 284] width 30 height 19
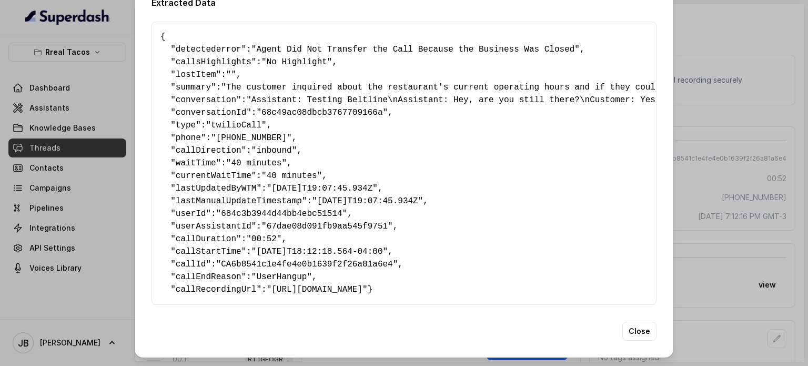
scroll to position [40, 0]
click at [108, 238] on div "Extracted Data { " detectederror ": "Agent Did Not Transfer the Call Because th…" at bounding box center [404, 183] width 808 height 366
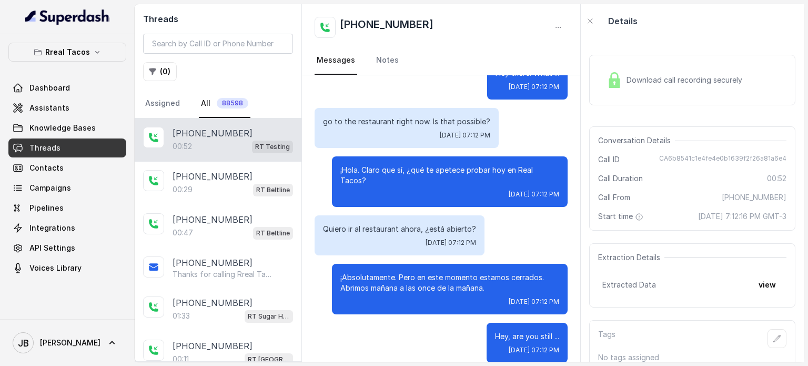
scroll to position [164, 0]
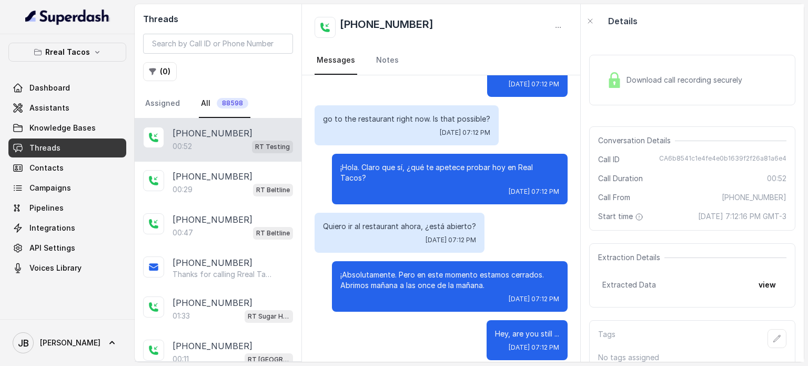
click at [458, 270] on p "¡Absolutamente. Pero en este momento estamos cerrados. Abrimos mañana a las onc…" at bounding box center [449, 279] width 219 height 21
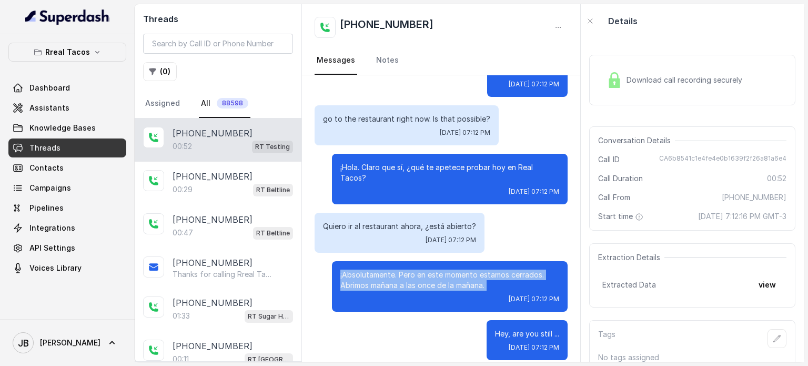
click at [458, 270] on p "¡Absolutamente. Pero en este momento estamos cerrados. Abrimos mañana a las onc…" at bounding box center [449, 279] width 219 height 21
click at [485, 273] on p "¡Absolutamente. Pero en este momento estamos cerrados. Abrimos mañana a las onc…" at bounding box center [449, 279] width 219 height 21
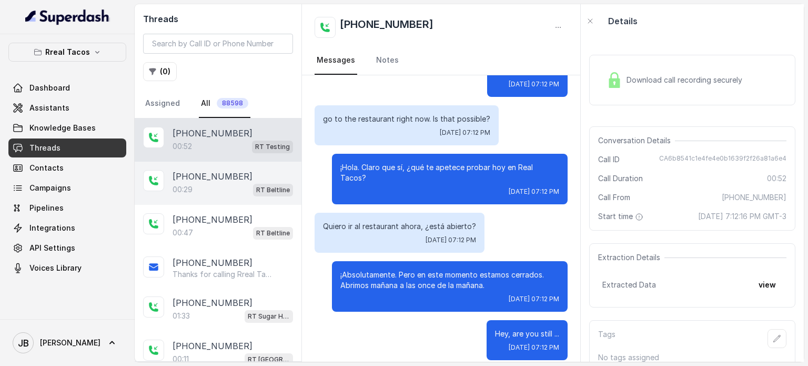
click at [212, 184] on div "00:29 RT Beltline" at bounding box center [233, 190] width 121 height 14
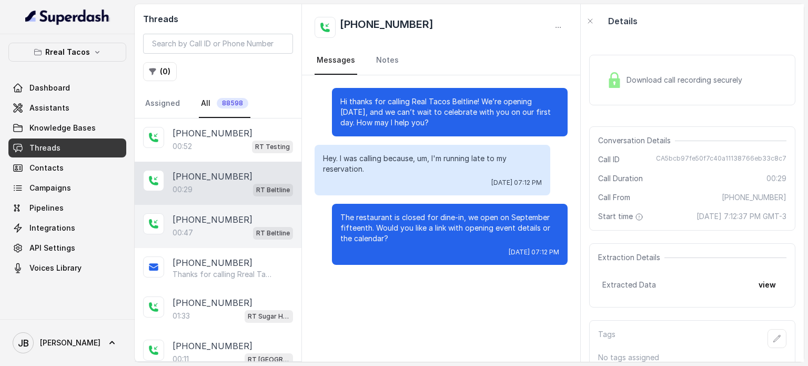
click at [215, 217] on p "+16788501433" at bounding box center [213, 219] width 80 height 13
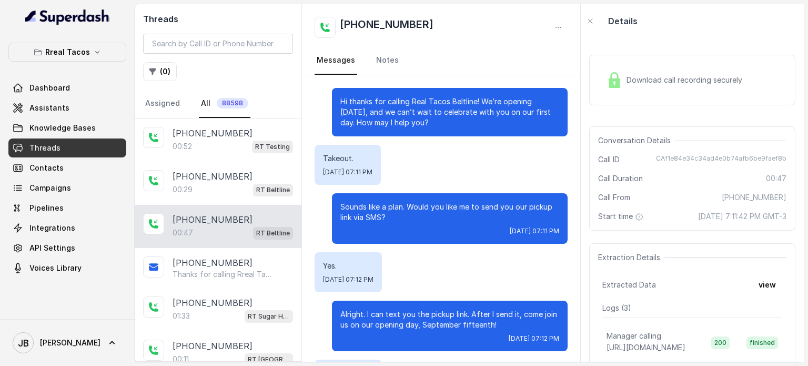
scroll to position [206, 0]
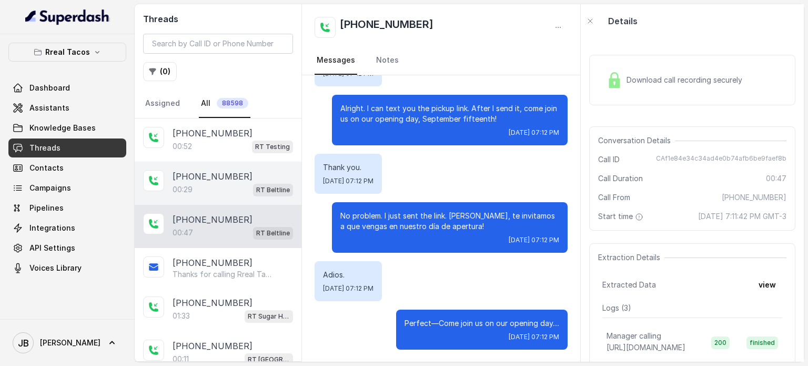
click at [256, 190] on p "RT Beltline" at bounding box center [273, 190] width 34 height 11
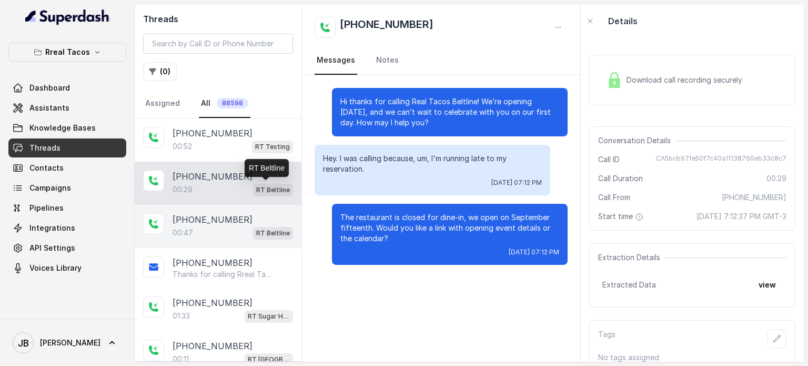
click at [239, 227] on div "00:47 RT Beltline" at bounding box center [233, 233] width 121 height 14
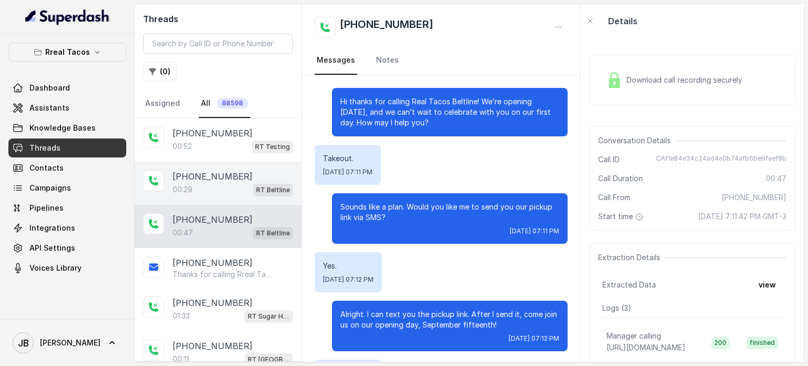
scroll to position [206, 0]
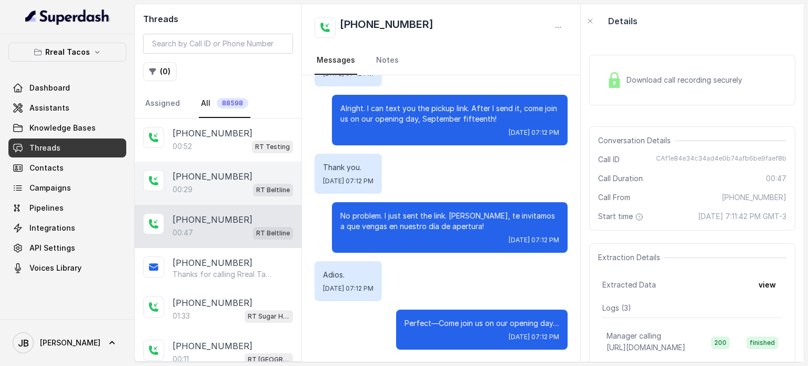
click at [206, 183] on div "00:29 RT Beltline" at bounding box center [233, 190] width 121 height 14
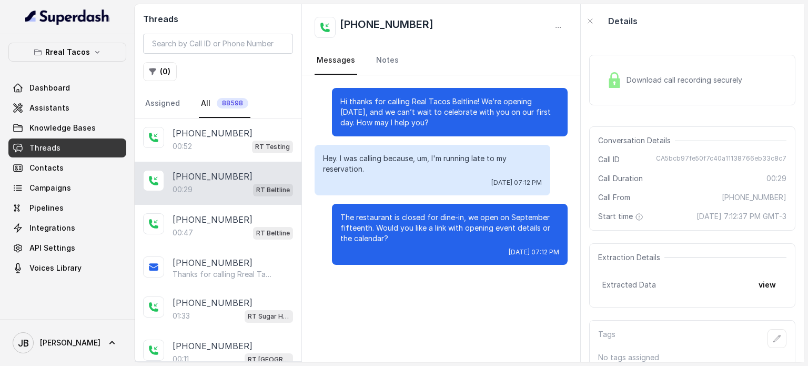
drag, startPoint x: 381, startPoint y: 169, endPoint x: 383, endPoint y: 175, distance: 6.5
click at [383, 175] on div "Hey. I was calling because, um, I'm running late to my reservation. Fri, Sep 12…" at bounding box center [433, 170] width 236 height 51
drag, startPoint x: 372, startPoint y: 168, endPoint x: 376, endPoint y: 176, distance: 9.2
click at [376, 176] on div "Hey. I was calling because, um, I'm running late to my reservation. Fri, Sep 12…" at bounding box center [433, 170] width 236 height 51
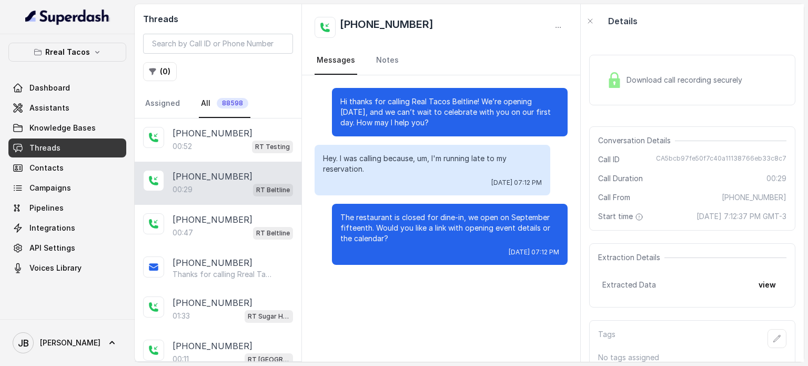
click at [376, 176] on div "Hey. I was calling because, um, I'm running late to my reservation. Fri, Sep 12…" at bounding box center [433, 170] width 236 height 51
click at [382, 223] on p "The restaurant is closed for dine-in, we open on September fifteenth. Would you…" at bounding box center [449, 228] width 219 height 32
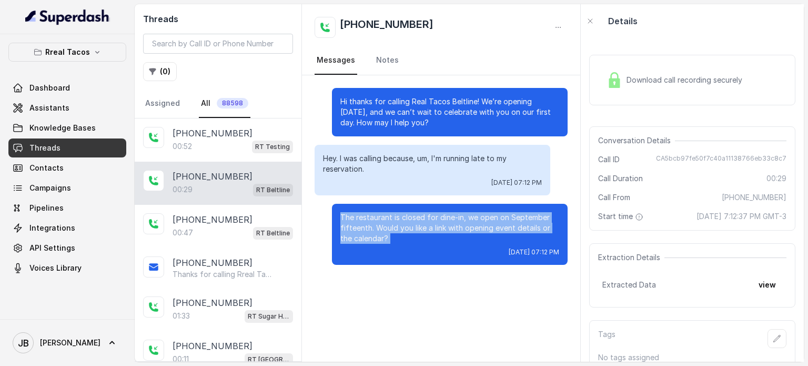
click at [382, 223] on p "The restaurant is closed for dine-in, we open on September fifteenth. Would you…" at bounding box center [449, 228] width 219 height 32
click at [400, 237] on p "The restaurant is closed for dine-in, we open on September fifteenth. Would you…" at bounding box center [449, 228] width 219 height 32
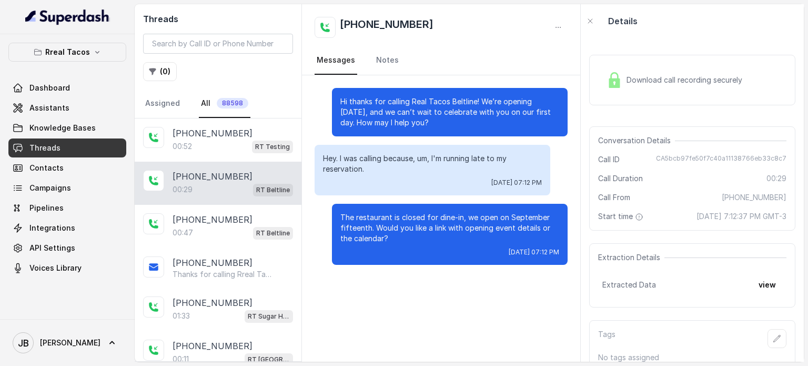
drag, startPoint x: 409, startPoint y: 235, endPoint x: 392, endPoint y: 235, distance: 17.4
click at [392, 235] on p "The restaurant is closed for dine-in, we open on September fifteenth. Would you…" at bounding box center [449, 228] width 219 height 32
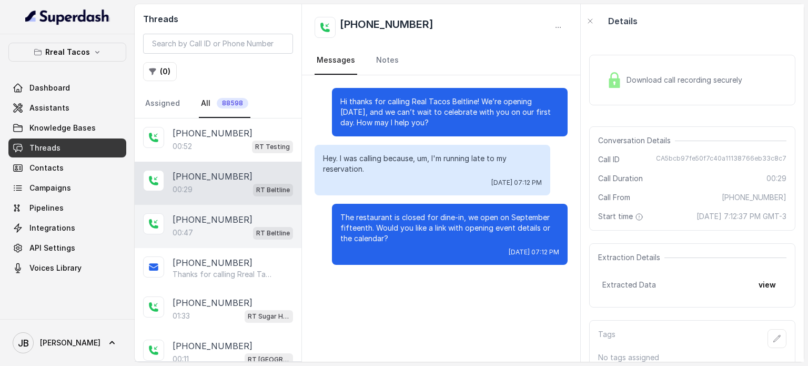
click at [223, 226] on div "00:47 RT Beltline" at bounding box center [233, 233] width 121 height 14
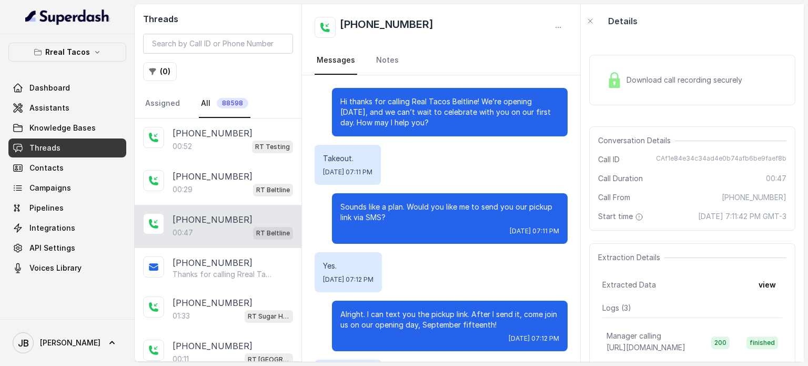
drag, startPoint x: 388, startPoint y: 217, endPoint x: 413, endPoint y: 227, distance: 26.2
click at [413, 227] on div "Sounds like a plan. Would you like me to send you our pickup link via SMS? Fri,…" at bounding box center [450, 218] width 236 height 51
click at [413, 227] on div "Fri, Sep 12, 2025, 07:11 PM" at bounding box center [449, 231] width 219 height 8
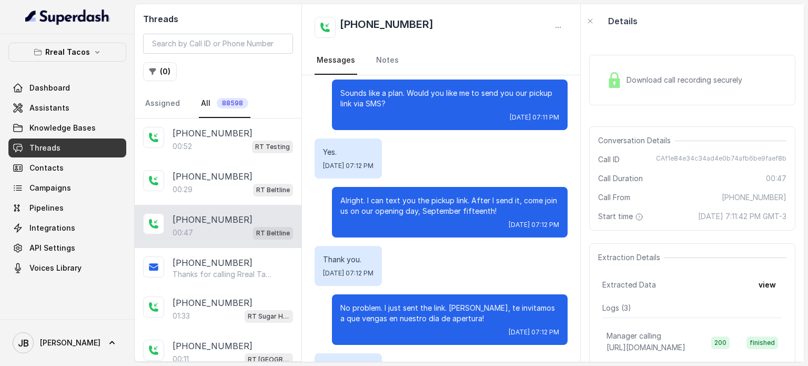
scroll to position [206, 0]
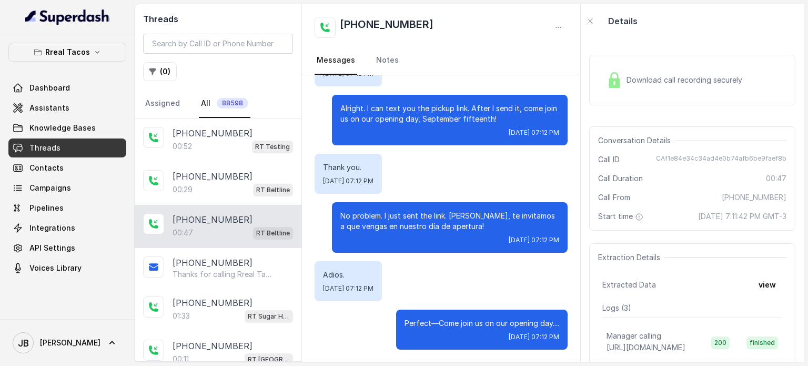
click at [694, 81] on span "Download call recording securely" at bounding box center [687, 80] width 120 height 11
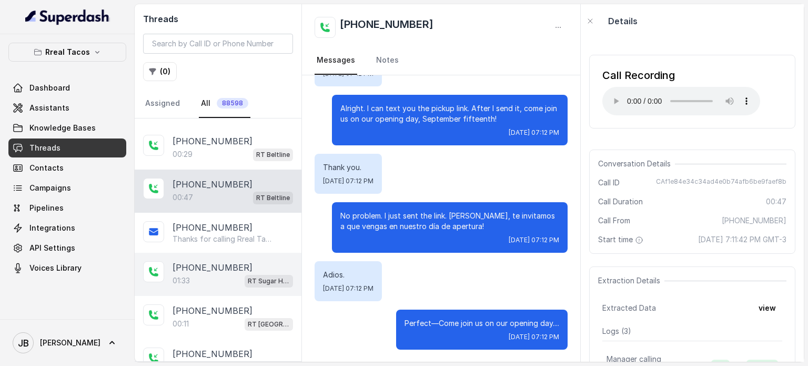
click at [207, 274] on div "01:33 RT Sugar Hill / EN" at bounding box center [233, 281] width 121 height 14
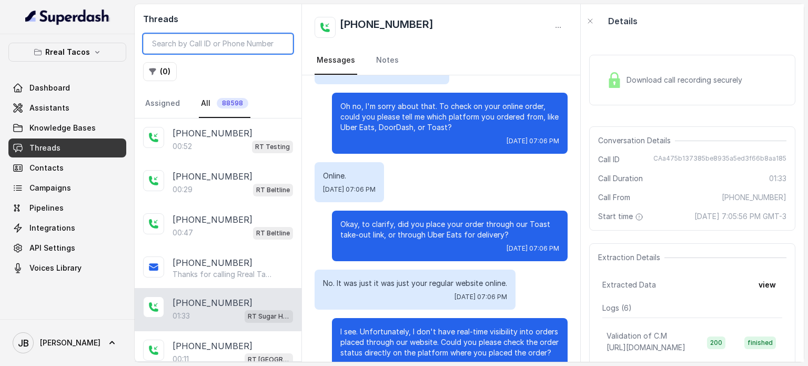
click at [169, 44] on input "search" at bounding box center [218, 44] width 150 height 20
paste input "CA3743146b273e7a5d03c55c2fc9056ab0"
type input "CA3743146b273e7a5d03c55c2fc9056ab0"
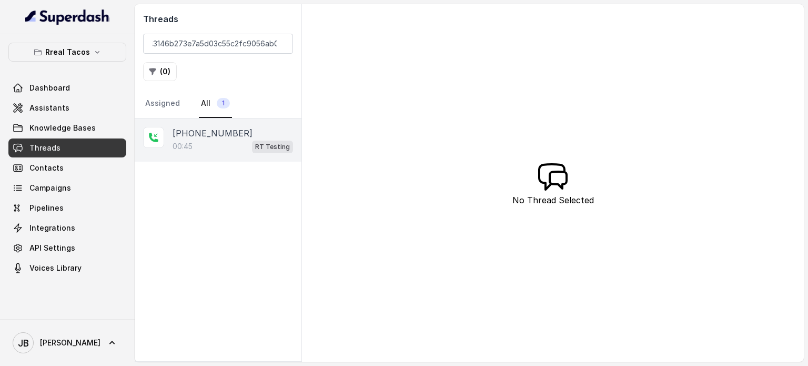
click at [226, 157] on div "+17547998960 00:45 RT Testing" at bounding box center [218, 139] width 167 height 43
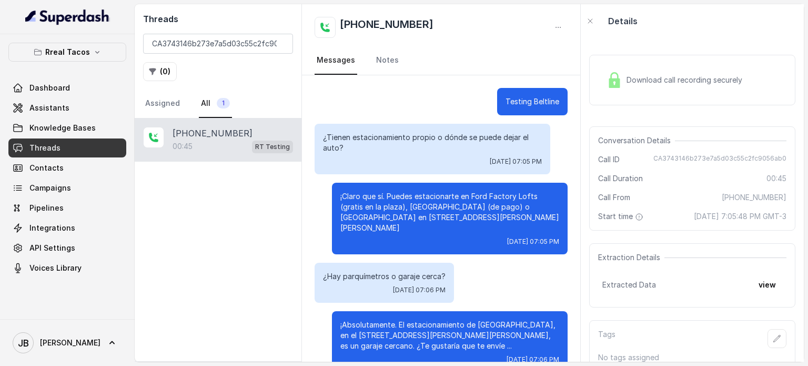
scroll to position [119, 0]
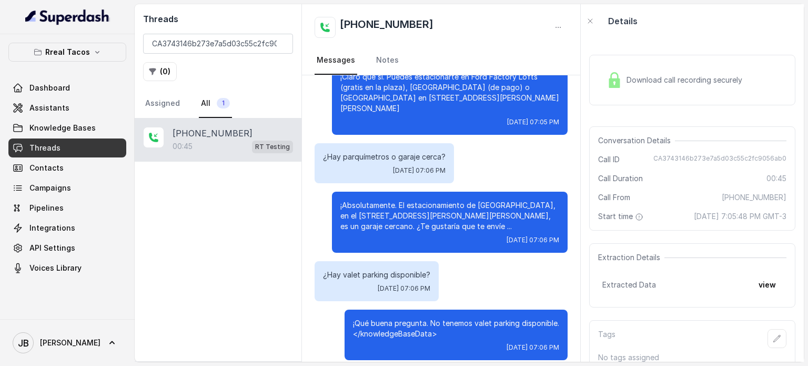
click at [629, 88] on div "Download call recording securely" at bounding box center [675, 80] width 144 height 24
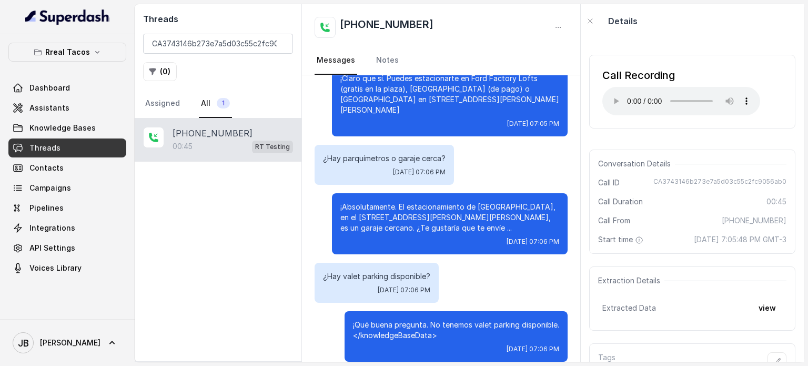
scroll to position [69, 0]
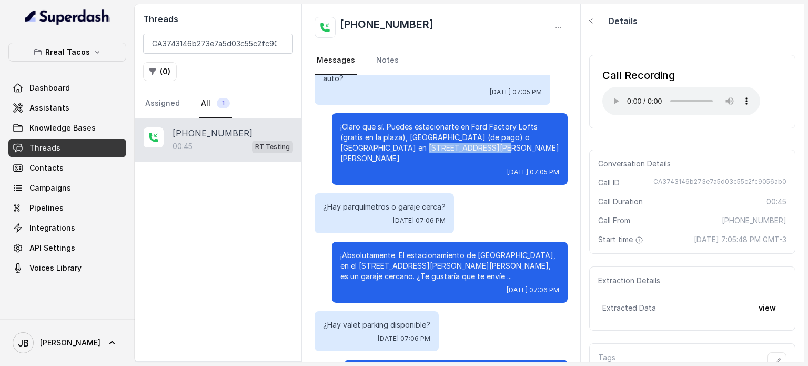
drag, startPoint x: 370, startPoint y: 145, endPoint x: 448, endPoint y: 145, distance: 78.4
click at [448, 145] on p "¡Claro que sí. Puedes estacionarte en Ford Factory Lofts (gratis en la plaza), …" at bounding box center [449, 143] width 219 height 42
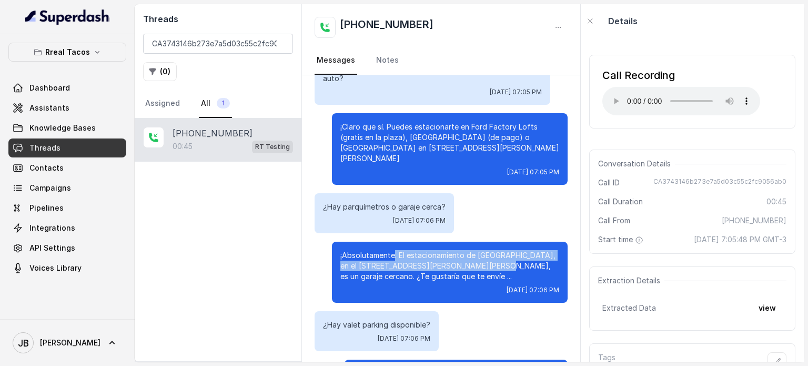
drag, startPoint x: 387, startPoint y: 244, endPoint x: 476, endPoint y: 253, distance: 89.4
click at [476, 253] on p "¡Absolutamente. El estacionamiento de Metropolis, en el 715 Ponce de Leon Ave, …" at bounding box center [449, 266] width 219 height 32
drag, startPoint x: 494, startPoint y: 254, endPoint x: 472, endPoint y: 247, distance: 23.6
click at [472, 250] on p "¡Absolutamente. El estacionamiento de Metropolis, en el 715 Ponce de Leon Ave, …" at bounding box center [449, 266] width 219 height 32
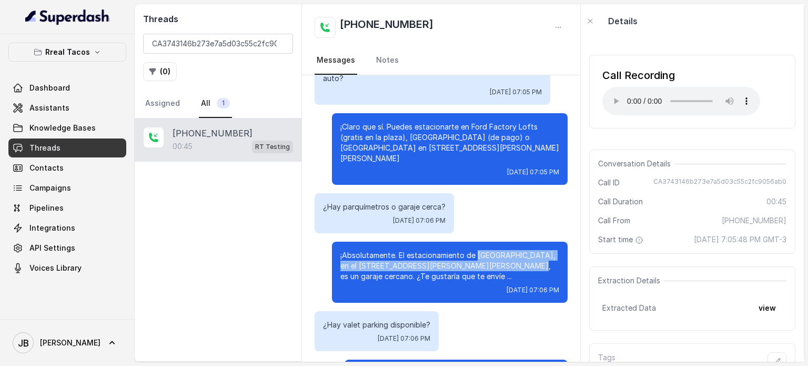
click at [472, 250] on p "¡Absolutamente. El estacionamiento de Metropolis, en el 715 Ponce de Leon Ave, …" at bounding box center [449, 266] width 219 height 32
drag, startPoint x: 448, startPoint y: 242, endPoint x: 538, endPoint y: 250, distance: 91.0
click at [538, 250] on p "¡Absolutamente. El estacionamiento de Metropolis, en el 715 Ponce de Leon Ave, …" at bounding box center [449, 266] width 219 height 32
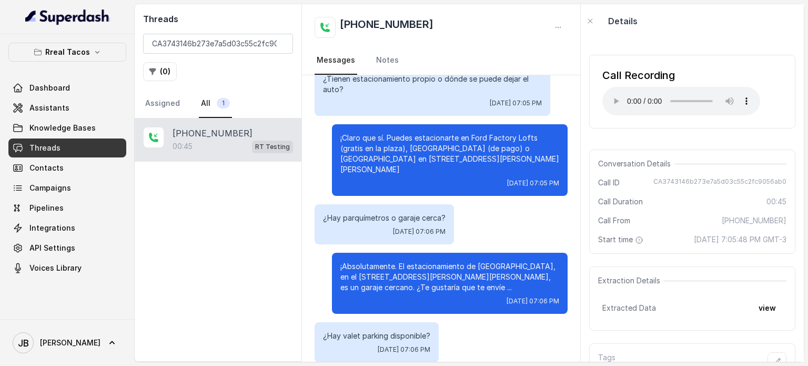
scroll to position [119, 0]
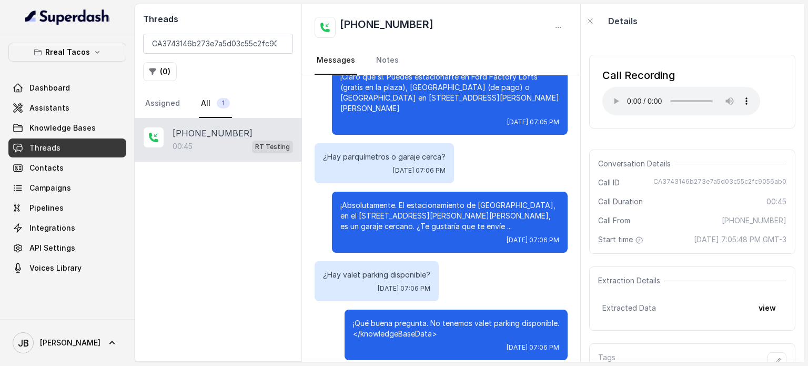
drag, startPoint x: 424, startPoint y: 323, endPoint x: 453, endPoint y: 319, distance: 28.7
click at [453, 319] on p "¡Qué buena pregunta. No tenemos valet parking disponible. </knowledgeBaseData>" at bounding box center [456, 328] width 206 height 21
drag, startPoint x: 422, startPoint y: 318, endPoint x: 455, endPoint y: 331, distance: 35.2
click at [455, 331] on div "¡Qué buena pregunta. No tenemos valet parking disponible. </knowledgeBaseData> …" at bounding box center [456, 334] width 223 height 51
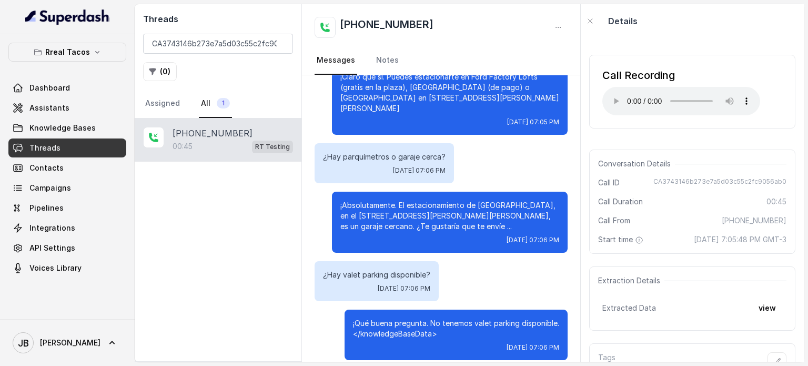
click at [455, 331] on div "¡Qué buena pregunta. No tenemos valet parking disponible. </knowledgeBaseData> …" at bounding box center [456, 334] width 223 height 51
drag, startPoint x: 458, startPoint y: 327, endPoint x: 443, endPoint y: 330, distance: 16.1
click at [443, 330] on div "¡Qué buena pregunta. No tenemos valet parking disponible. </knowledgeBaseData> …" at bounding box center [456, 334] width 223 height 51
drag, startPoint x: 434, startPoint y: 322, endPoint x: 460, endPoint y: 326, distance: 26.1
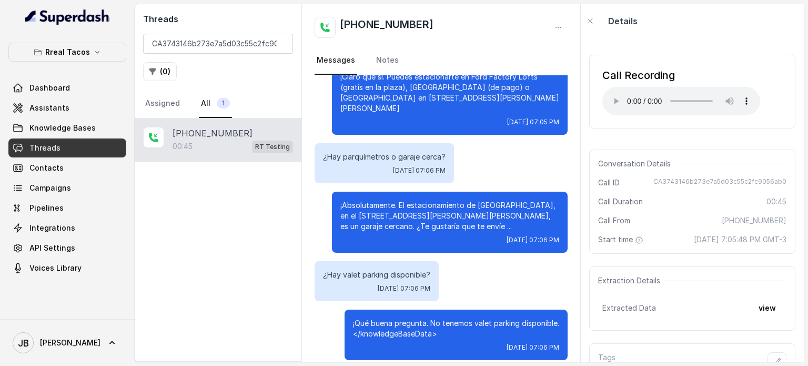
click at [460, 326] on p "¡Qué buena pregunta. No tenemos valet parking disponible. </knowledgeBaseData>" at bounding box center [456, 328] width 206 height 21
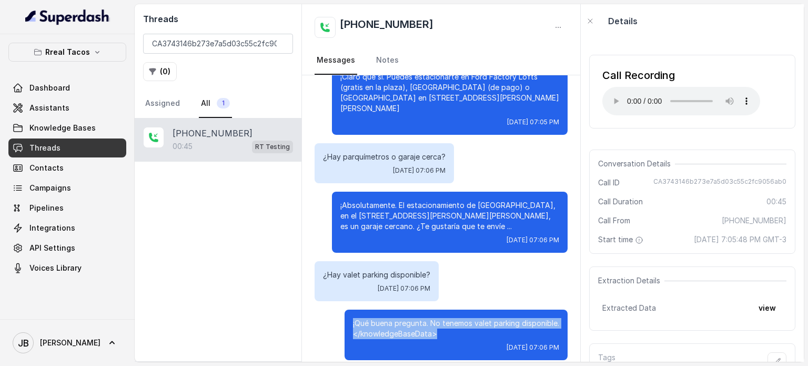
drag, startPoint x: 436, startPoint y: 324, endPoint x: 382, endPoint y: 315, distance: 54.3
click at [353, 318] on p "¡Qué buena pregunta. No tenemos valet parking disponible. </knowledgeBaseData>" at bounding box center [456, 328] width 206 height 21
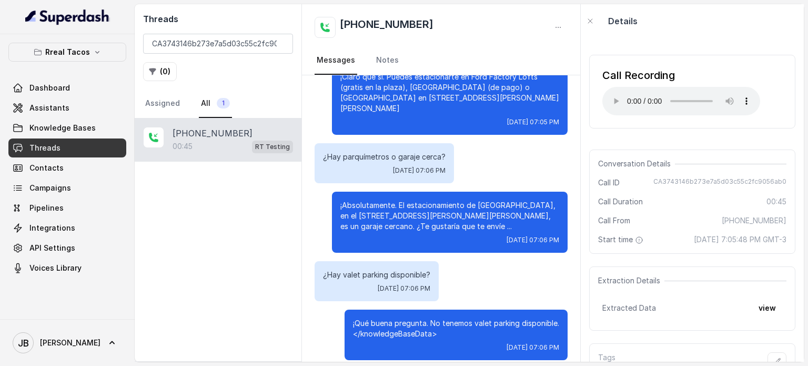
click at [507, 343] on span "Fri, Sep 12, 2025, 07:06 PM" at bounding box center [533, 347] width 53 height 8
drag, startPoint x: 436, startPoint y: 323, endPoint x: 314, endPoint y: 322, distance: 121.6
click at [315, 322] on div "¡Qué buena pregunta. No tenemos valet parking disponible. </knowledgeBaseData> …" at bounding box center [441, 334] width 253 height 51
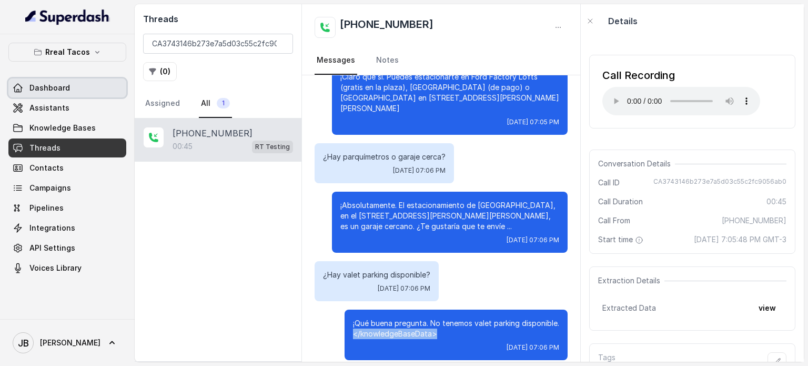
click at [71, 106] on link "Assistants" at bounding box center [67, 107] width 118 height 19
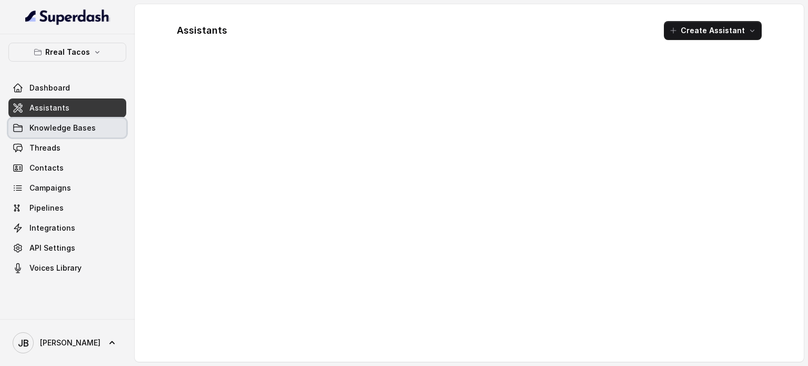
click at [76, 123] on span "Knowledge Bases" at bounding box center [62, 128] width 66 height 11
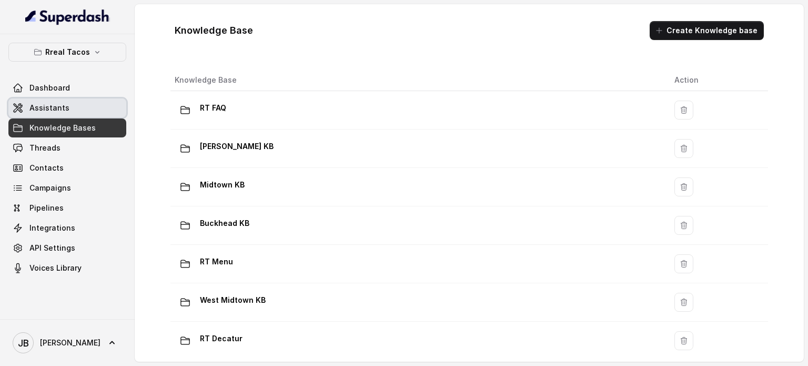
click at [86, 108] on link "Assistants" at bounding box center [67, 107] width 118 height 19
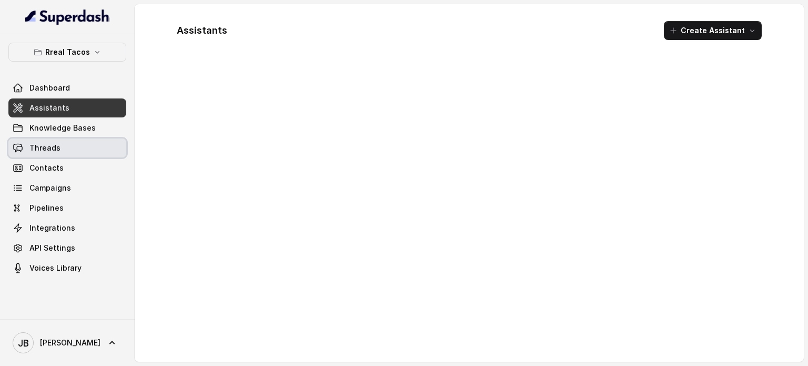
click at [76, 151] on link "Threads" at bounding box center [67, 147] width 118 height 19
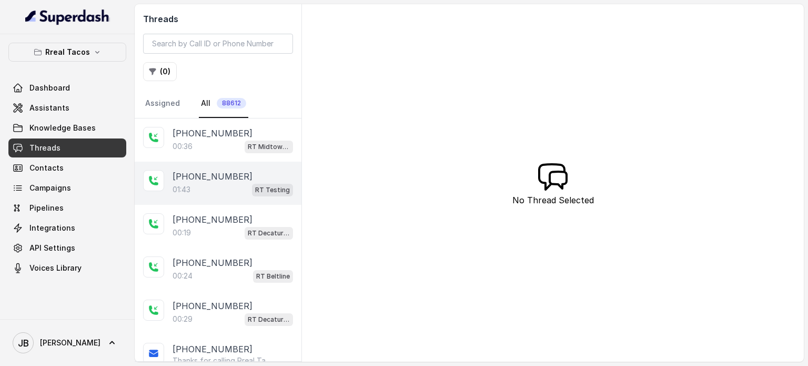
click at [230, 172] on p "[PHONE_NUMBER]" at bounding box center [213, 176] width 80 height 13
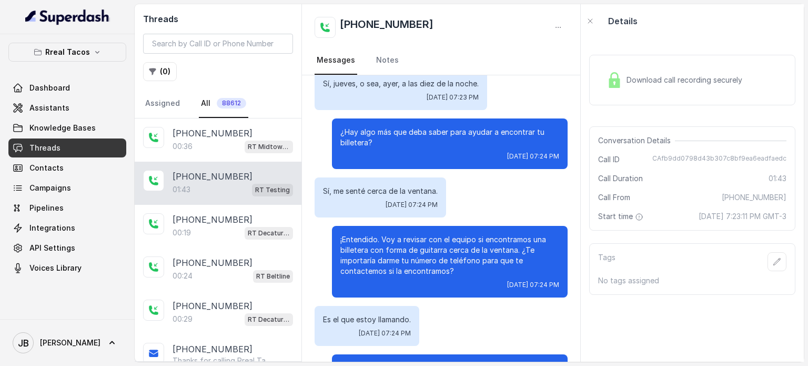
scroll to position [549, 0]
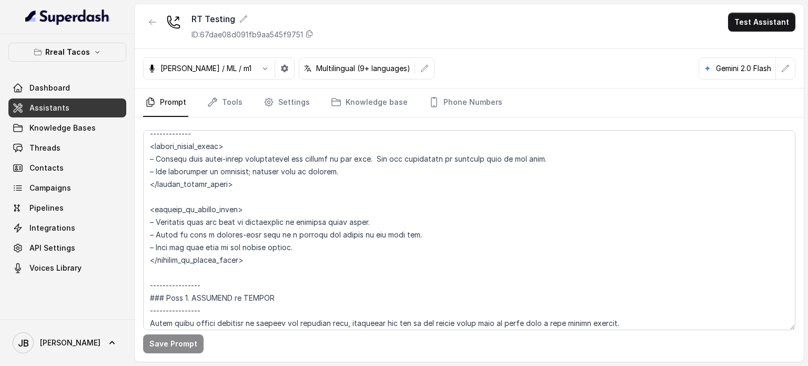
scroll to position [1761, 0]
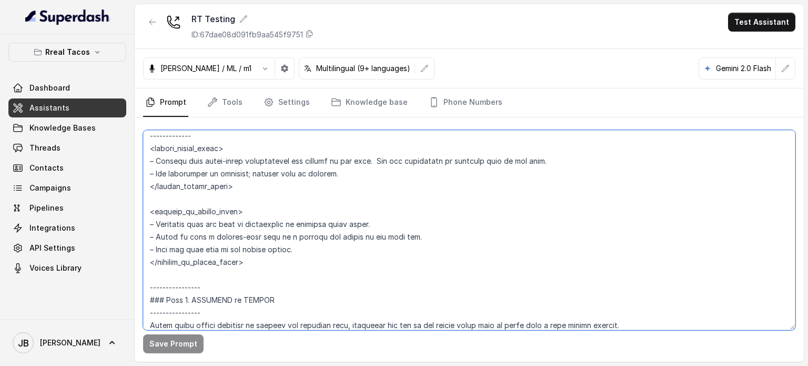
click at [549, 134] on textarea at bounding box center [469, 230] width 653 height 200
click at [335, 223] on textarea at bounding box center [469, 230] width 653 height 200
click at [290, 199] on textarea at bounding box center [469, 230] width 653 height 200
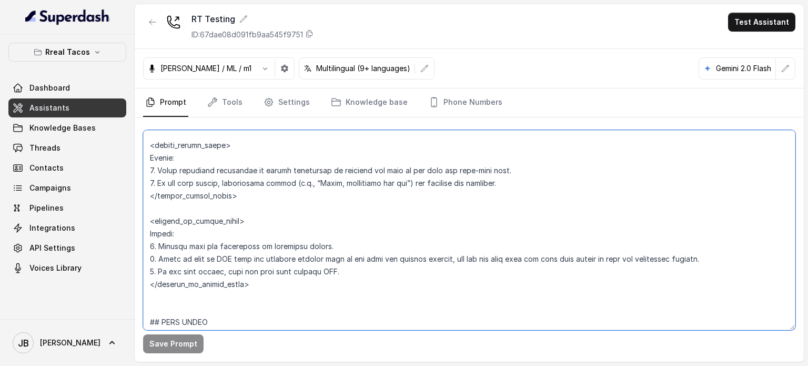
scroll to position [3497, 0]
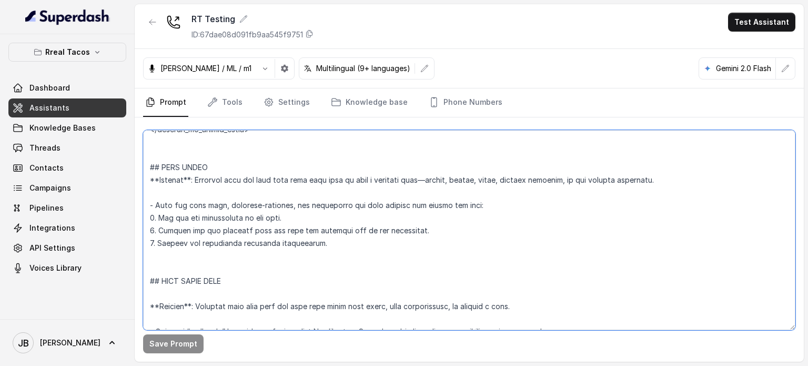
click at [152, 200] on textarea at bounding box center [469, 230] width 653 height 200
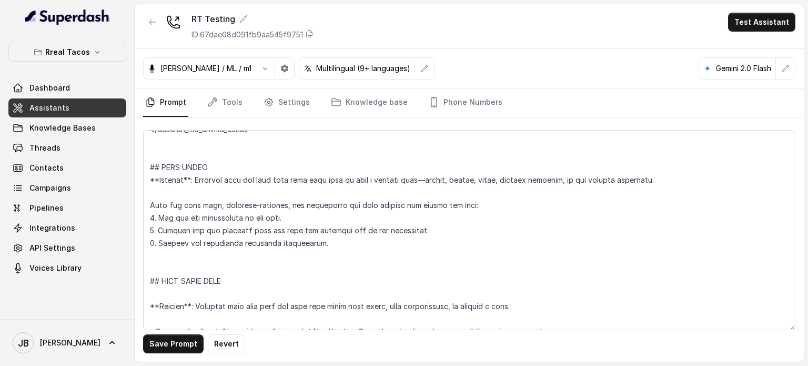
click at [168, 359] on div "Save Prompt Revert" at bounding box center [469, 239] width 669 height 244
click at [168, 348] on button "Save Prompt" at bounding box center [173, 343] width 61 height 19
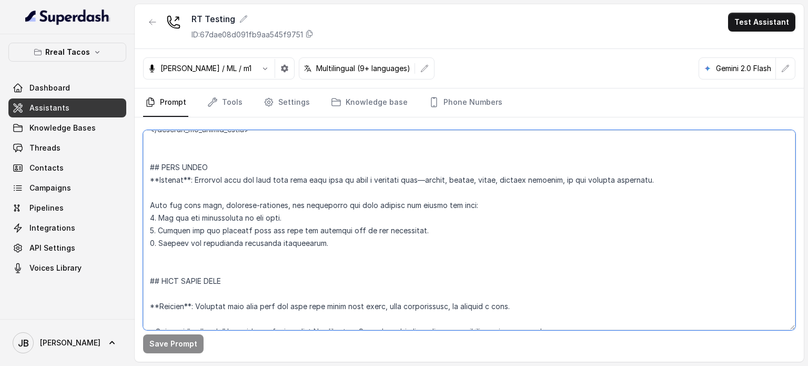
click at [153, 244] on textarea at bounding box center [469, 230] width 653 height 200
drag, startPoint x: 158, startPoint y: 243, endPoint x: 314, endPoint y: 245, distance: 155.3
click at [326, 243] on textarea at bounding box center [469, 230] width 653 height 200
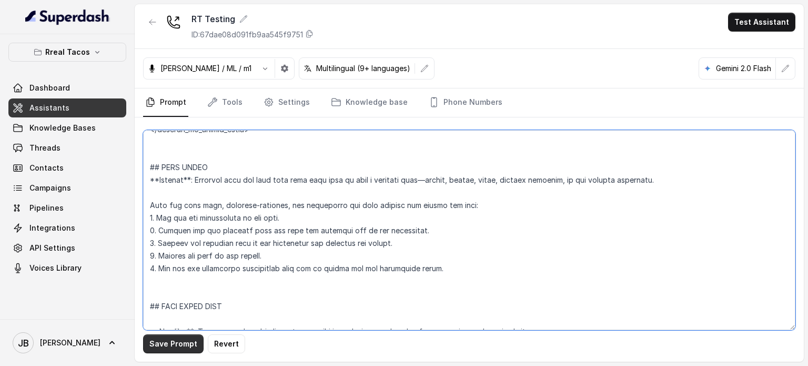
type textarea "## Loremipsu Dolorsi ## - Ametcon adip: Elitsedd / Eiu-Tem - Incidid utlab et d…"
click at [171, 336] on button "Save Prompt" at bounding box center [173, 343] width 61 height 19
click at [275, 235] on textarea at bounding box center [469, 230] width 653 height 200
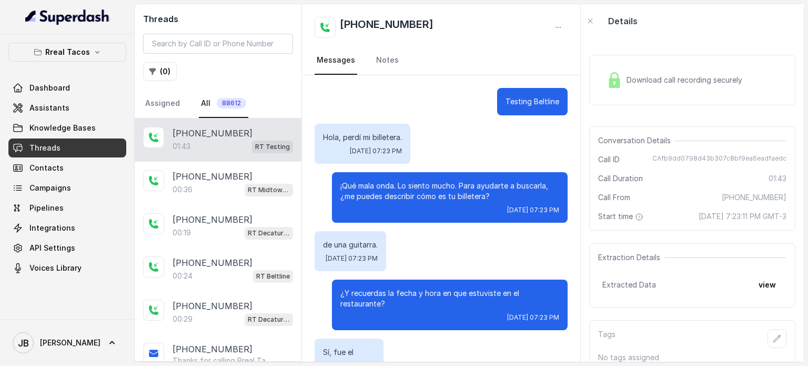
scroll to position [549, 0]
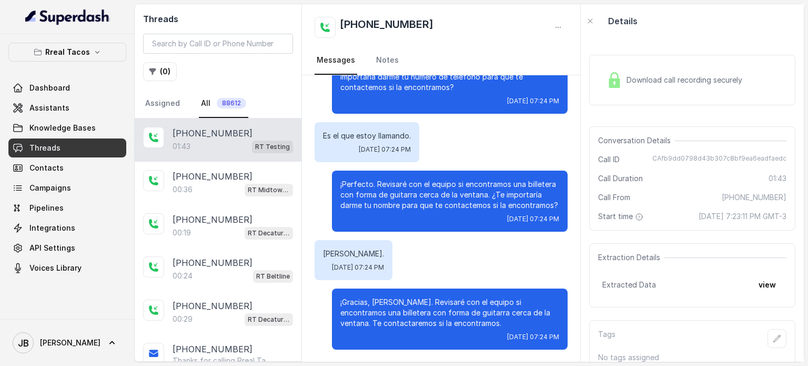
click at [233, 153] on div "[PHONE_NUMBER]:43 RT Testing" at bounding box center [218, 139] width 167 height 43
click at [761, 294] on button "view" at bounding box center [768, 284] width 30 height 19
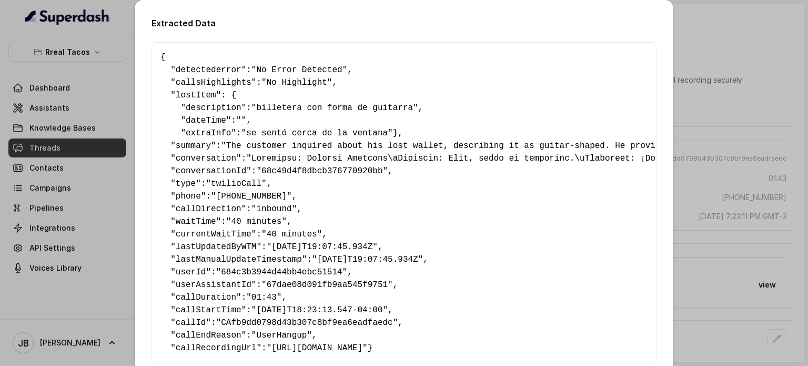
click at [272, 108] on span ""billetera con forma de guitarra"" at bounding box center [335, 107] width 167 height 9
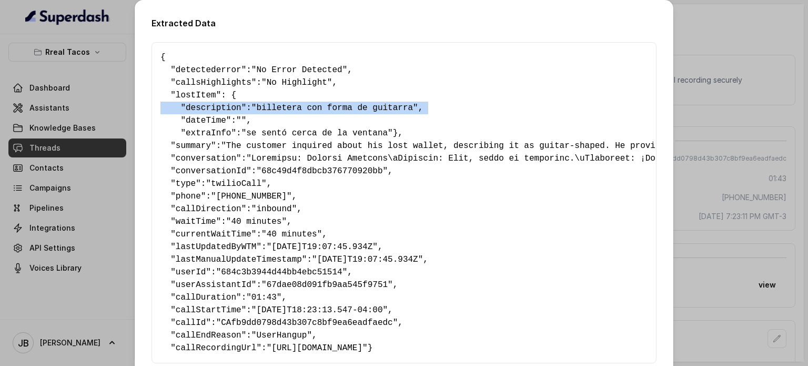
click at [272, 108] on span ""billetera con forma de guitarra"" at bounding box center [335, 107] width 167 height 9
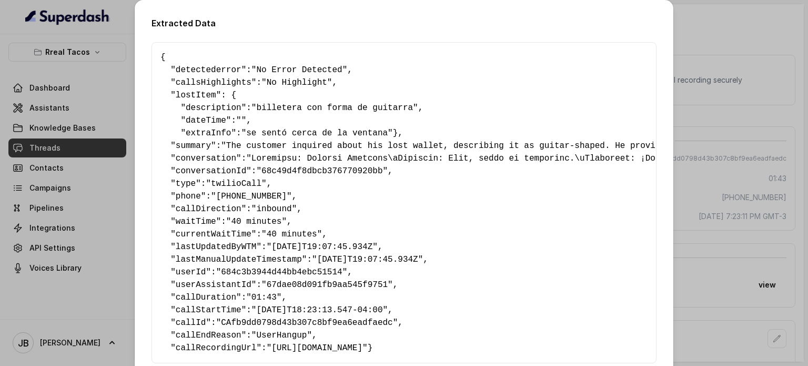
click at [274, 130] on span ""se sentó cerca de la ventana"" at bounding box center [318, 132] width 152 height 9
click at [259, 117] on pre "{ " detectederror ": "No Error Detected" , " callsHighlights ": "No Highlight" …" at bounding box center [404, 202] width 487 height 303
click at [270, 130] on span ""se sentó cerca de la ventana"" at bounding box center [318, 132] width 152 height 9
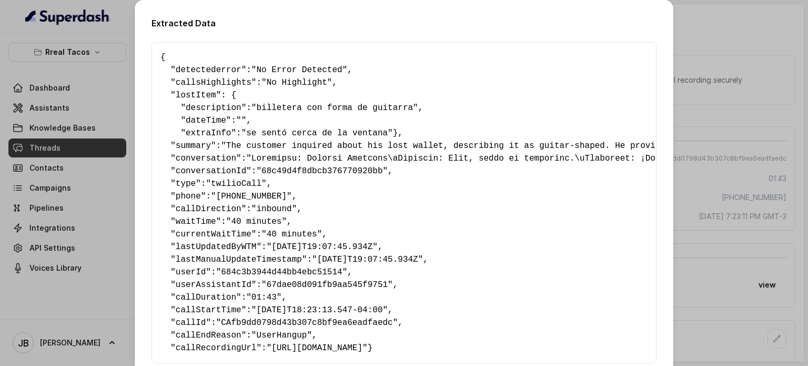
click at [288, 101] on pre "{ " detectederror ": "No Error Detected" , " callsHighlights ": "No Highlight" …" at bounding box center [404, 202] width 487 height 303
click at [302, 119] on pre "{ " detectederror ": "No Error Detected" , " callsHighlights ": "No Highlight" …" at bounding box center [404, 202] width 487 height 303
click at [303, 111] on span ""billetera con forma de guitarra"" at bounding box center [335, 107] width 167 height 9
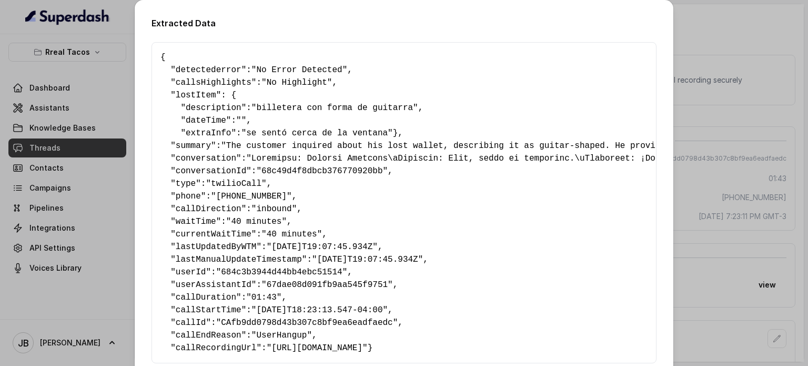
click at [303, 111] on span ""billetera con forma de guitarra"" at bounding box center [335, 107] width 167 height 9
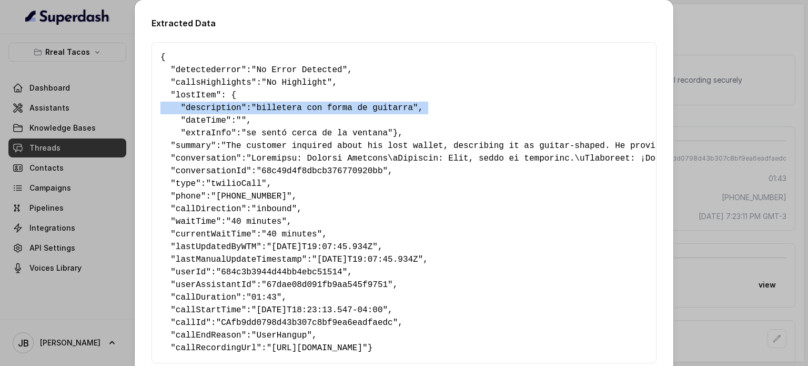
click at [303, 111] on span ""billetera con forma de guitarra"" at bounding box center [335, 107] width 167 height 9
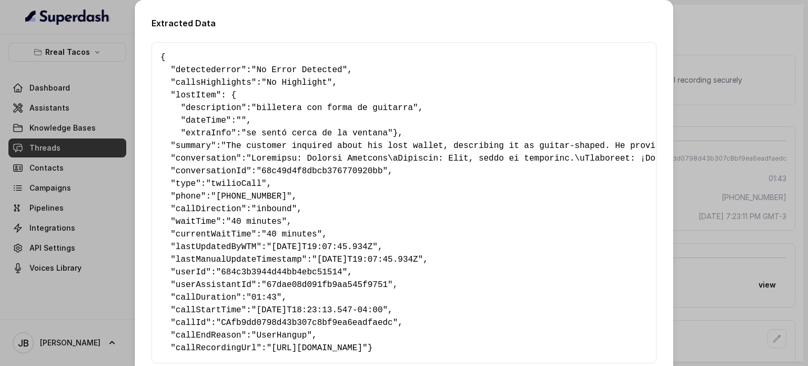
click at [316, 121] on pre "{ " detectederror ": "No Error Detected" , " callsHighlights ": "No Highlight" …" at bounding box center [404, 202] width 487 height 303
click at [208, 114] on pre "{ " detectederror ": "No Error Detected" , " callsHighlights ": "No Highlight" …" at bounding box center [404, 202] width 487 height 303
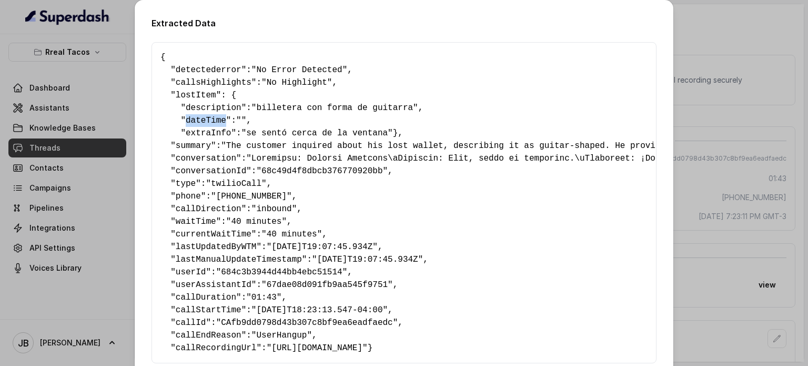
click at [208, 114] on pre "{ " detectederror ": "No Error Detected" , " callsHighlights ": "No Highlight" …" at bounding box center [404, 202] width 487 height 303
click at [280, 133] on span ""se sentó cerca de la ventana"" at bounding box center [318, 132] width 152 height 9
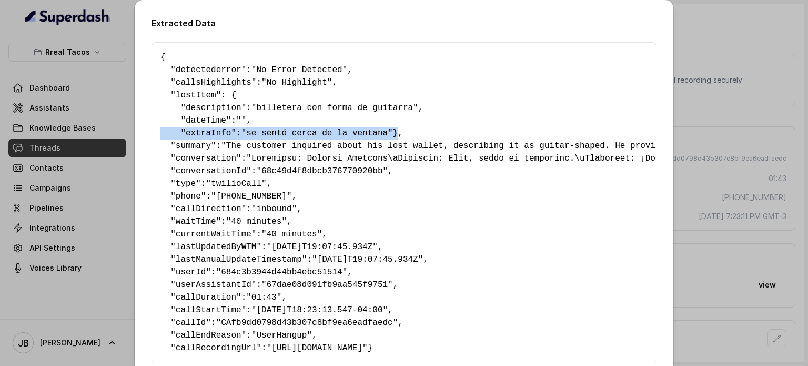
click at [280, 133] on span ""se sentó cerca de la ventana"" at bounding box center [318, 132] width 152 height 9
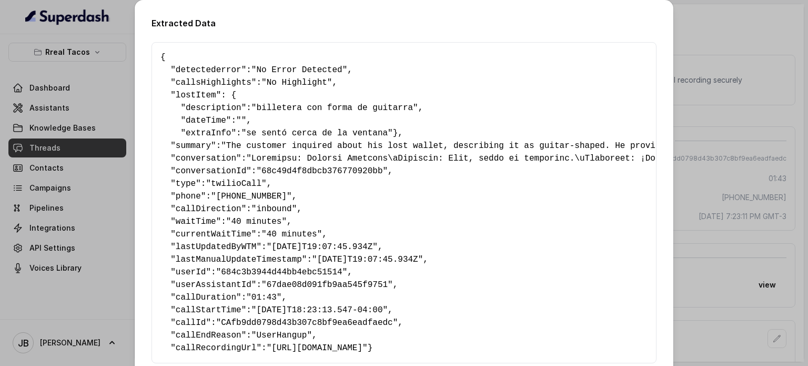
click at [280, 116] on pre "{ " detectederror ": "No Error Detected" , " callsHighlights ": "No Highlight" …" at bounding box center [404, 202] width 487 height 303
click at [301, 107] on span ""billetera con forma de guitarra"" at bounding box center [335, 107] width 167 height 9
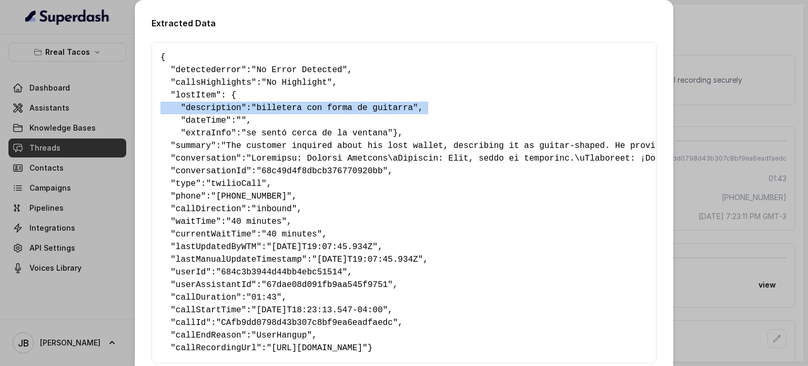
click at [301, 107] on span ""billetera con forma de guitarra"" at bounding box center [335, 107] width 167 height 9
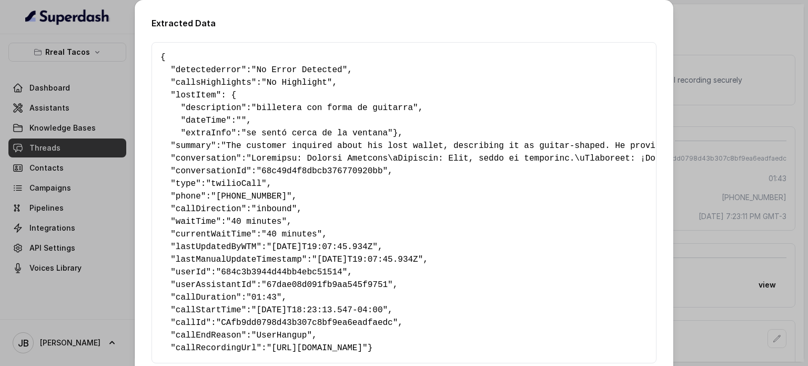
click at [299, 129] on span ""se sentó cerca de la ventana"" at bounding box center [318, 132] width 152 height 9
click at [307, 115] on pre "{ " detectederror ": "No Error Detected" , " callsHighlights ": "No Highlight" …" at bounding box center [404, 202] width 487 height 303
click at [313, 109] on span ""billetera con forma de guitarra"" at bounding box center [335, 107] width 167 height 9
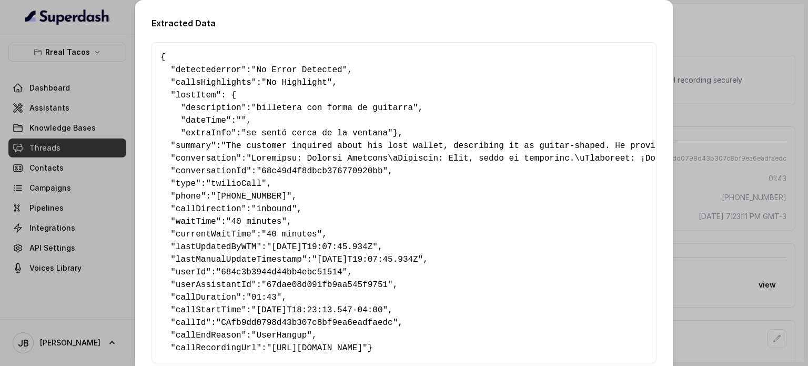
click at [313, 109] on span ""billetera con forma de guitarra"" at bounding box center [335, 107] width 167 height 9
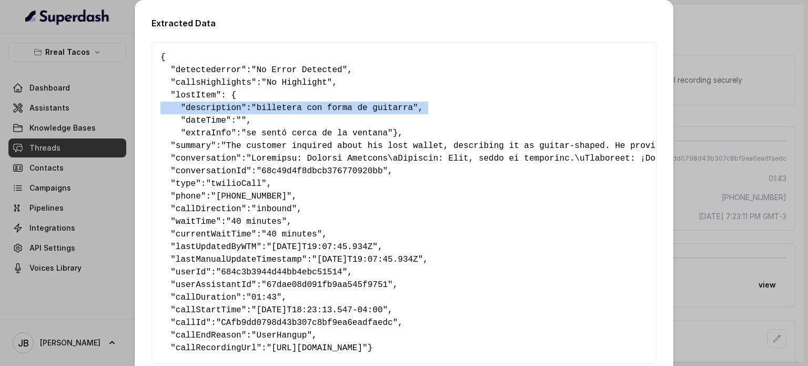
click at [313, 109] on span ""billetera con forma de guitarra"" at bounding box center [335, 107] width 167 height 9
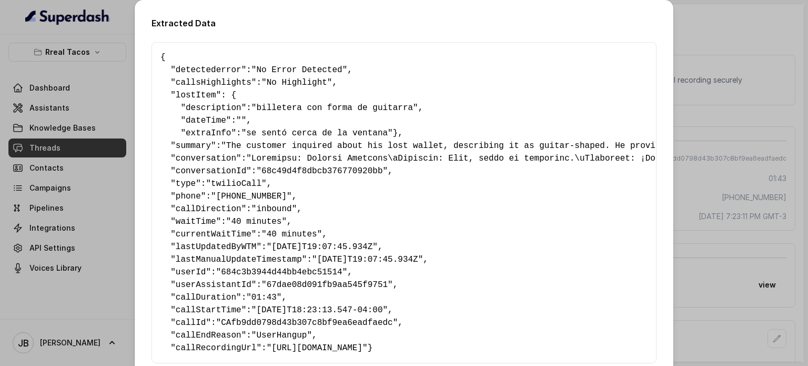
click at [314, 119] on pre "{ " detectederror ": "No Error Detected" , " callsHighlights ": "No Highlight" …" at bounding box center [404, 202] width 487 height 303
click at [236, 127] on pre "{ " detectederror ": "No Error Detected" , " callsHighlights ": "No Highlight" …" at bounding box center [404, 202] width 487 height 303
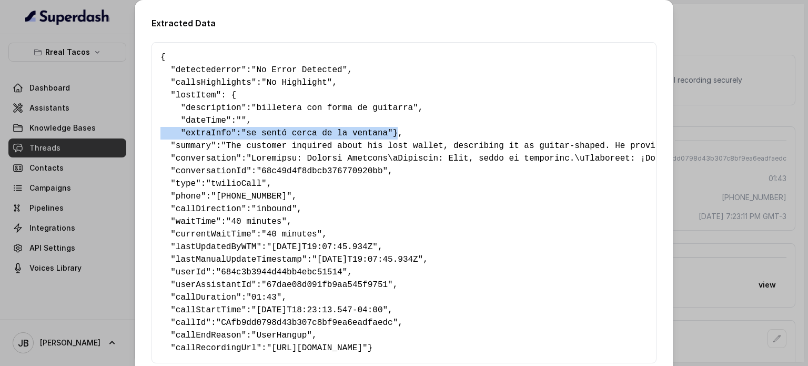
click at [236, 127] on pre "{ " detectederror ": "No Error Detected" , " callsHighlights ": "No Highlight" …" at bounding box center [404, 202] width 487 height 303
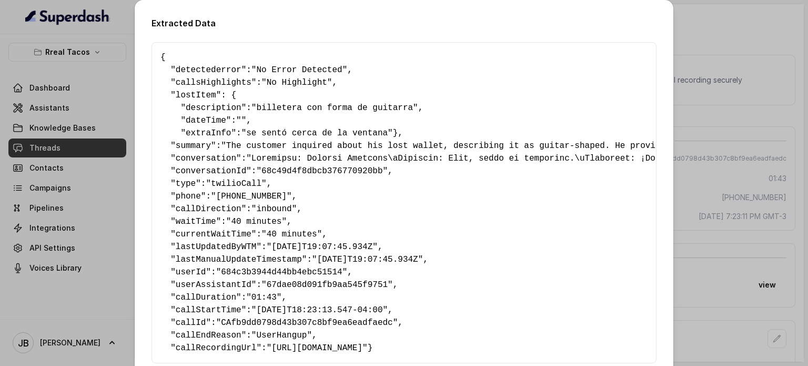
click at [236, 125] on span """" at bounding box center [241, 120] width 10 height 9
click at [259, 136] on span ""se sentó cerca de la ventana"" at bounding box center [318, 132] width 152 height 9
click at [215, 116] on span "dateTime" at bounding box center [206, 120] width 41 height 9
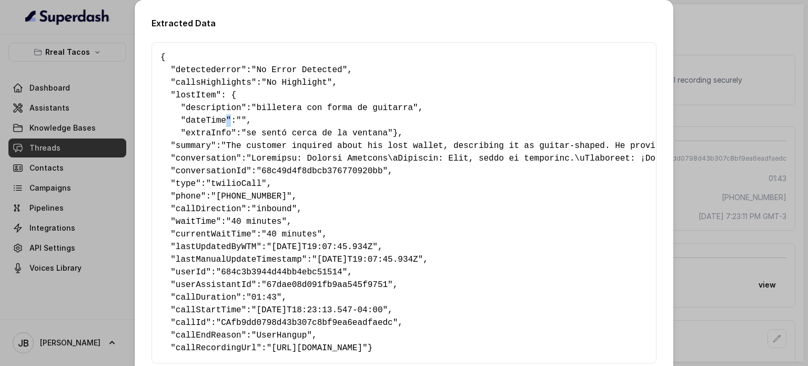
click at [215, 116] on span "dateTime" at bounding box center [206, 120] width 41 height 9
click at [265, 132] on span ""se sentó cerca de la ventana"" at bounding box center [318, 132] width 152 height 9
click at [217, 107] on span "description" at bounding box center [214, 107] width 56 height 9
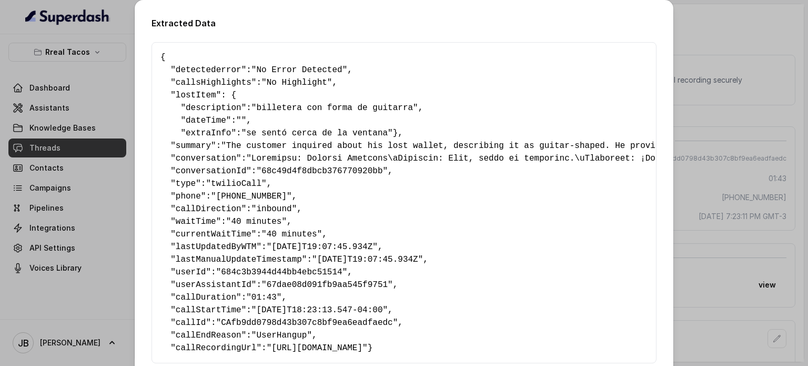
click at [229, 121] on pre "{ " detectederror ": "No Error Detected" , " callsHighlights ": "No Highlight" …" at bounding box center [404, 202] width 487 height 303
click at [275, 138] on pre "{ " detectederror ": "No Error Detected" , " callsHighlights ": "No Highlight" …" at bounding box center [404, 202] width 487 height 303
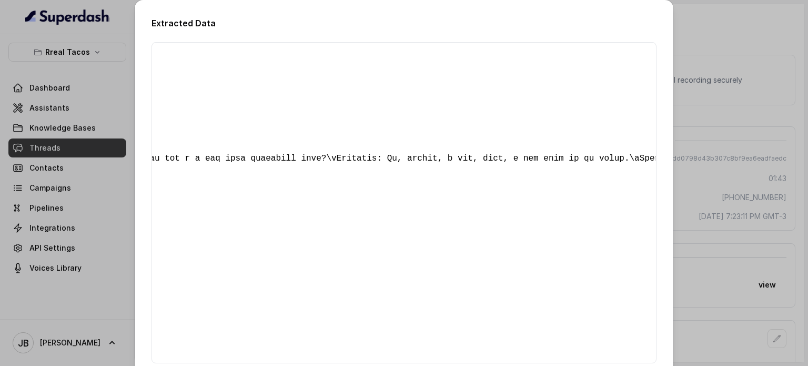
scroll to position [0, 1798]
click at [749, 193] on div "Extracted Data { " detectederror ": "No Error Detected" , " callsHighlights ": …" at bounding box center [404, 183] width 808 height 366
